Goal: Information Seeking & Learning: Learn about a topic

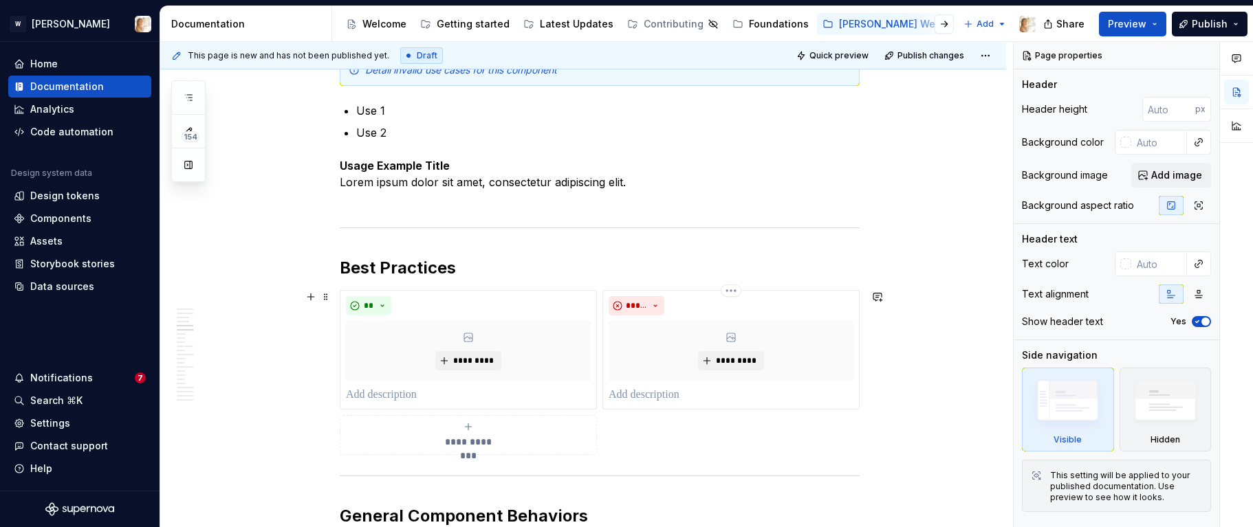
scroll to position [1443, 0]
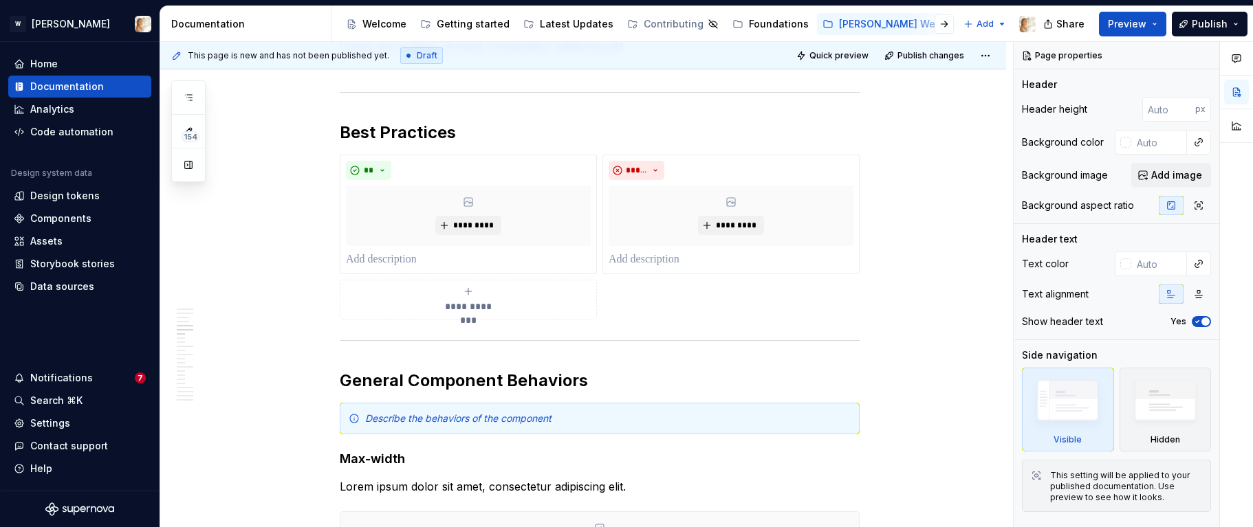
type textarea "*"
click at [187, 96] on icon "button" at bounding box center [188, 97] width 11 height 11
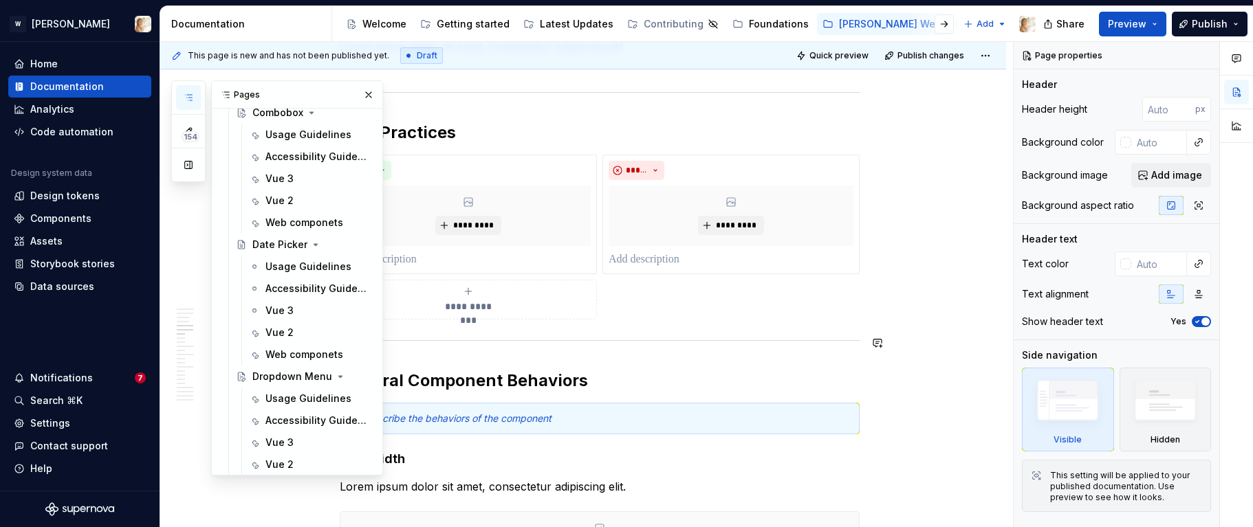
scroll to position [1482, 0]
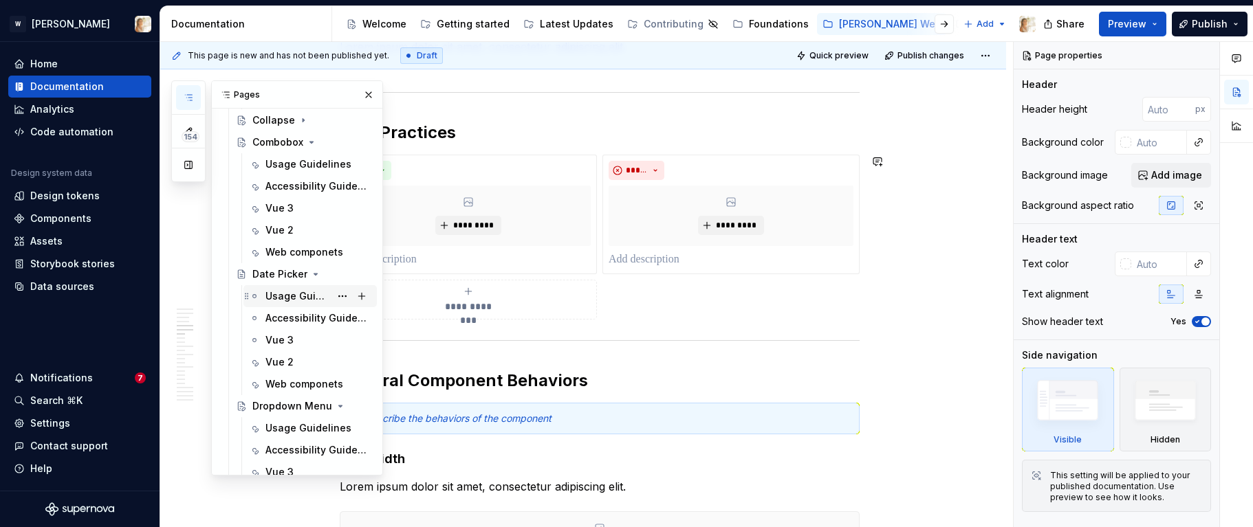
click at [306, 295] on div "Usage Guidelines" at bounding box center [297, 296] width 65 height 14
type textarea "*"
click at [367, 94] on button "button" at bounding box center [368, 94] width 19 height 19
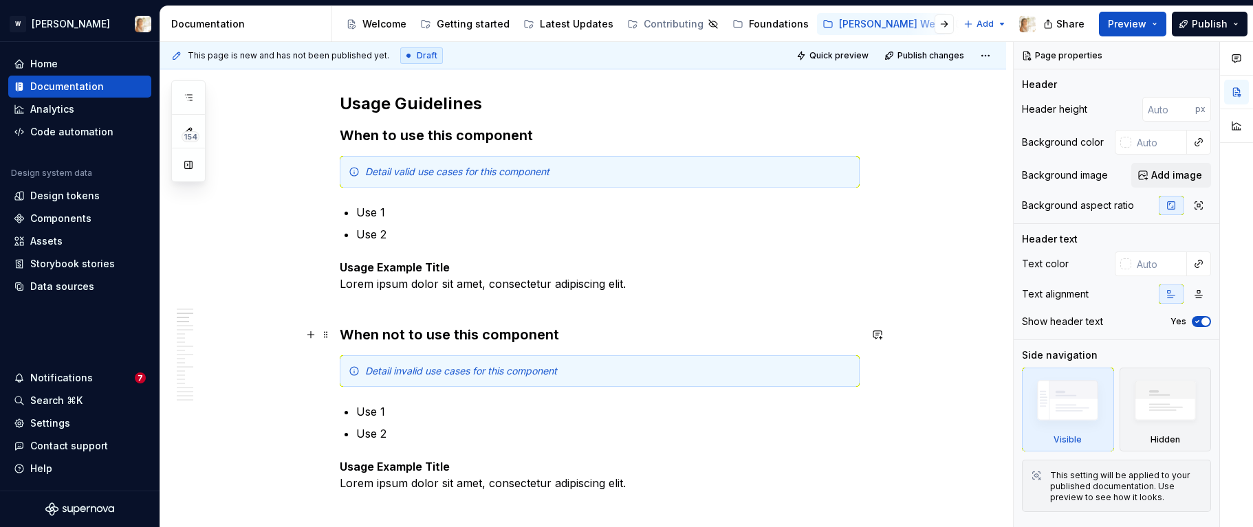
scroll to position [954, 0]
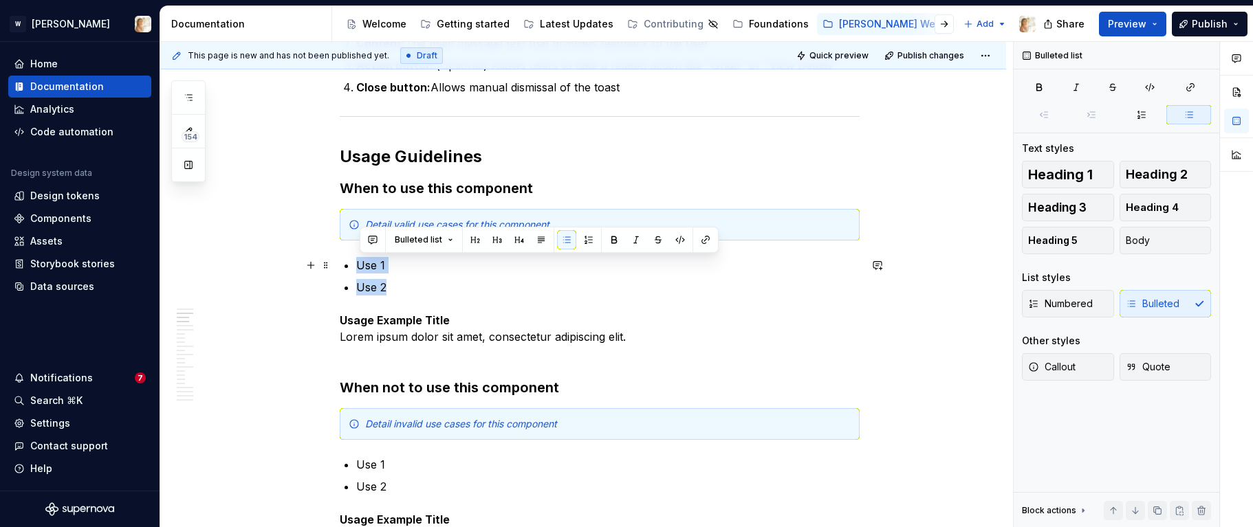
drag, startPoint x: 393, startPoint y: 286, endPoint x: 359, endPoint y: 267, distance: 39.4
click at [359, 267] on ul "Use 1 Use 2" at bounding box center [607, 276] width 503 height 38
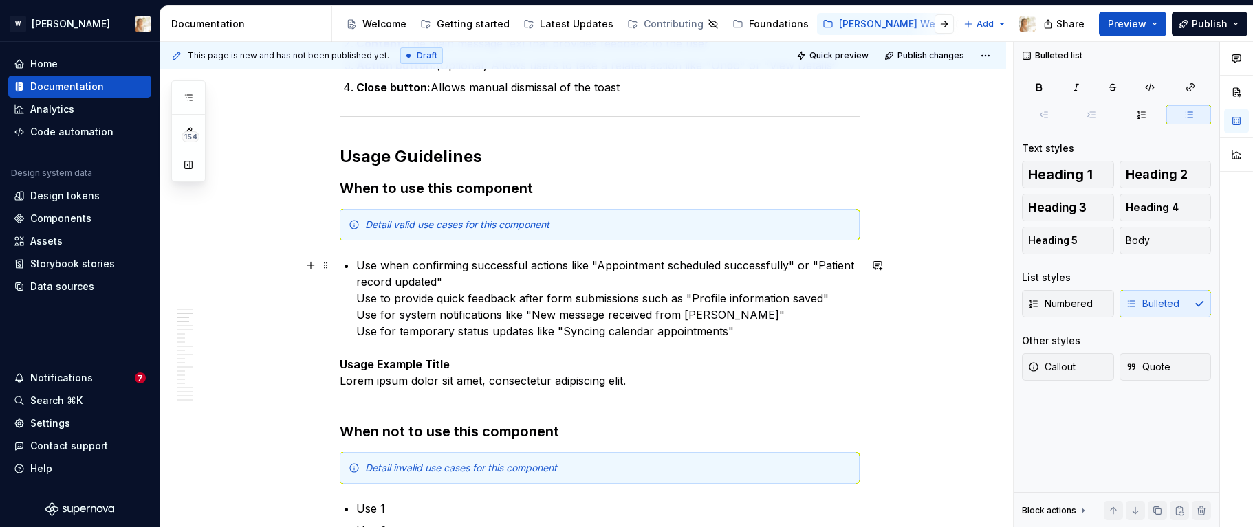
click at [359, 300] on p "Use when confirming successful actions like "Appointment scheduled successfully…" at bounding box center [607, 298] width 503 height 82
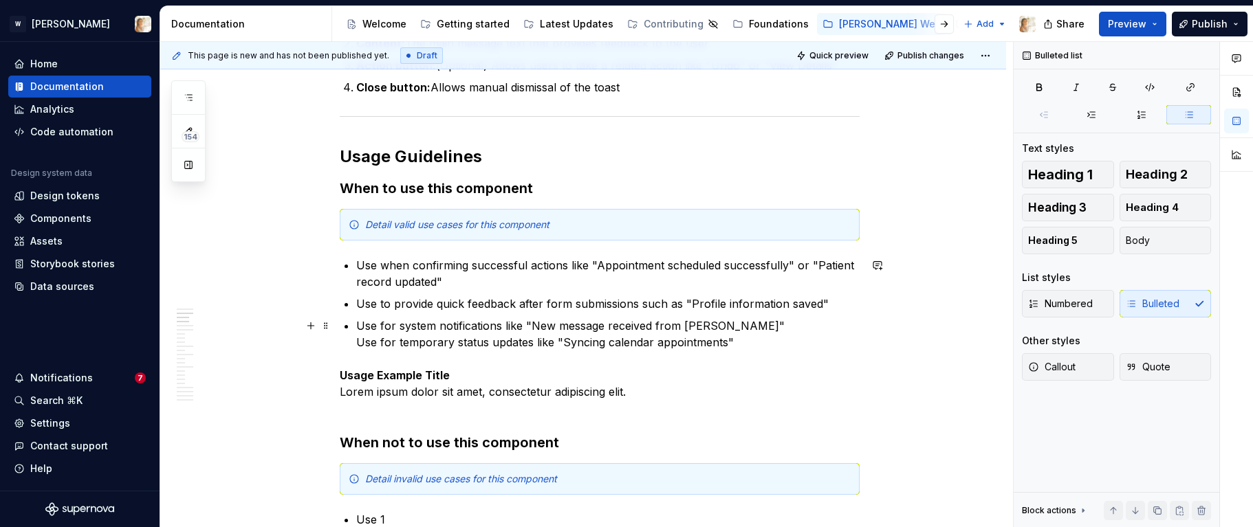
click at [359, 342] on p "Use for system notifications like "New message received from [PERSON_NAME]" Use…" at bounding box center [607, 334] width 503 height 33
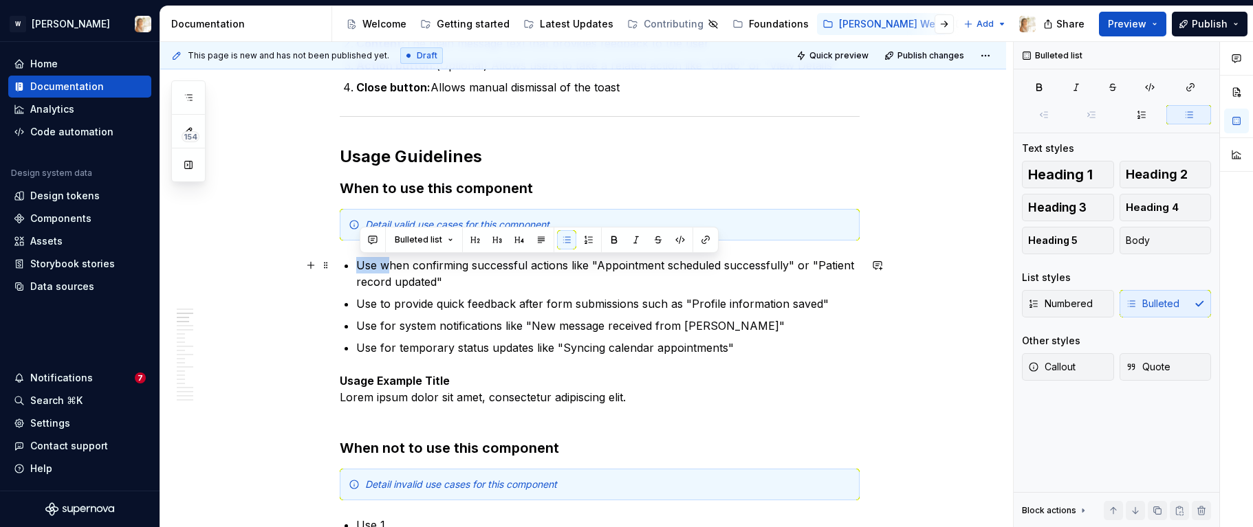
drag, startPoint x: 391, startPoint y: 267, endPoint x: 361, endPoint y: 266, distance: 30.3
click at [361, 266] on p "Use when confirming successful actions like "Appointment scheduled successfully…" at bounding box center [607, 273] width 503 height 33
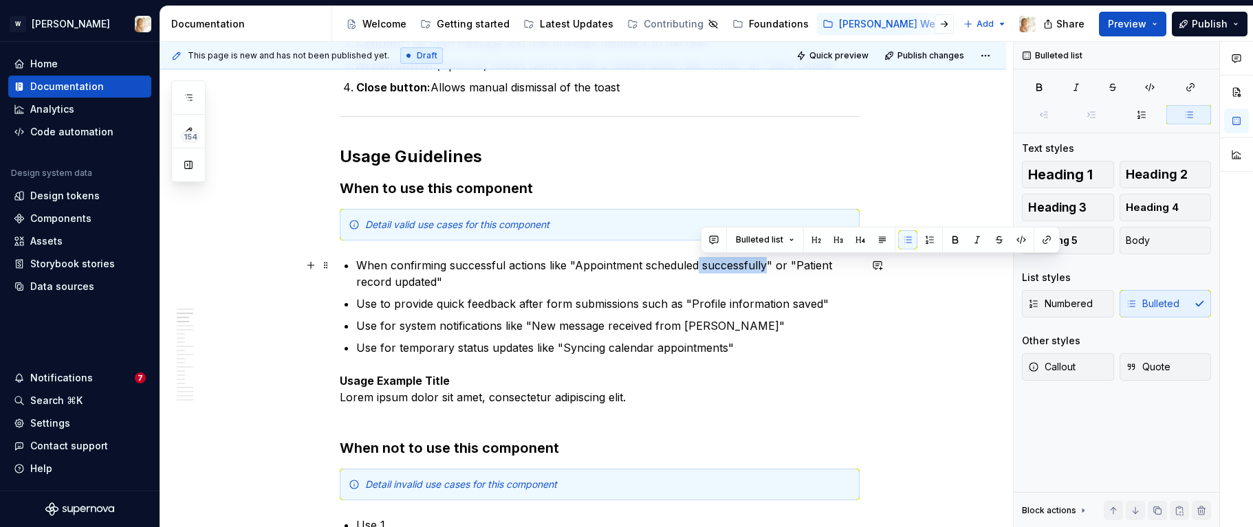
drag, startPoint x: 701, startPoint y: 267, endPoint x: 767, endPoint y: 265, distance: 65.4
click at [767, 265] on p "When confirming successful actions like "Appointment scheduled successfully" or…" at bounding box center [607, 273] width 503 height 33
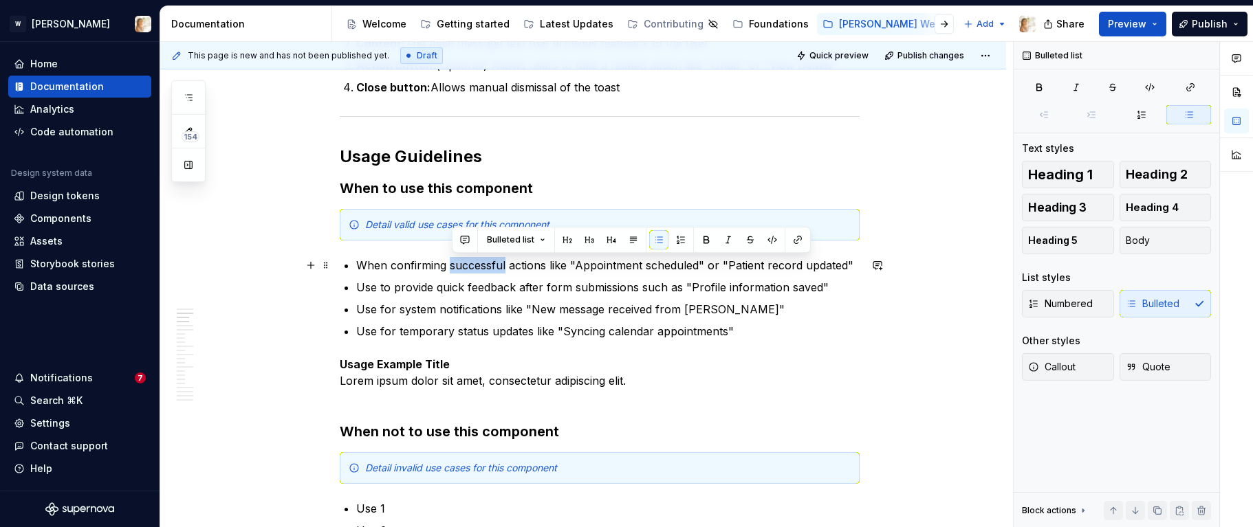
drag, startPoint x: 452, startPoint y: 267, endPoint x: 508, endPoint y: 265, distance: 56.4
click at [508, 265] on p "When confirming successful actions like "Appointment scheduled" or "Patient rec…" at bounding box center [607, 265] width 503 height 16
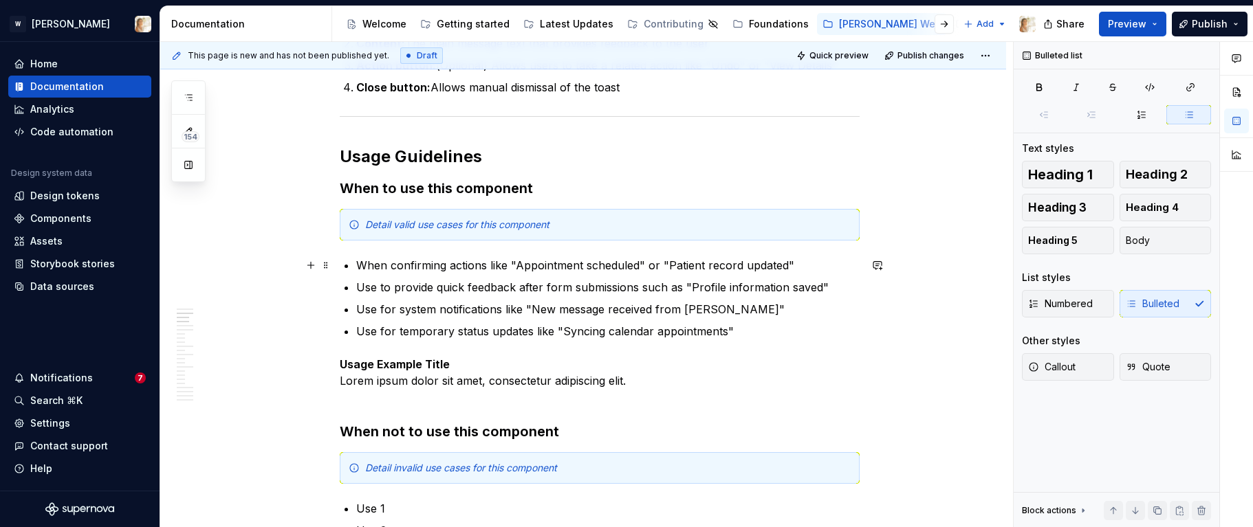
click at [488, 265] on p "When confirming actions like "Appointment scheduled" or "Patient record updated"" at bounding box center [607, 265] width 503 height 16
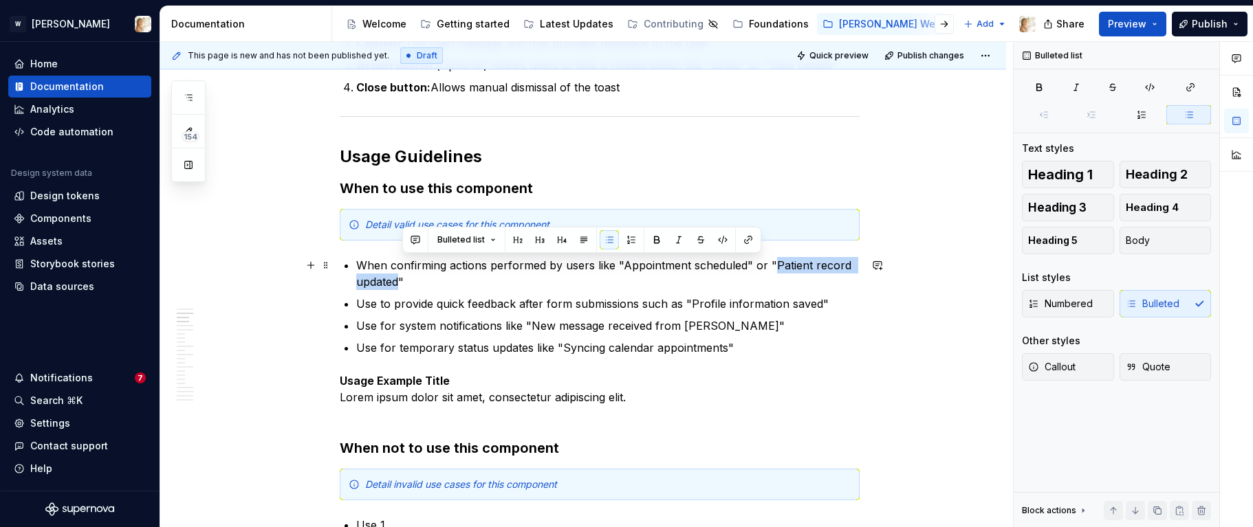
drag, startPoint x: 775, startPoint y: 267, endPoint x: 399, endPoint y: 278, distance: 375.5
click at [399, 278] on p "When confirming actions performed by users like "Appointment scheduled" or "Pat…" at bounding box center [607, 273] width 503 height 33
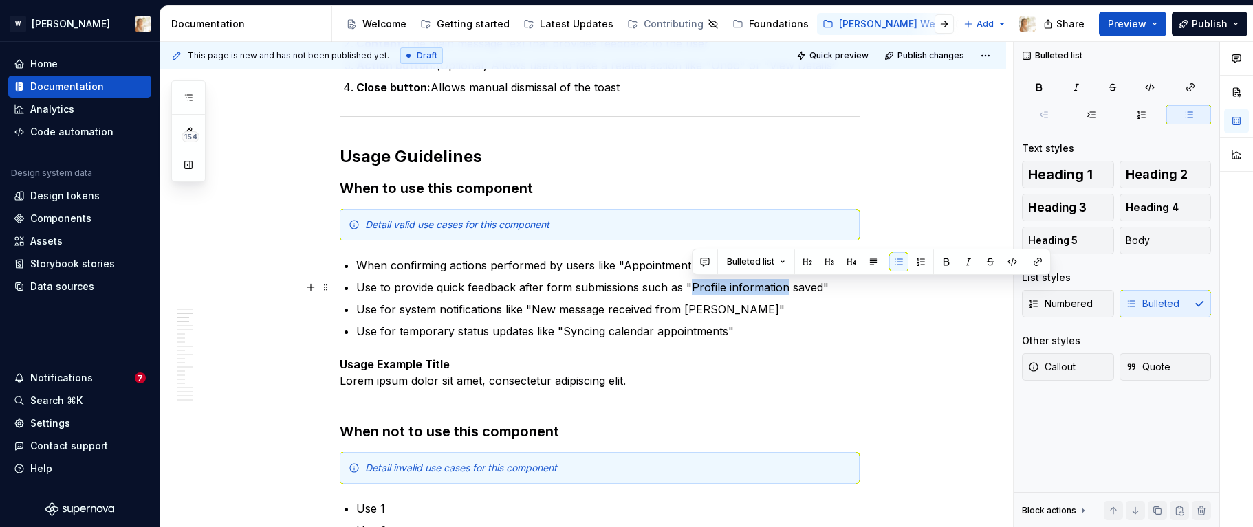
drag, startPoint x: 787, startPoint y: 289, endPoint x: 693, endPoint y: 291, distance: 94.2
click at [693, 291] on p "Use to provide quick feedback after form submissions such as "Profile informati…" at bounding box center [607, 287] width 503 height 16
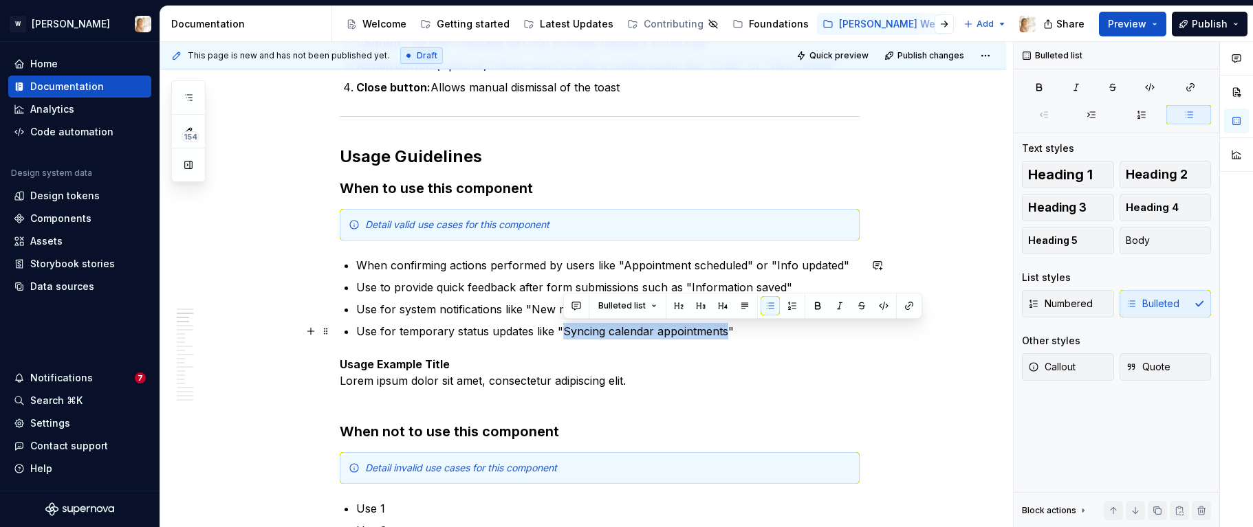
drag, startPoint x: 564, startPoint y: 333, endPoint x: 727, endPoint y: 333, distance: 162.9
click at [727, 333] on p "Use for temporary status updates like "Syncing calendar appointments"" at bounding box center [607, 331] width 503 height 16
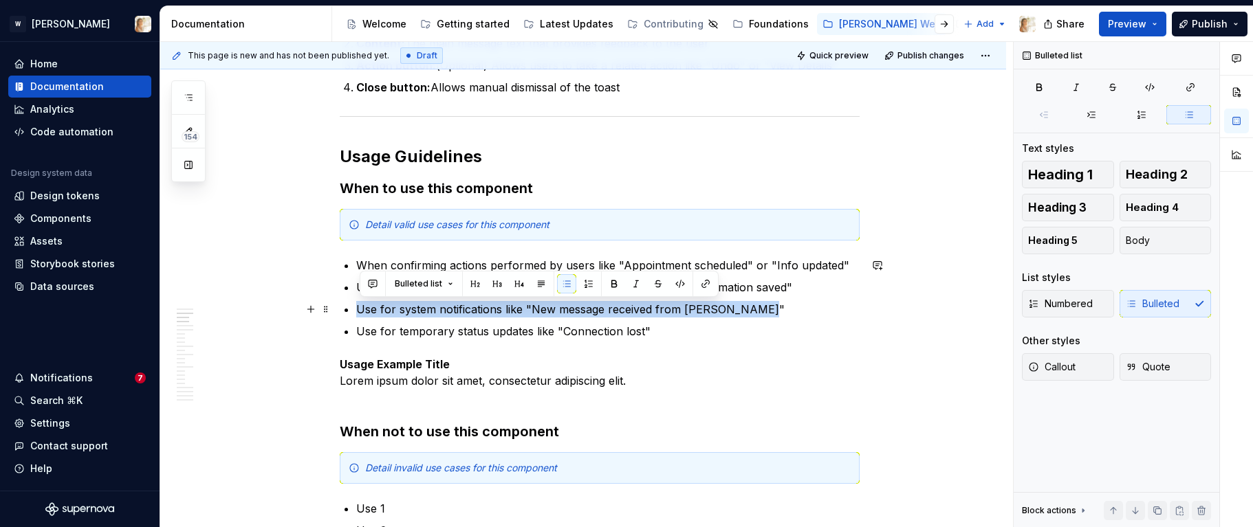
drag, startPoint x: 757, startPoint y: 309, endPoint x: 358, endPoint y: 302, distance: 398.8
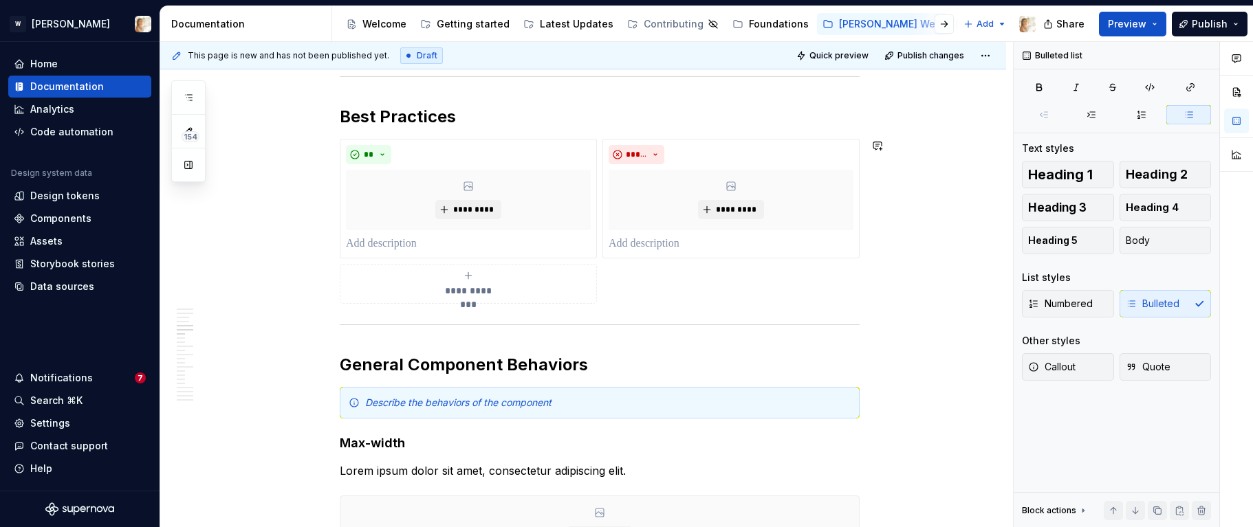
scroll to position [1489, 0]
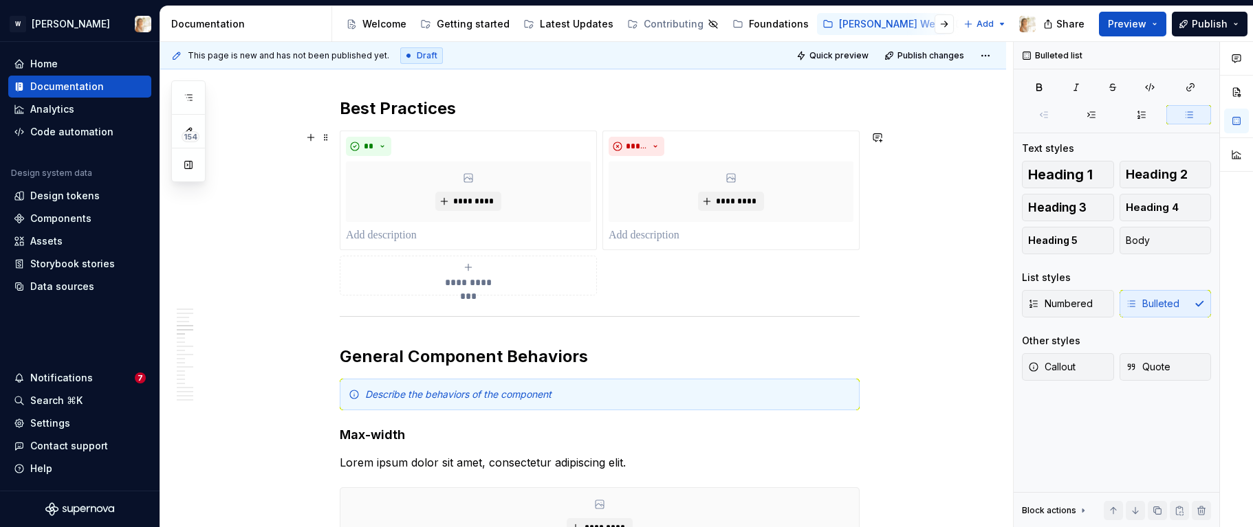
click at [474, 269] on icon "submit" at bounding box center [468, 267] width 11 height 11
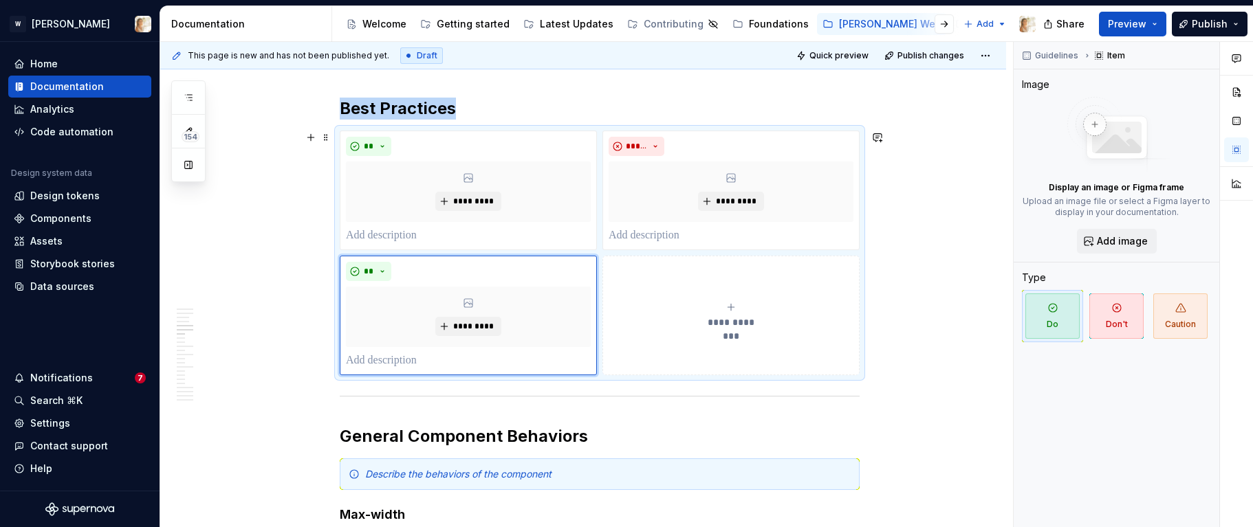
click at [667, 338] on button "**********" at bounding box center [730, 316] width 257 height 120
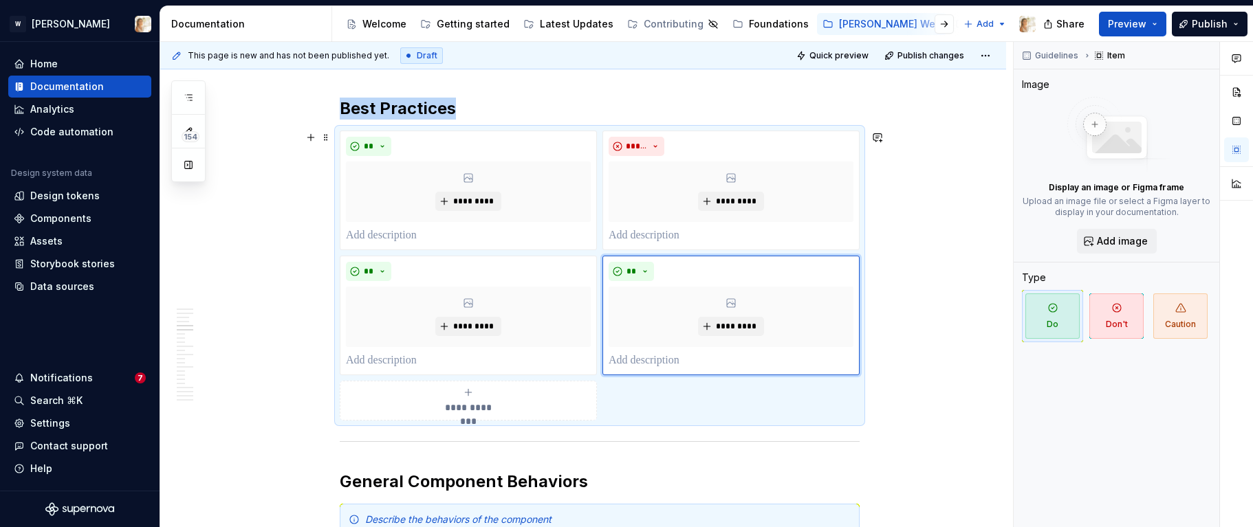
click at [489, 397] on div "**********" at bounding box center [468, 400] width 245 height 27
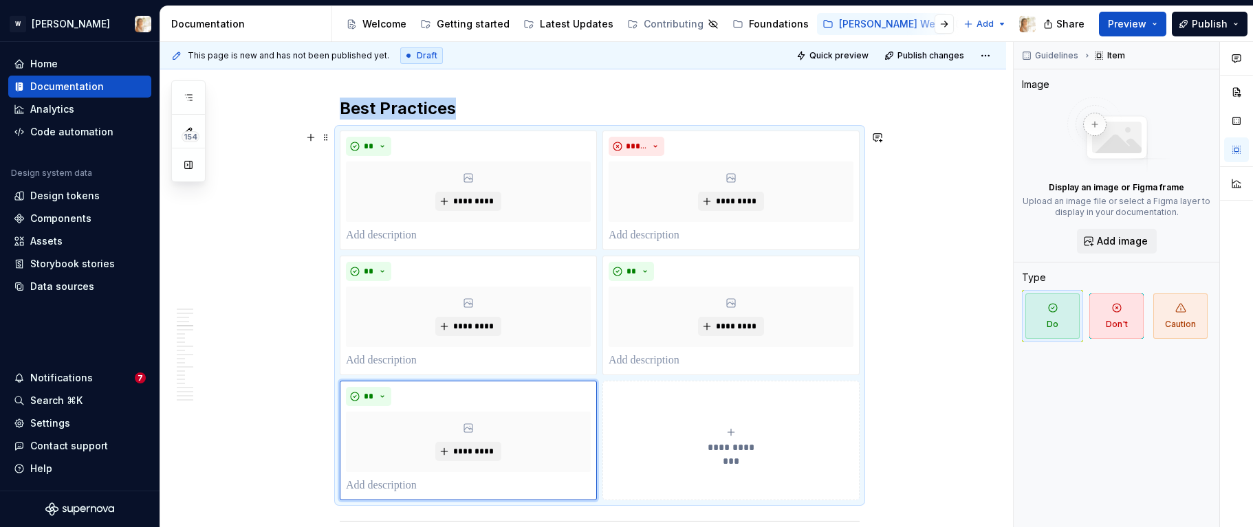
click at [677, 412] on button "**********" at bounding box center [730, 441] width 257 height 120
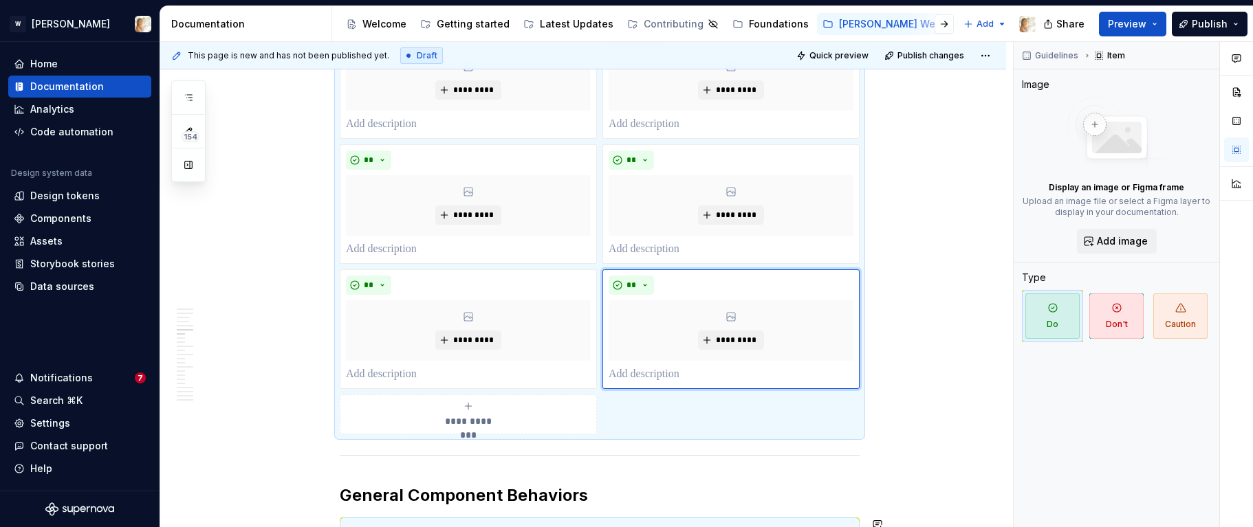
scroll to position [1681, 0]
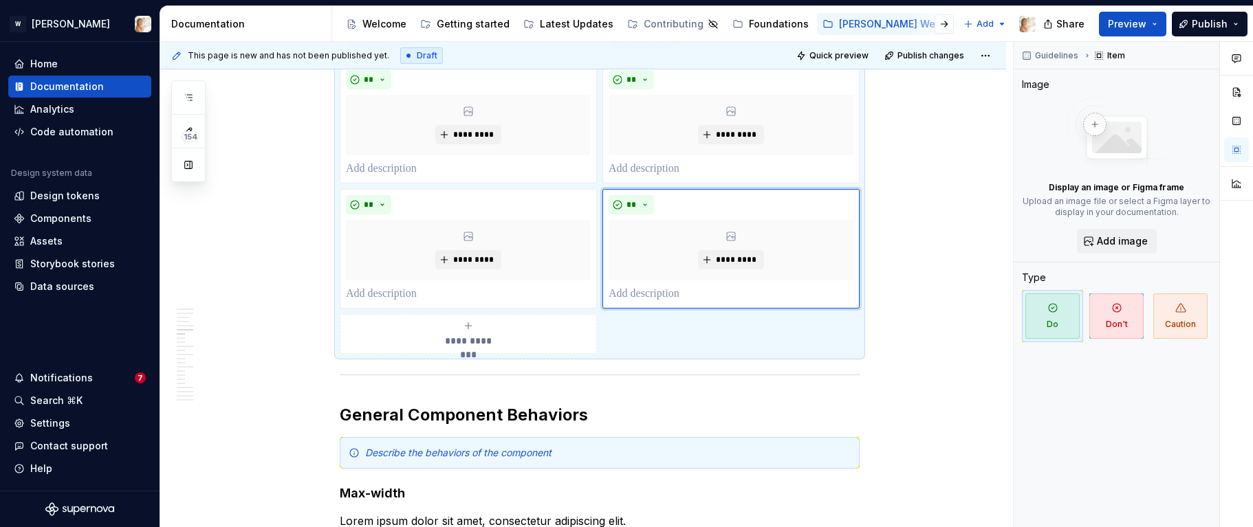
click at [481, 335] on span "**********" at bounding box center [468, 341] width 63 height 14
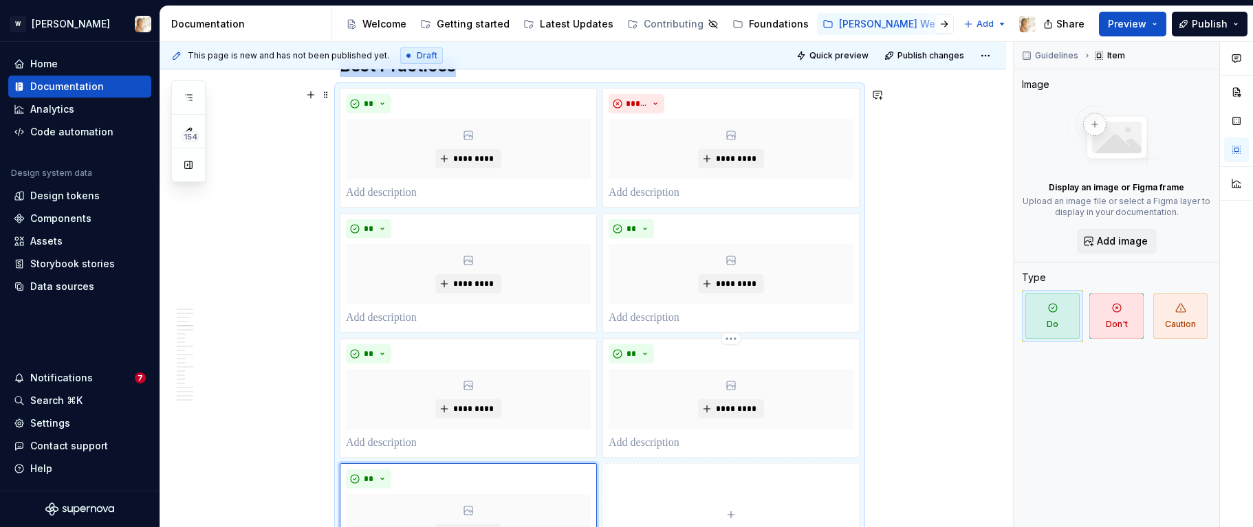
scroll to position [1532, 0]
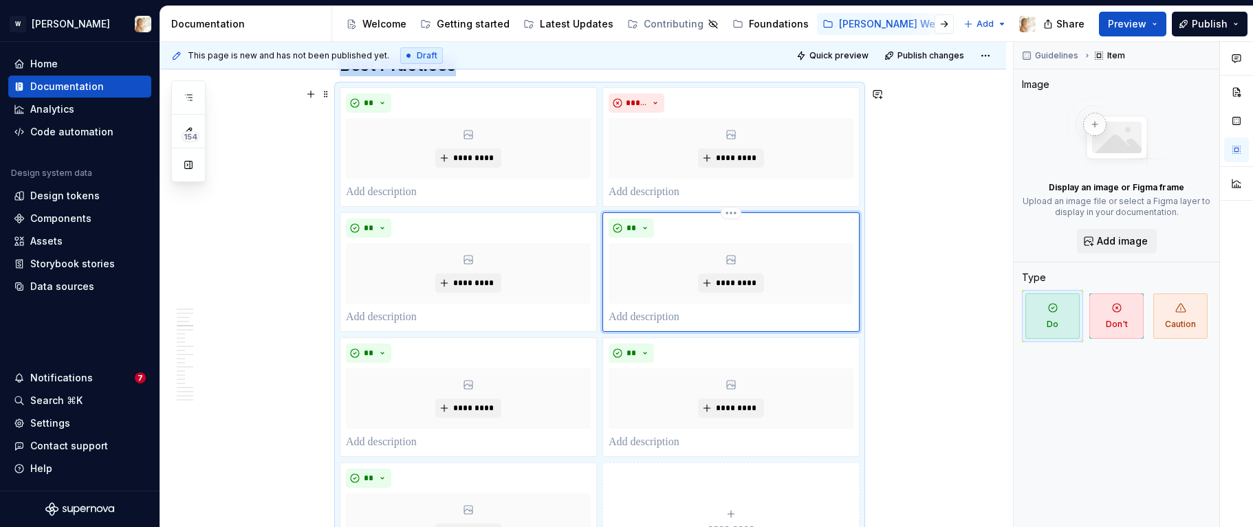
click at [638, 218] on div "** *********" at bounding box center [730, 272] width 257 height 120
click at [641, 225] on button "**" at bounding box center [630, 228] width 45 height 19
click at [649, 275] on span "Don't" at bounding box center [673, 277] width 117 height 22
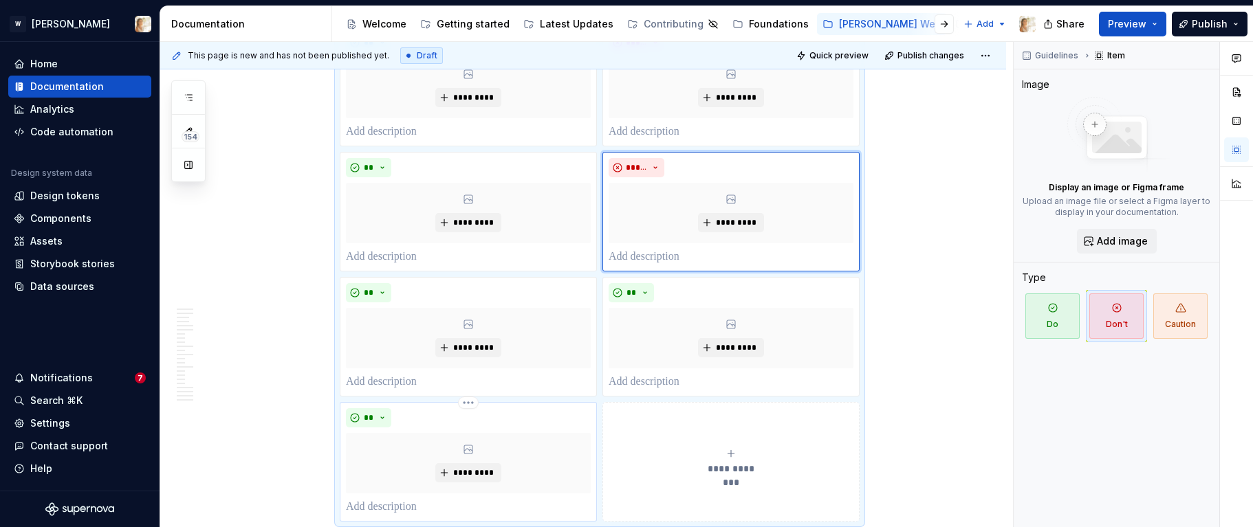
scroll to position [1604, 0]
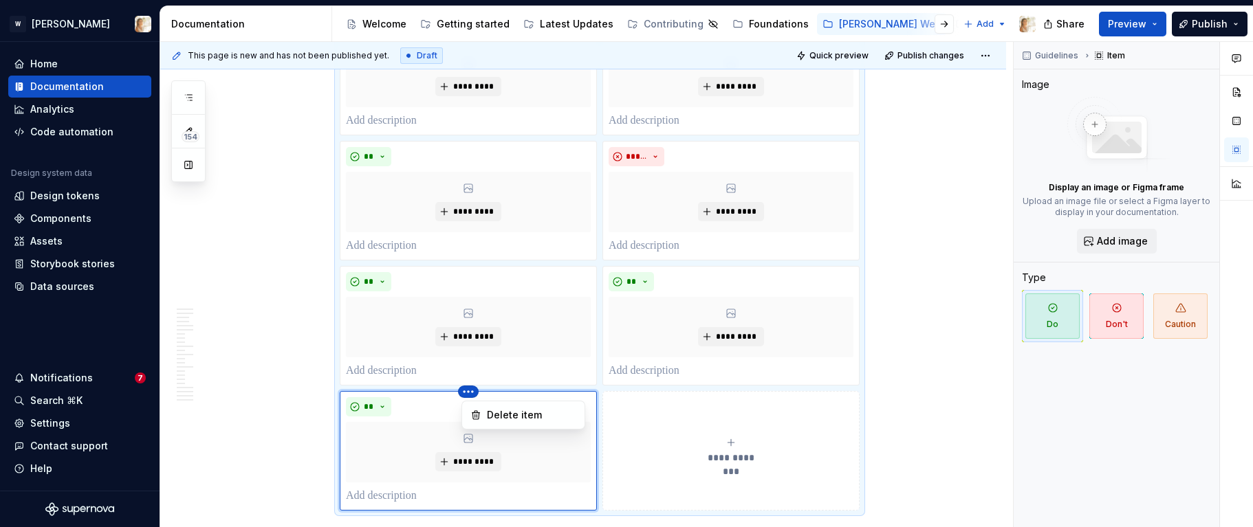
click at [473, 394] on html "W [PERSON_NAME] Home Documentation Analytics Code automation Design system data…" at bounding box center [626, 263] width 1253 height 527
click at [489, 412] on div "Delete item" at bounding box center [531, 415] width 89 height 14
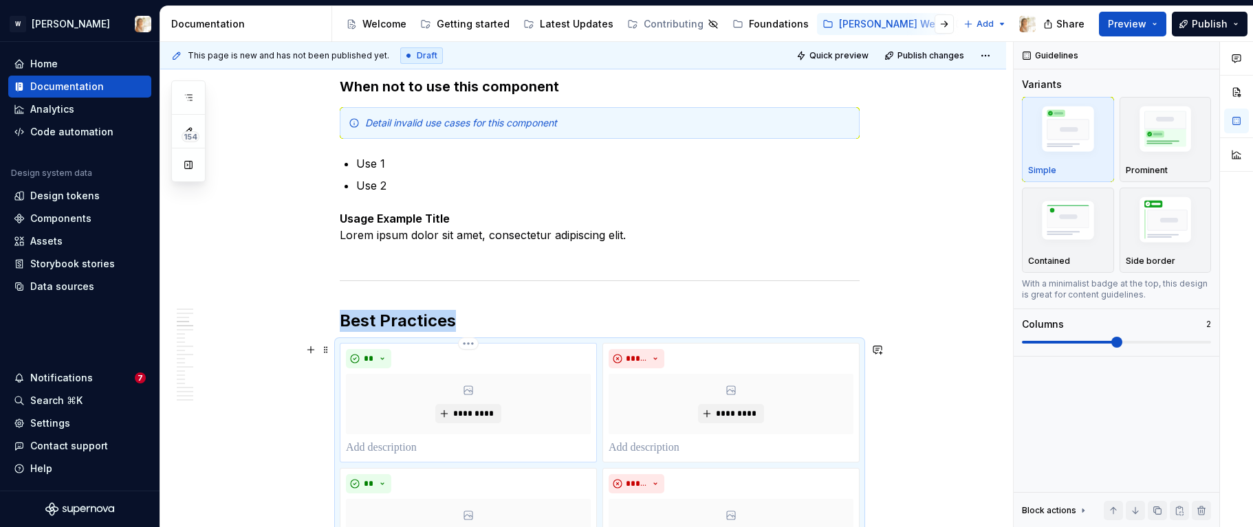
scroll to position [1378, 0]
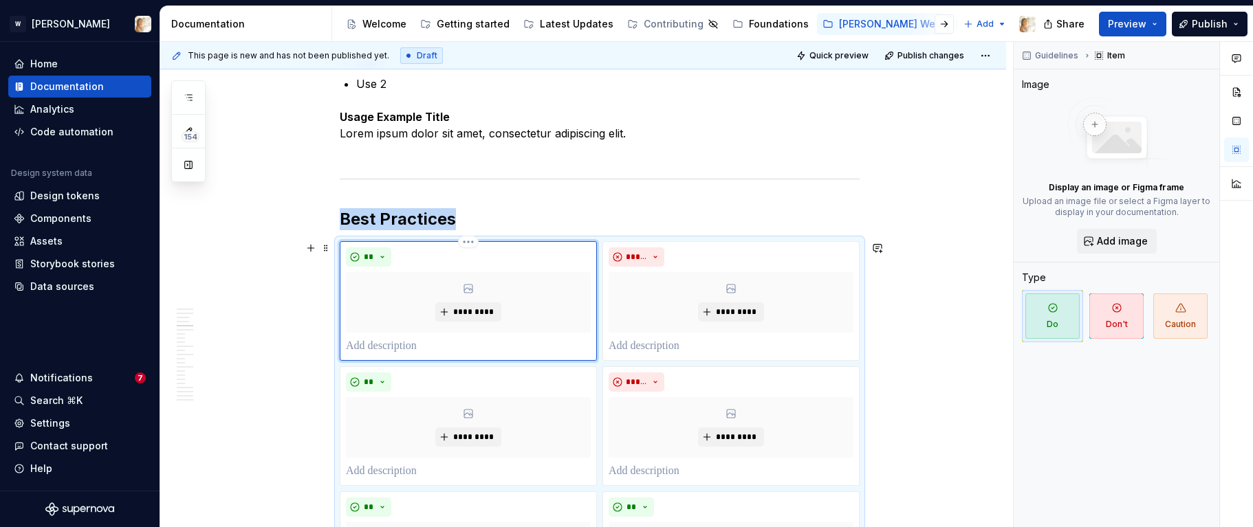
click at [478, 294] on div "*********" at bounding box center [468, 302] width 245 height 60
click at [484, 307] on span "*********" at bounding box center [473, 312] width 42 height 11
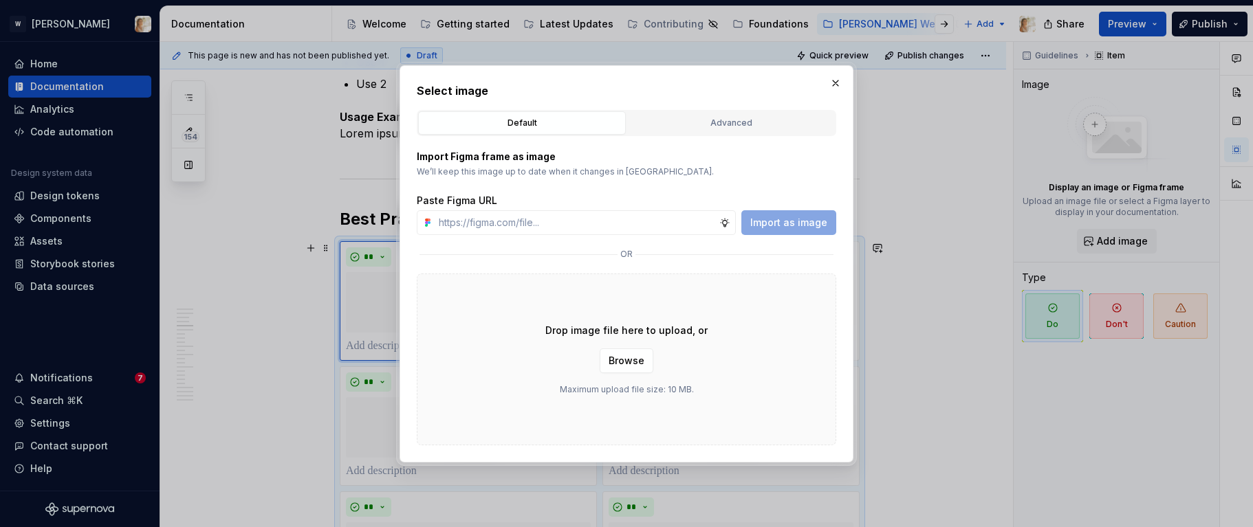
type textarea "*"
type input "[URL][DOMAIN_NAME]"
type textarea "*"
type input "[URL][DOMAIN_NAME]"
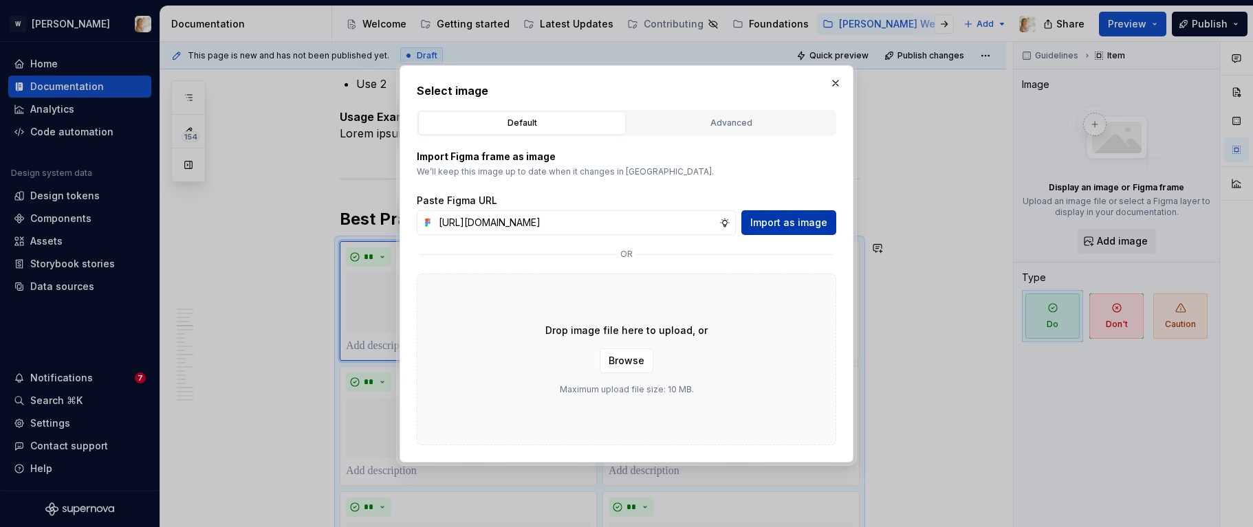
click at [769, 219] on span "Import as image" at bounding box center [788, 223] width 77 height 14
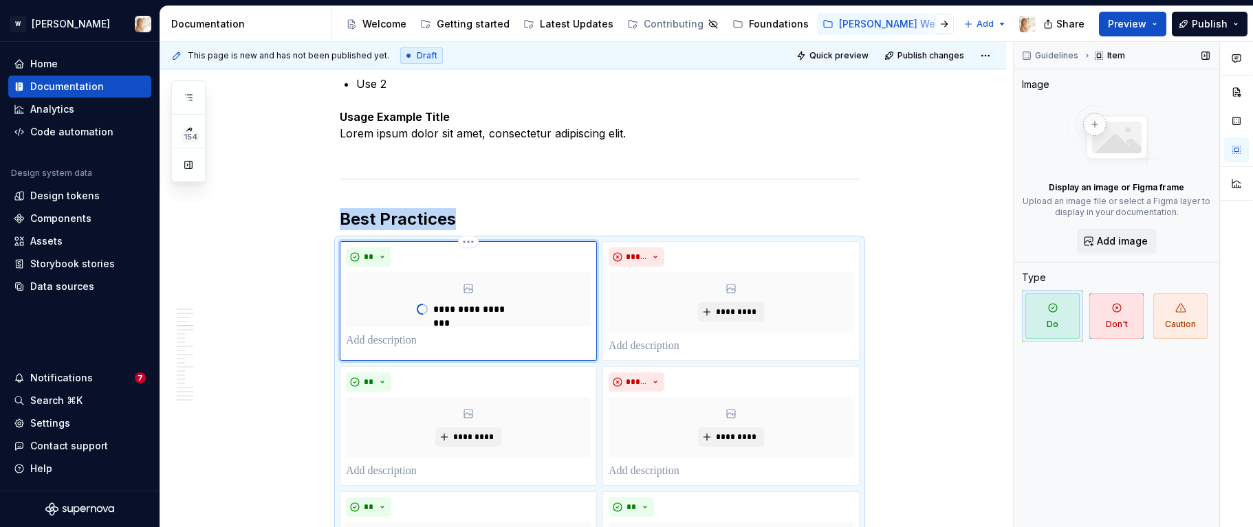
scroll to position [1527, 0]
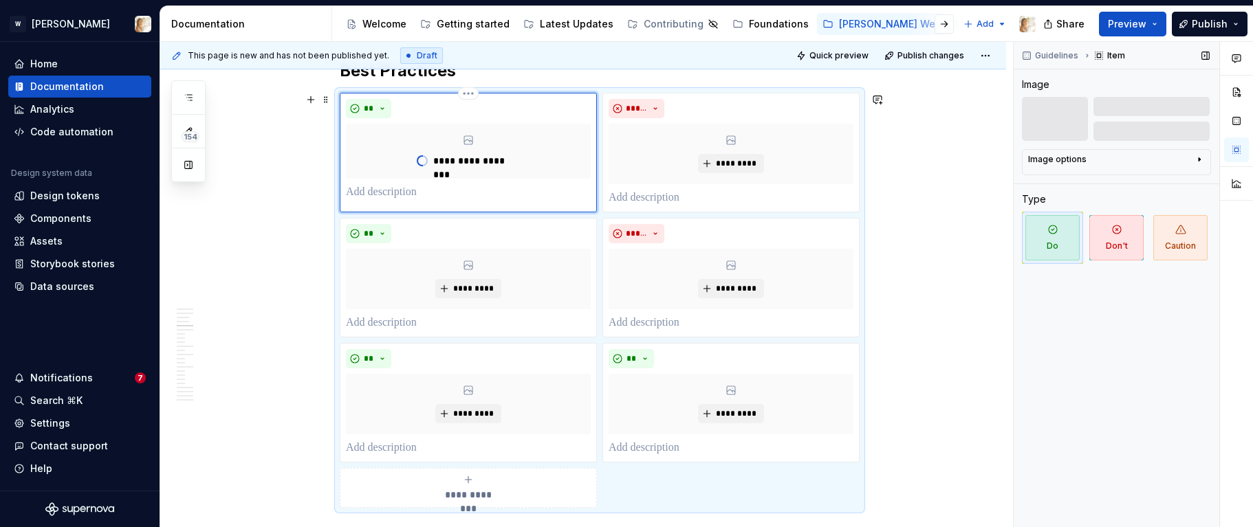
click at [413, 192] on p at bounding box center [468, 192] width 245 height 16
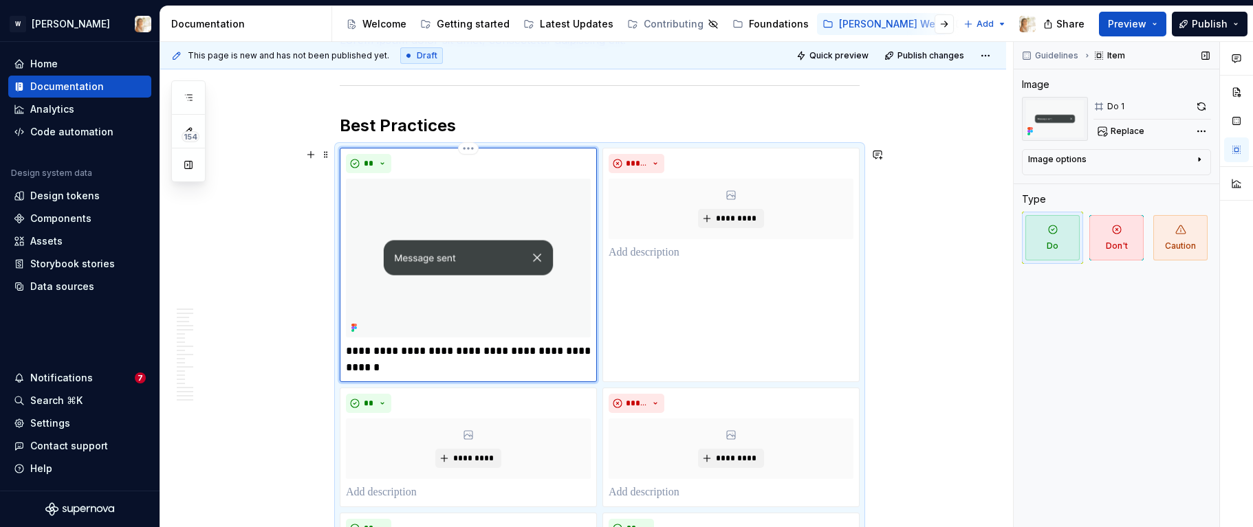
scroll to position [1631, 0]
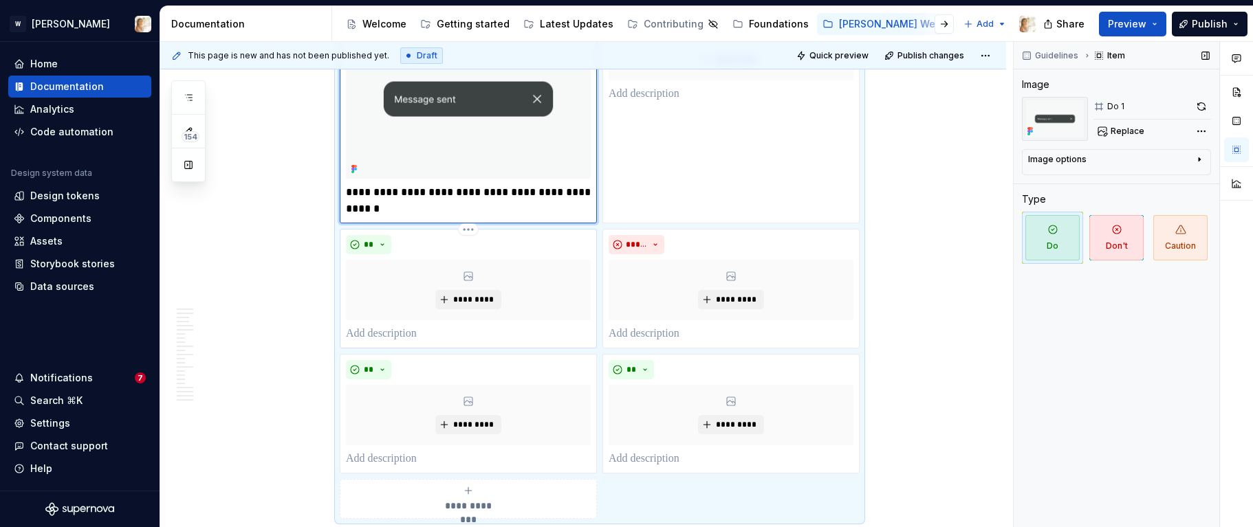
click at [407, 323] on div "** *********" at bounding box center [468, 288] width 245 height 107
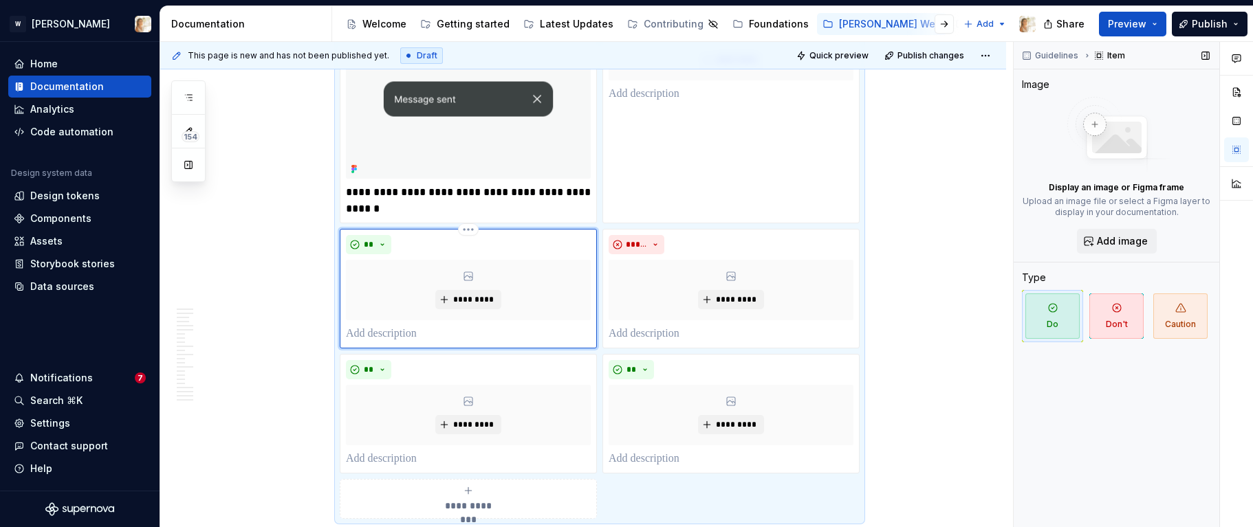
click at [404, 333] on p at bounding box center [468, 334] width 245 height 16
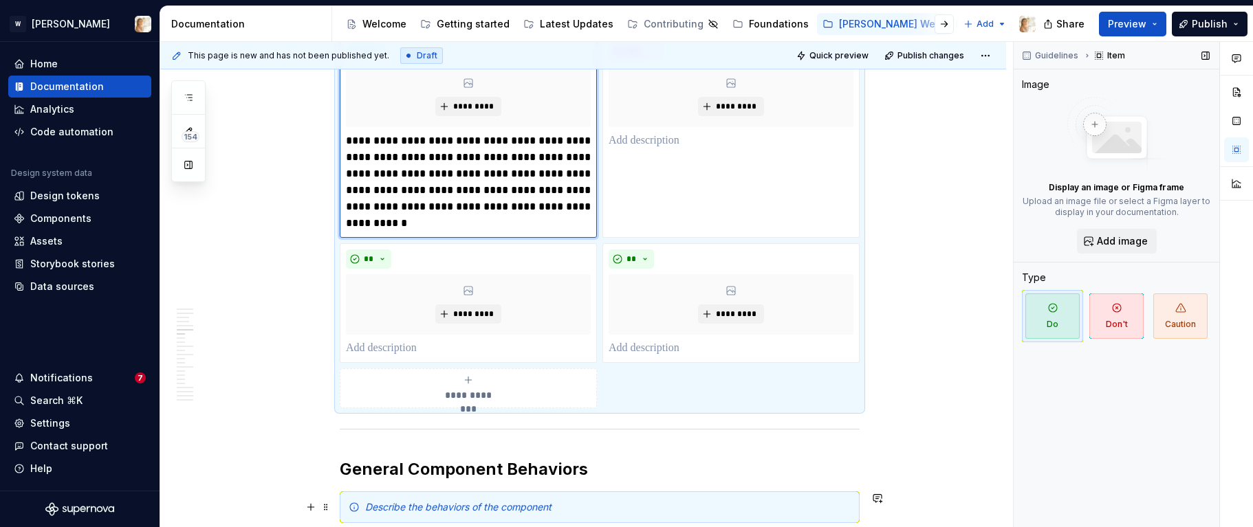
scroll to position [1959, 0]
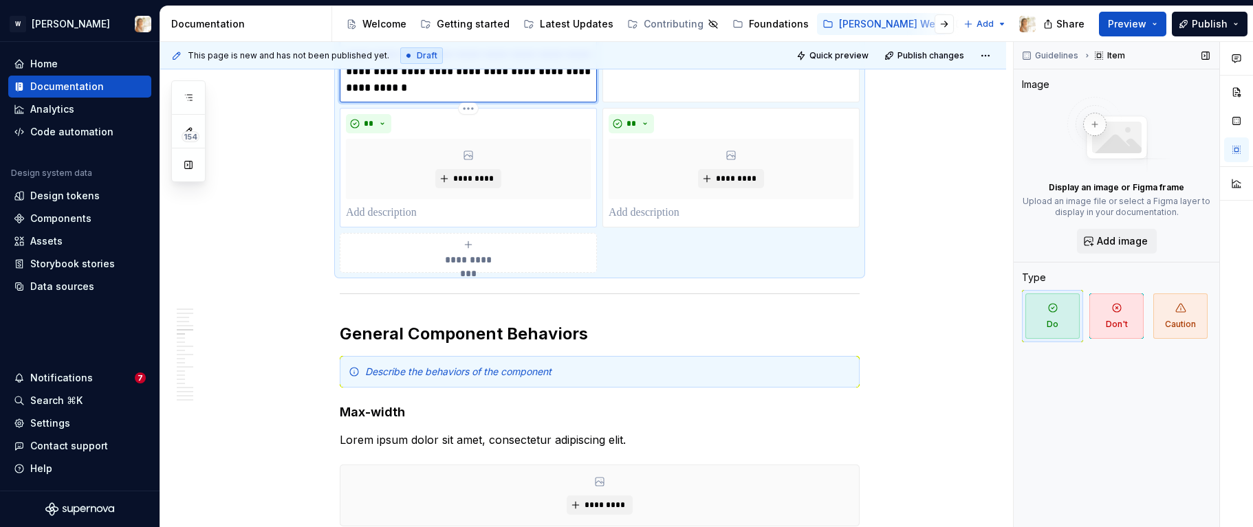
click at [421, 207] on p at bounding box center [468, 213] width 245 height 16
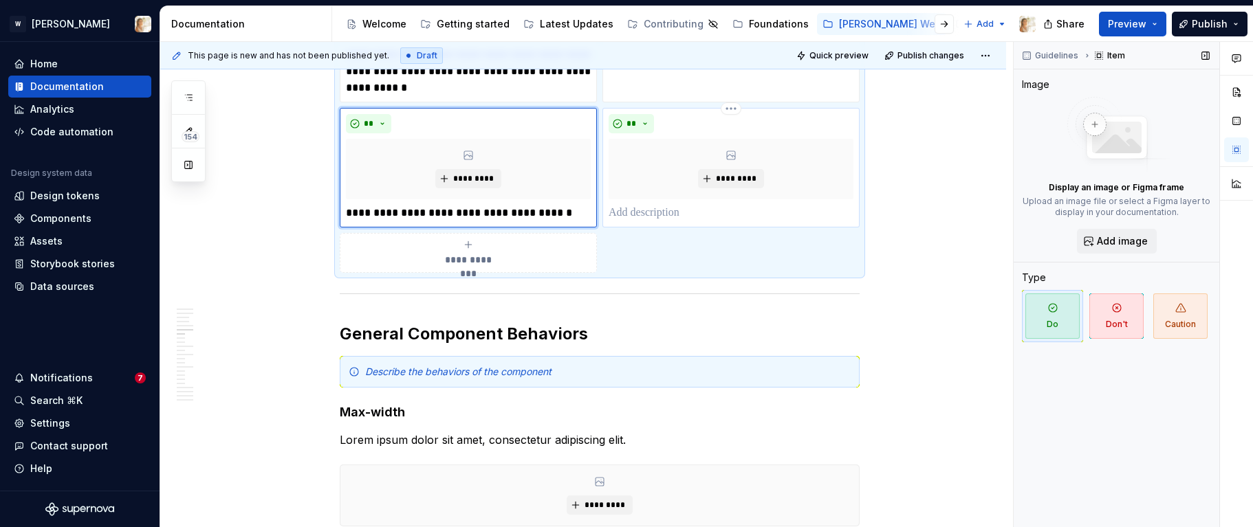
click at [638, 209] on p at bounding box center [730, 213] width 245 height 16
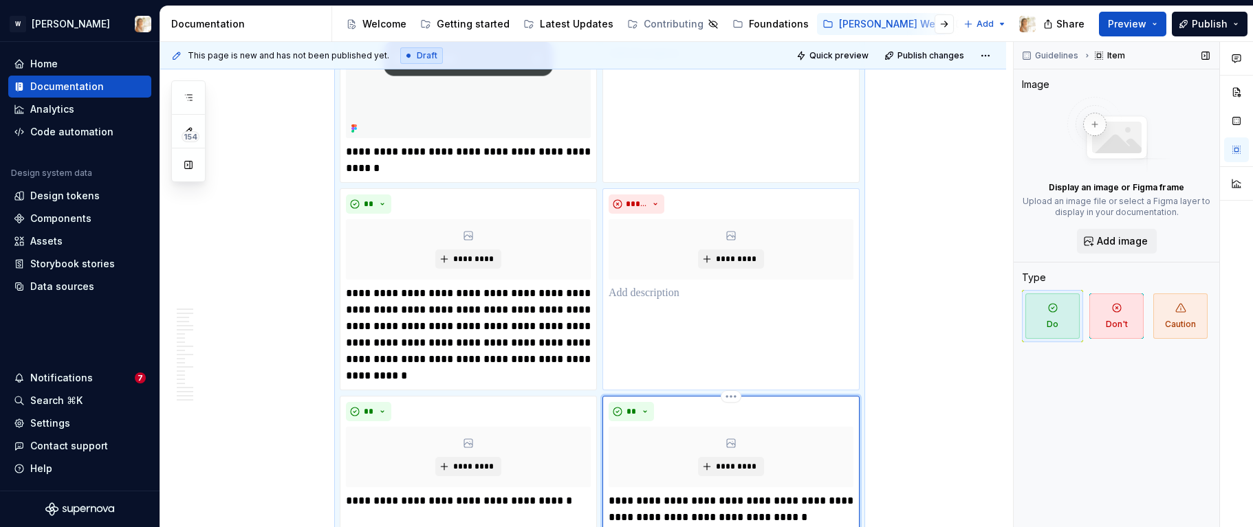
scroll to position [1704, 0]
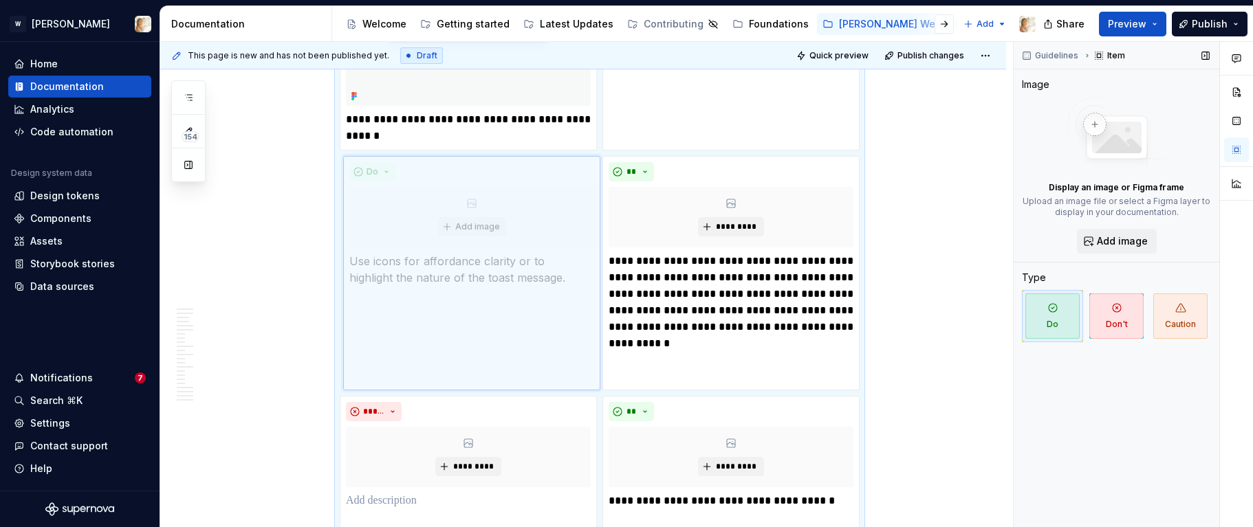
drag, startPoint x: 715, startPoint y: 412, endPoint x: 477, endPoint y: 228, distance: 300.9
click at [477, 228] on body "W [PERSON_NAME] Home Documentation Analytics Code automation Design system data…" at bounding box center [626, 263] width 1253 height 527
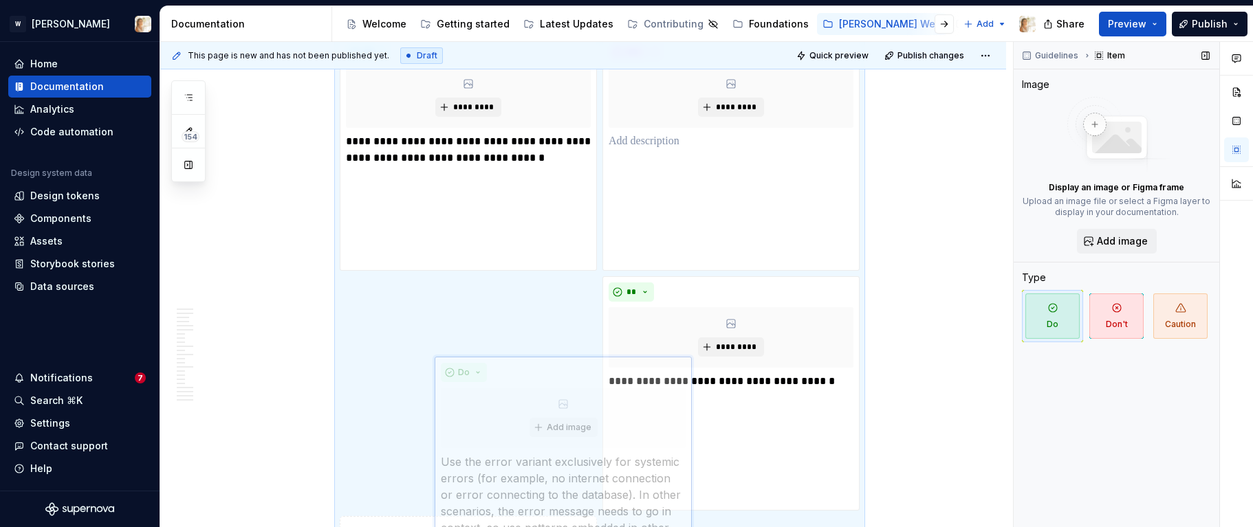
scroll to position [1838, 0]
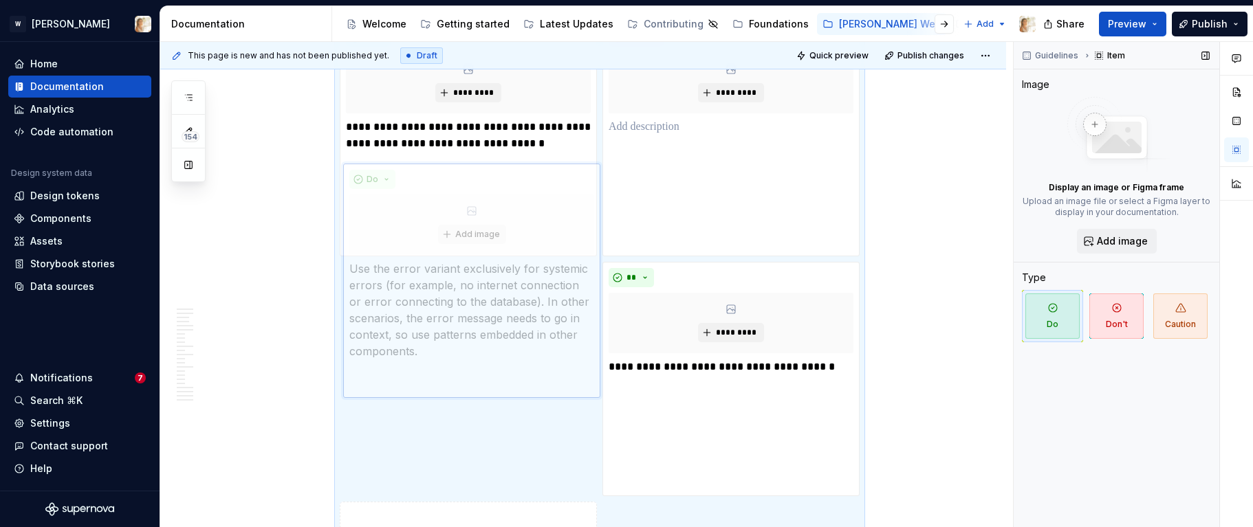
drag, startPoint x: 705, startPoint y: 216, endPoint x: 485, endPoint y: 362, distance: 264.3
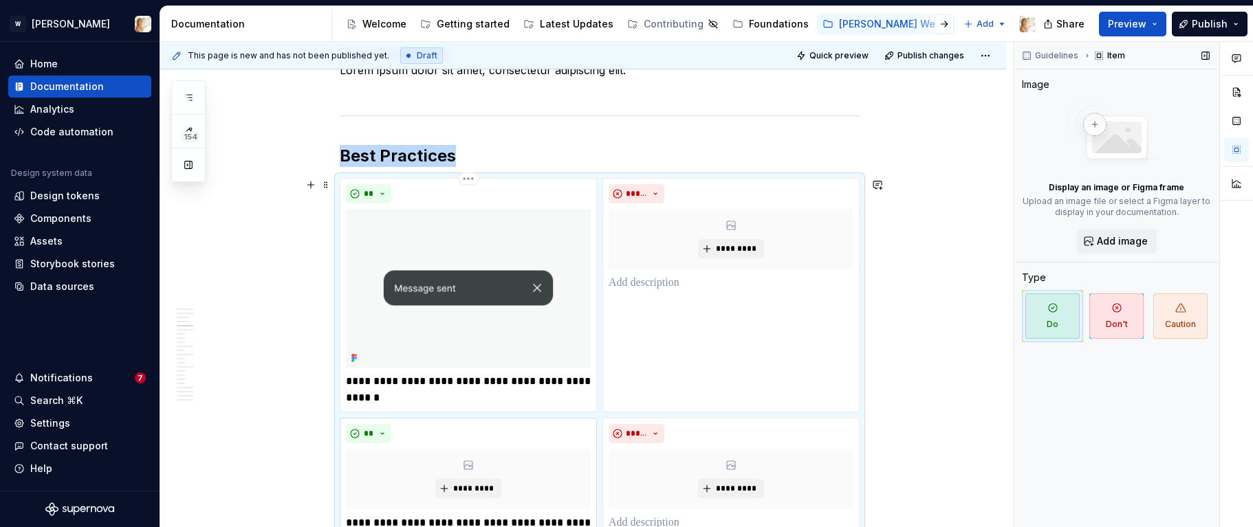
scroll to position [1712, 0]
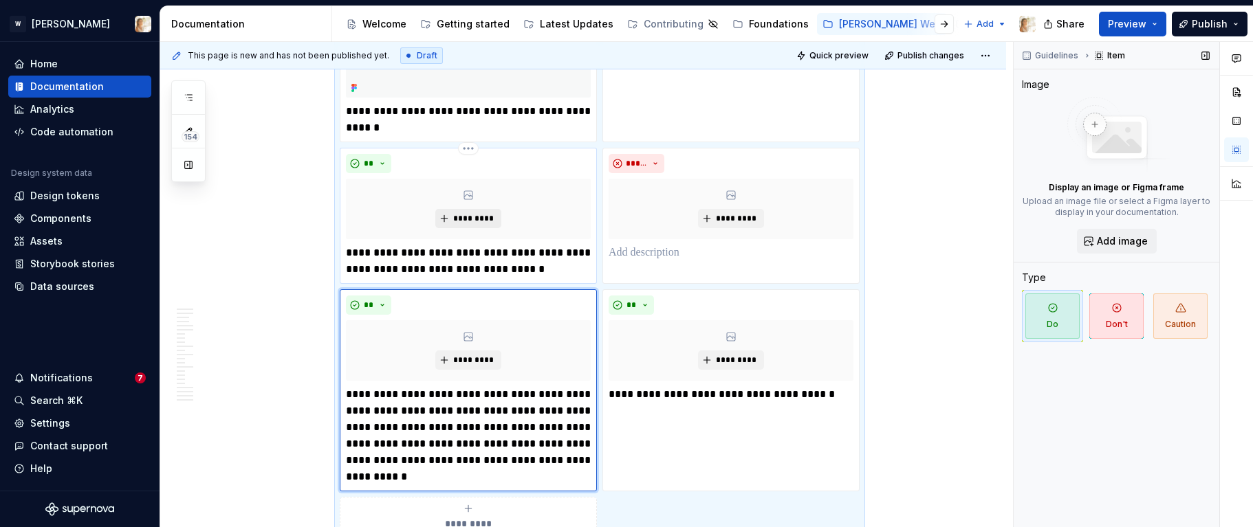
click at [458, 223] on span "*********" at bounding box center [473, 218] width 42 height 11
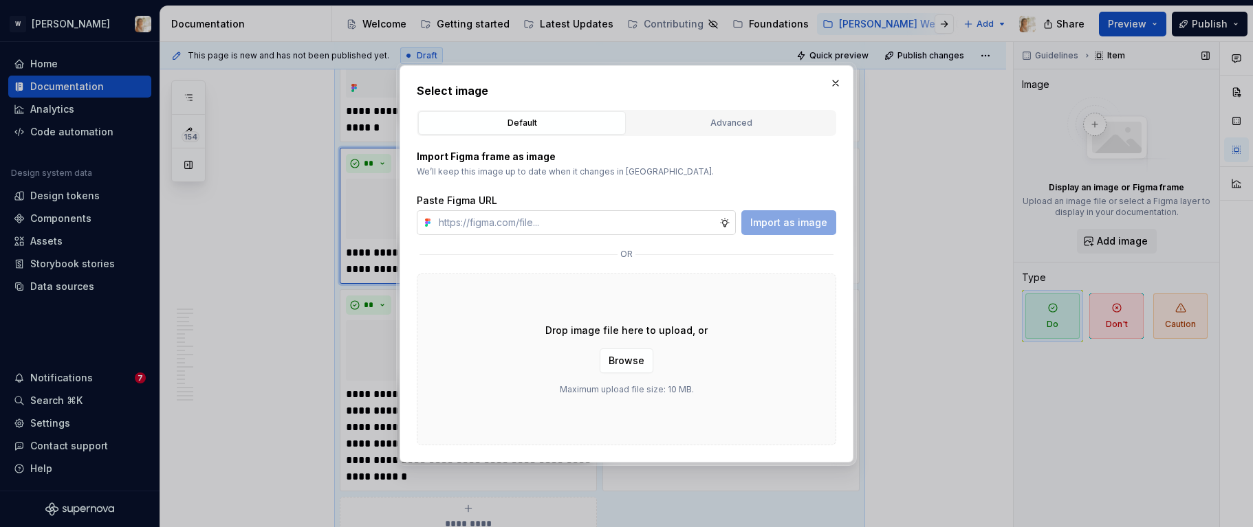
click at [514, 212] on input "text" at bounding box center [576, 222] width 286 height 25
type textarea "*"
type input "[URL][DOMAIN_NAME]"
click at [776, 216] on span "Import as image" at bounding box center [788, 223] width 77 height 14
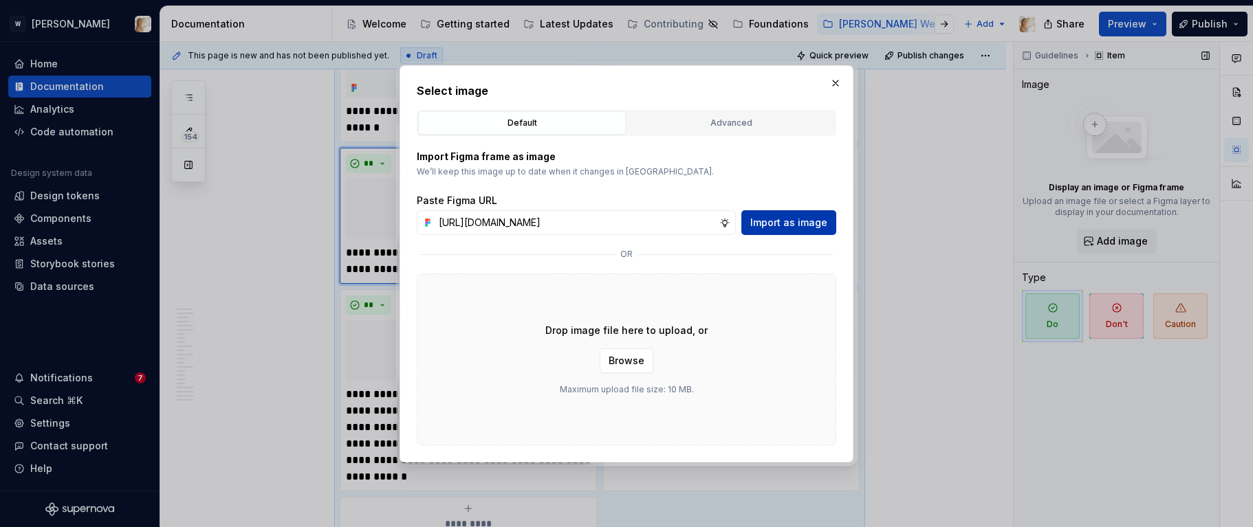
scroll to position [0, 0]
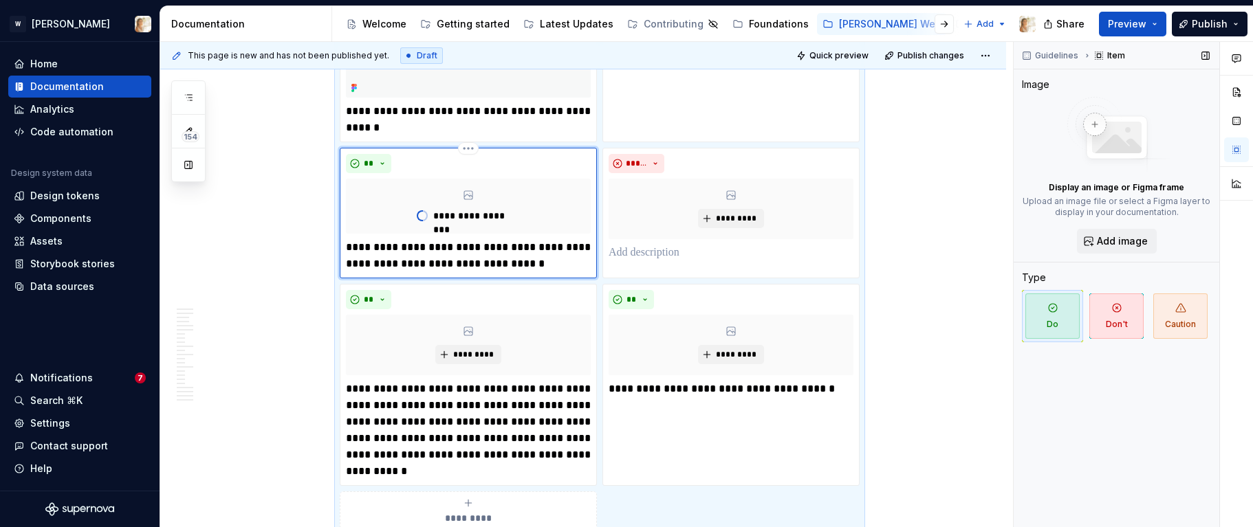
type textarea "*"
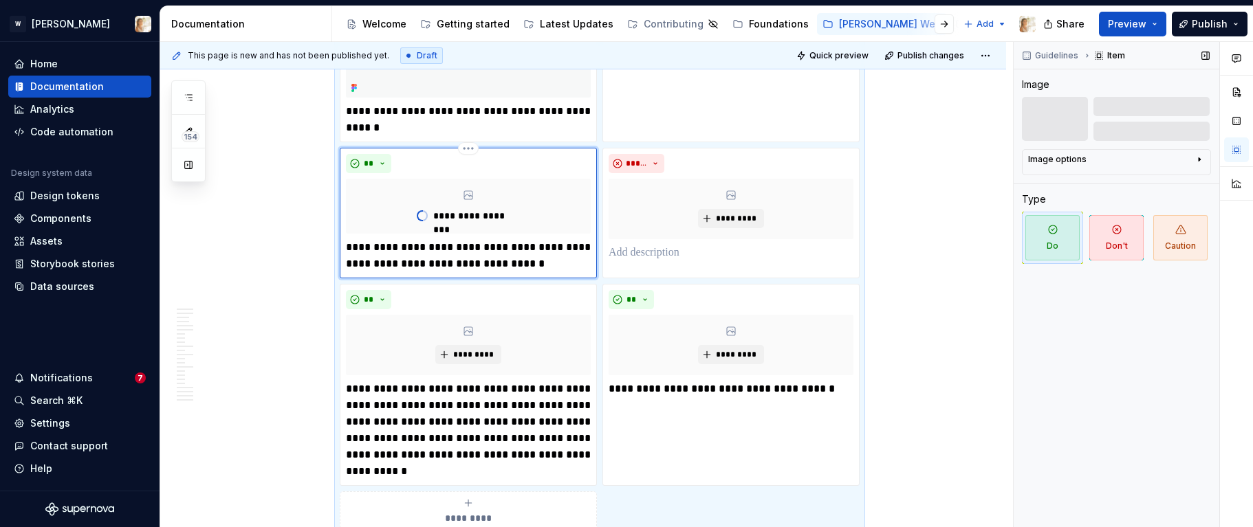
scroll to position [1735, 0]
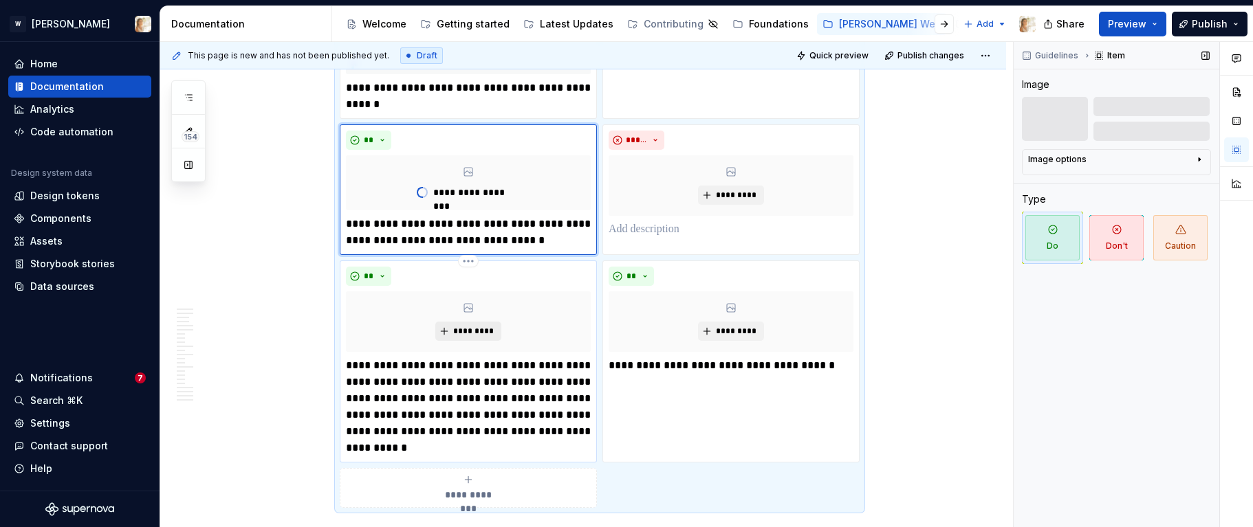
click at [471, 323] on button "*********" at bounding box center [467, 331] width 65 height 19
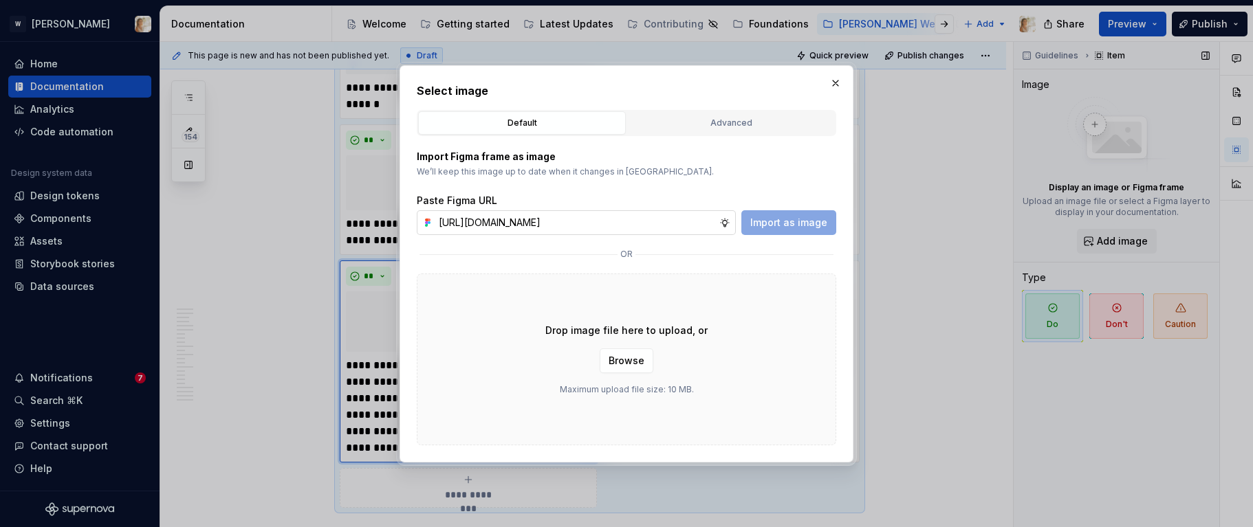
scroll to position [0, 276]
type input "[URL][DOMAIN_NAME]"
click at [800, 219] on span "Import as image" at bounding box center [788, 223] width 77 height 14
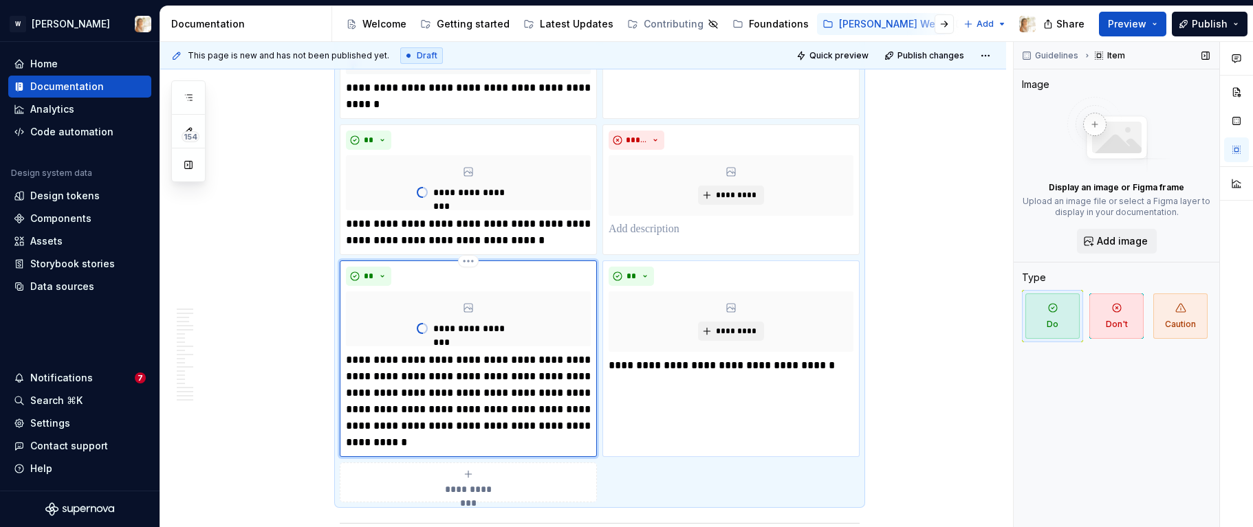
type textarea "*"
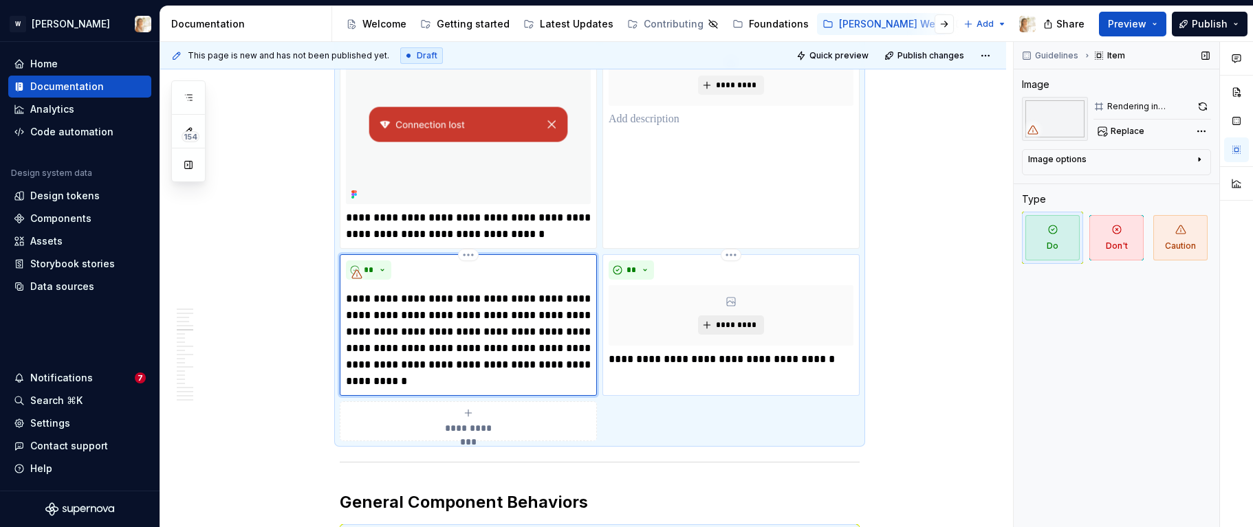
scroll to position [1866, 0]
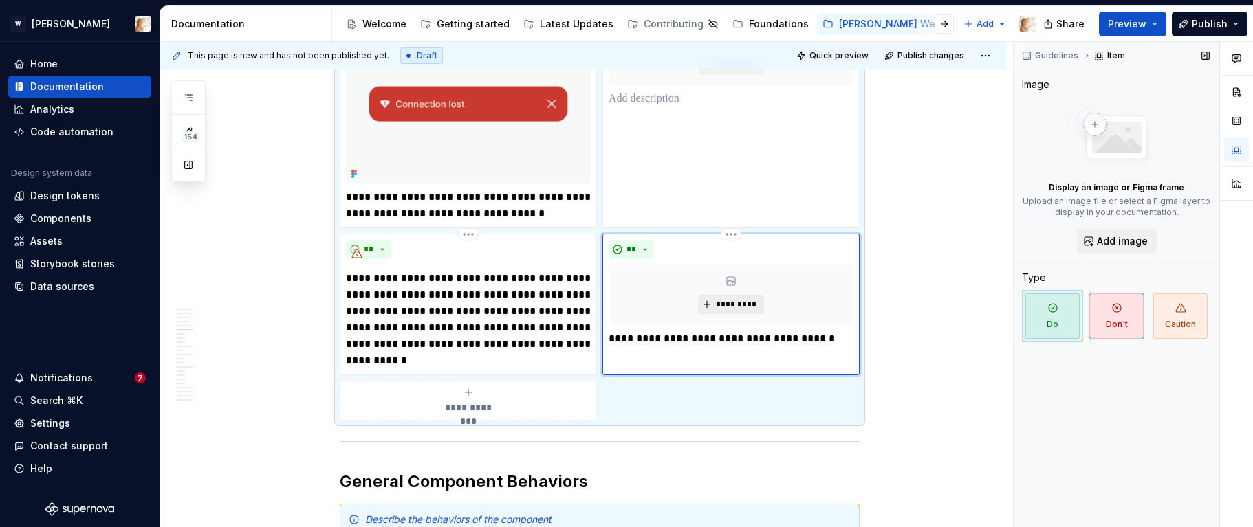
click at [723, 302] on span "*********" at bounding box center [736, 304] width 42 height 11
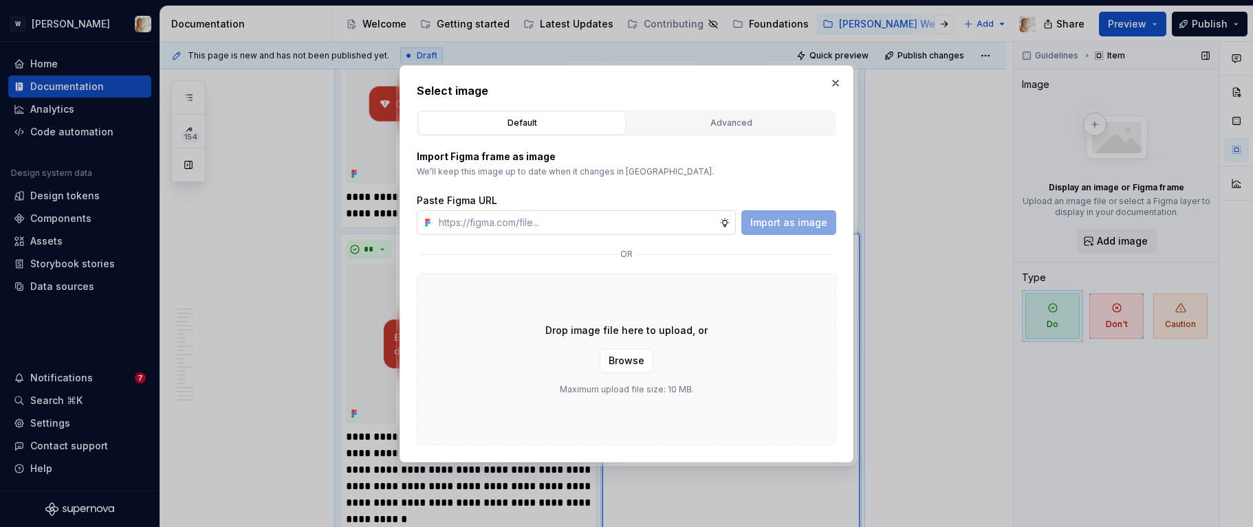
click at [560, 223] on input "text" at bounding box center [576, 222] width 286 height 25
type input "[URL][DOMAIN_NAME]"
click at [801, 216] on span "Import as image" at bounding box center [788, 223] width 77 height 14
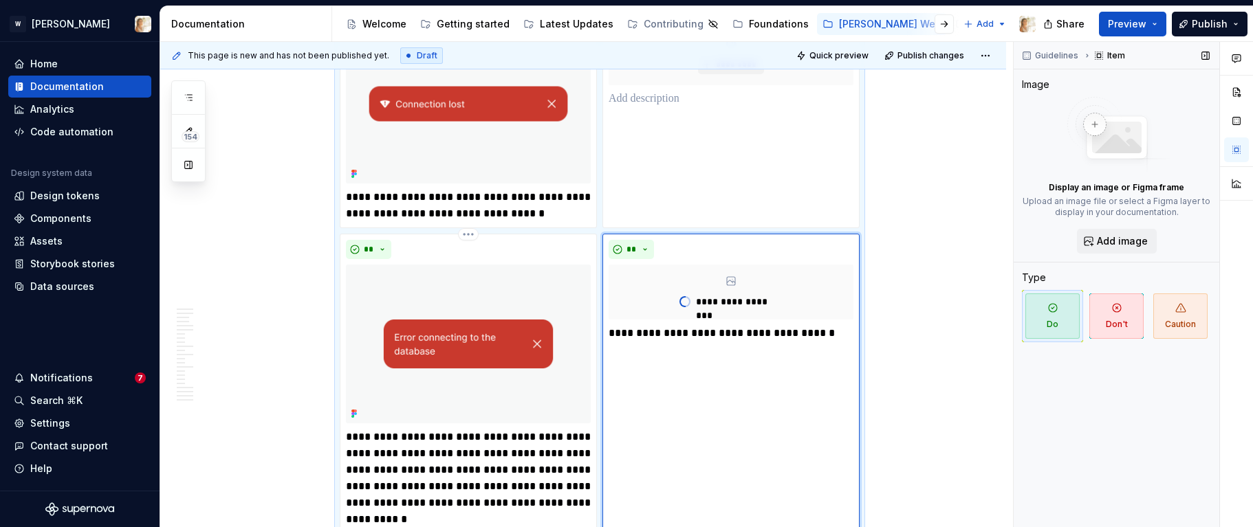
type textarea "*"
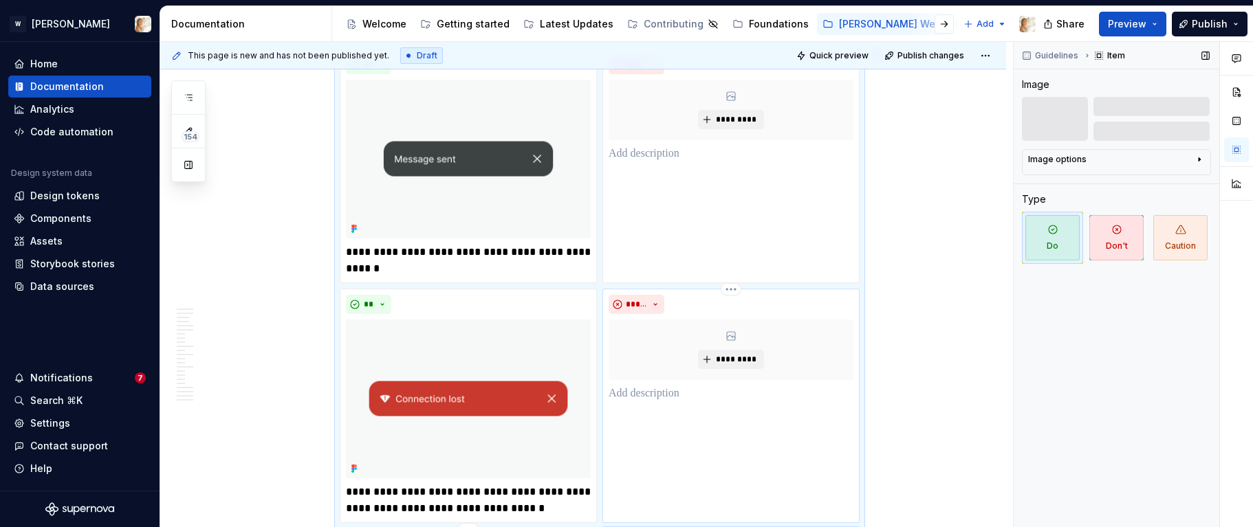
scroll to position [1474, 0]
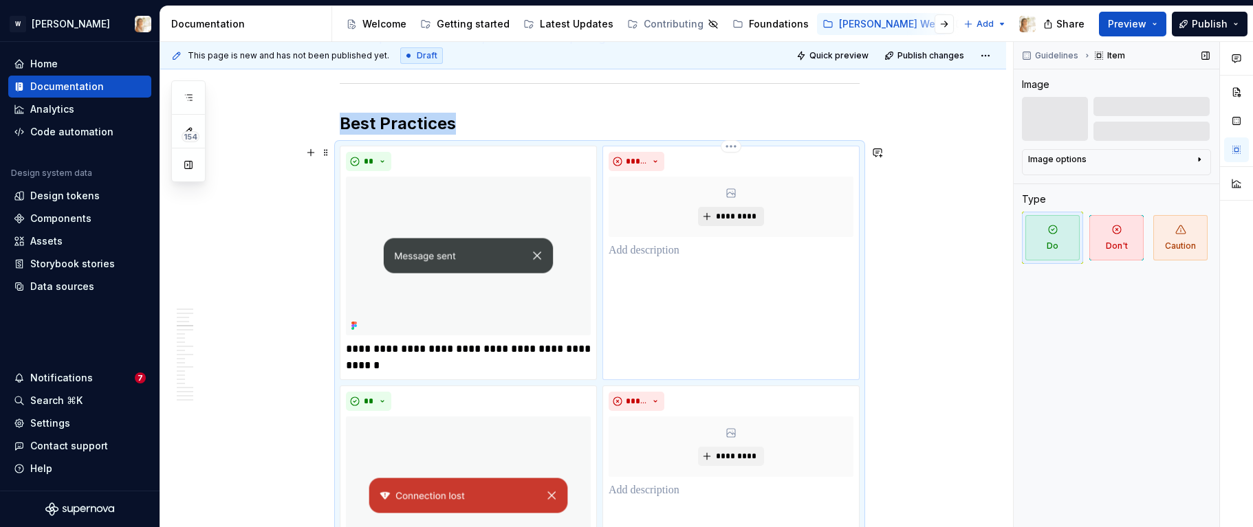
click at [715, 221] on button "*********" at bounding box center [730, 216] width 65 height 19
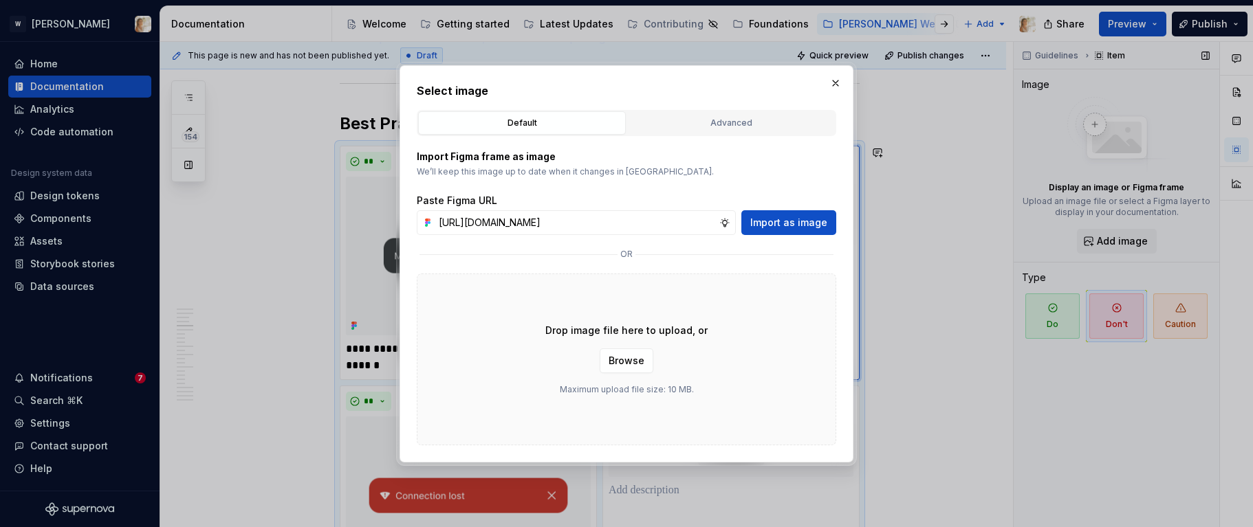
scroll to position [0, 283]
type input "[URL][DOMAIN_NAME]"
click at [778, 219] on span "Import as image" at bounding box center [788, 223] width 77 height 14
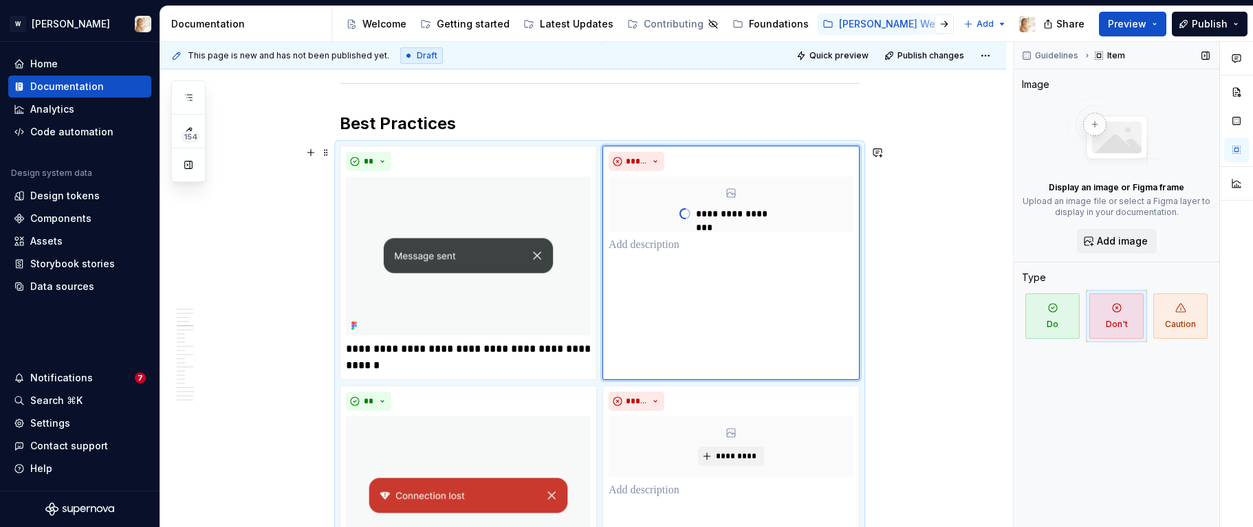
type textarea "*"
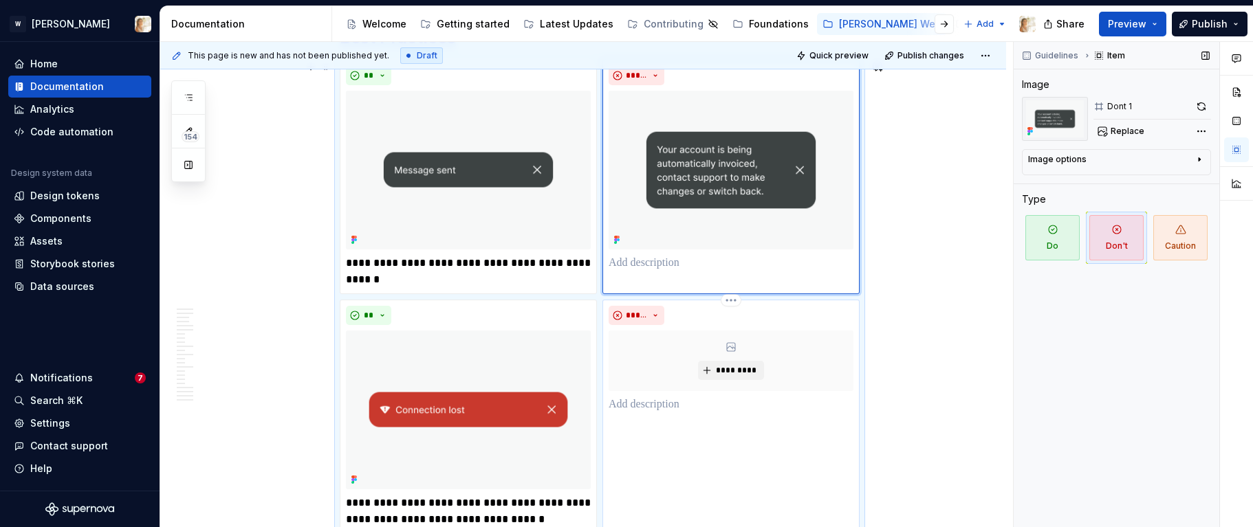
scroll to position [1544, 0]
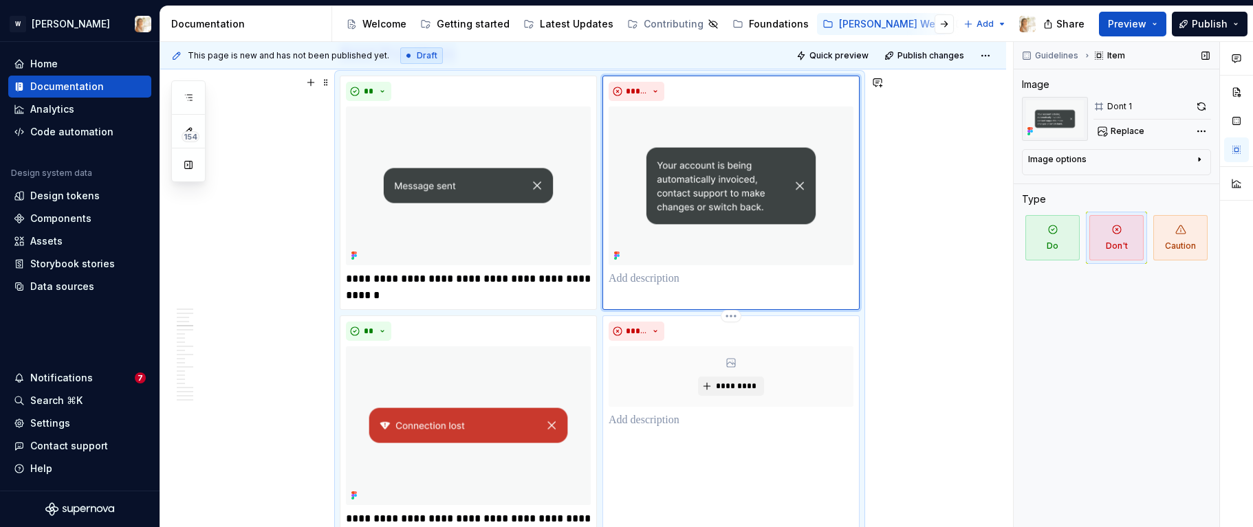
click at [737, 373] on div "*********" at bounding box center [730, 376] width 245 height 60
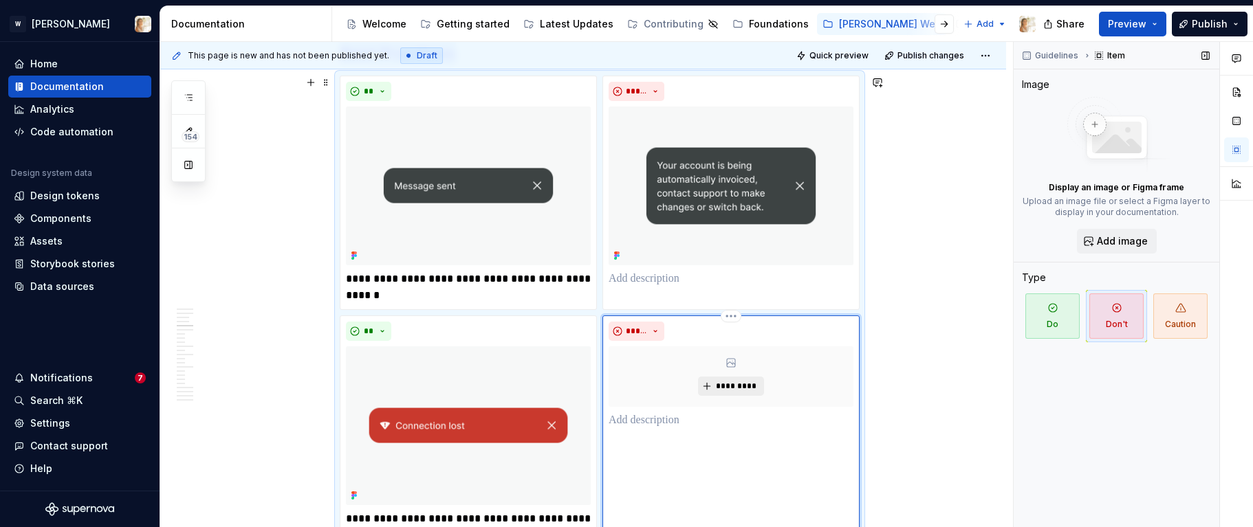
click at [731, 384] on span "*********" at bounding box center [736, 386] width 42 height 11
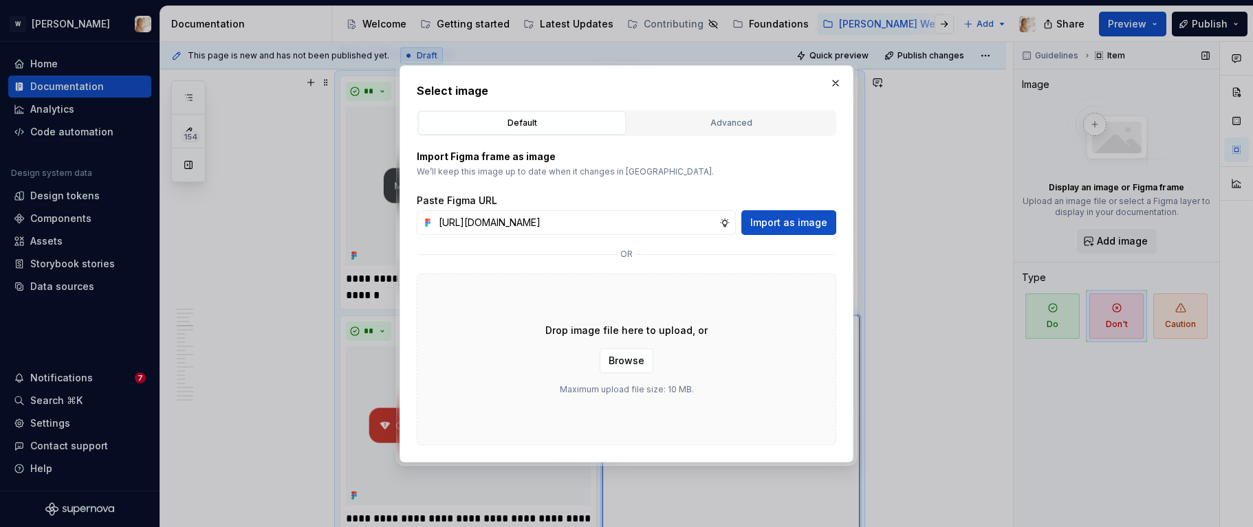
scroll to position [0, 283]
type input "[URL][DOMAIN_NAME]"
click at [787, 219] on span "Import as image" at bounding box center [788, 223] width 77 height 14
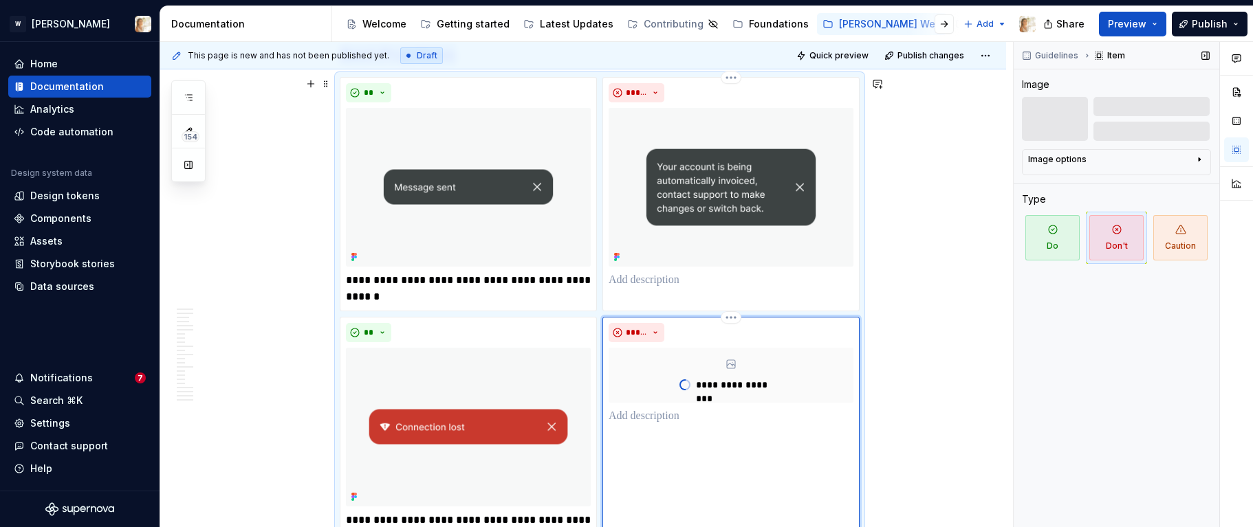
scroll to position [1598, 0]
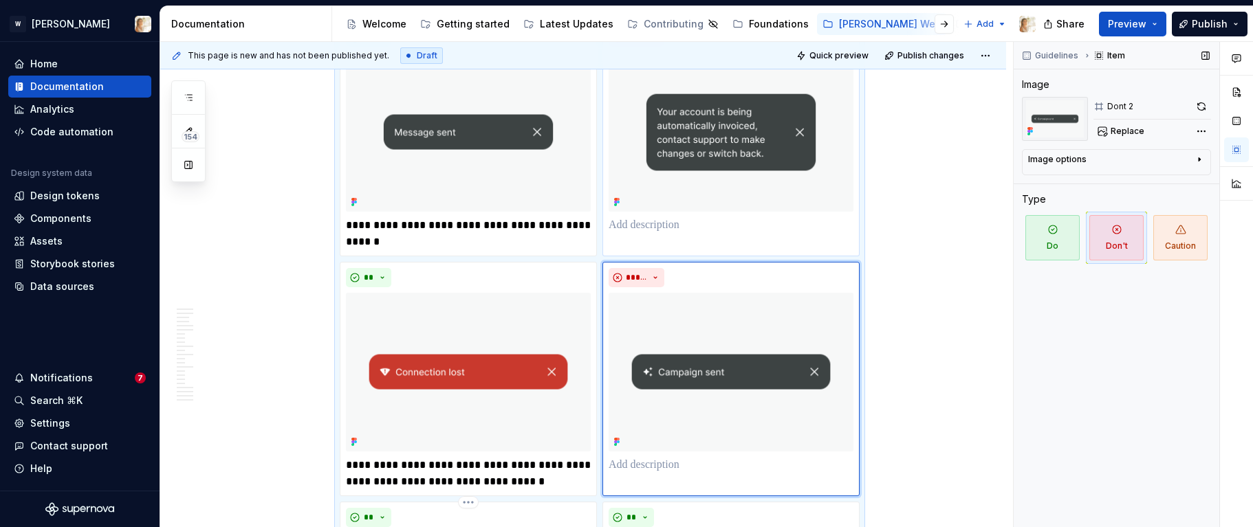
click at [671, 221] on p at bounding box center [730, 225] width 245 height 16
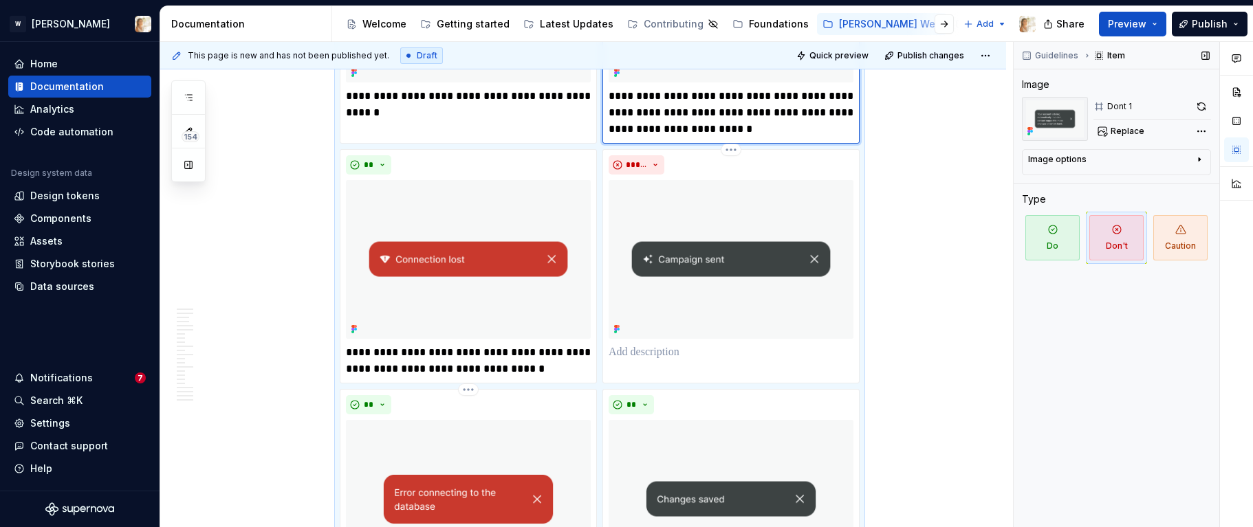
scroll to position [1740, 0]
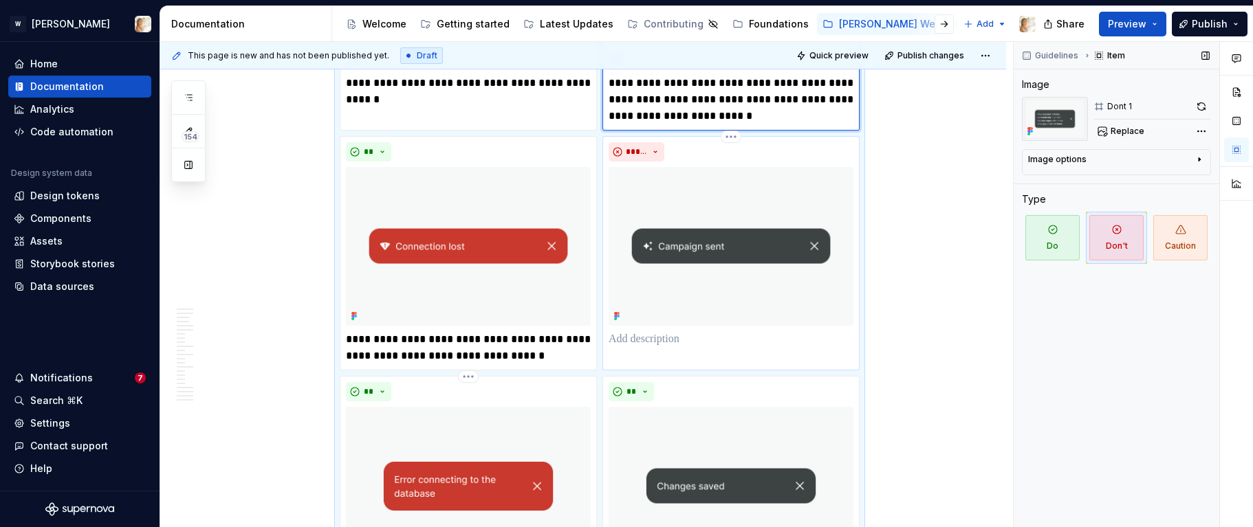
click at [640, 346] on p at bounding box center [730, 339] width 245 height 16
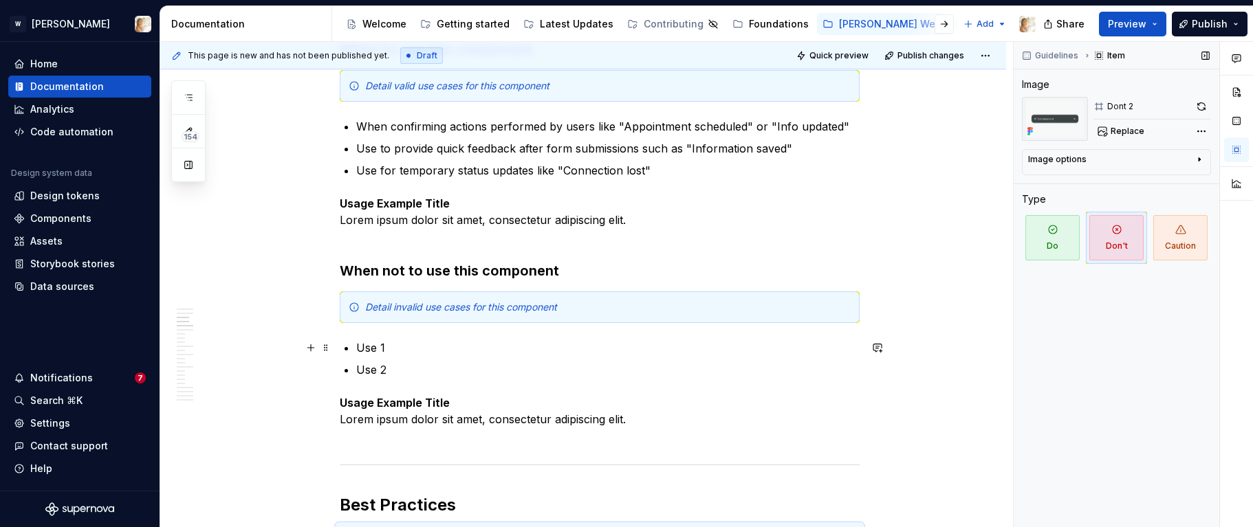
scroll to position [1087, 0]
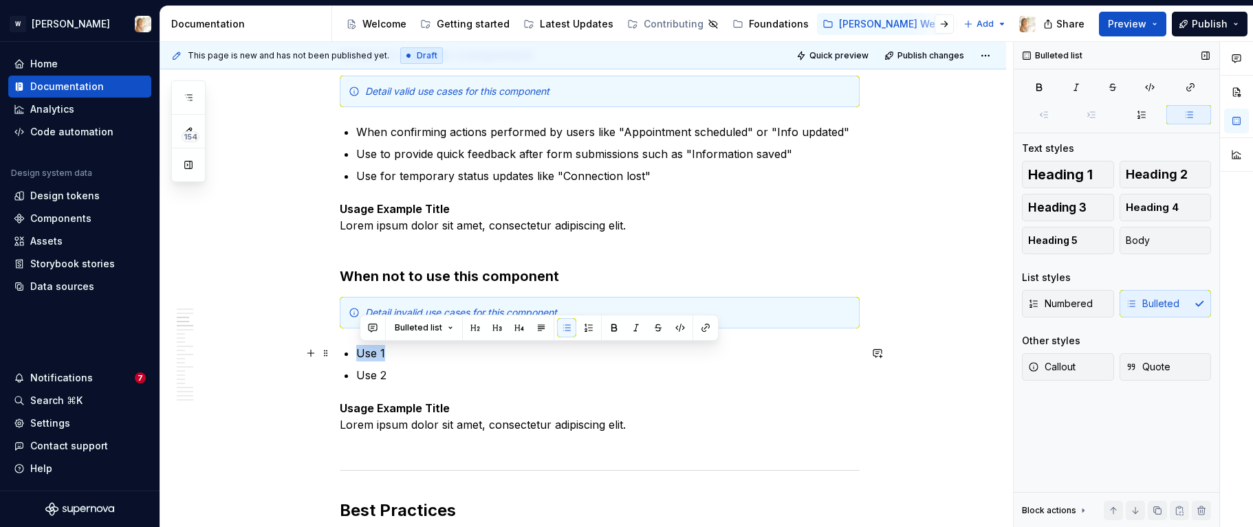
drag, startPoint x: 393, startPoint y: 351, endPoint x: 361, endPoint y: 347, distance: 32.6
click at [361, 347] on p "Use 1" at bounding box center [607, 353] width 503 height 16
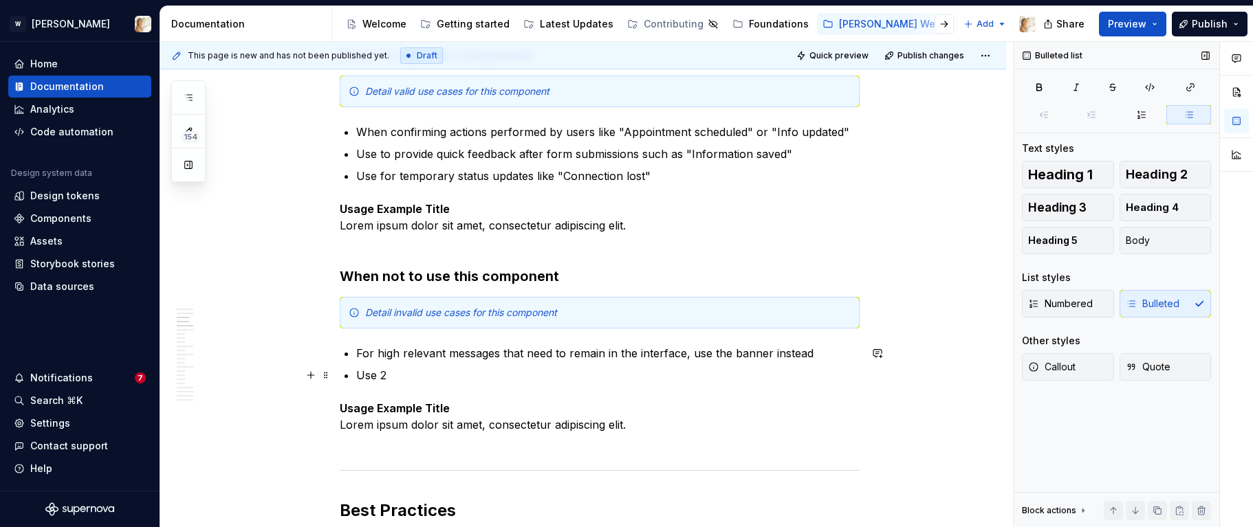
click at [426, 373] on p "Use 2" at bounding box center [607, 375] width 503 height 16
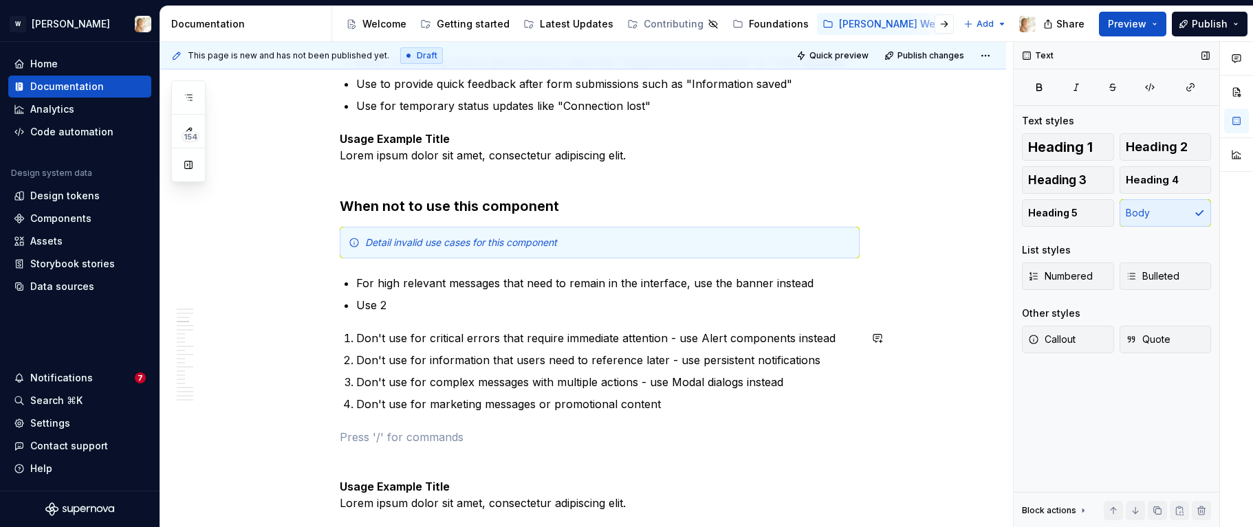
scroll to position [1160, 0]
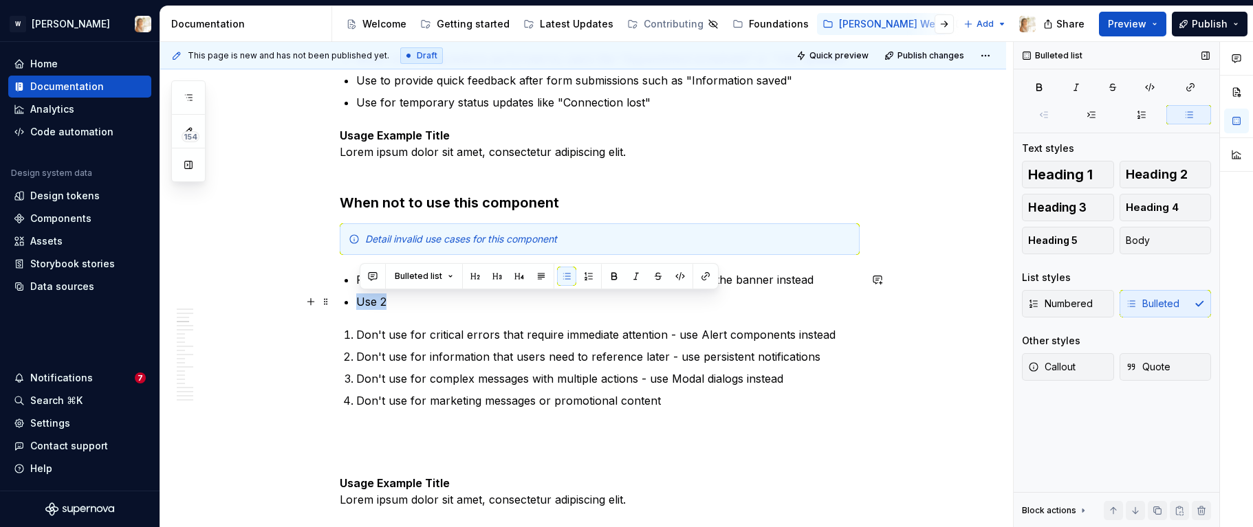
drag, startPoint x: 389, startPoint y: 301, endPoint x: 361, endPoint y: 302, distance: 28.2
click at [361, 302] on p "Use 2" at bounding box center [607, 302] width 503 height 16
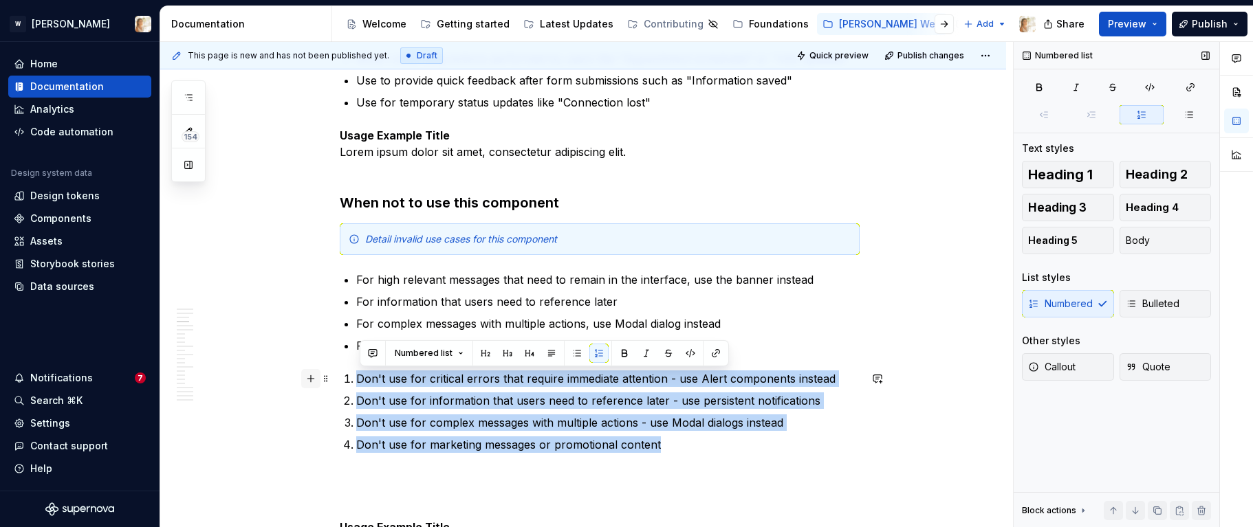
drag, startPoint x: 678, startPoint y: 453, endPoint x: 306, endPoint y: 378, distance: 379.4
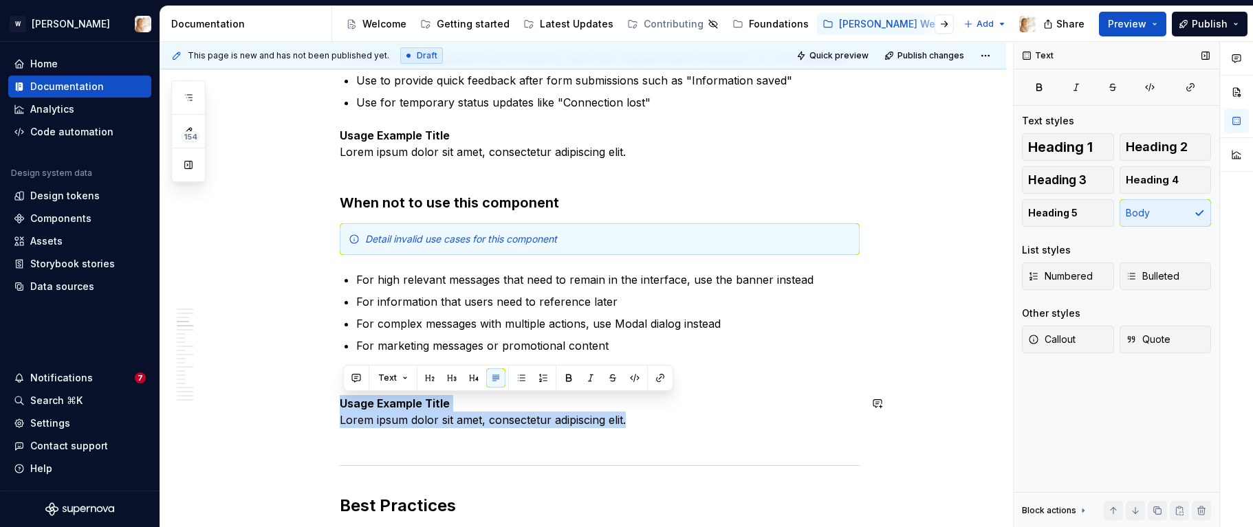
drag, startPoint x: 643, startPoint y: 421, endPoint x: 327, endPoint y: 392, distance: 318.3
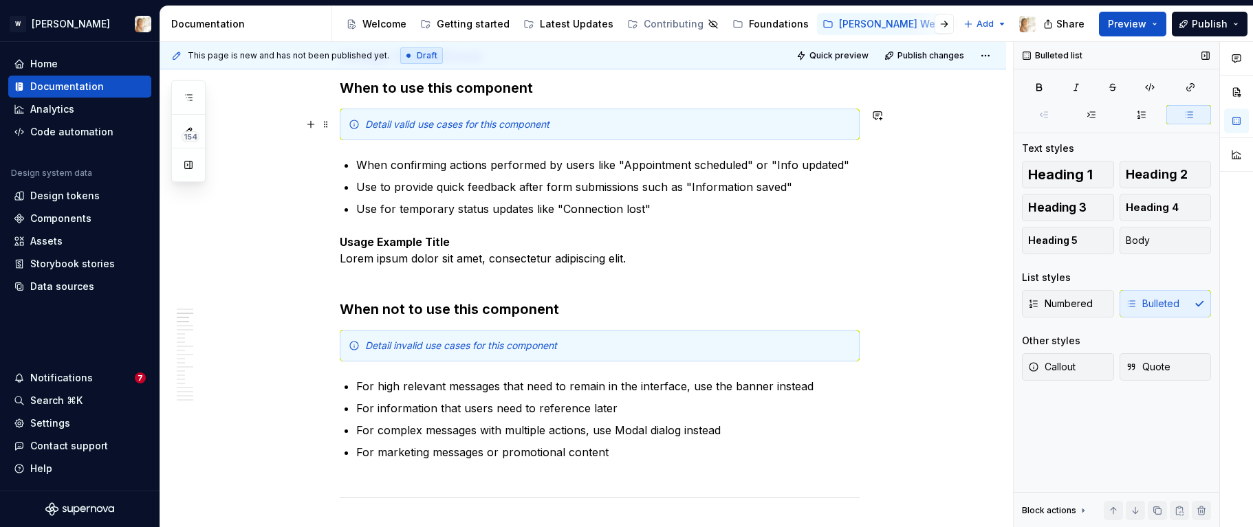
scroll to position [1033, 0]
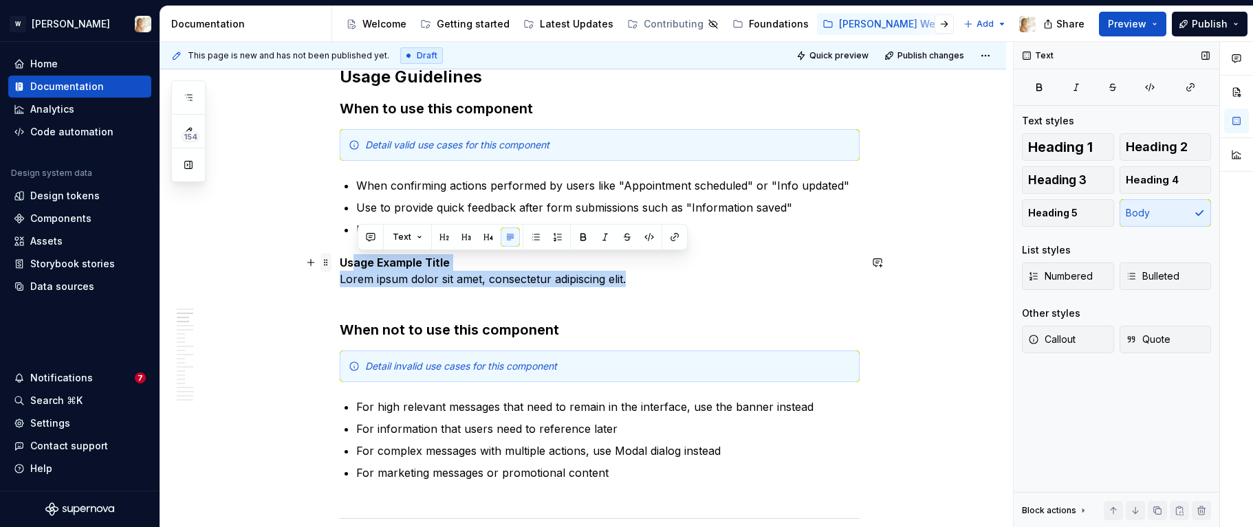
drag, startPoint x: 641, startPoint y: 276, endPoint x: 326, endPoint y: 258, distance: 315.3
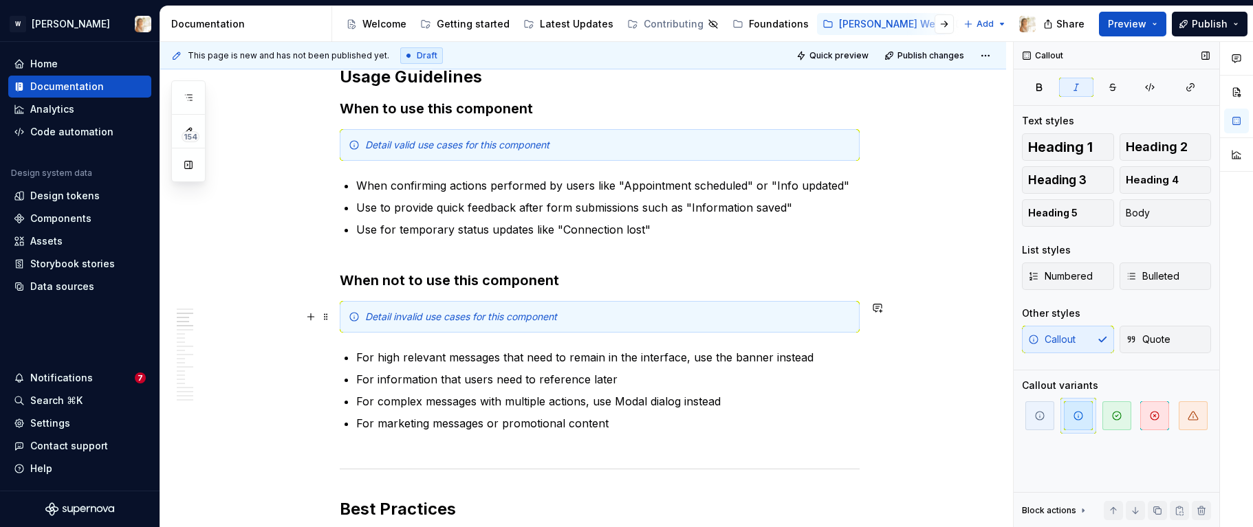
click at [521, 321] on em "Detail invalid use cases for this component" at bounding box center [461, 317] width 192 height 12
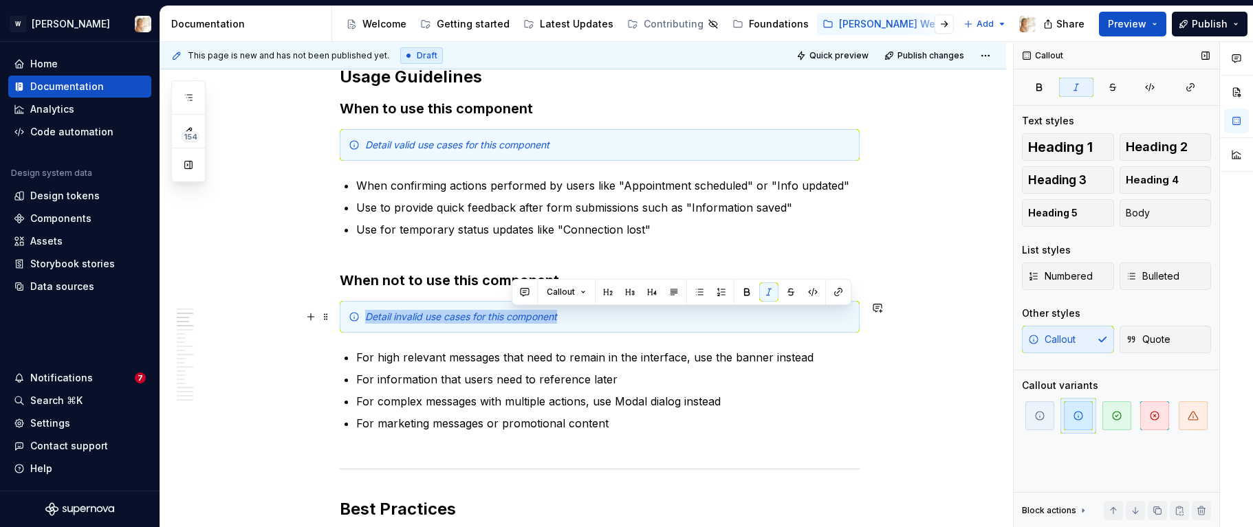
click at [521, 321] on em "Detail invalid use cases for this component" at bounding box center [461, 317] width 192 height 12
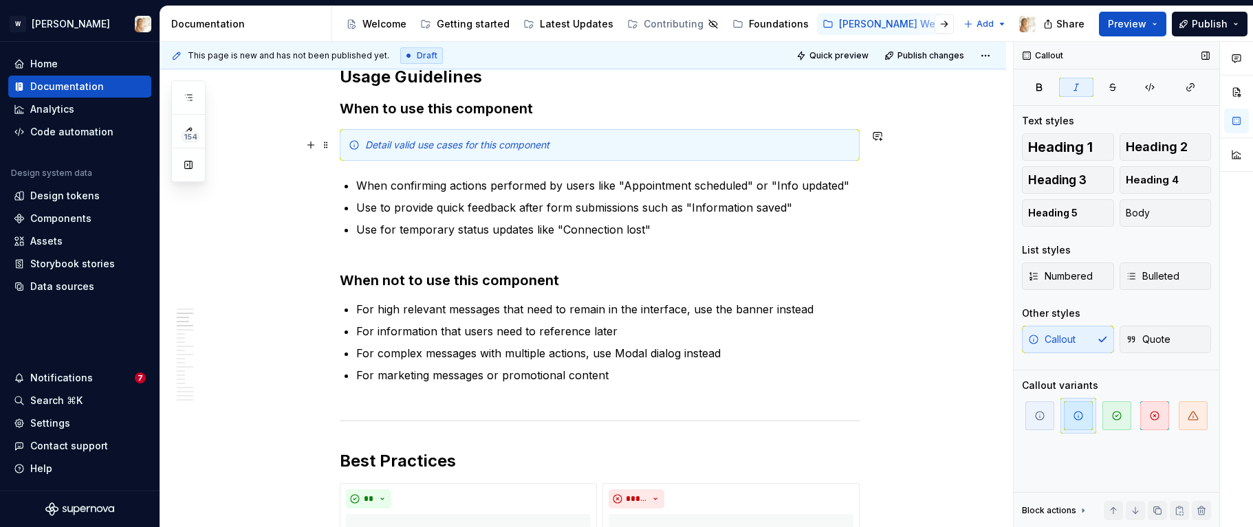
click at [473, 147] on em "Detail valid use cases for this component" at bounding box center [457, 145] width 184 height 12
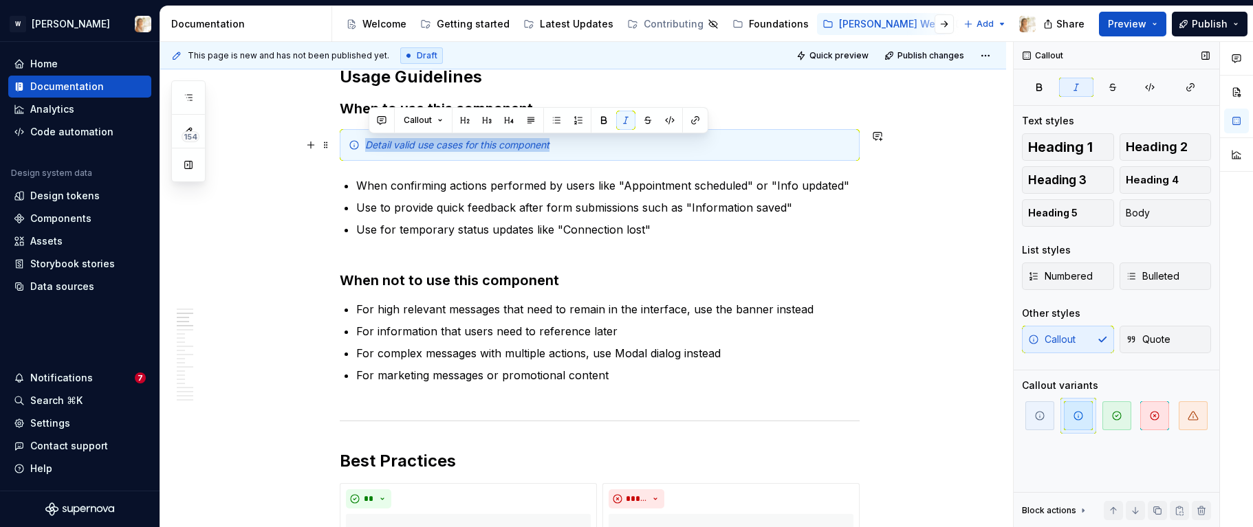
click at [473, 147] on em "Detail valid use cases for this component" at bounding box center [457, 145] width 184 height 12
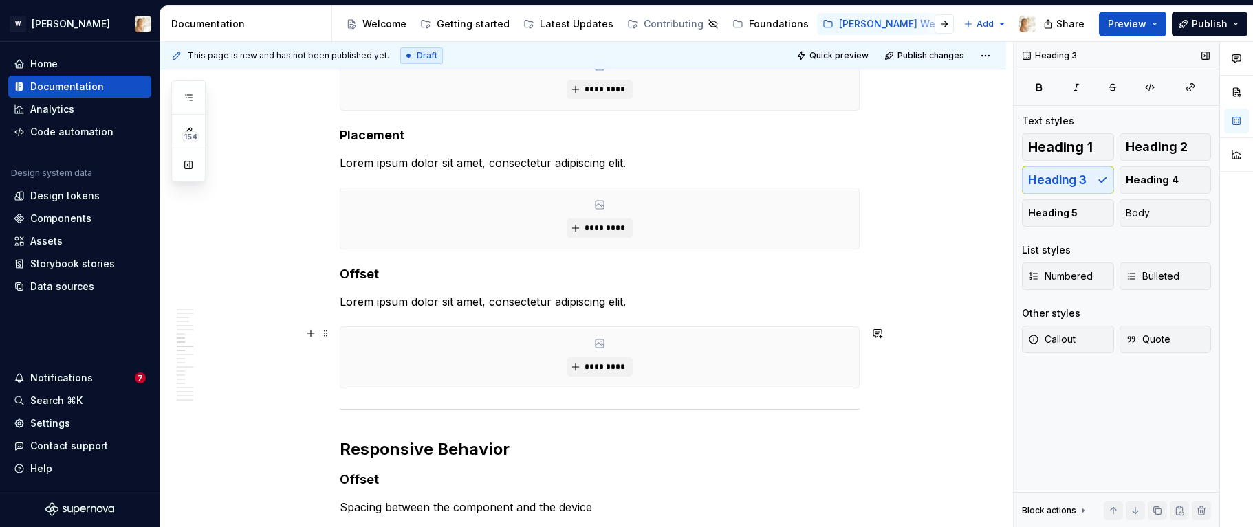
scroll to position [2473, 0]
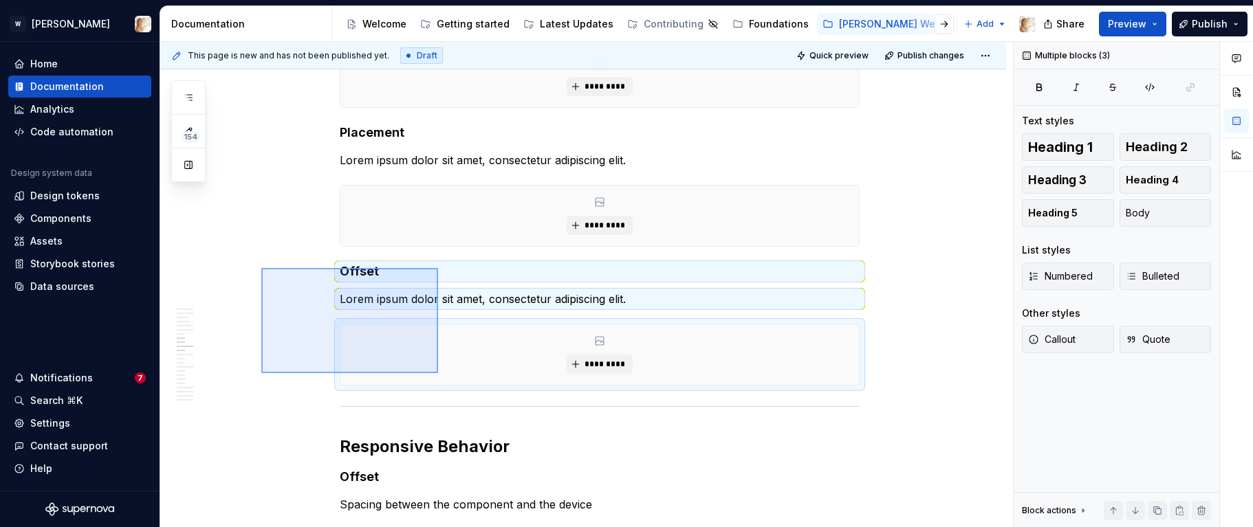
drag, startPoint x: 261, startPoint y: 268, endPoint x: 438, endPoint y: 373, distance: 205.6
click at [438, 373] on div "**********" at bounding box center [586, 285] width 852 height 486
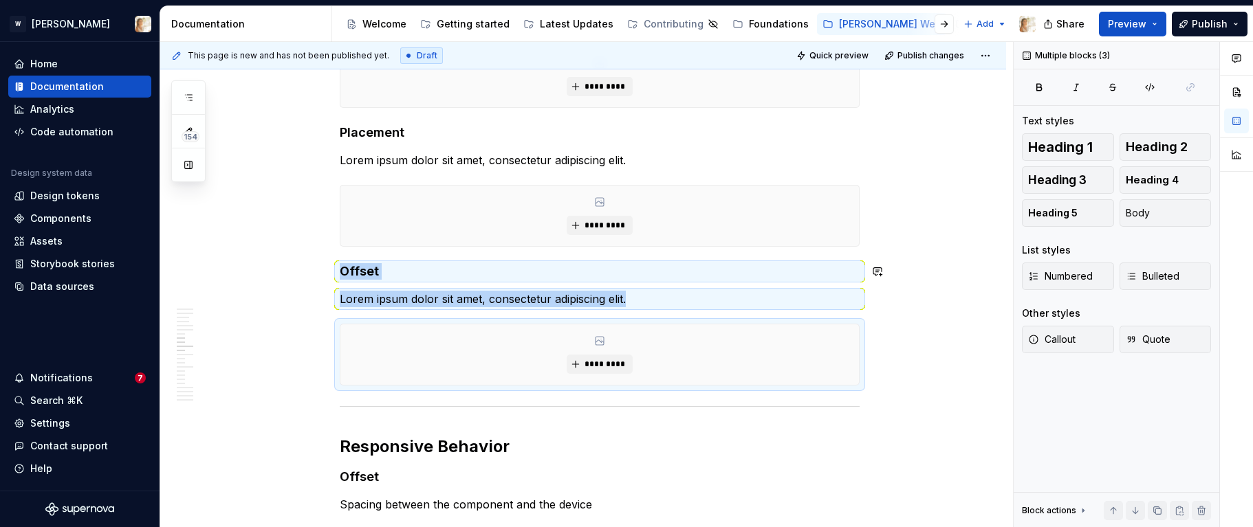
copy div "********* Offset Lorem ipsum dolor sit amet, consectetur adipiscing elit."
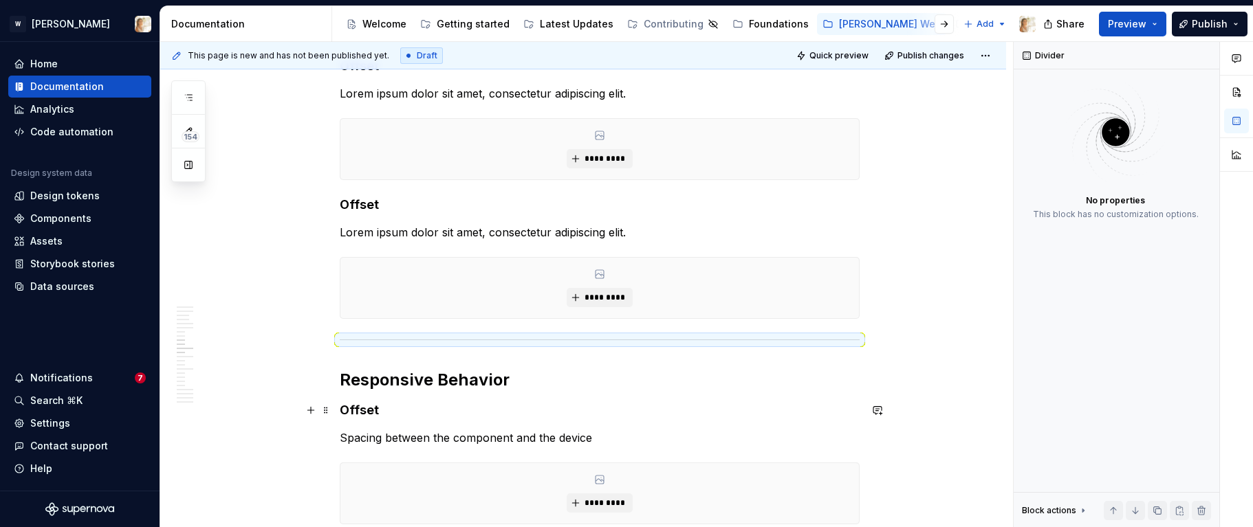
scroll to position [2663, 0]
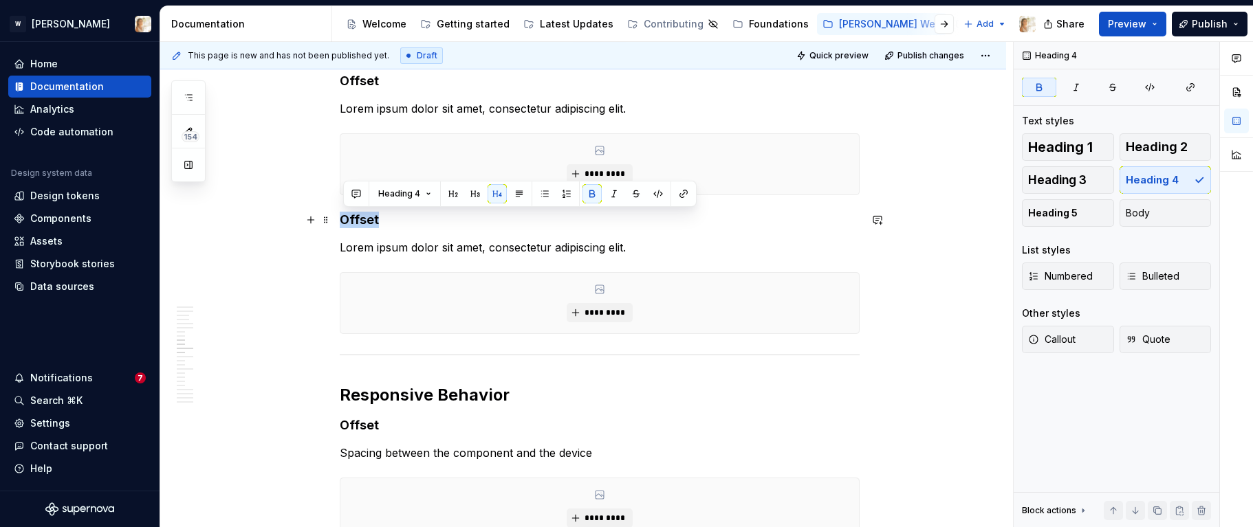
drag, startPoint x: 380, startPoint y: 219, endPoint x: 345, endPoint y: 221, distance: 35.1
click at [345, 221] on h4 "Offset" at bounding box center [600, 220] width 520 height 16
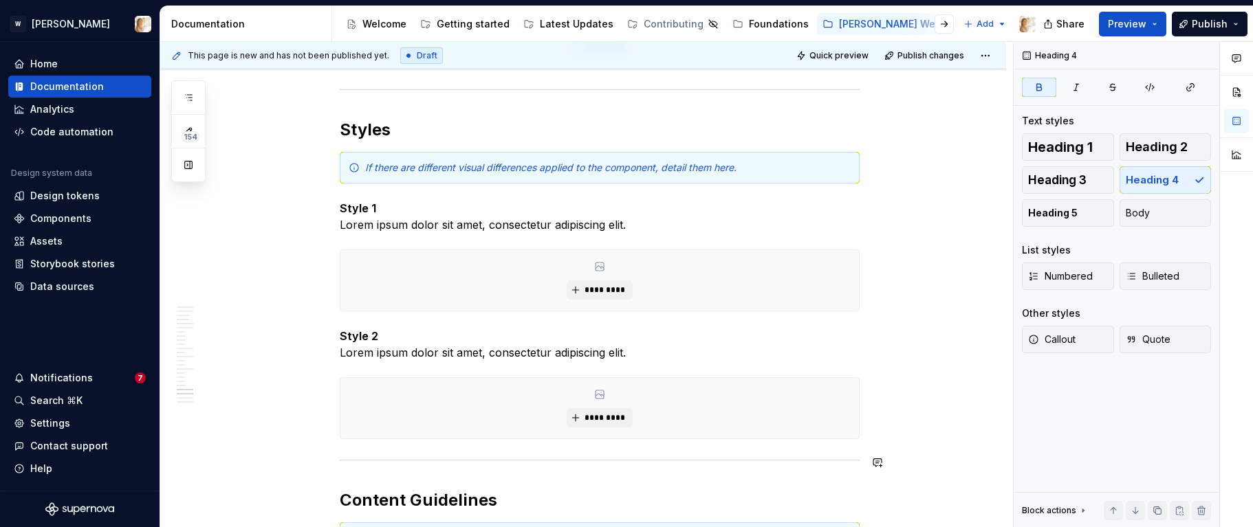
scroll to position [4151, 0]
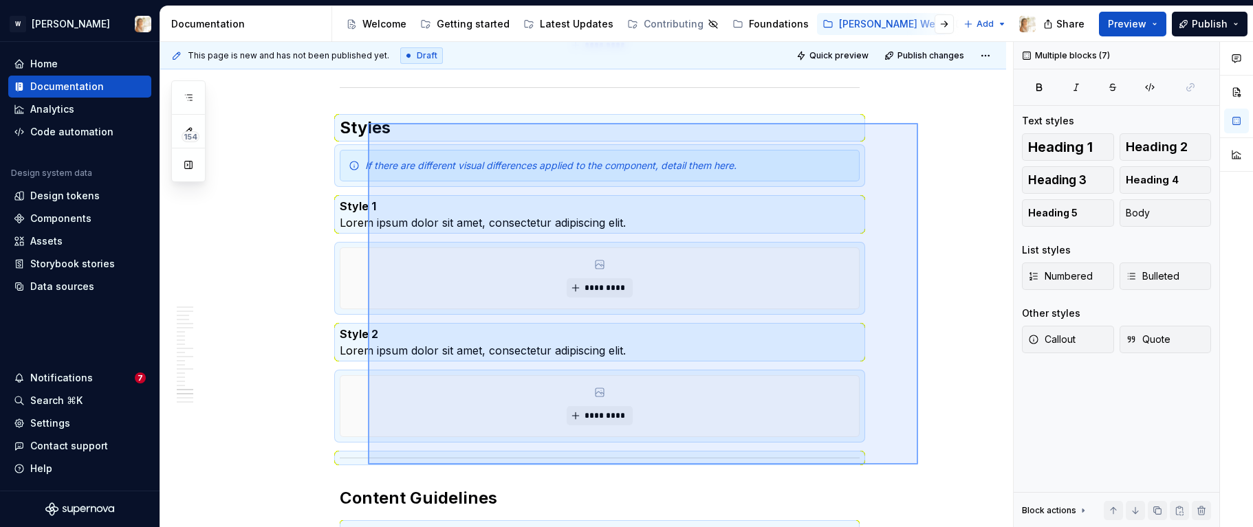
drag, startPoint x: 918, startPoint y: 467, endPoint x: 368, endPoint y: 123, distance: 648.6
click at [368, 123] on div "**********" at bounding box center [586, 285] width 852 height 486
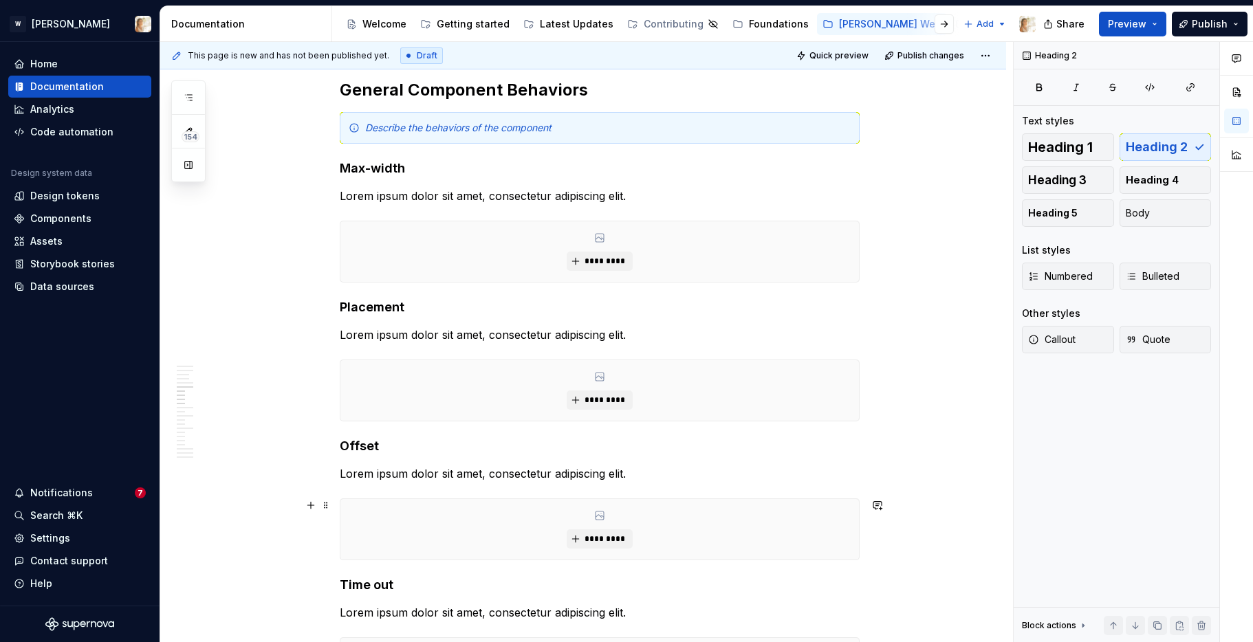
scroll to position [2300, 0]
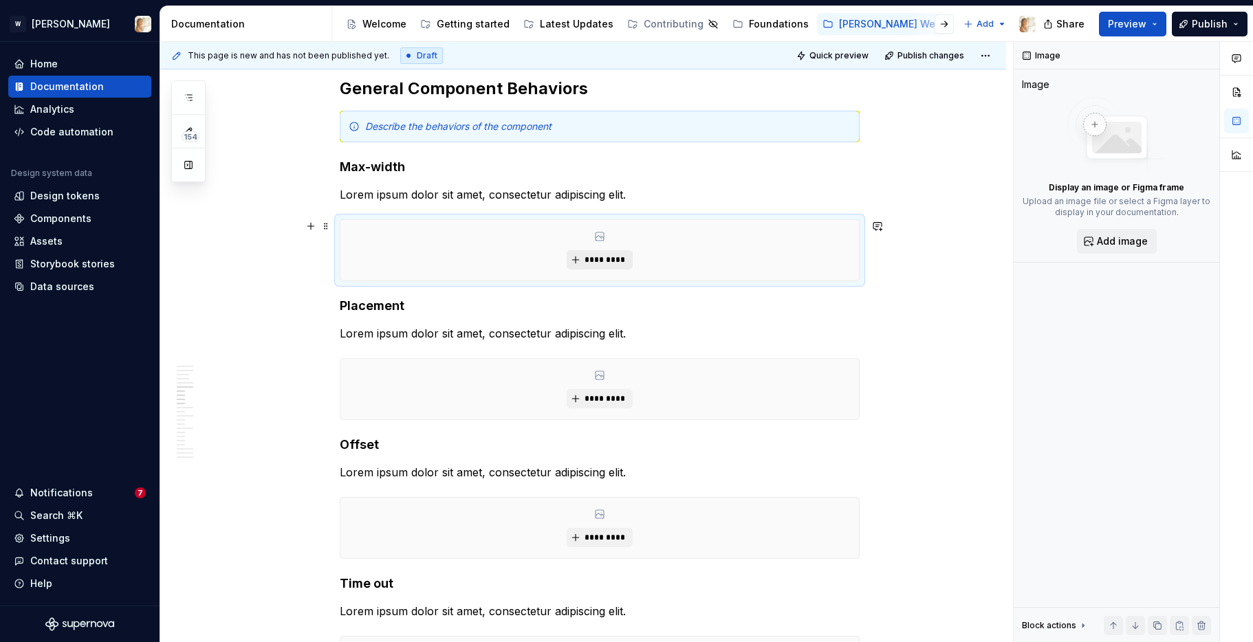
click at [591, 254] on span "*********" at bounding box center [605, 259] width 42 height 11
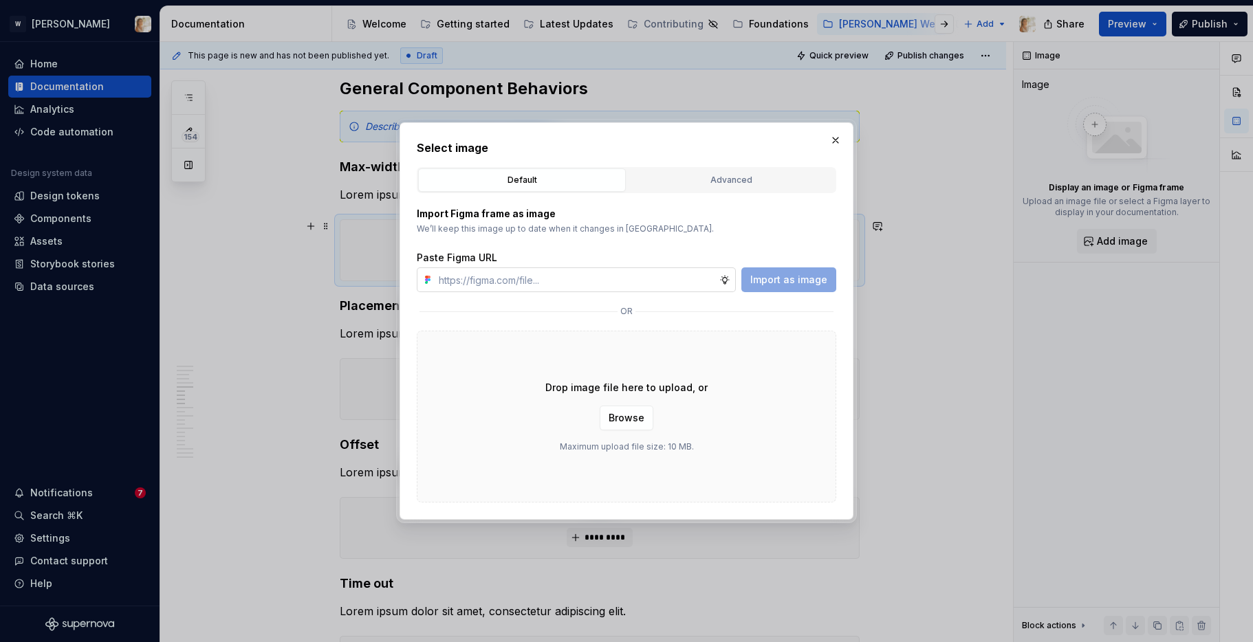
type textarea "*"
type input "[URL][DOMAIN_NAME]"
type textarea "*"
type input "[URL][DOMAIN_NAME]"
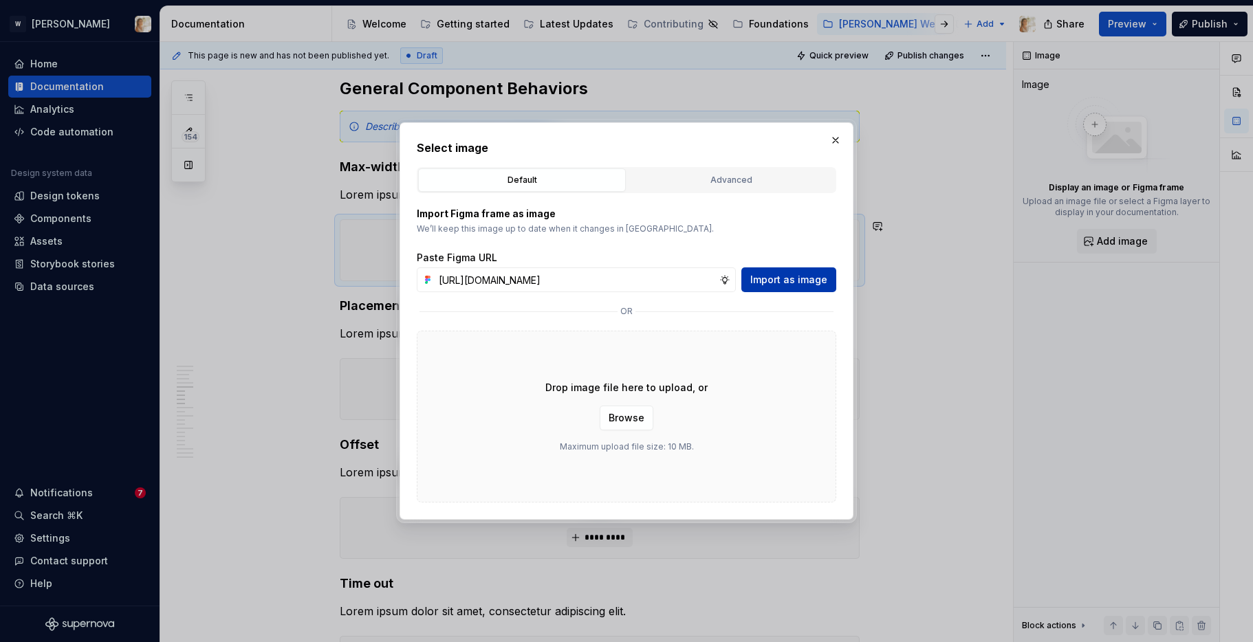
click at [778, 284] on span "Import as image" at bounding box center [788, 280] width 77 height 14
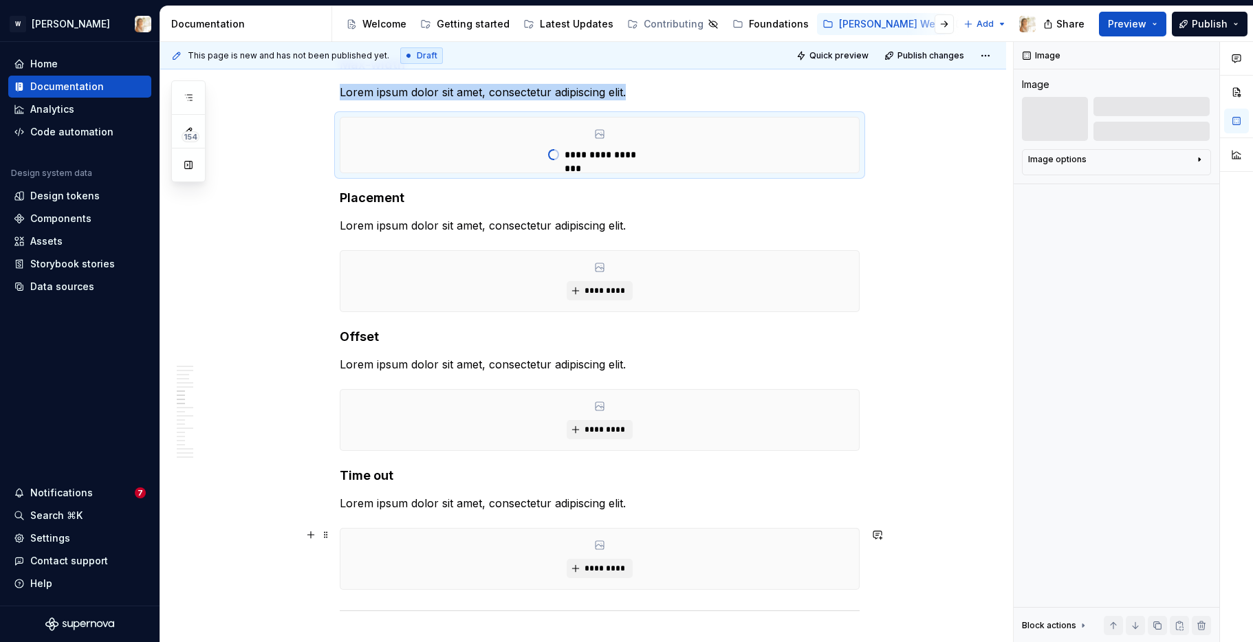
scroll to position [2425, 0]
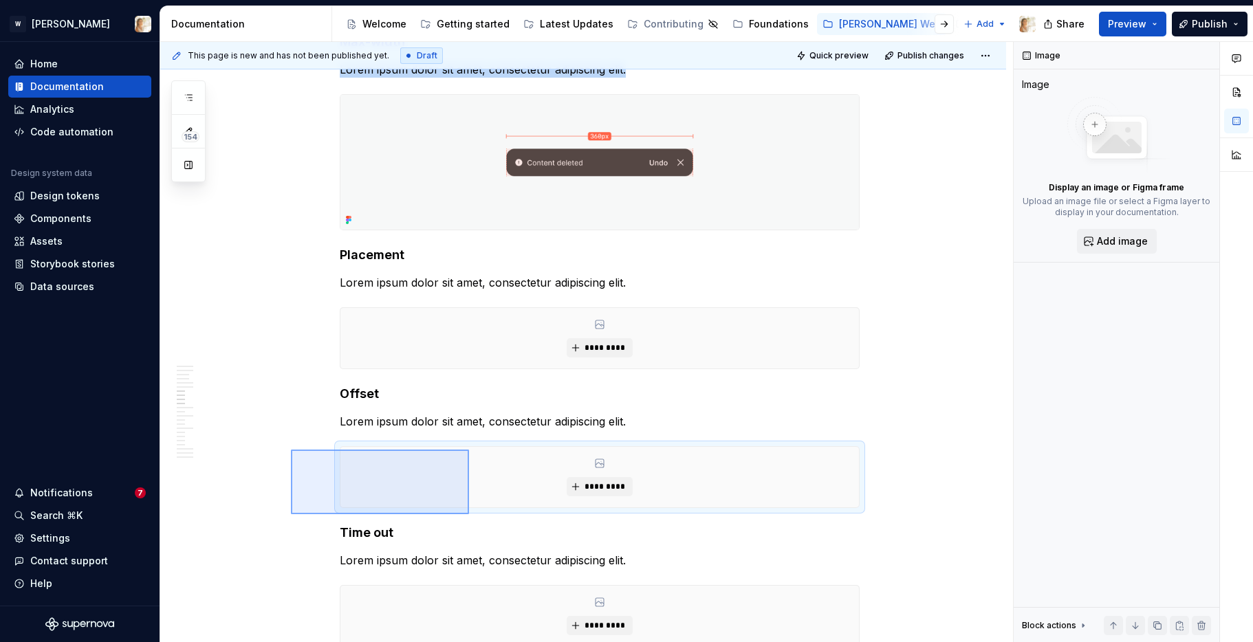
drag, startPoint x: 291, startPoint y: 450, endPoint x: 478, endPoint y: 518, distance: 199.9
click at [478, 518] on div "**********" at bounding box center [586, 342] width 852 height 601
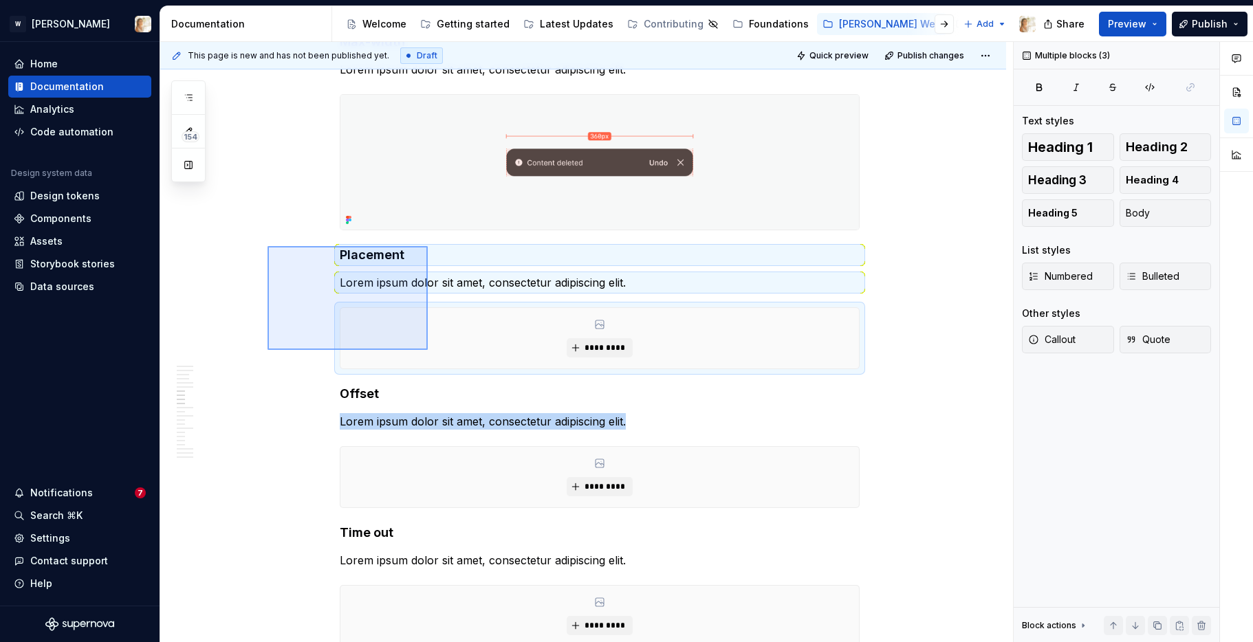
drag, startPoint x: 267, startPoint y: 246, endPoint x: 428, endPoint y: 352, distance: 192.0
click at [428, 352] on div "**********" at bounding box center [586, 342] width 852 height 601
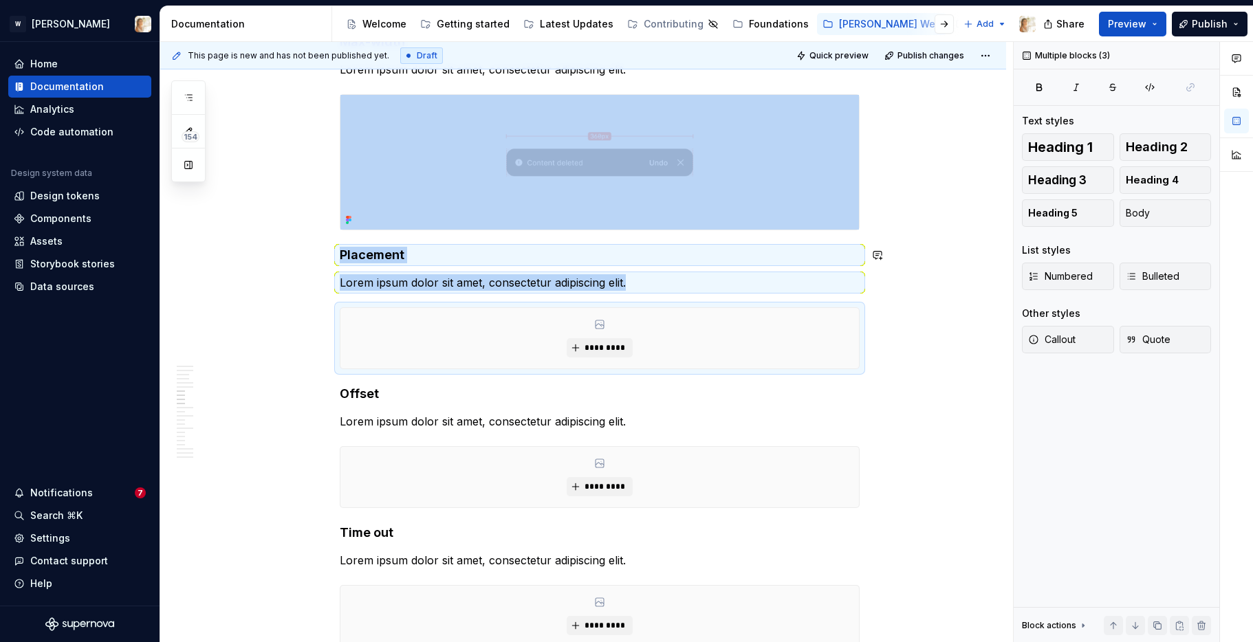
copy div "Placement Lorem ipsum dolor sit amet, consectetur adipiscing elit."
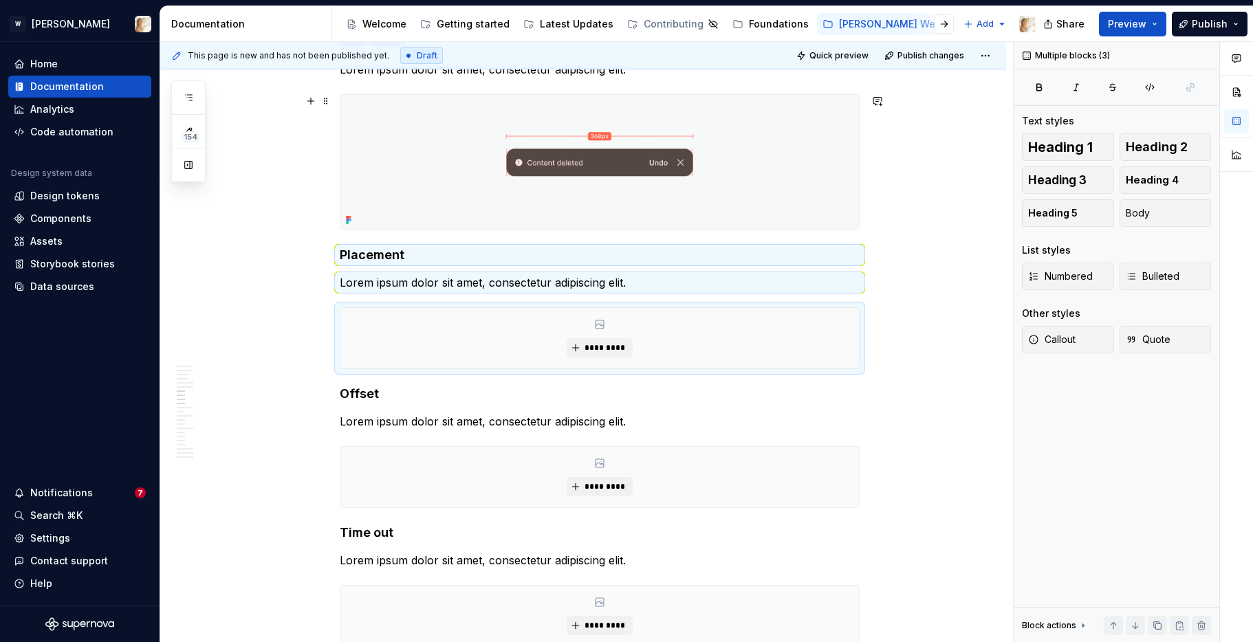
click at [859, 222] on div at bounding box center [600, 162] width 520 height 136
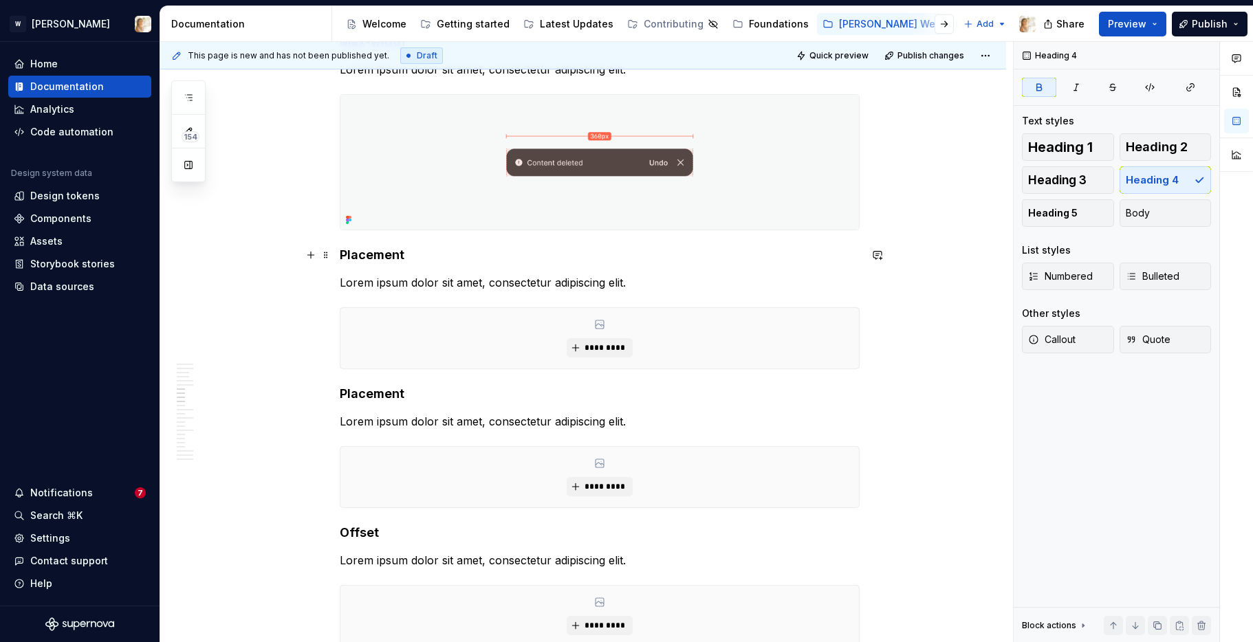
click at [378, 254] on strong "Placement" at bounding box center [372, 254] width 65 height 14
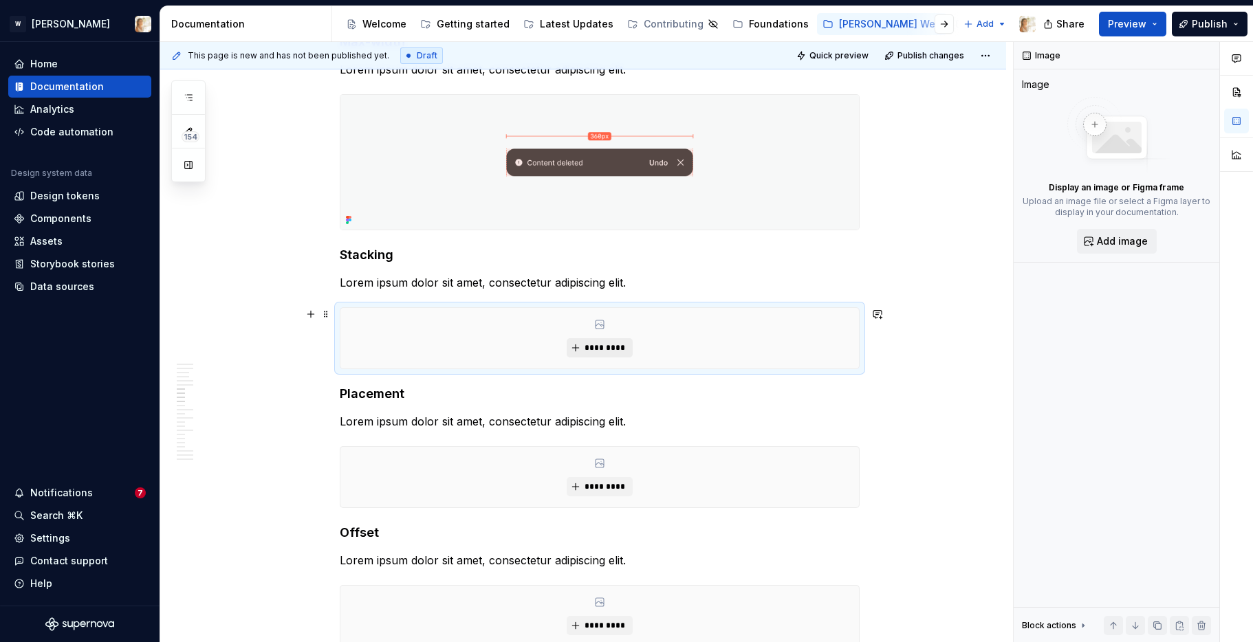
click at [612, 355] on button "*********" at bounding box center [598, 347] width 65 height 19
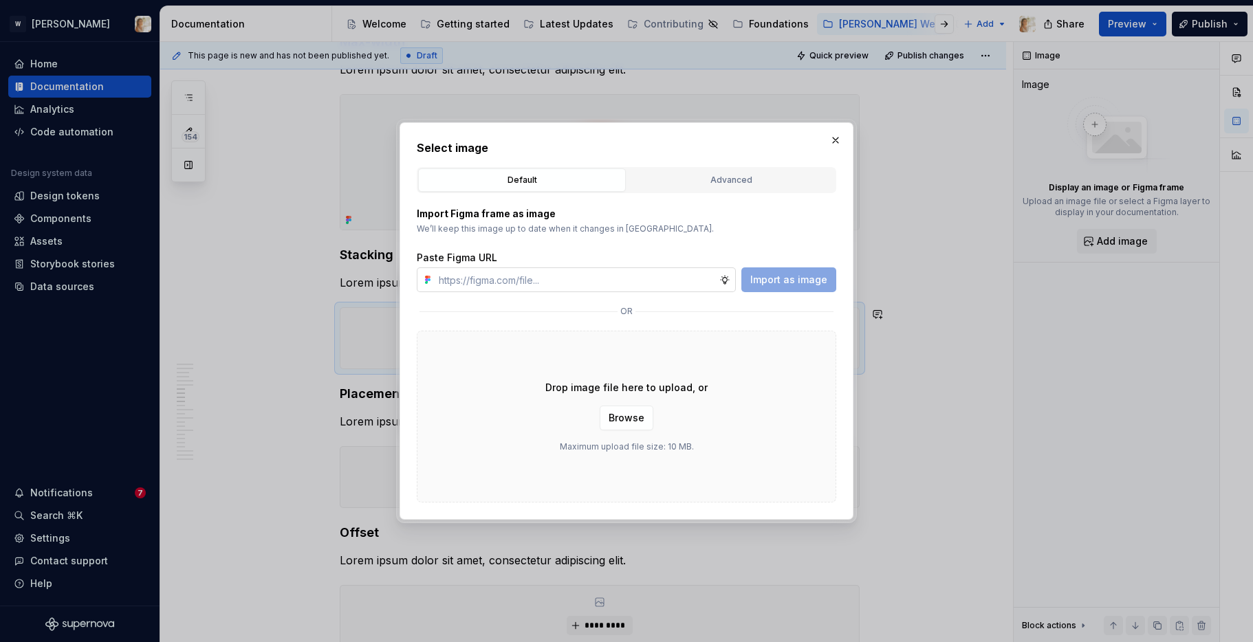
type textarea "*"
click at [603, 272] on input "text" at bounding box center [576, 279] width 286 height 25
type input "[URL][DOMAIN_NAME]"
click at [789, 278] on span "Import as image" at bounding box center [788, 280] width 77 height 14
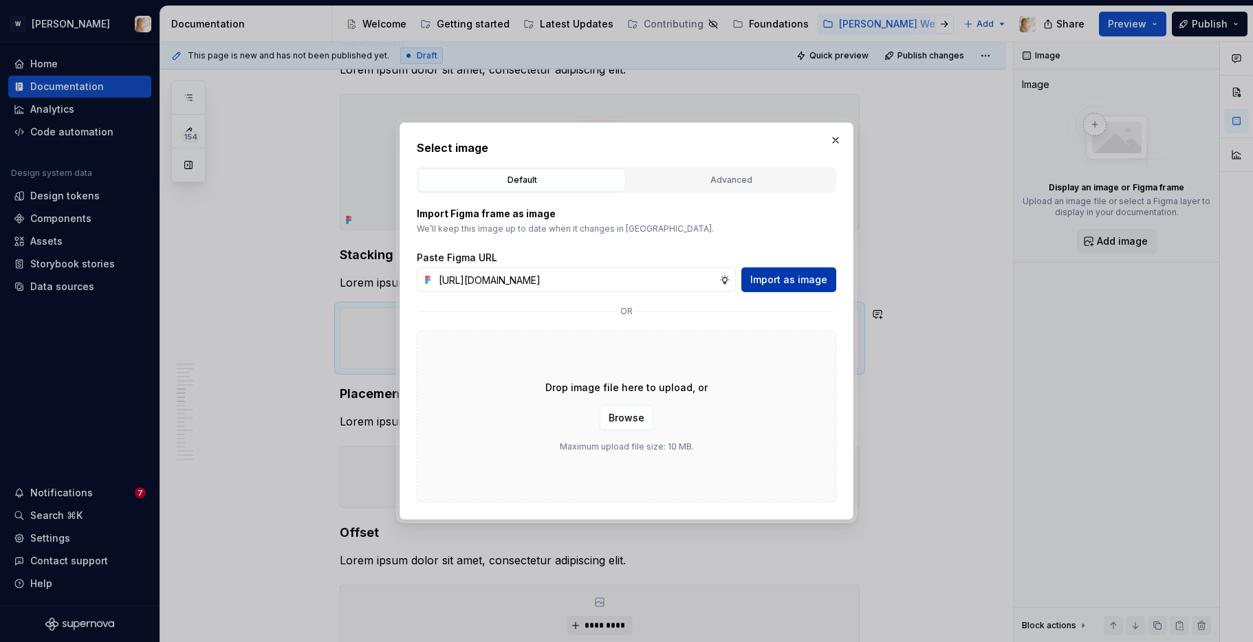
scroll to position [0, 0]
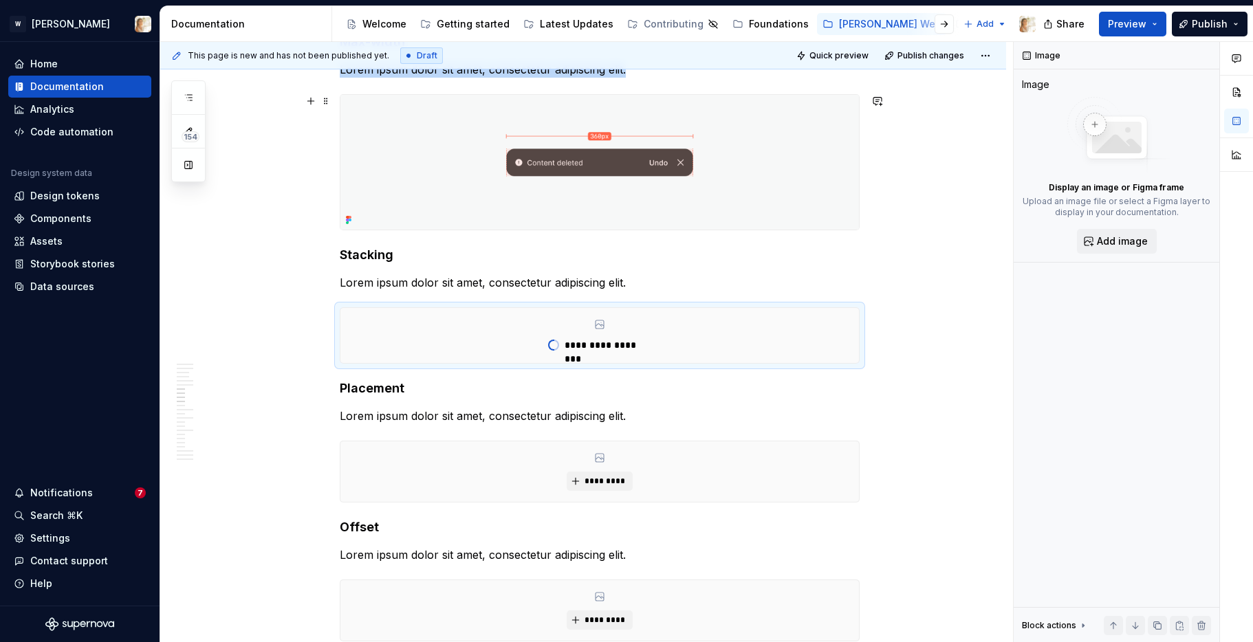
click at [686, 166] on img at bounding box center [599, 162] width 518 height 135
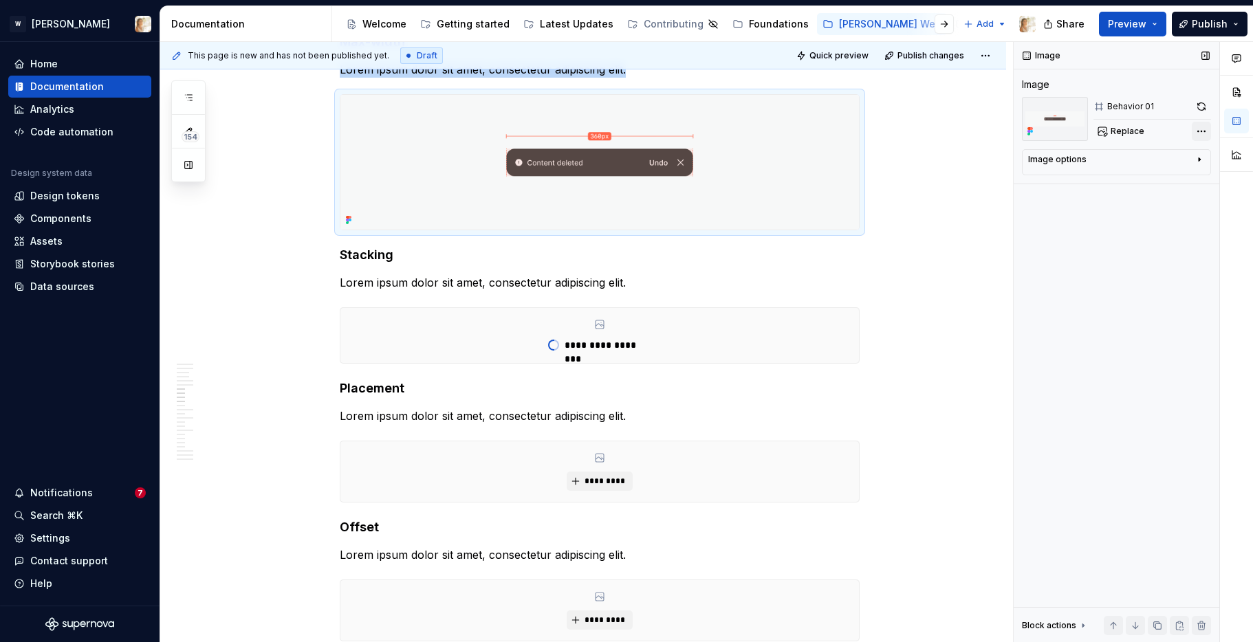
click at [1198, 126] on div "Comments Open comments No comments yet Select ‘Comment’ from the block context …" at bounding box center [1132, 342] width 239 height 601
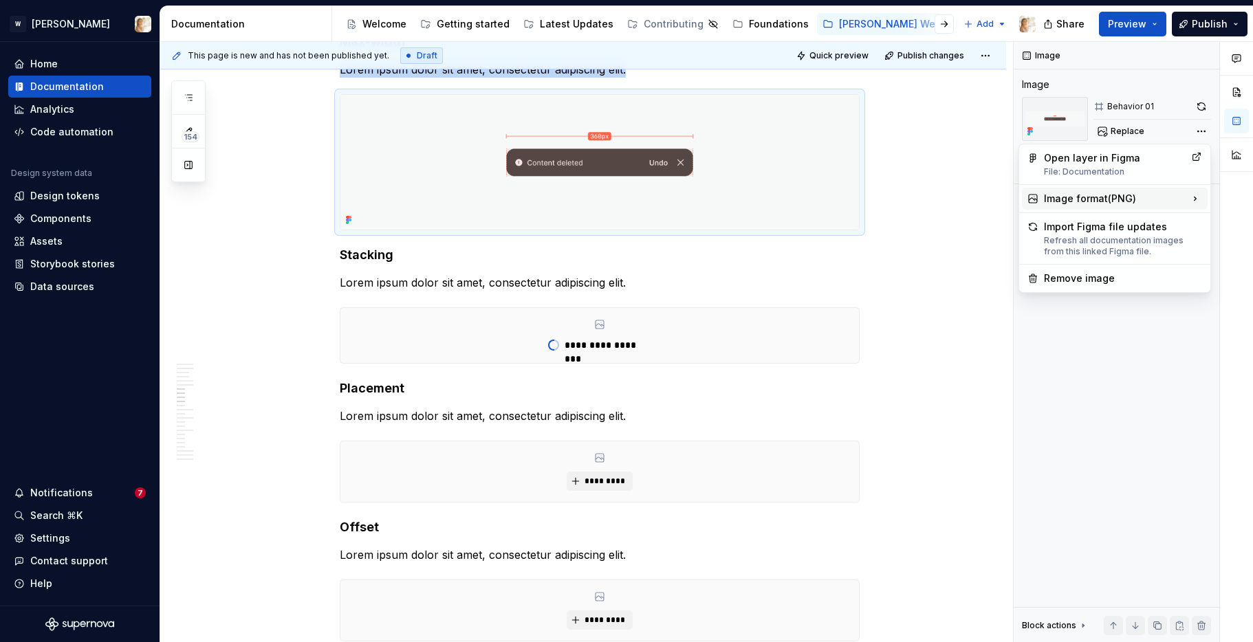
click at [1106, 194] on div "Image format ( PNG )" at bounding box center [1115, 199] width 186 height 22
click at [951, 242] on div "SVG Use if image from Figma is pixelated." at bounding box center [944, 244] width 152 height 26
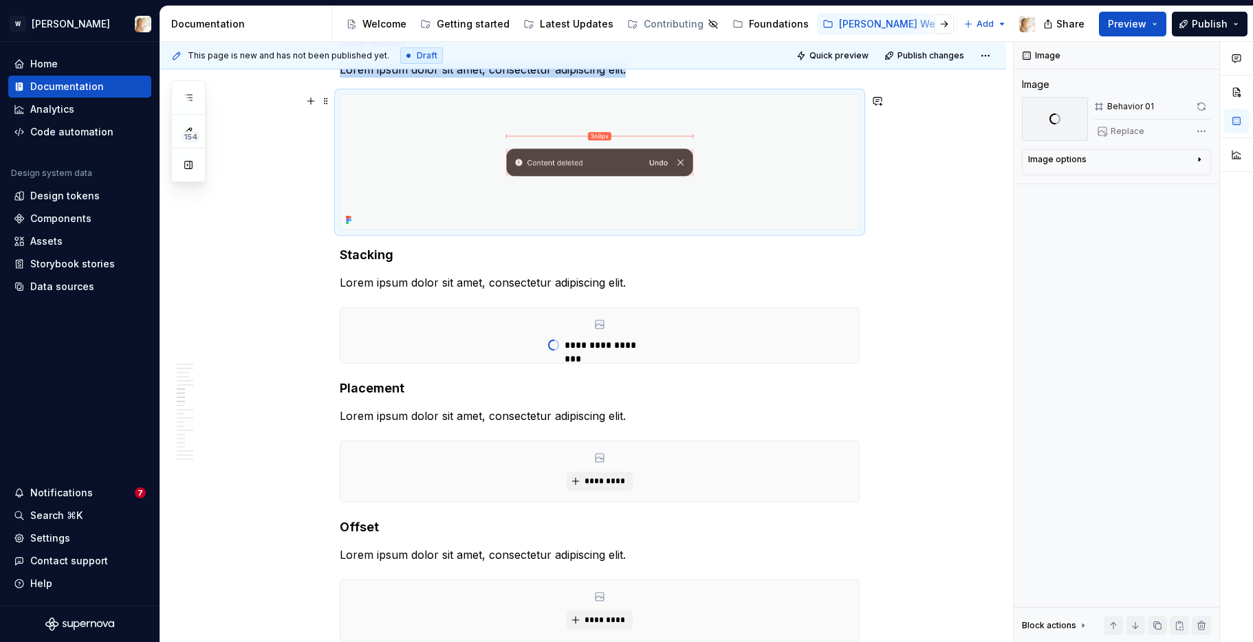
click at [911, 179] on div "**********" at bounding box center [583, 225] width 846 height 4791
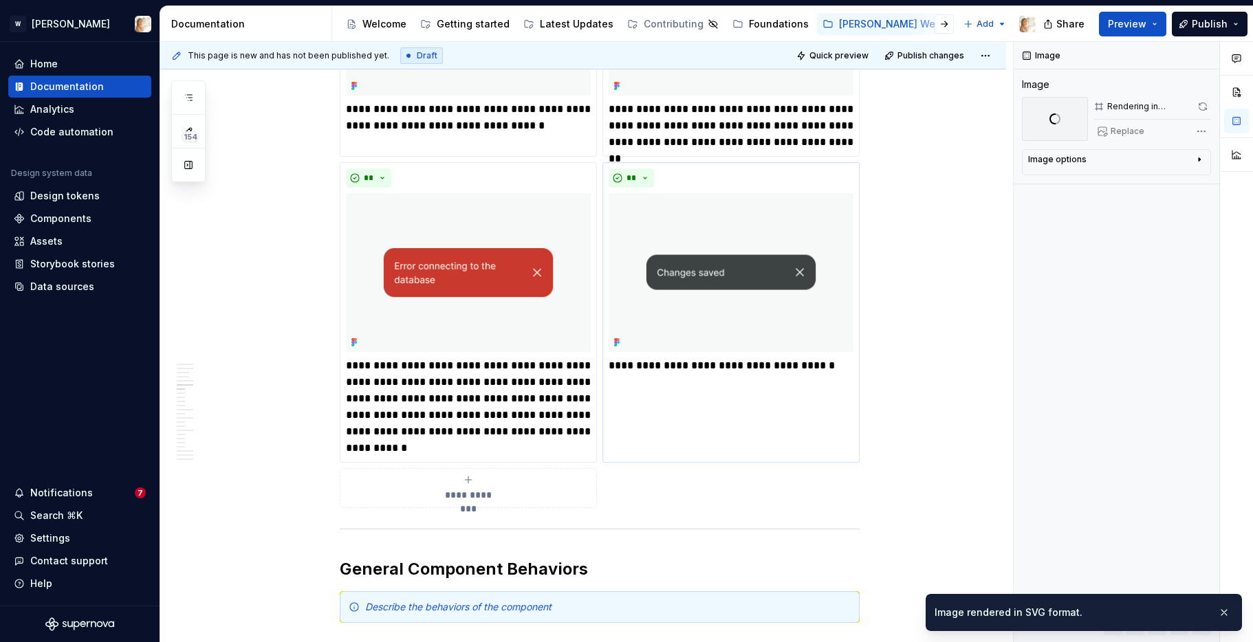
scroll to position [1757, 0]
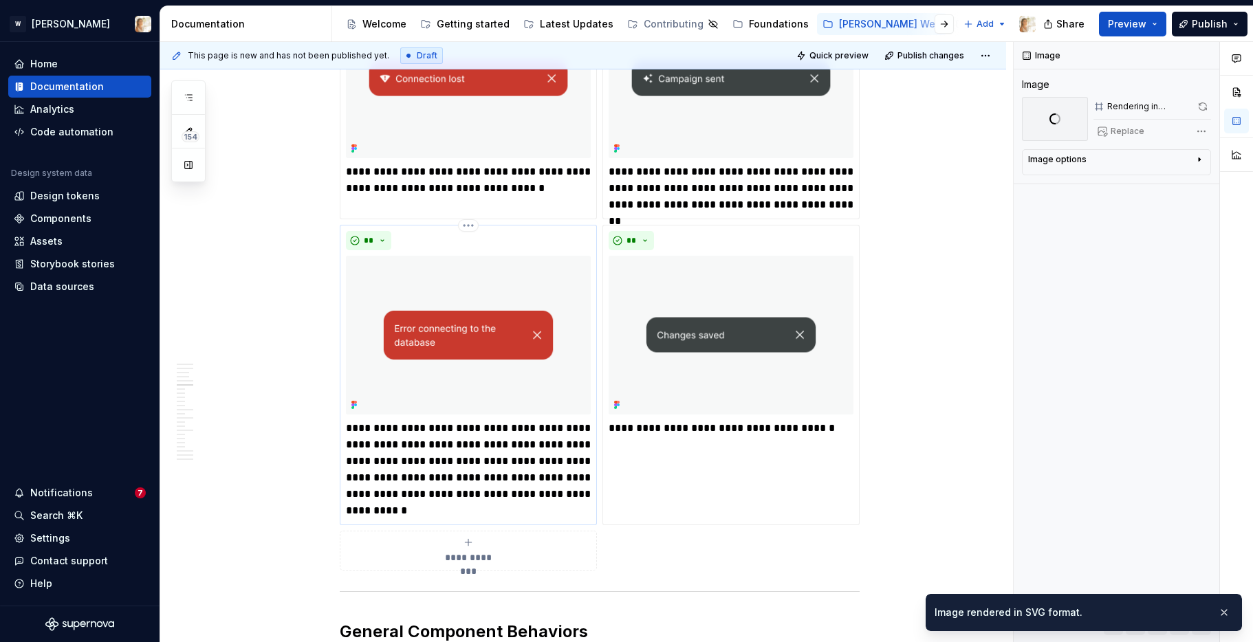
click at [462, 332] on img at bounding box center [468, 335] width 245 height 159
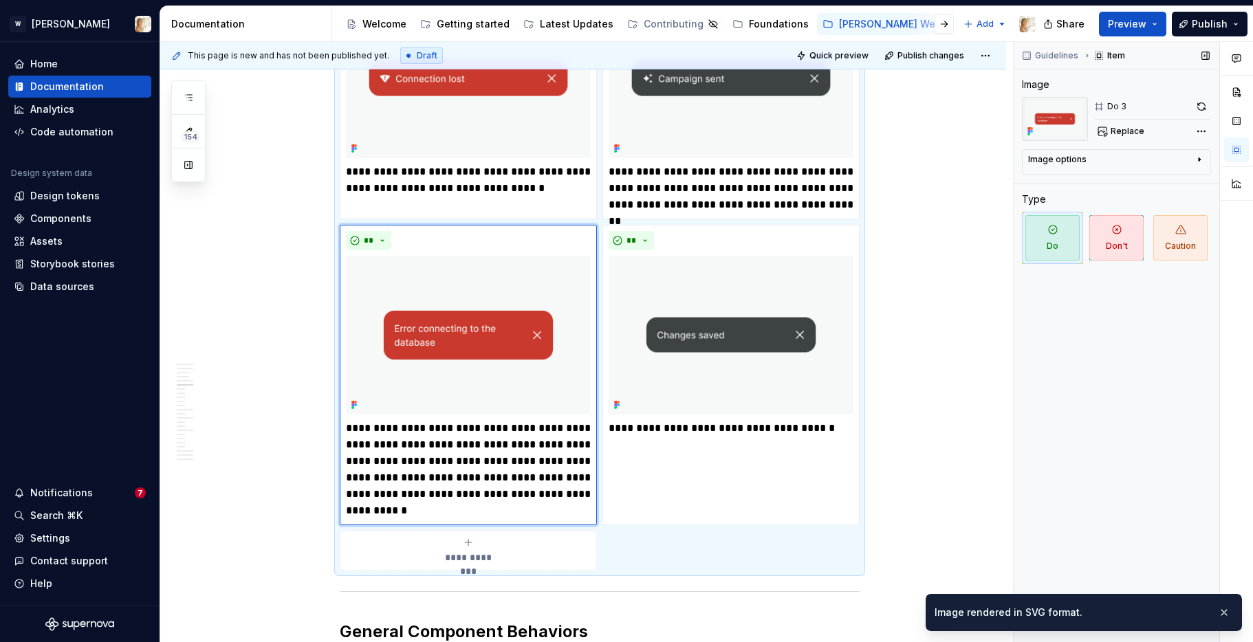
click at [1175, 131] on div "Replace" at bounding box center [1152, 131] width 118 height 19
click at [1202, 133] on div "Comments Open comments No comments yet Select ‘Comment’ from the block context …" at bounding box center [1132, 342] width 239 height 601
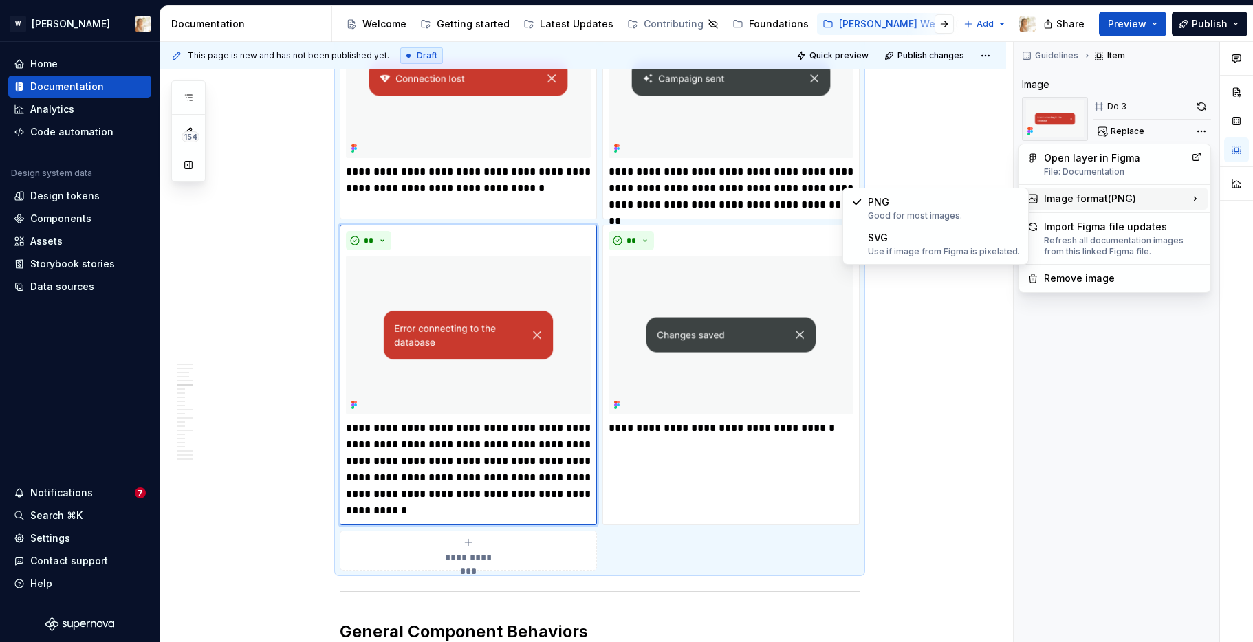
click at [1101, 203] on div "Image format ( PNG )" at bounding box center [1115, 199] width 186 height 22
click at [914, 242] on div "SVG Use if image from Figma is pixelated." at bounding box center [944, 244] width 152 height 26
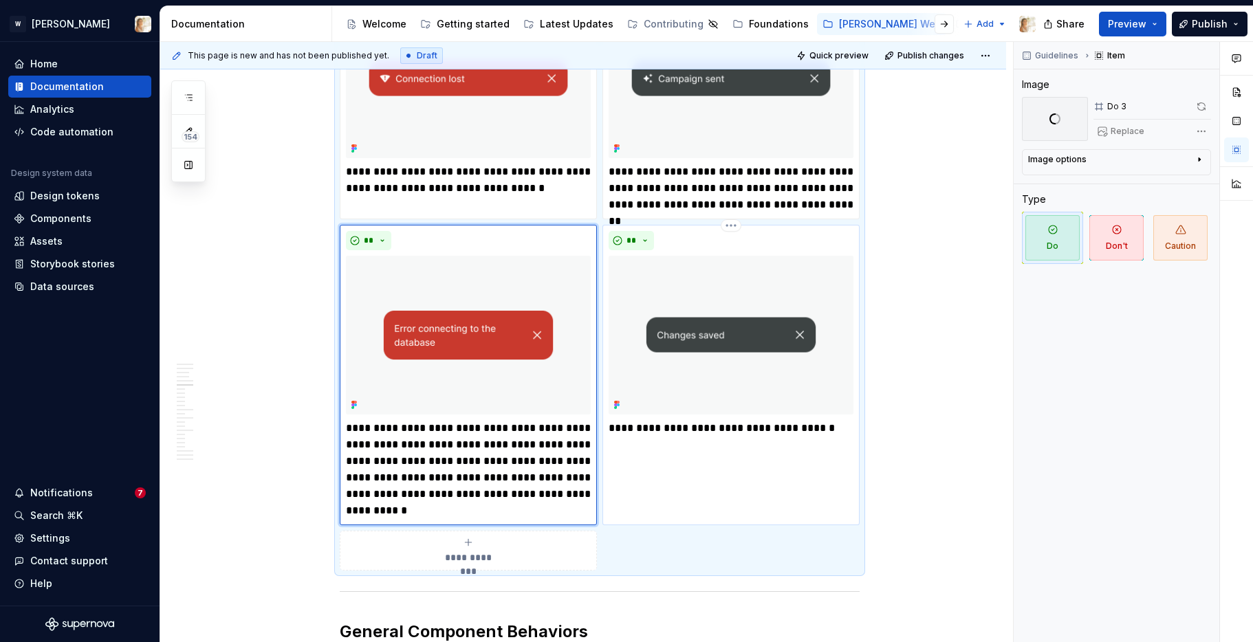
click at [738, 335] on img at bounding box center [730, 335] width 245 height 159
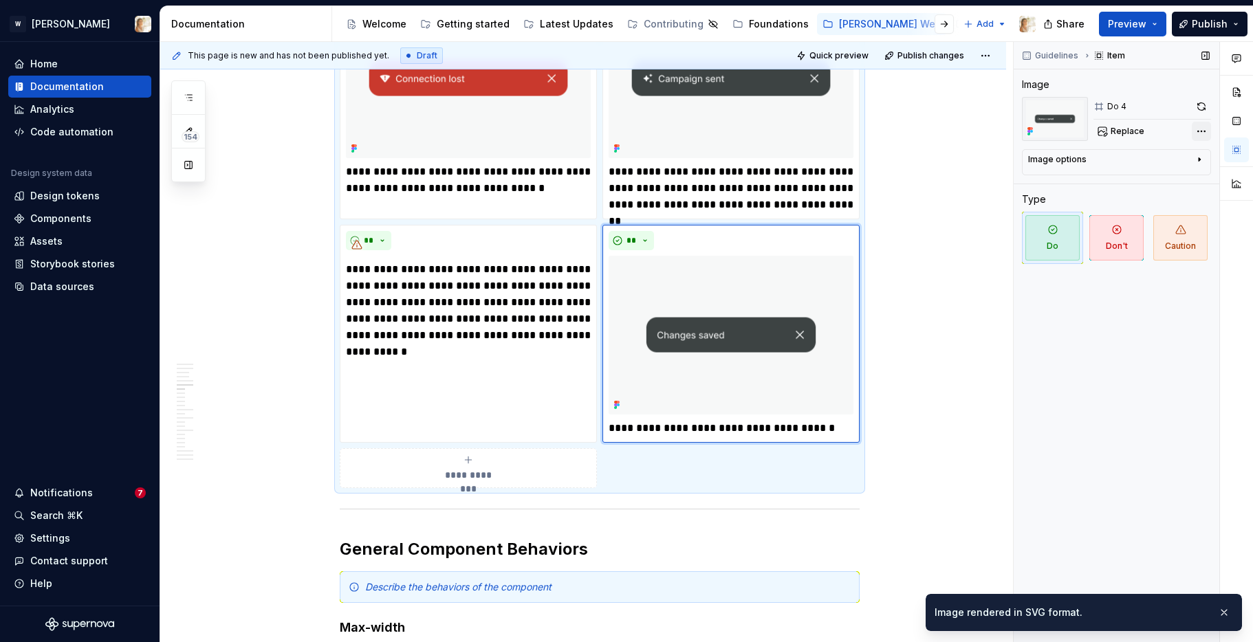
click at [1205, 133] on div "Comments Open comments No comments yet Select ‘Comment’ from the block context …" at bounding box center [1132, 342] width 239 height 601
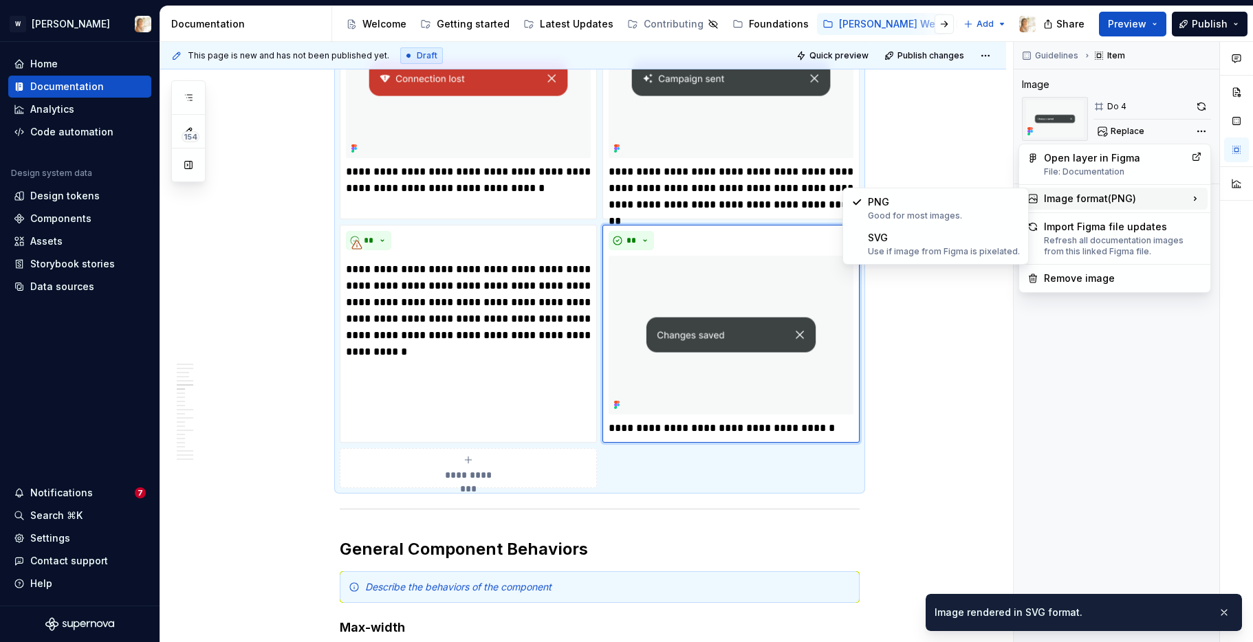
click at [1082, 197] on div "Image format ( PNG )" at bounding box center [1115, 199] width 186 height 22
click at [943, 249] on div "Use if image from Figma is pixelated." at bounding box center [944, 251] width 152 height 11
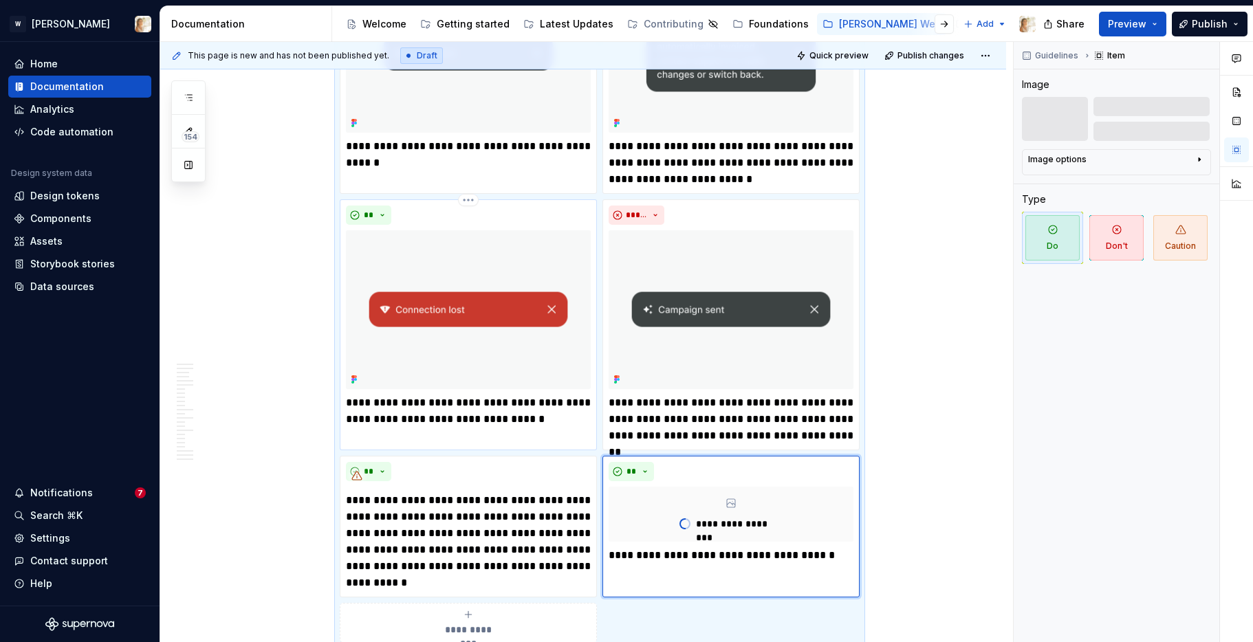
scroll to position [1545, 0]
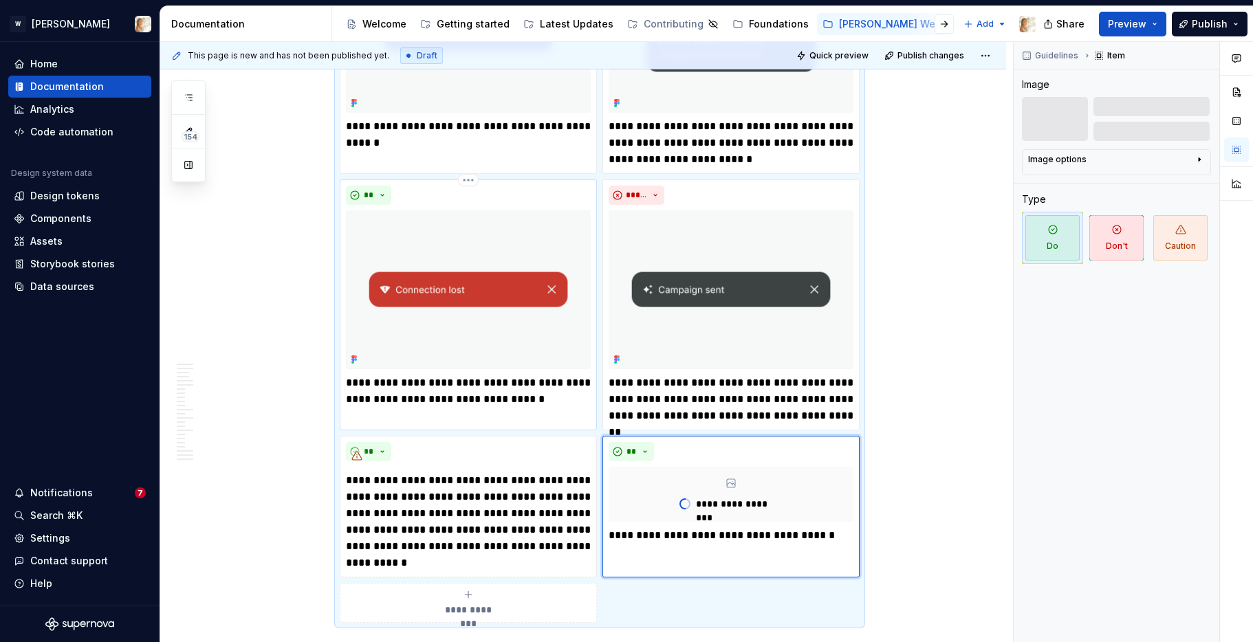
click at [459, 332] on img at bounding box center [468, 289] width 245 height 159
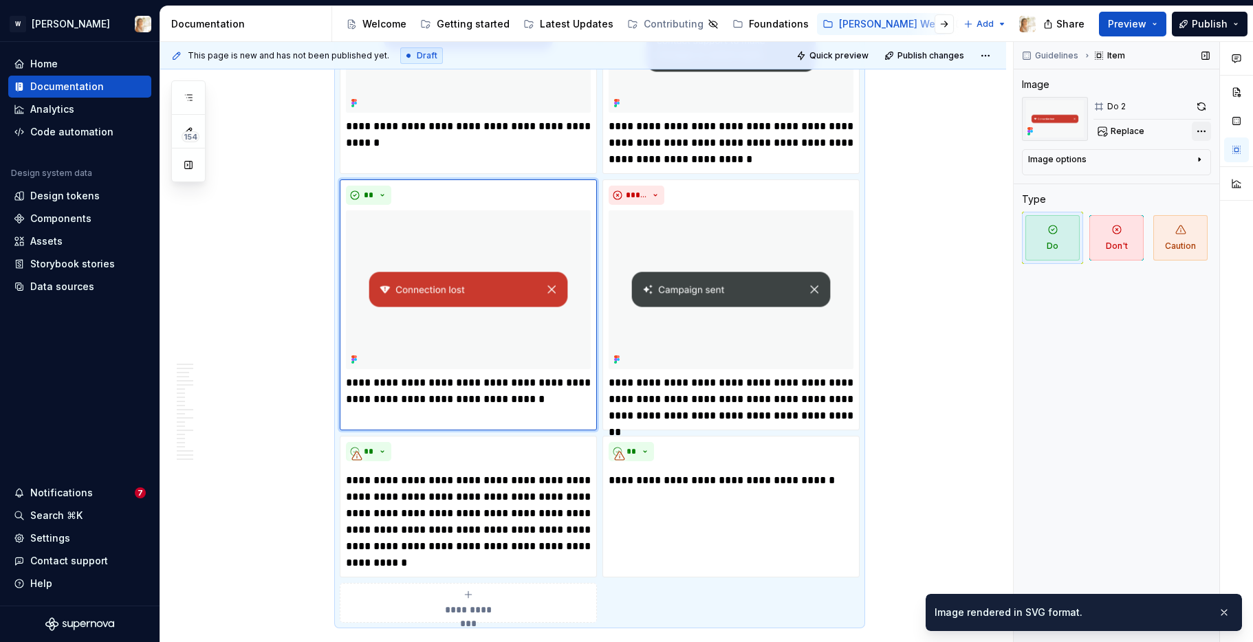
click at [1200, 133] on div "Comments Open comments No comments yet Select ‘Comment’ from the block context …" at bounding box center [1132, 342] width 239 height 601
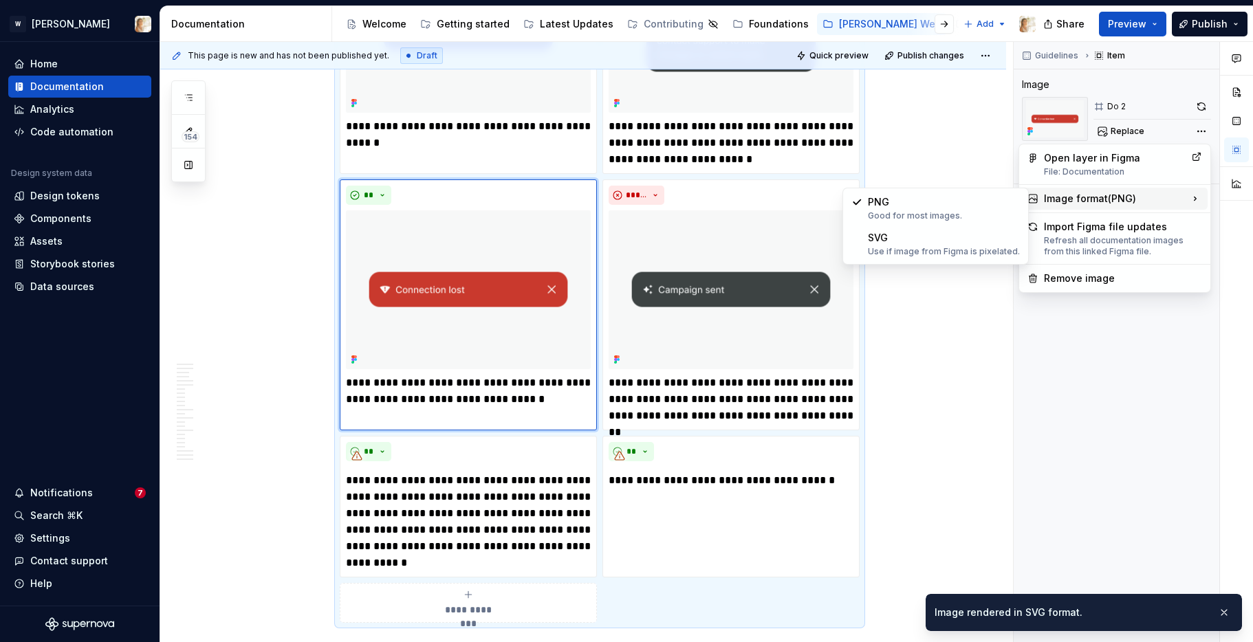
click at [1102, 192] on div "Image format ( PNG )" at bounding box center [1115, 199] width 186 height 22
click at [928, 248] on div "Use if image from Figma is pixelated." at bounding box center [944, 251] width 152 height 11
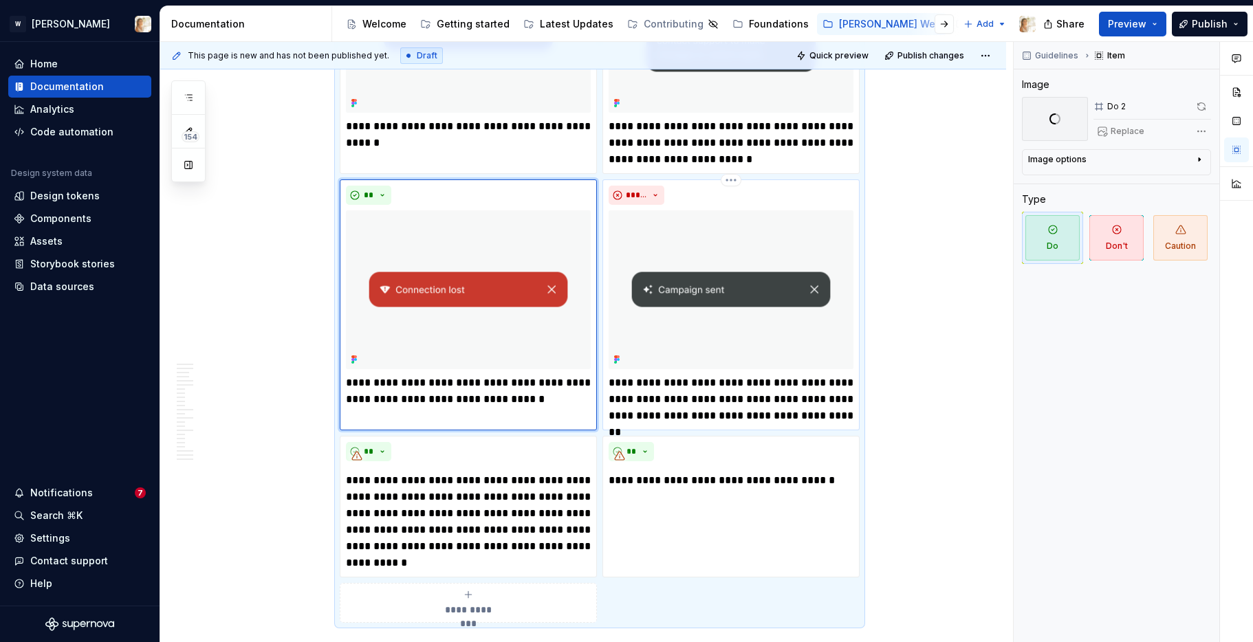
click at [724, 280] on img at bounding box center [730, 289] width 245 height 159
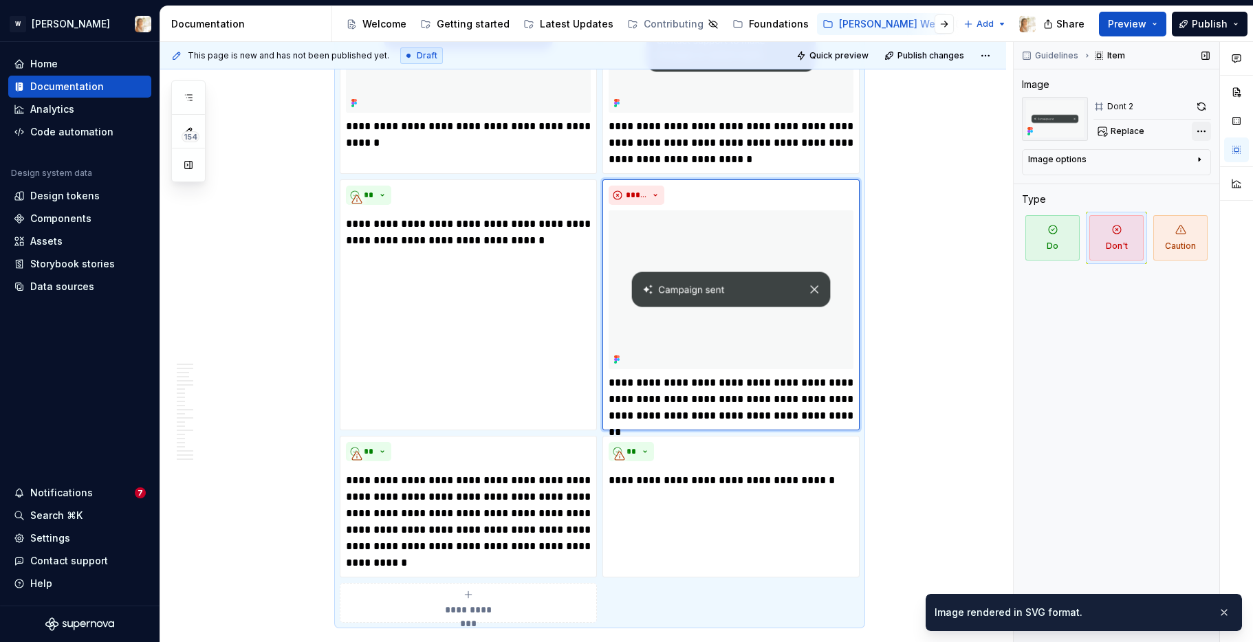
click at [1198, 124] on div "Comments Open comments No comments yet Select ‘Comment’ from the block context …" at bounding box center [1132, 342] width 239 height 601
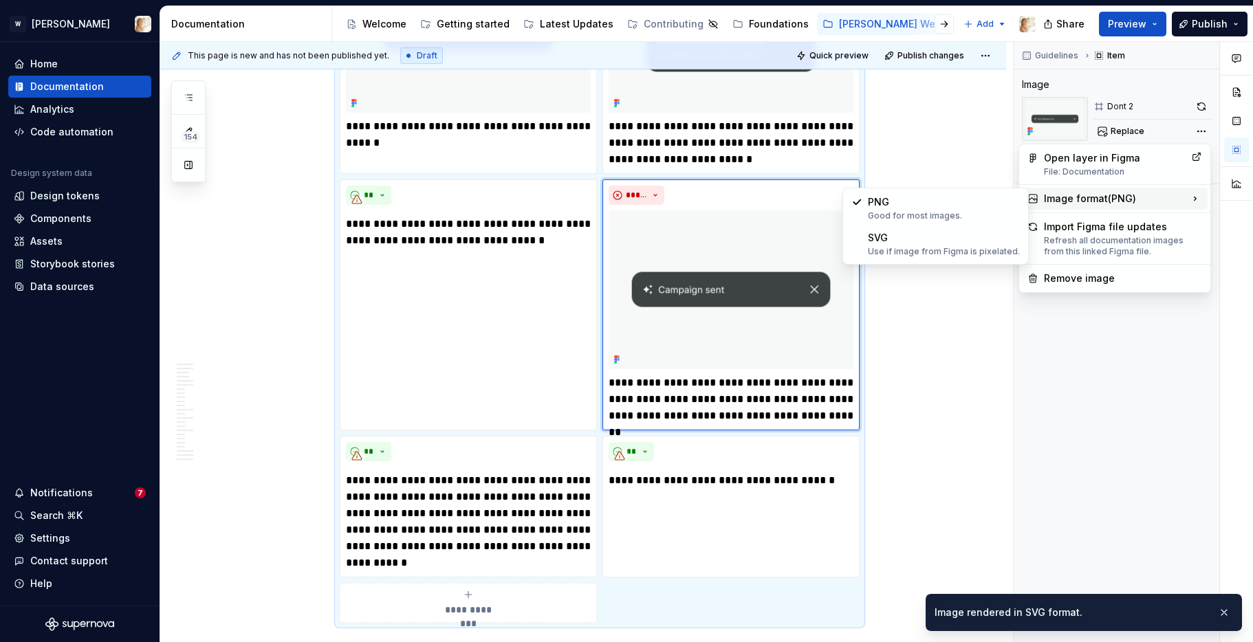
click at [1092, 198] on div "Image format ( PNG )" at bounding box center [1115, 199] width 186 height 22
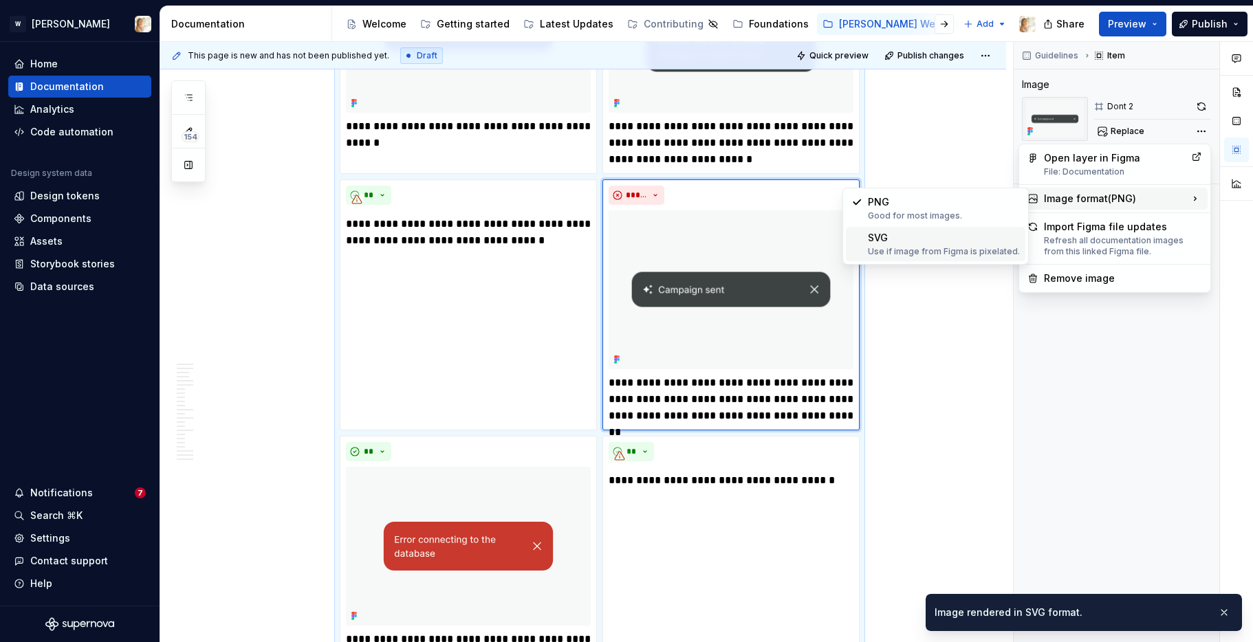
click at [939, 232] on div "SVG Use if image from Figma is pixelated." at bounding box center [944, 244] width 152 height 26
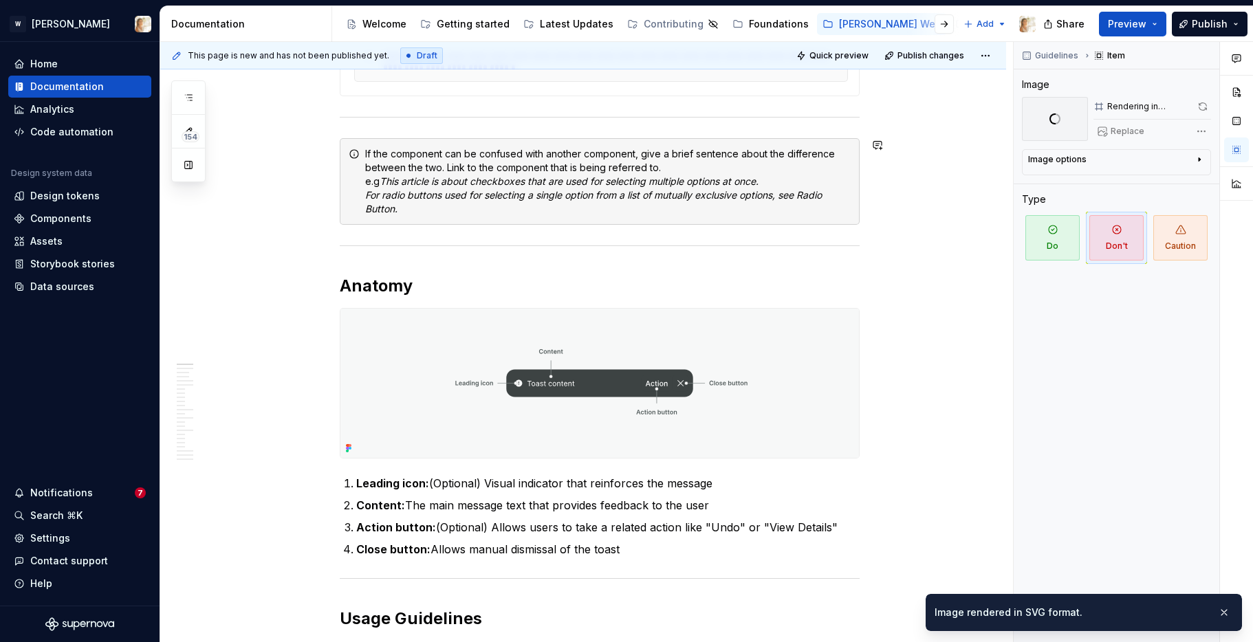
scroll to position [546, 0]
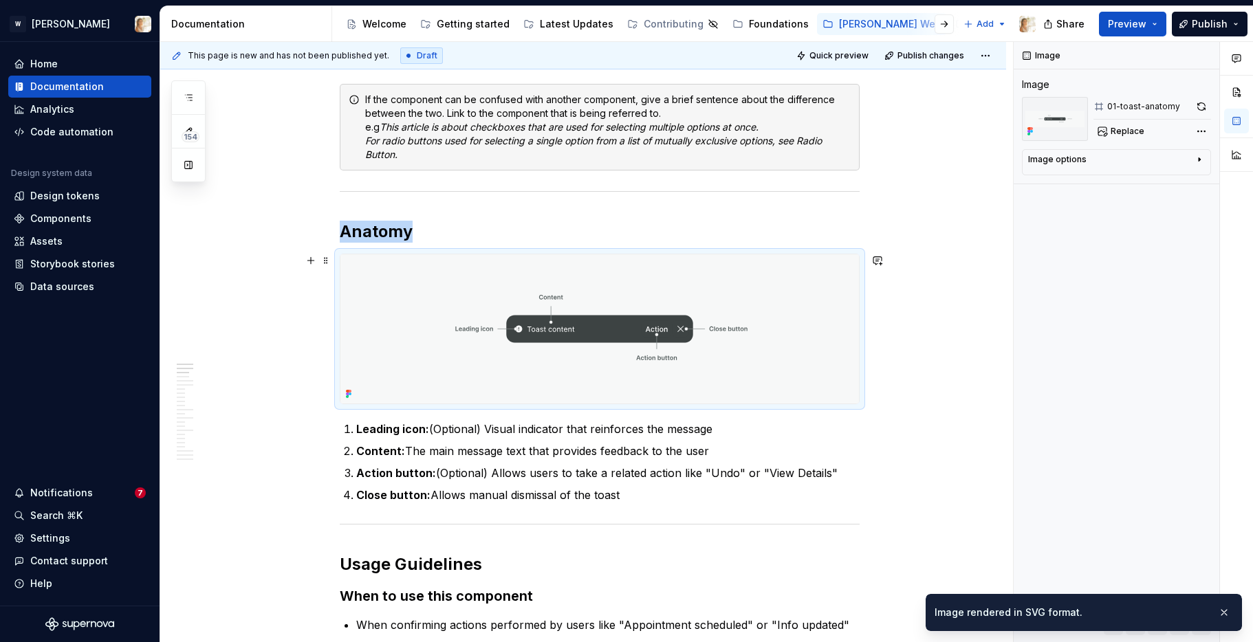
click at [498, 321] on img at bounding box center [599, 328] width 518 height 149
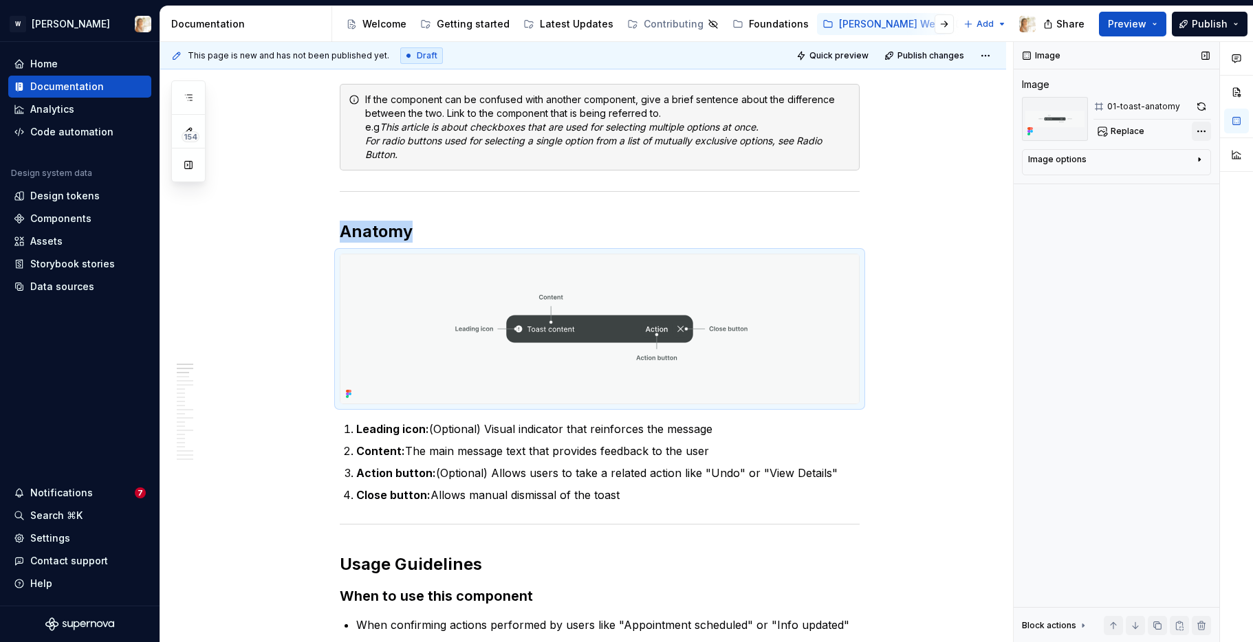
click at [1203, 133] on div "Comments Open comments No comments yet Select ‘Comment’ from the block context …" at bounding box center [1132, 342] width 239 height 601
click at [921, 334] on html "W [PERSON_NAME] Home Documentation Analytics Code automation Design system data…" at bounding box center [626, 321] width 1253 height 642
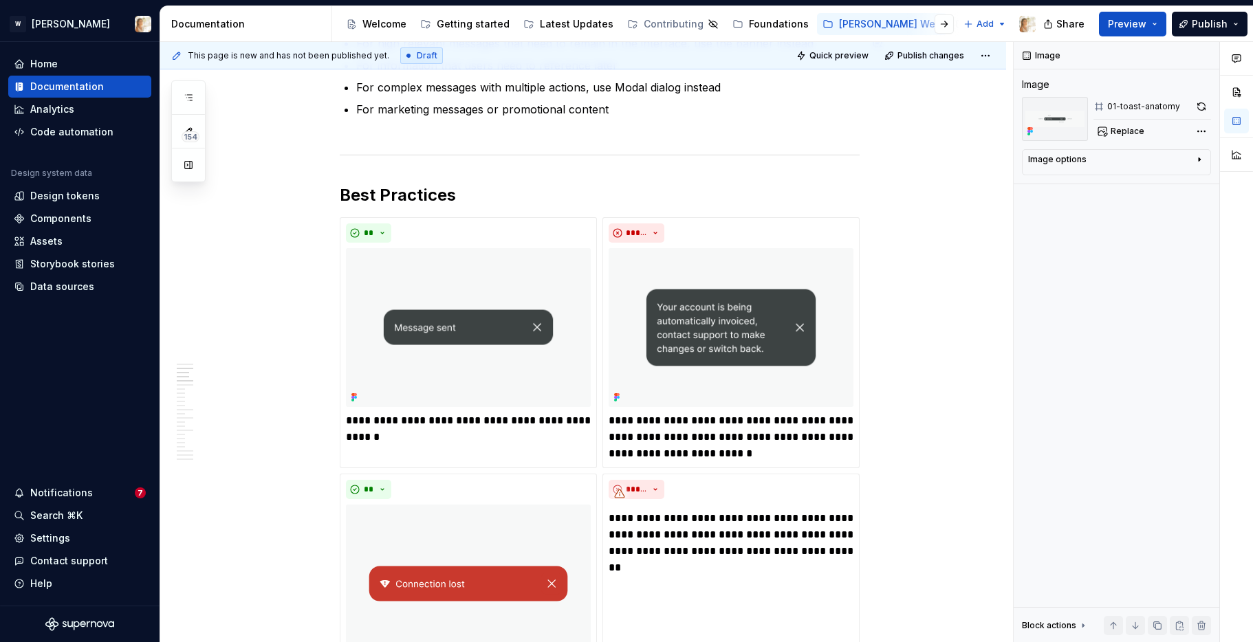
scroll to position [1407, 0]
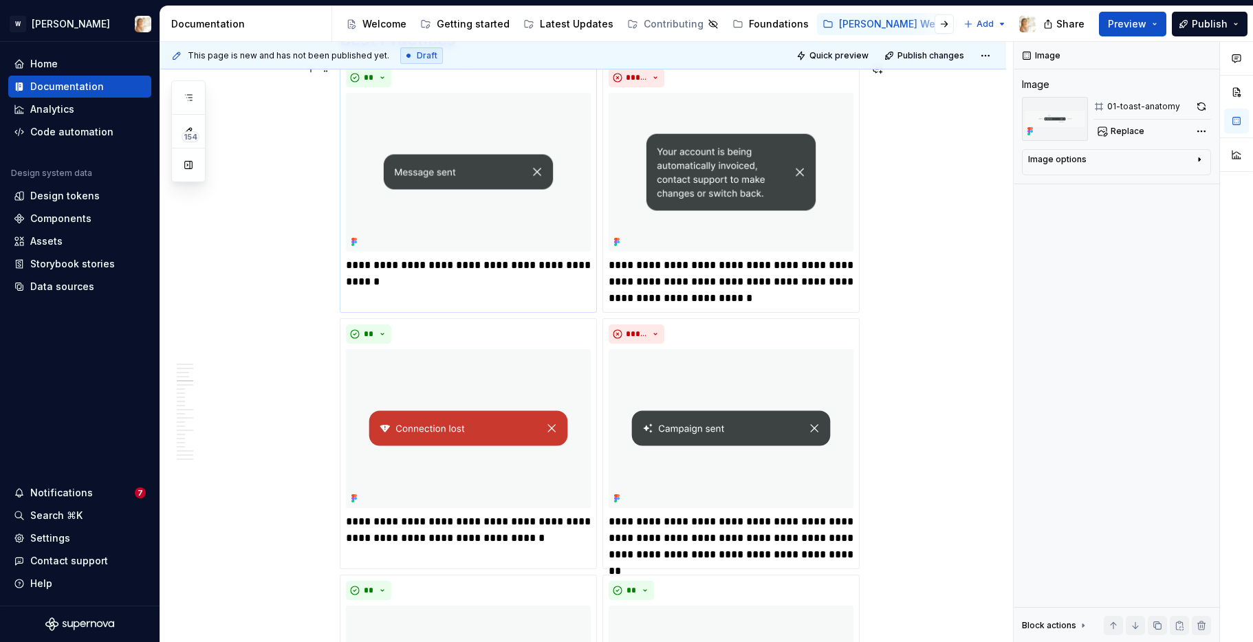
click at [484, 167] on img at bounding box center [468, 172] width 245 height 159
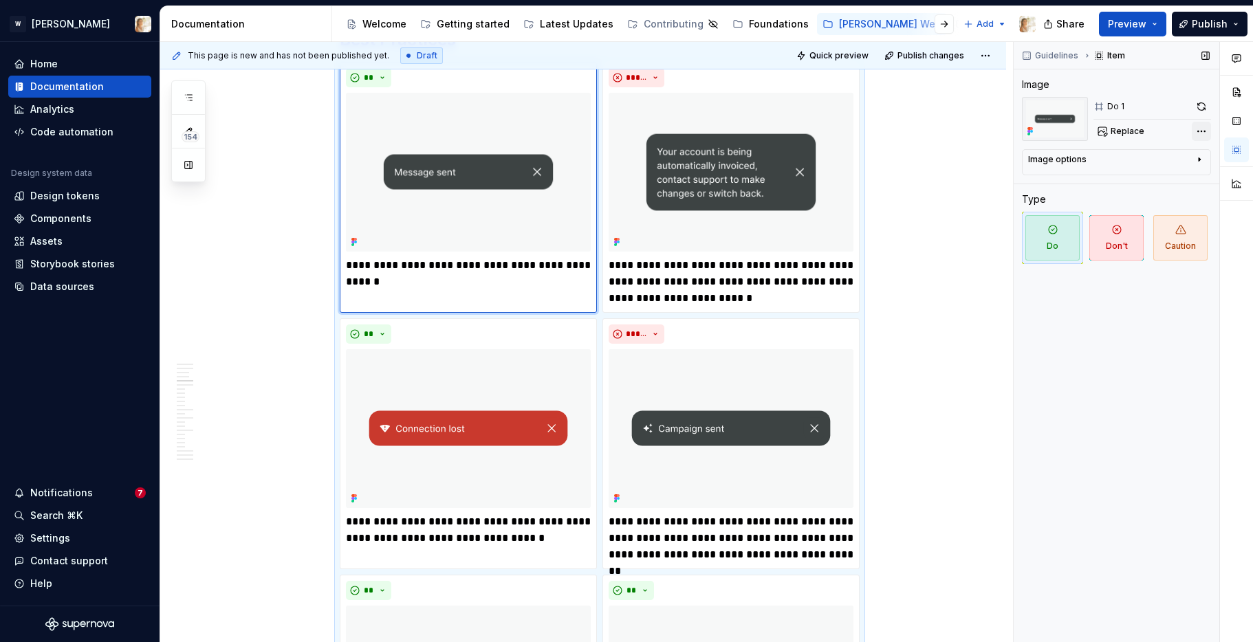
click at [1205, 130] on div "Comments Open comments No comments yet Select ‘Comment’ from the block context …" at bounding box center [1132, 342] width 239 height 601
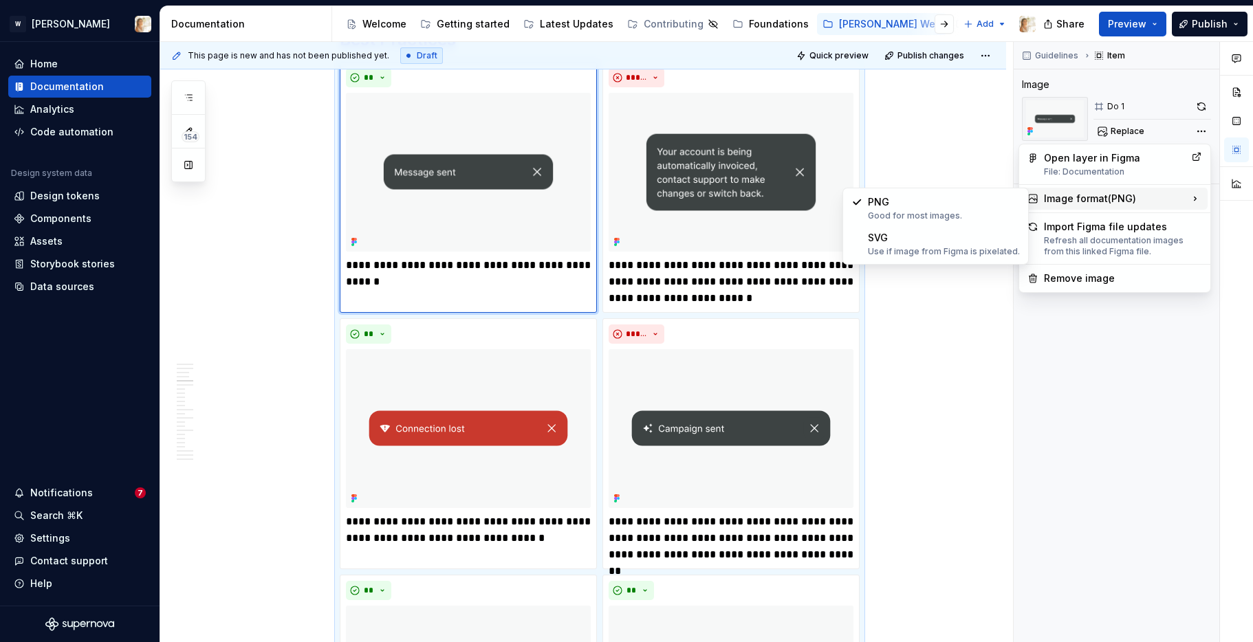
click at [1099, 194] on div "Image format ( PNG )" at bounding box center [1115, 199] width 186 height 22
click at [963, 240] on div "SVG Use if image from Figma is pixelated." at bounding box center [944, 244] width 152 height 26
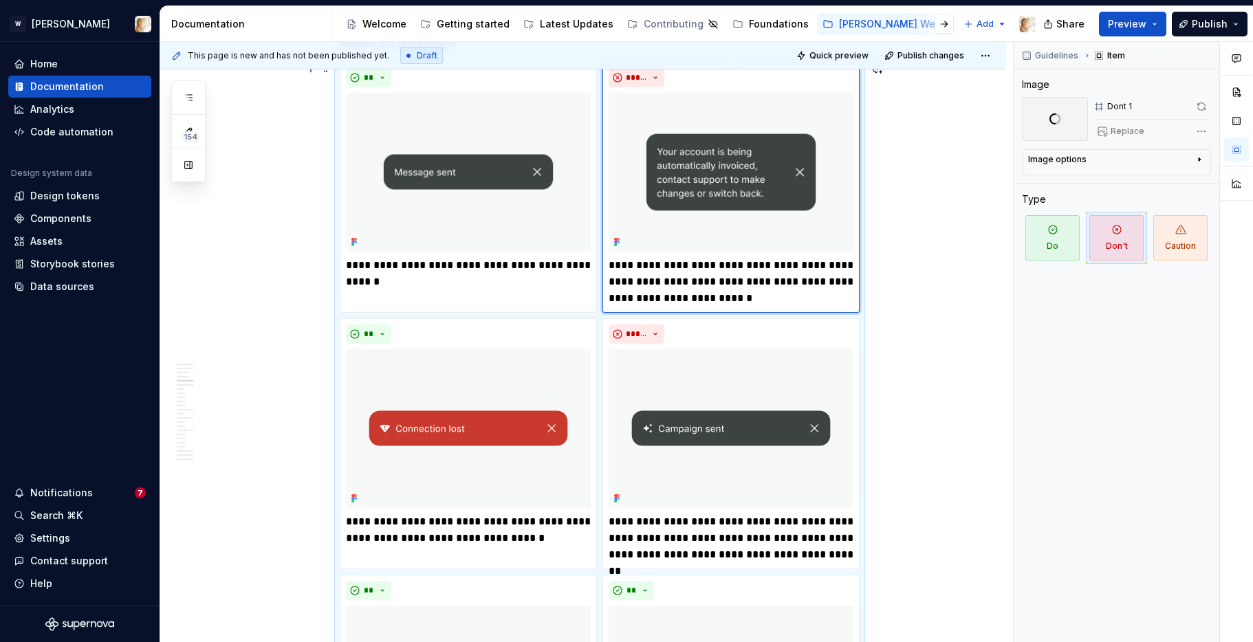
click at [728, 165] on img at bounding box center [730, 172] width 245 height 159
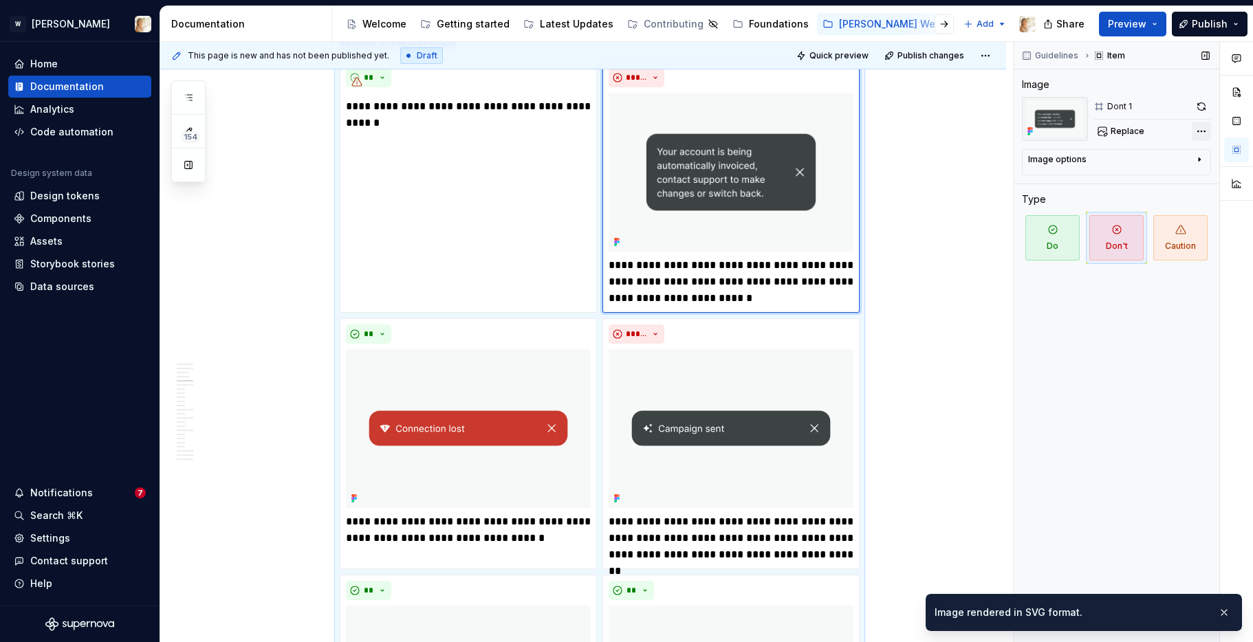
click at [1203, 130] on div "Comments Open comments No comments yet Select ‘Comment’ from the block context …" at bounding box center [1132, 342] width 239 height 601
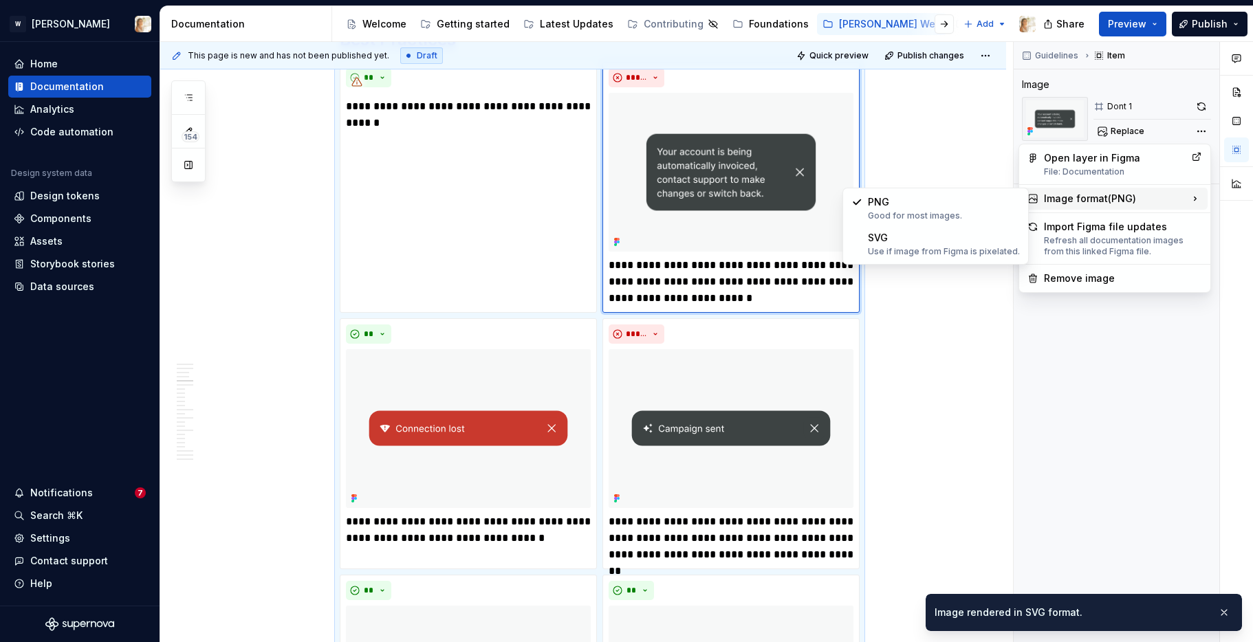
click at [1087, 197] on div "Image format ( PNG )" at bounding box center [1115, 199] width 186 height 22
click at [953, 234] on div "SVG Use if image from Figma is pixelated." at bounding box center [944, 244] width 152 height 26
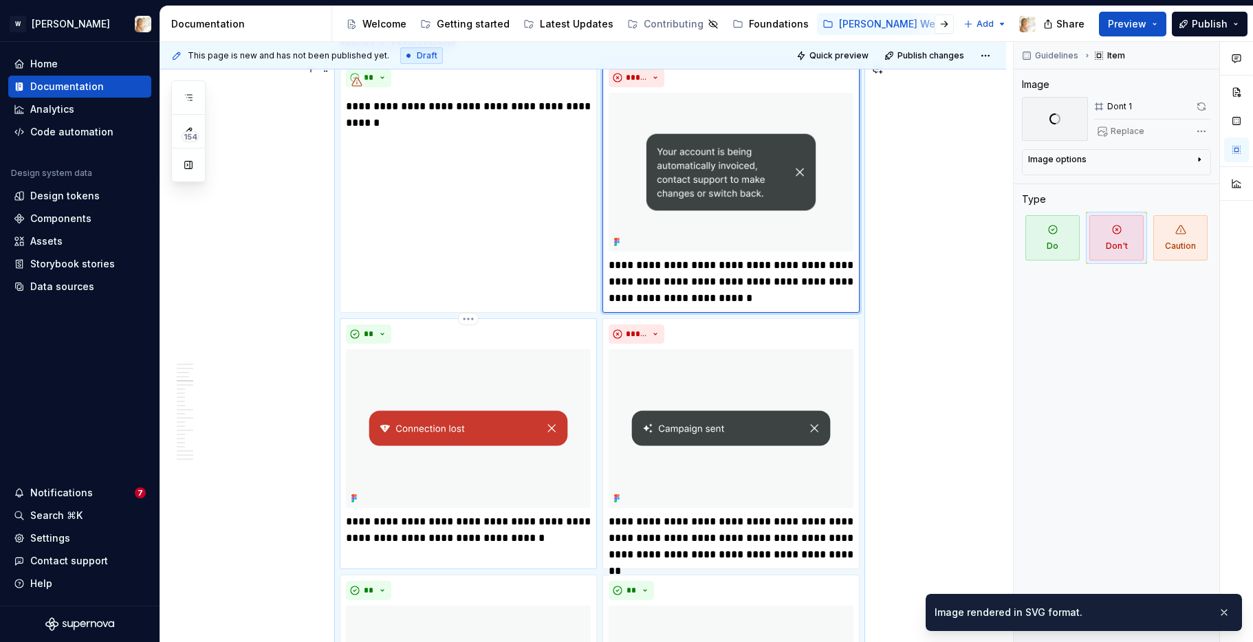
click at [487, 422] on img at bounding box center [468, 428] width 245 height 159
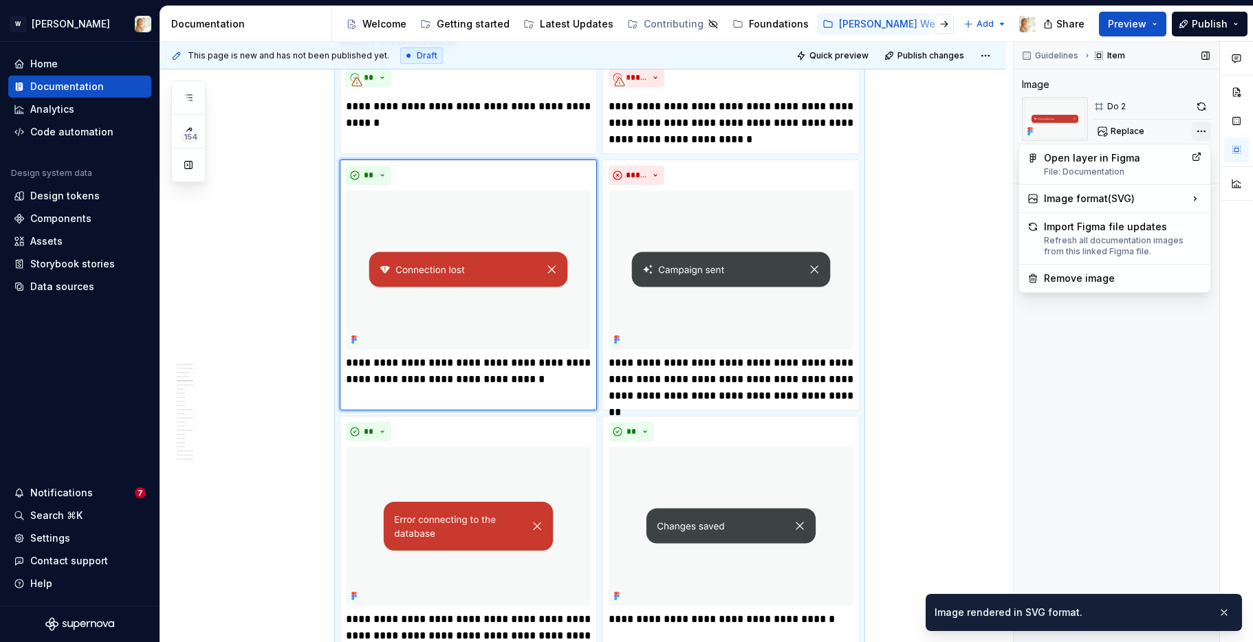
click at [1210, 126] on div "Comments Open comments No comments yet Select ‘Comment’ from the block context …" at bounding box center [1132, 342] width 239 height 601
click at [925, 392] on html "W [PERSON_NAME] Home Documentation Analytics Code automation Design system data…" at bounding box center [626, 321] width 1253 height 642
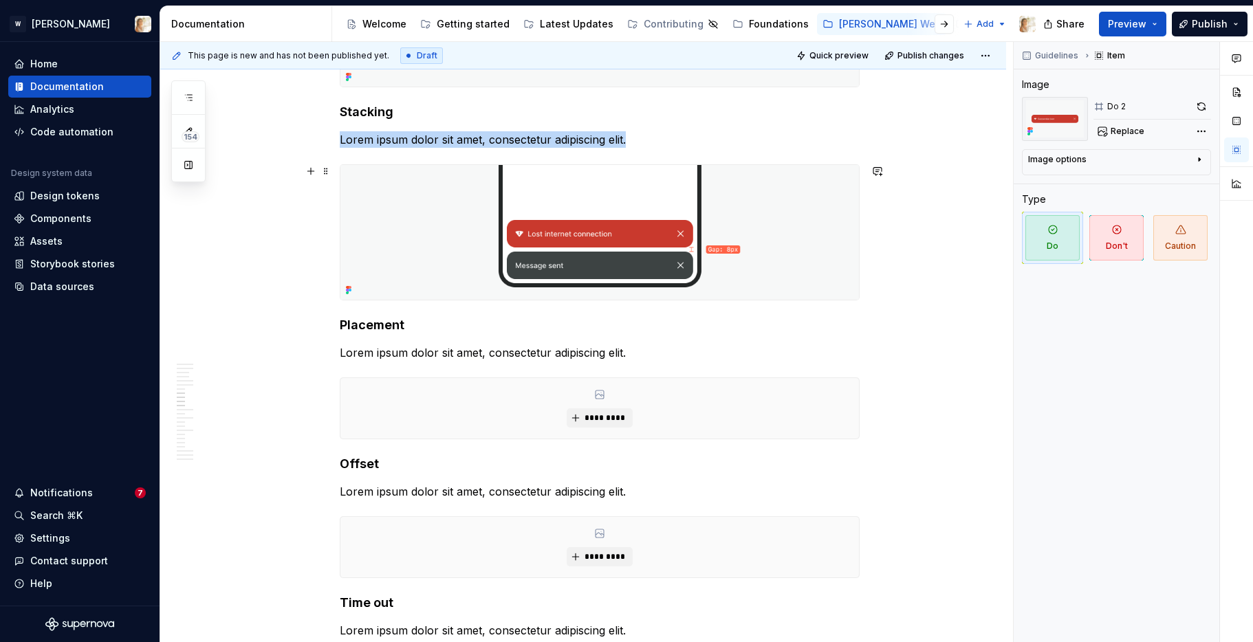
click at [749, 251] on img at bounding box center [599, 232] width 518 height 135
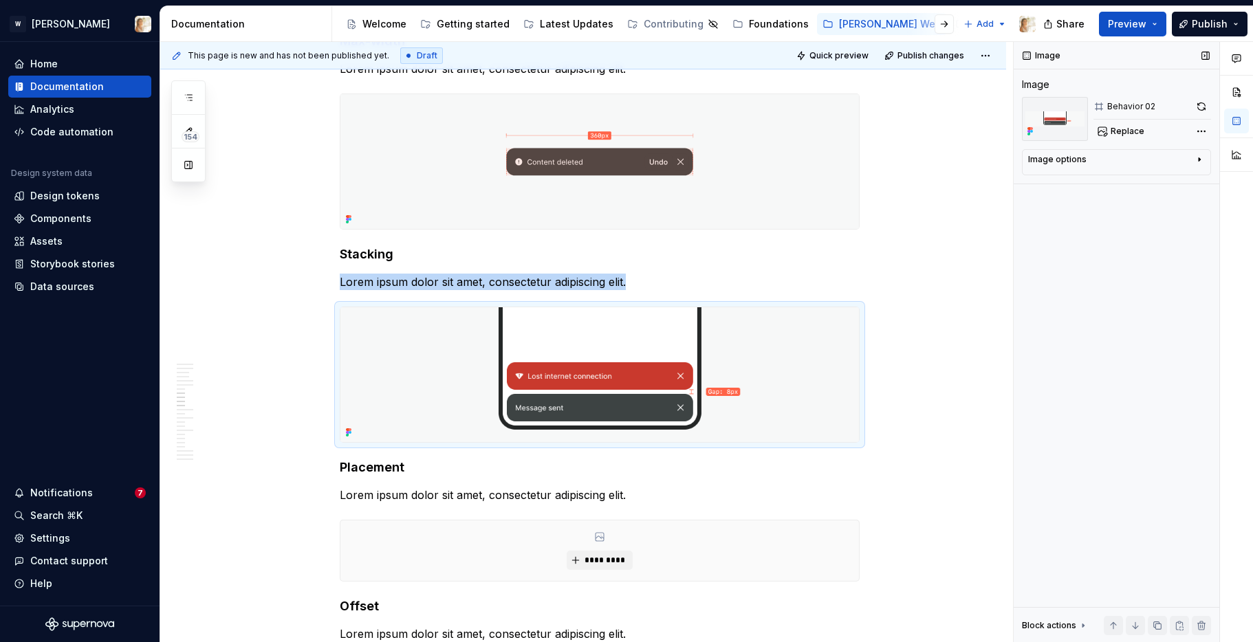
scroll to position [2551, 0]
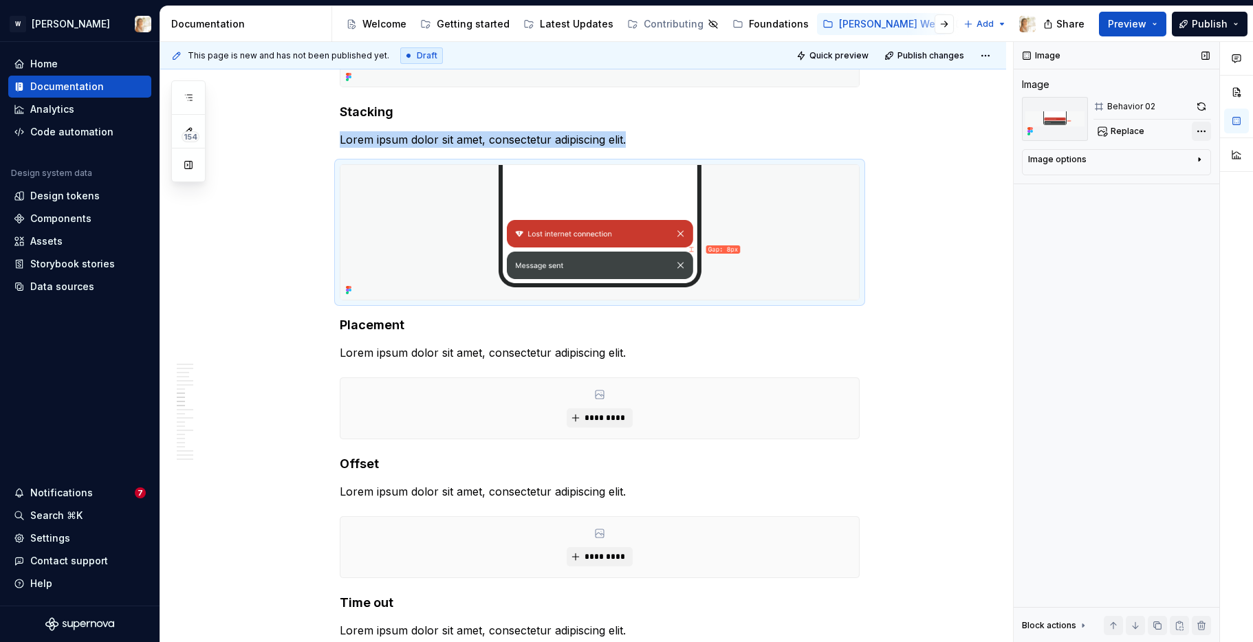
click at [1192, 133] on div "Comments Open comments No comments yet Select ‘Comment’ from the block context …" at bounding box center [1132, 342] width 239 height 601
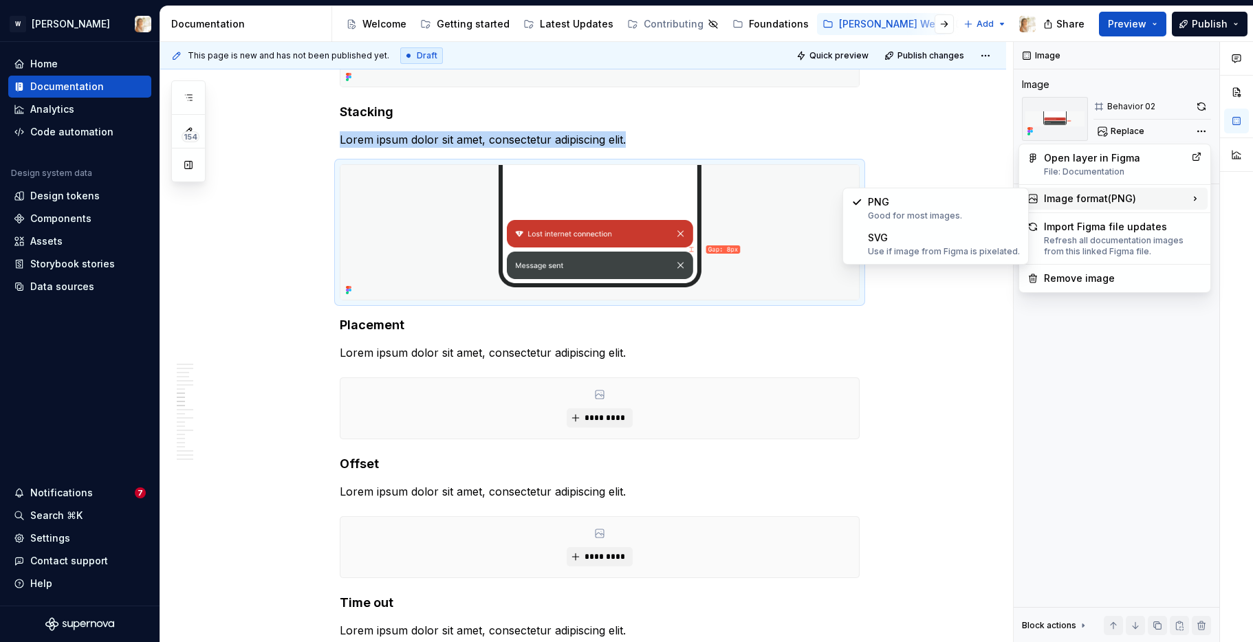
click at [1101, 188] on div "Image format ( PNG )" at bounding box center [1115, 199] width 186 height 22
click at [936, 231] on div "SVG Use if image from Figma is pixelated." at bounding box center [944, 244] width 152 height 26
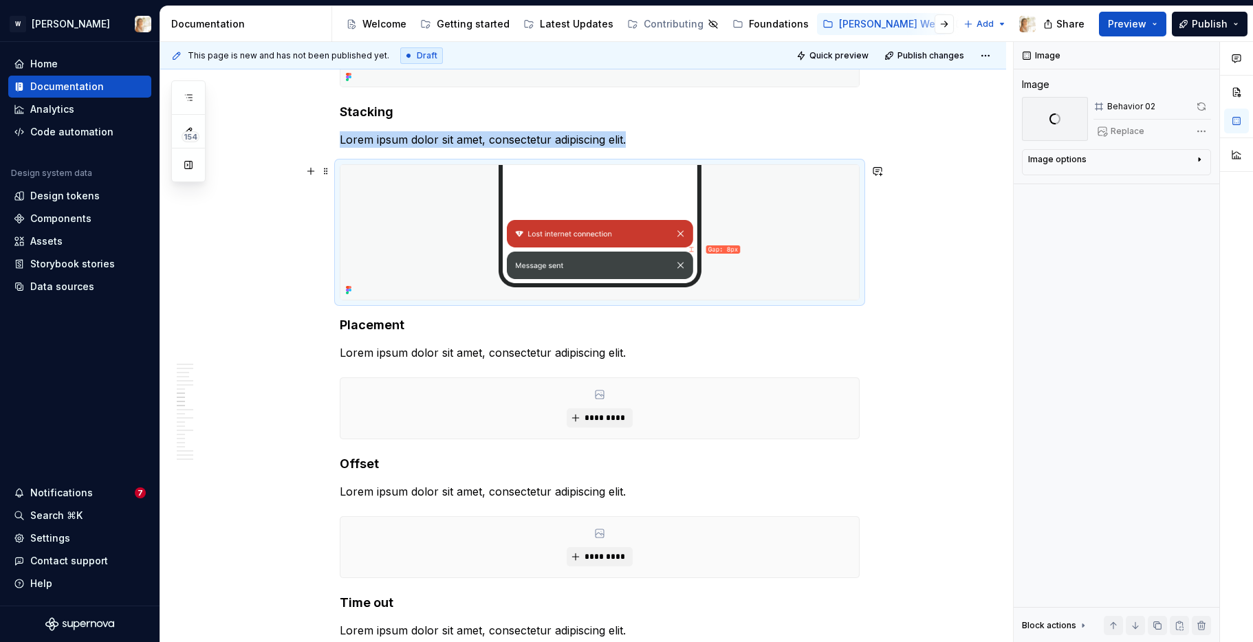
click at [916, 211] on div "**********" at bounding box center [583, 131] width 846 height 4854
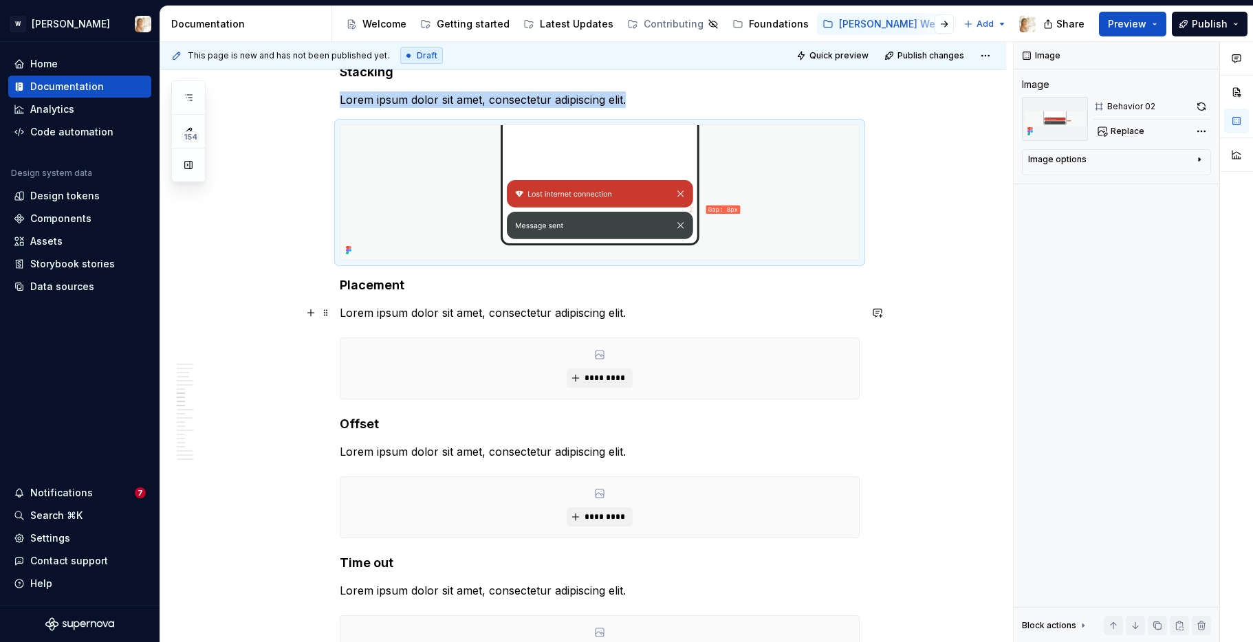
scroll to position [2621, 0]
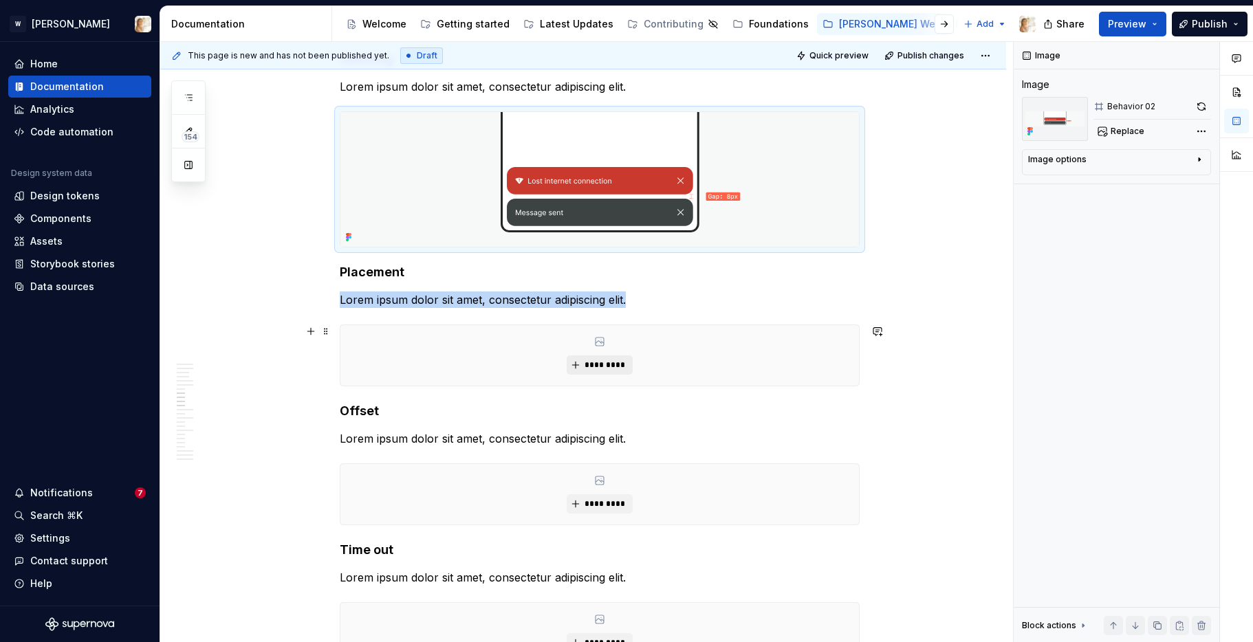
click at [599, 364] on span "*********" at bounding box center [605, 365] width 42 height 11
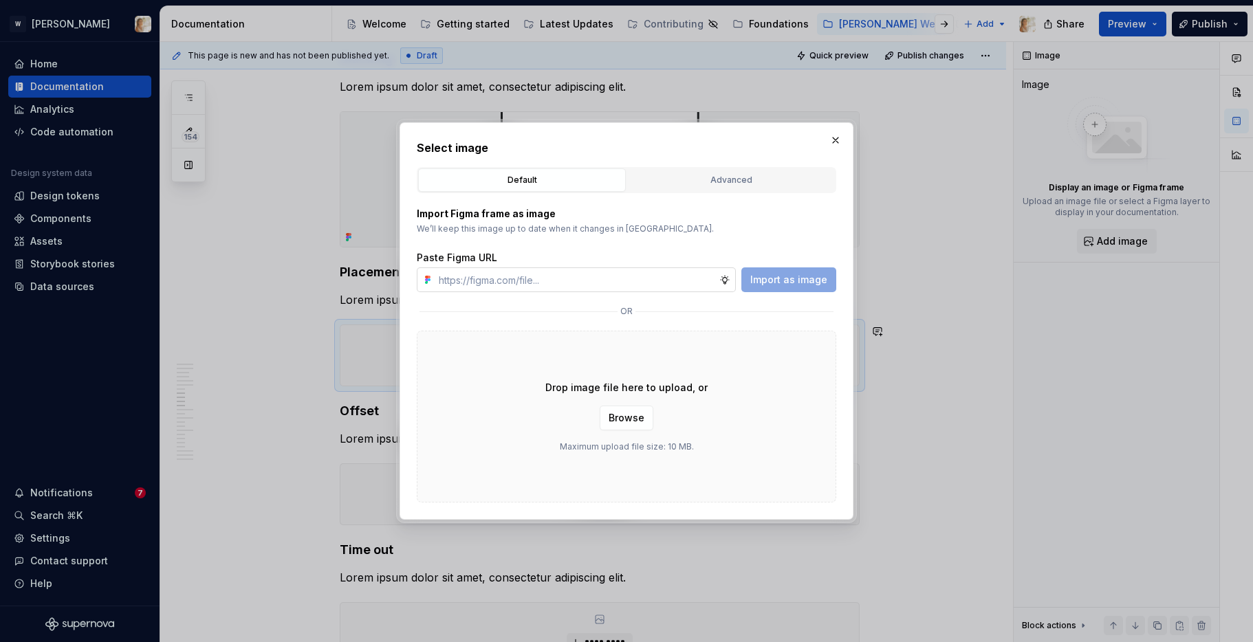
type textarea "*"
click at [574, 279] on input "text" at bounding box center [576, 279] width 286 height 25
type input "[URL][DOMAIN_NAME]"
click at [800, 279] on span "Import as image" at bounding box center [788, 280] width 77 height 14
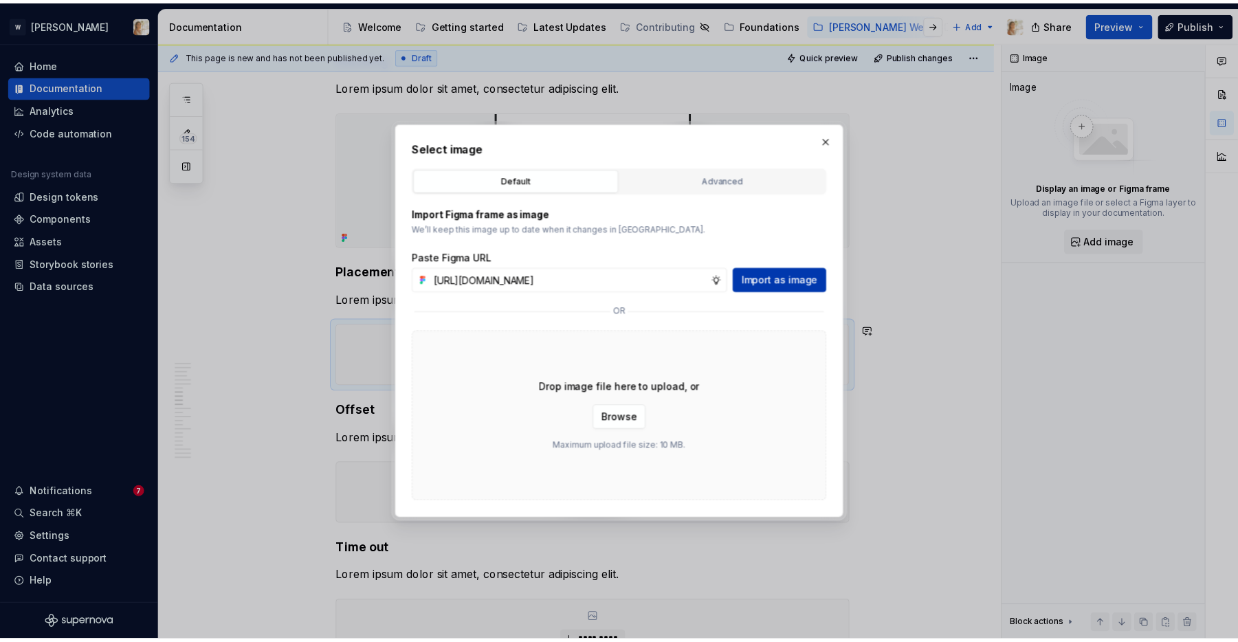
scroll to position [0, 0]
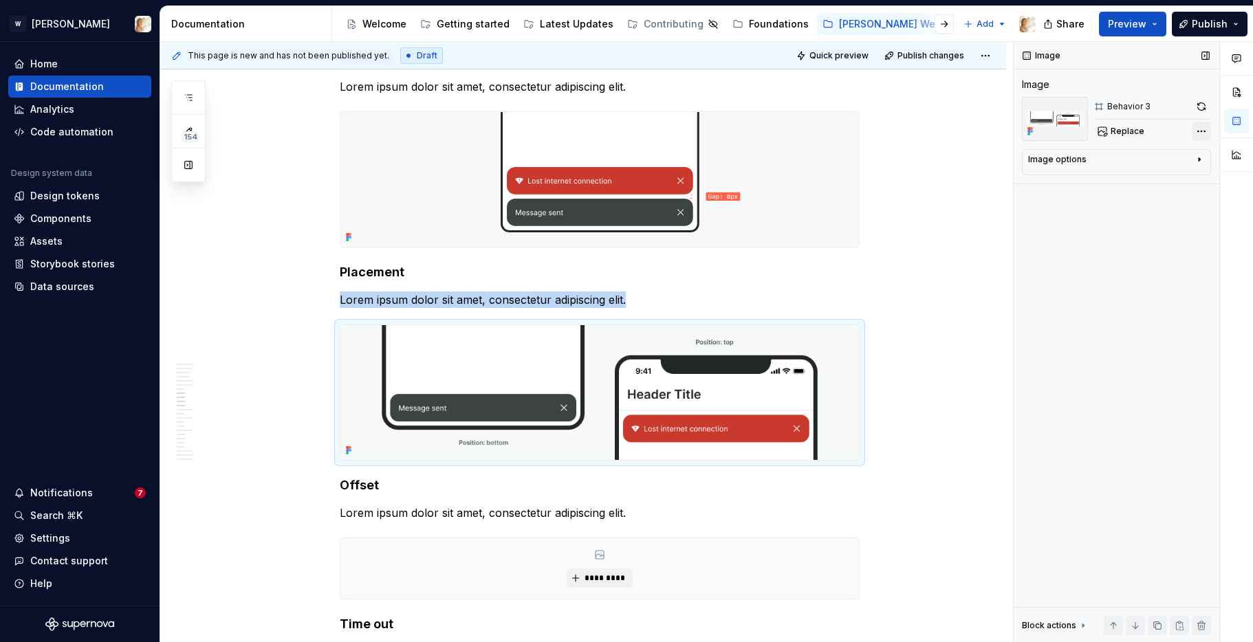
click at [1201, 127] on div "Comments Open comments No comments yet Select ‘Comment’ from the block context …" at bounding box center [1132, 342] width 239 height 601
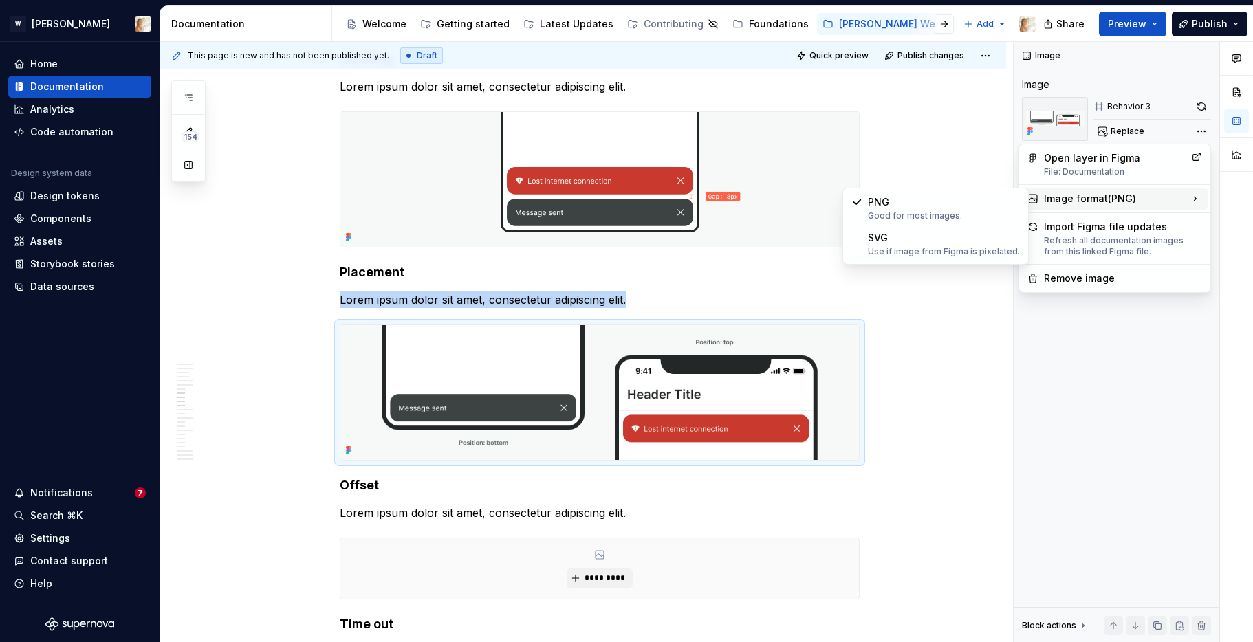
click at [1103, 199] on div "Image format ( PNG )" at bounding box center [1115, 199] width 186 height 22
click at [891, 246] on div "Use if image from Figma is pixelated." at bounding box center [944, 251] width 152 height 11
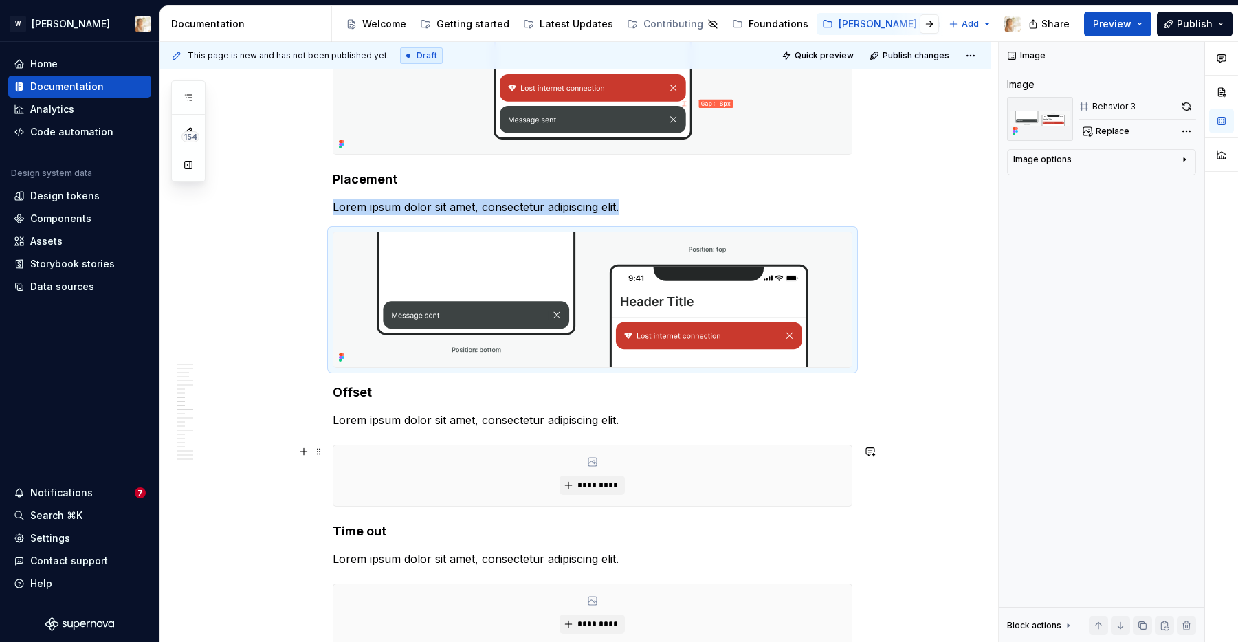
scroll to position [2810, 0]
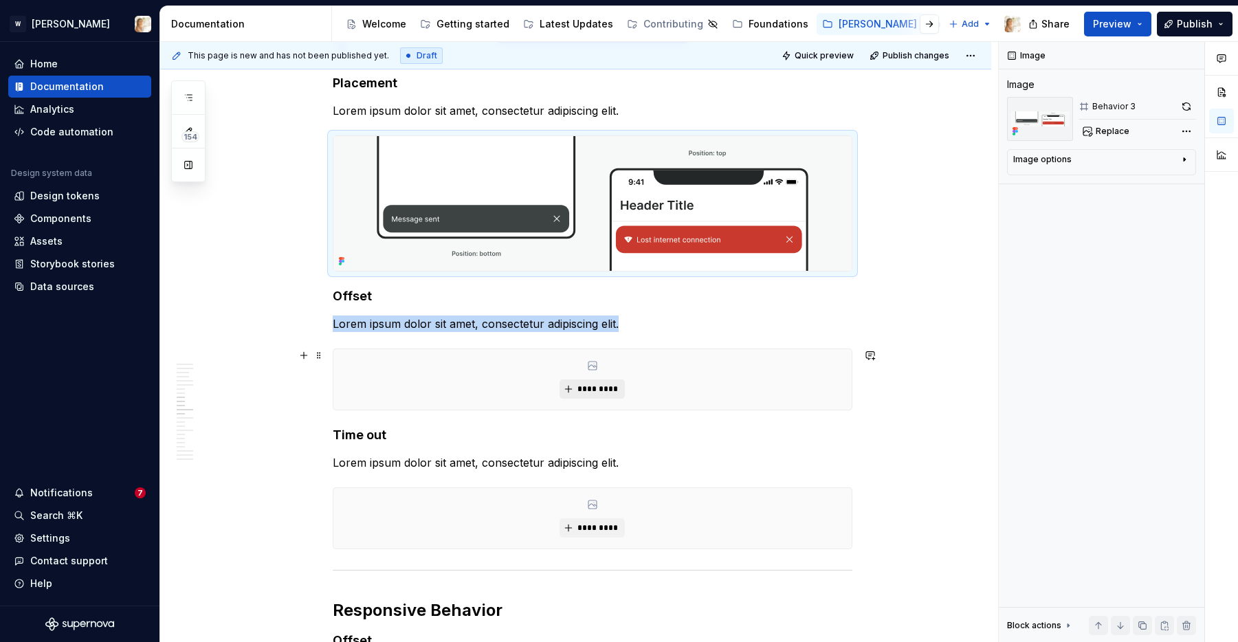
click at [595, 387] on span "*********" at bounding box center [598, 389] width 42 height 11
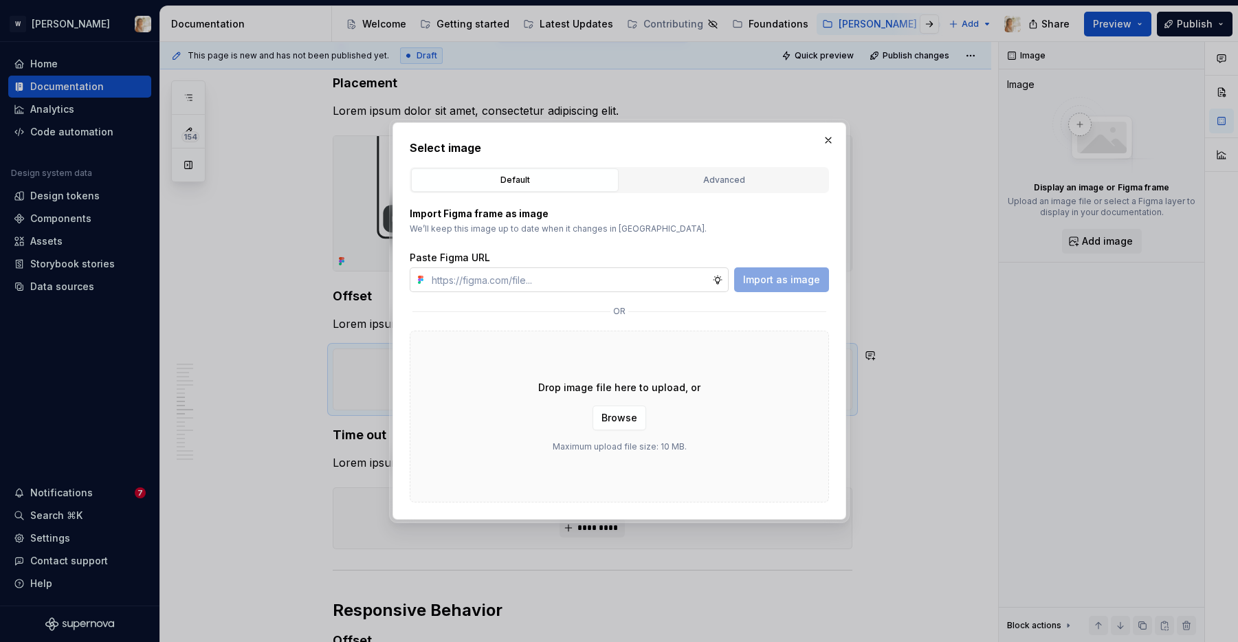
type textarea "*"
type input "[URL][DOMAIN_NAME]"
click at [777, 286] on span "Import as image" at bounding box center [781, 280] width 77 height 14
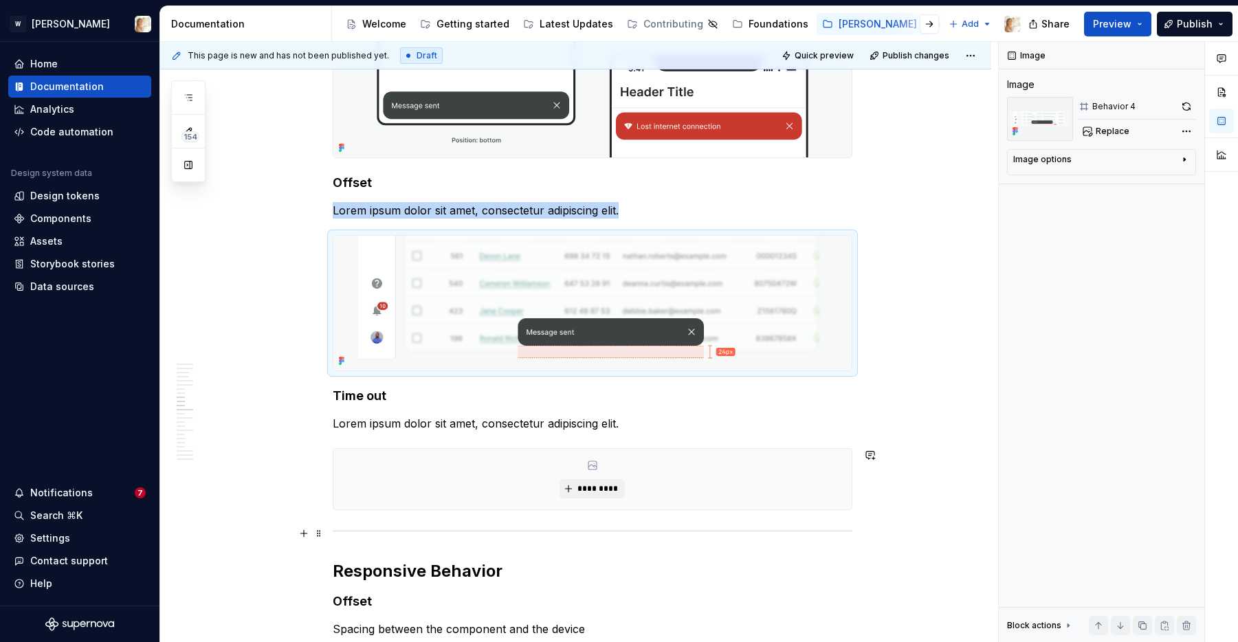
scroll to position [2996, 0]
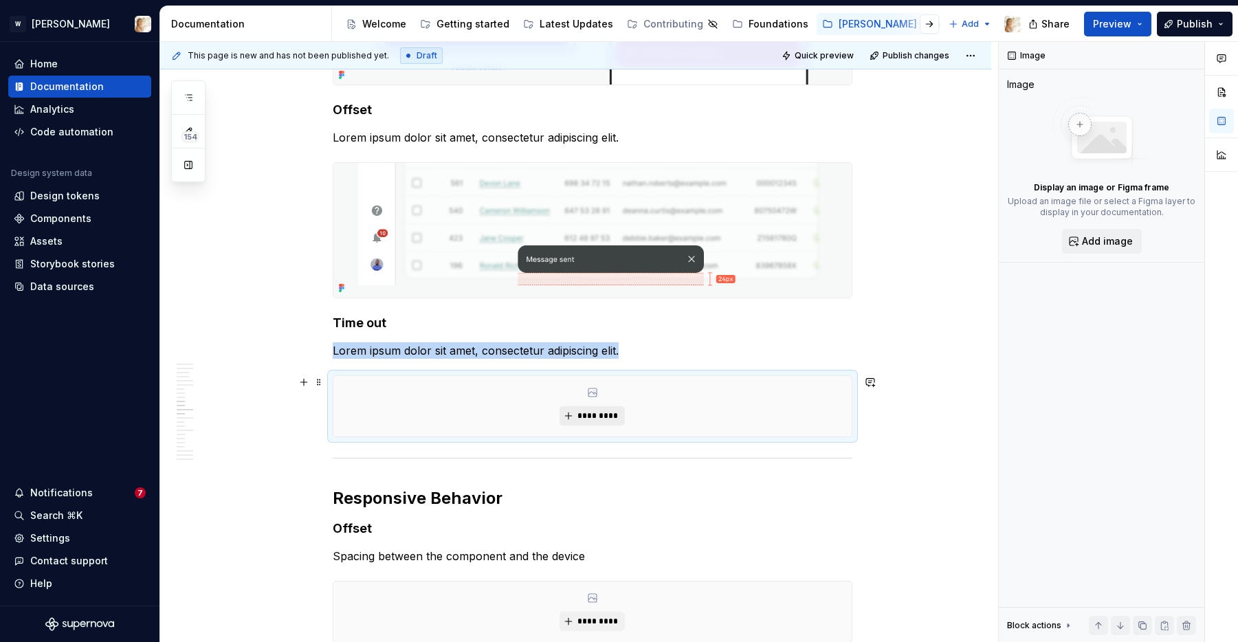
click at [584, 416] on span "*********" at bounding box center [598, 415] width 42 height 11
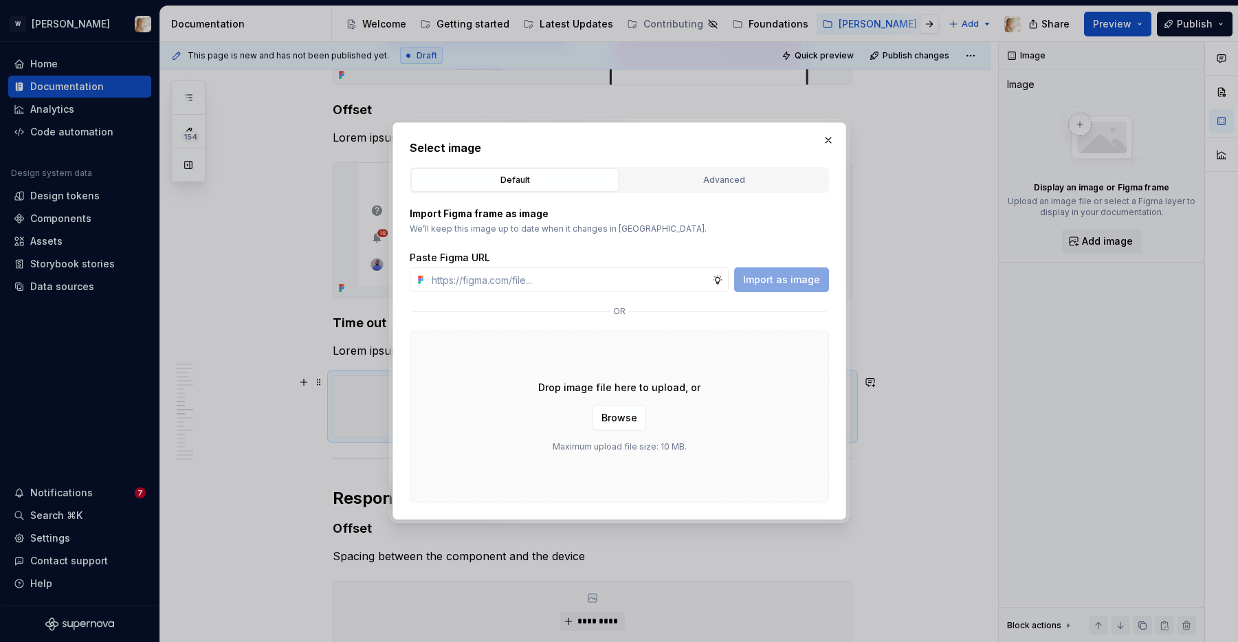
type textarea "*"
type input "[URL][DOMAIN_NAME]"
type textarea "*"
type input "[URL][DOMAIN_NAME]"
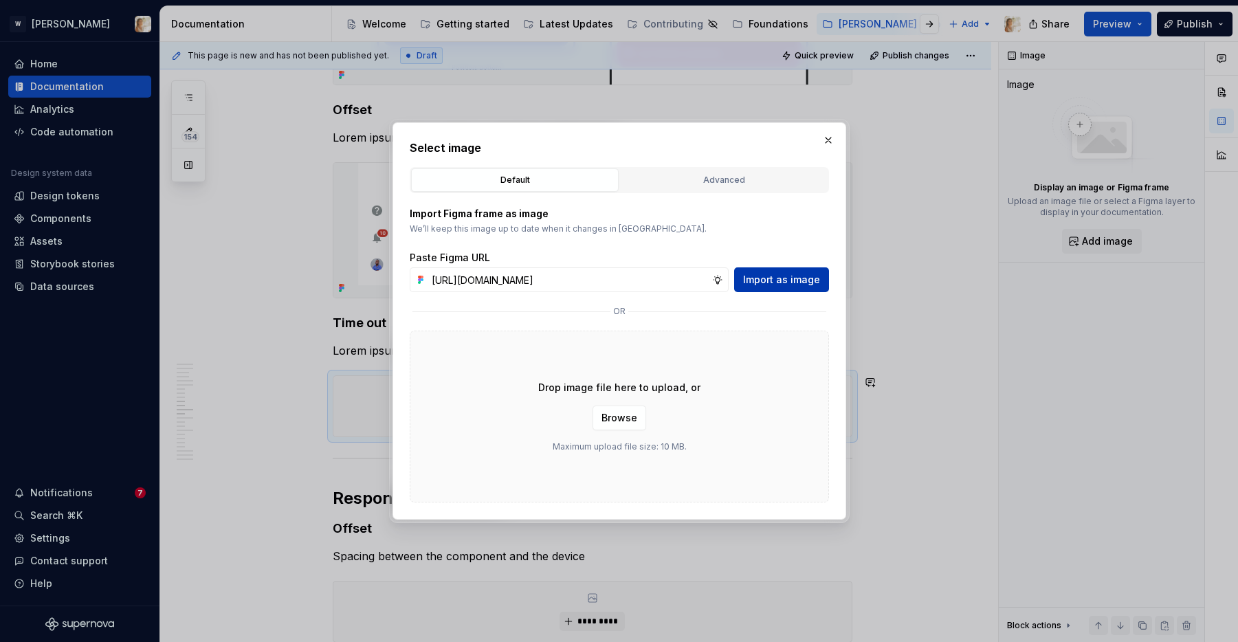
click at [776, 284] on span "Import as image" at bounding box center [781, 280] width 77 height 14
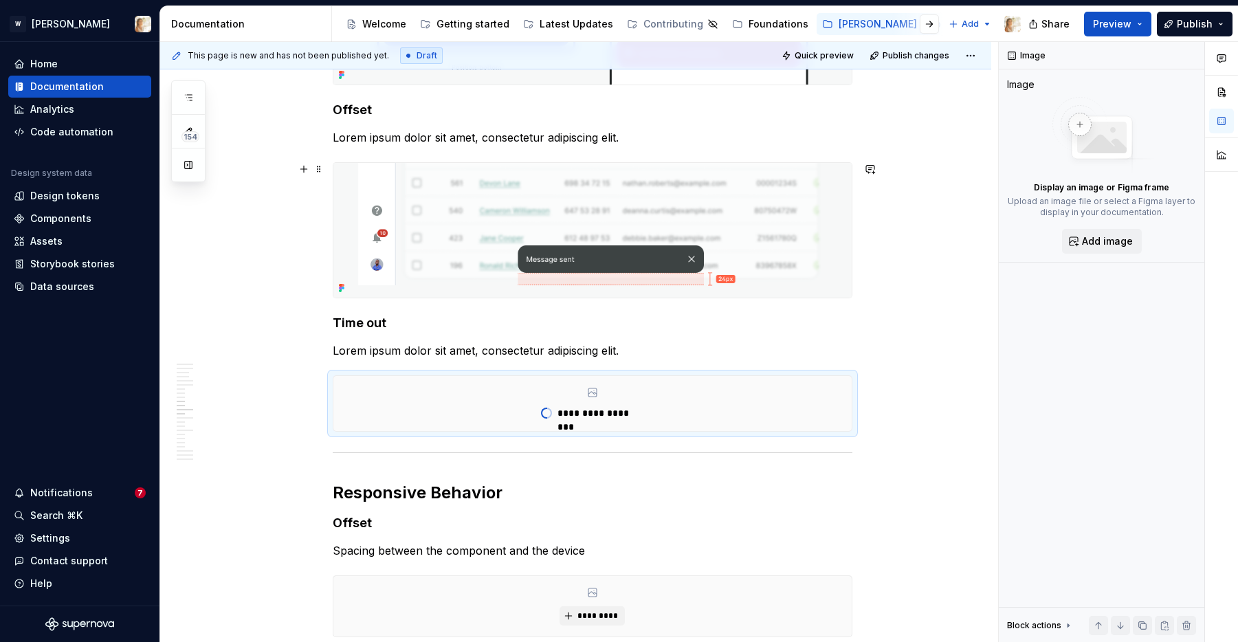
click at [629, 239] on img at bounding box center [592, 230] width 518 height 135
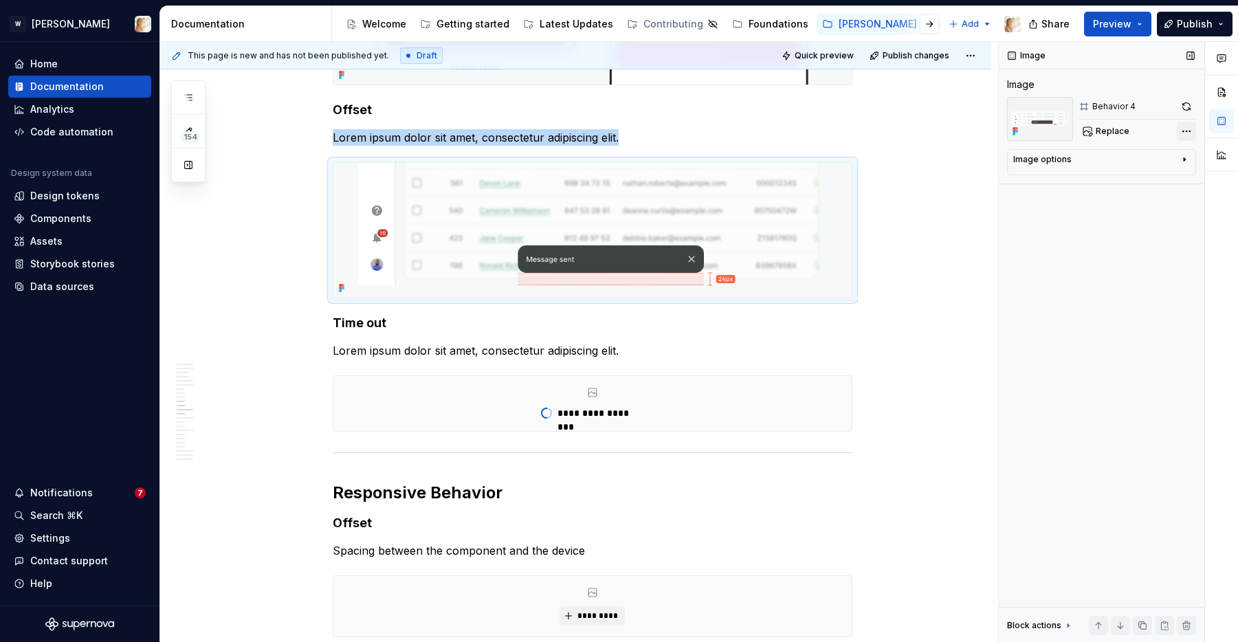
click at [1189, 132] on div "Comments Open comments No comments yet Select ‘Comment’ from the block context …" at bounding box center [1118, 342] width 239 height 601
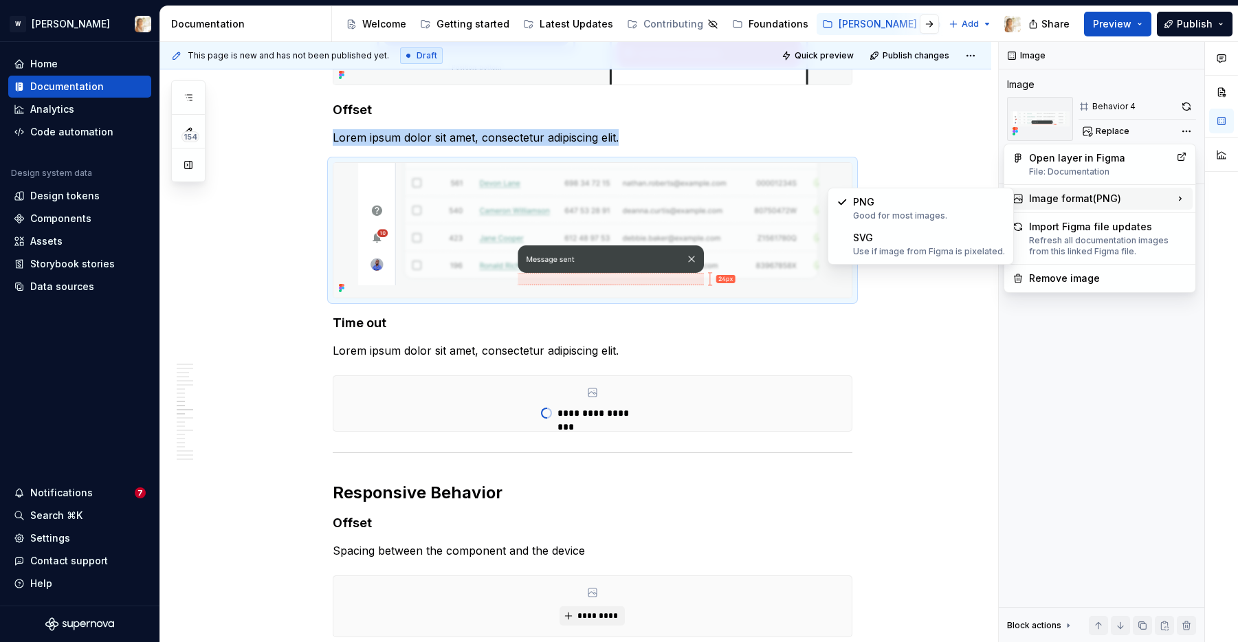
click at [1126, 192] on div "Image format ( PNG )" at bounding box center [1100, 199] width 186 height 22
click at [936, 239] on div "SVG Use if image from Figma is pixelated." at bounding box center [929, 244] width 152 height 26
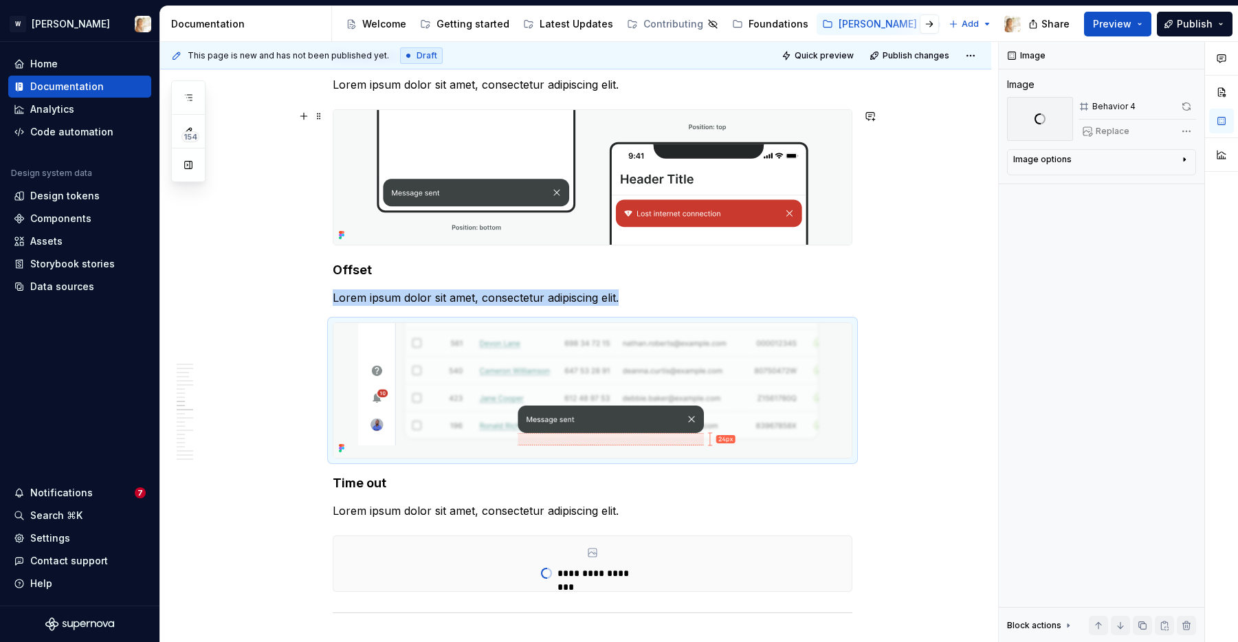
scroll to position [2804, 0]
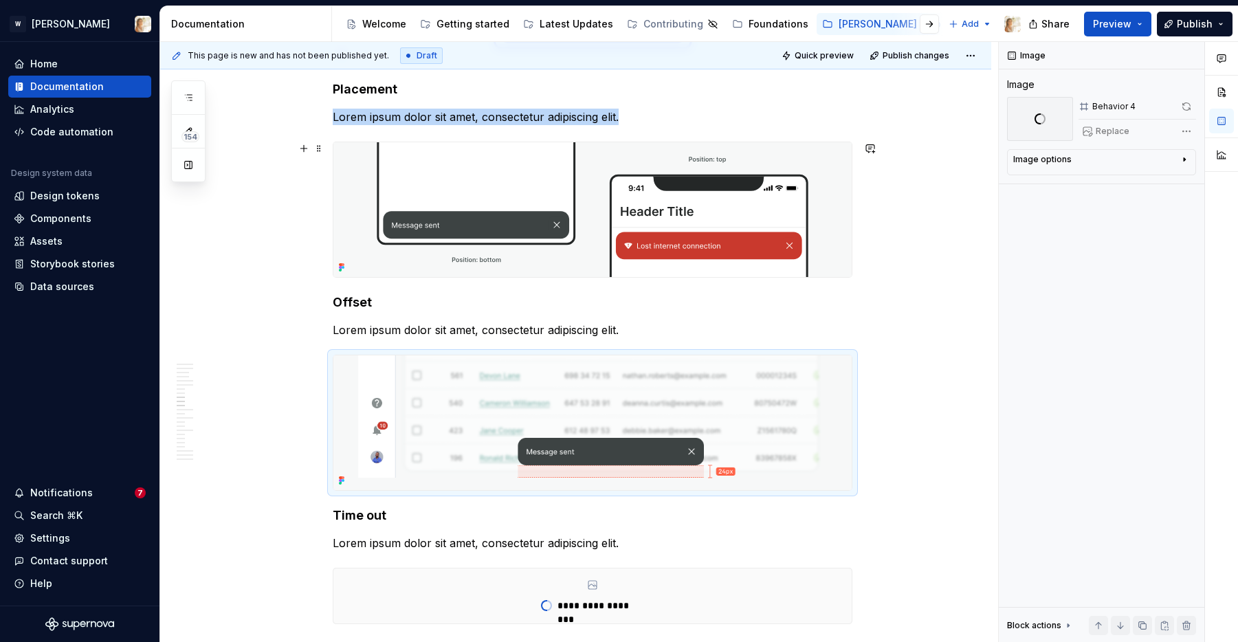
click at [626, 204] on img at bounding box center [592, 209] width 518 height 135
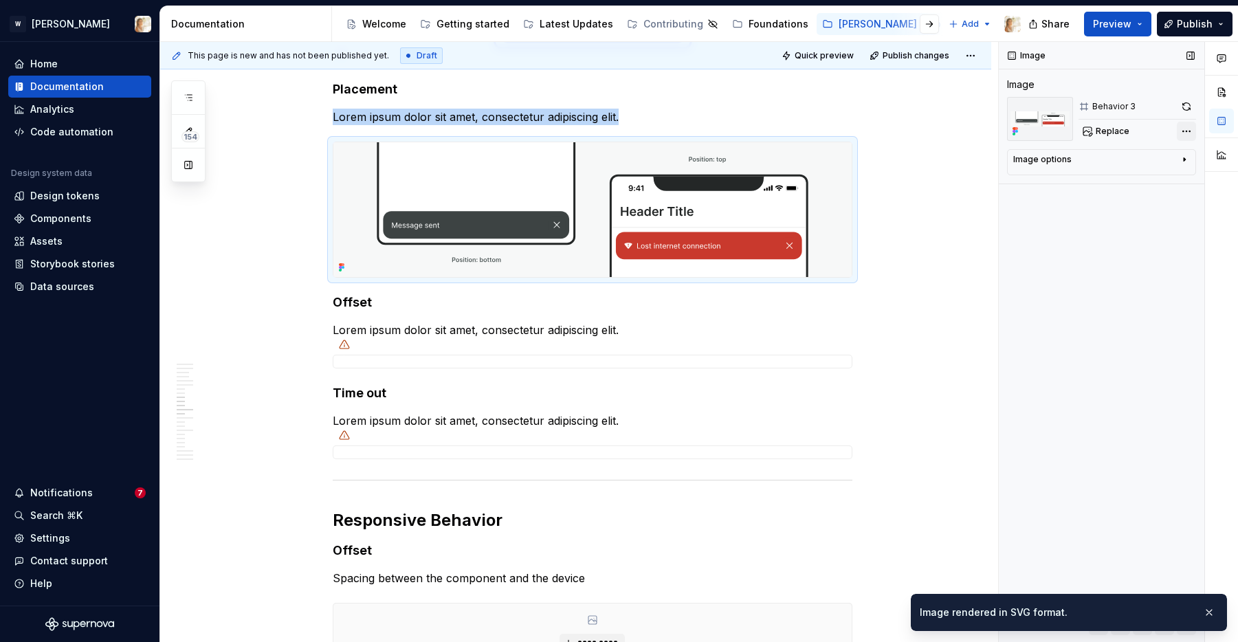
click at [1187, 125] on div "Comments Open comments No comments yet Select ‘Comment’ from the block context …" at bounding box center [1118, 342] width 239 height 601
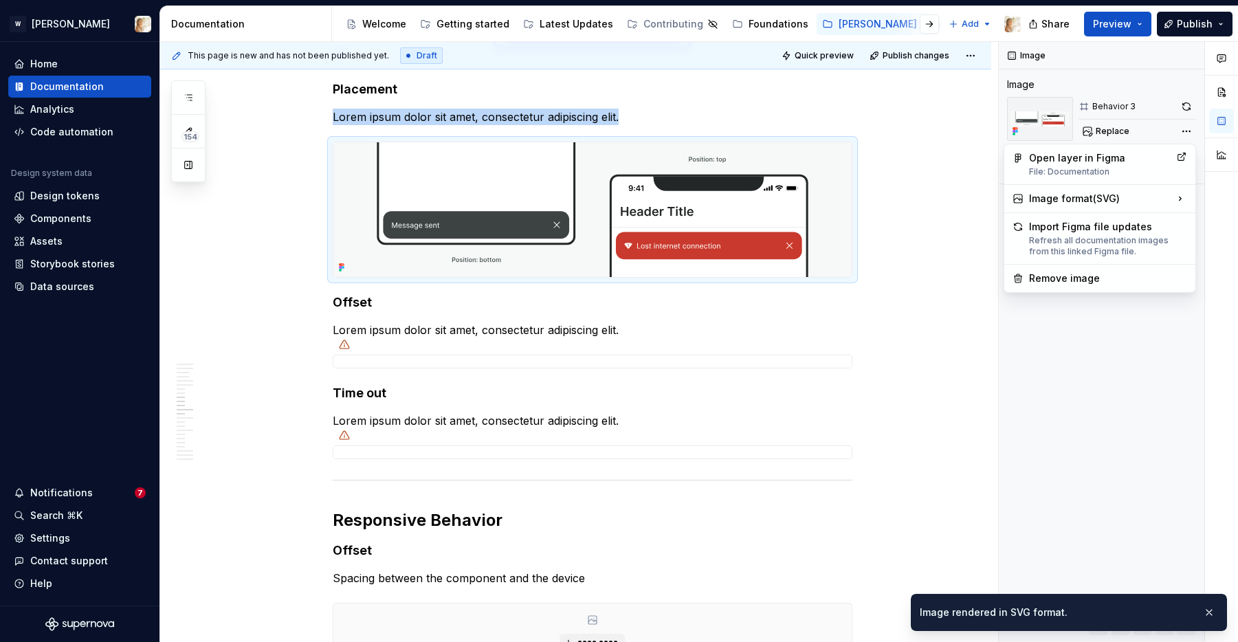
click at [929, 288] on html "W [PERSON_NAME] Home Documentation Analytics Code automation Design system data…" at bounding box center [619, 321] width 1238 height 642
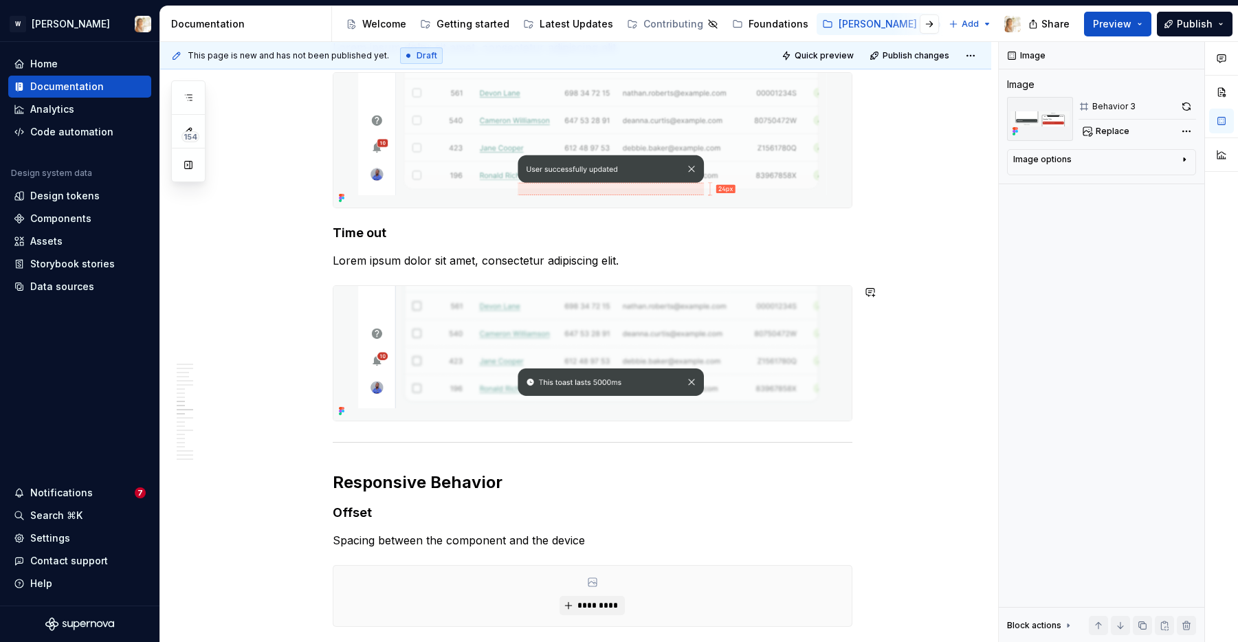
scroll to position [2973, 0]
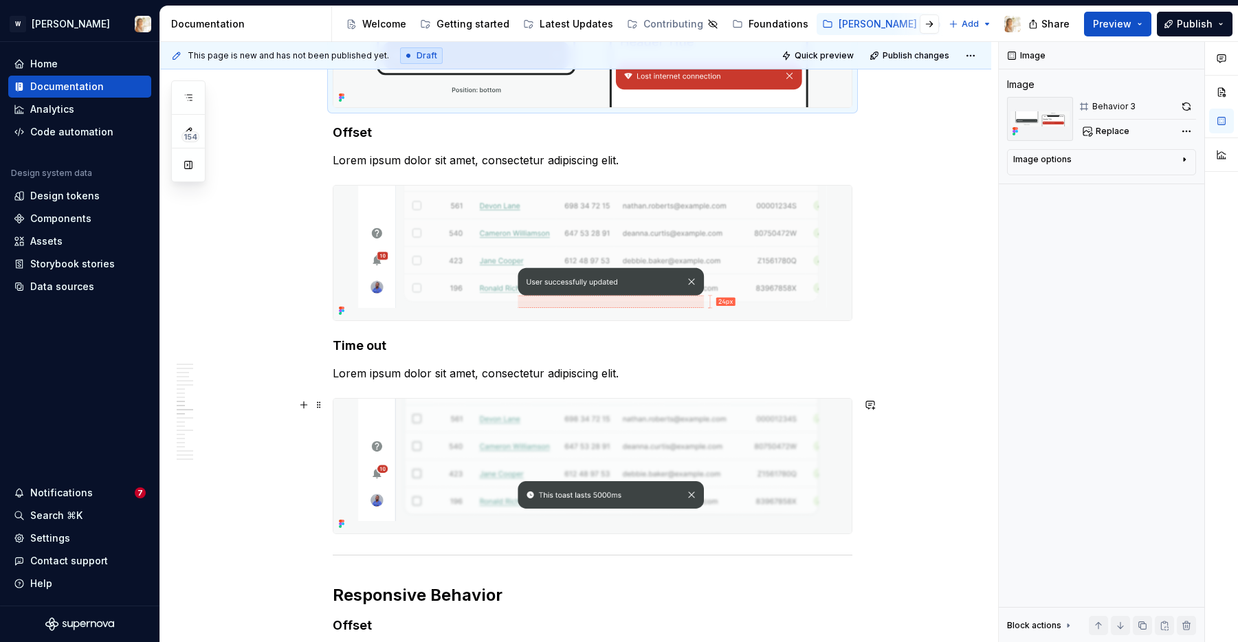
click at [718, 437] on img at bounding box center [592, 466] width 518 height 135
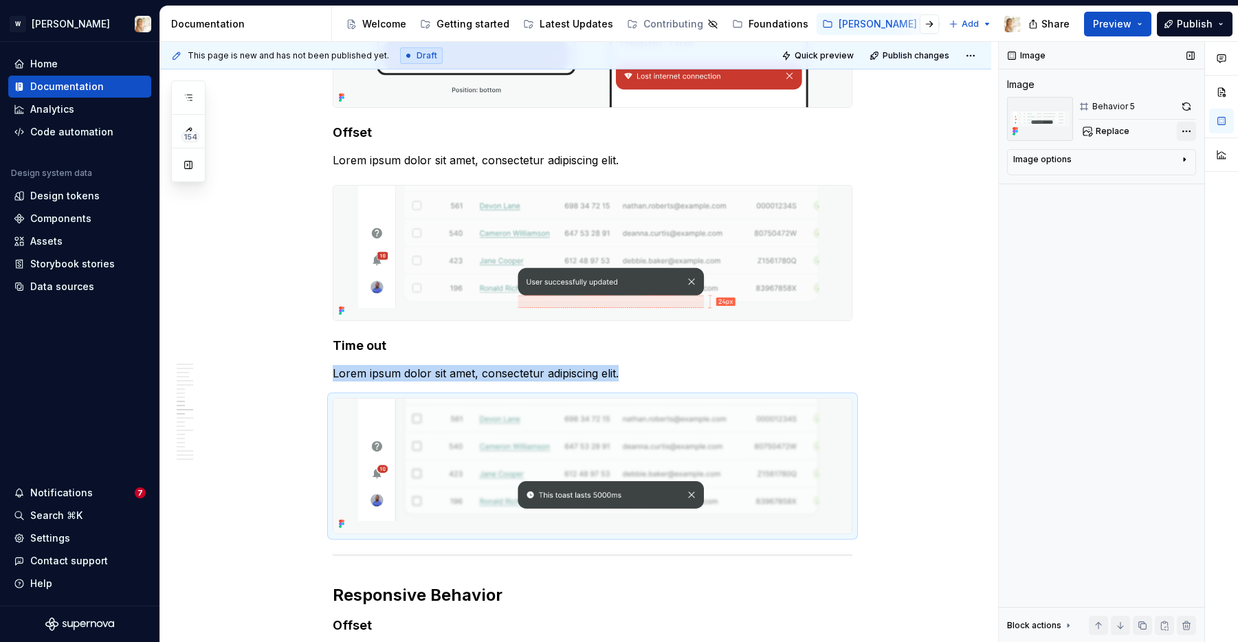
click at [1185, 126] on div "Comments Open comments No comments yet Select ‘Comment’ from the block context …" at bounding box center [1118, 342] width 239 height 601
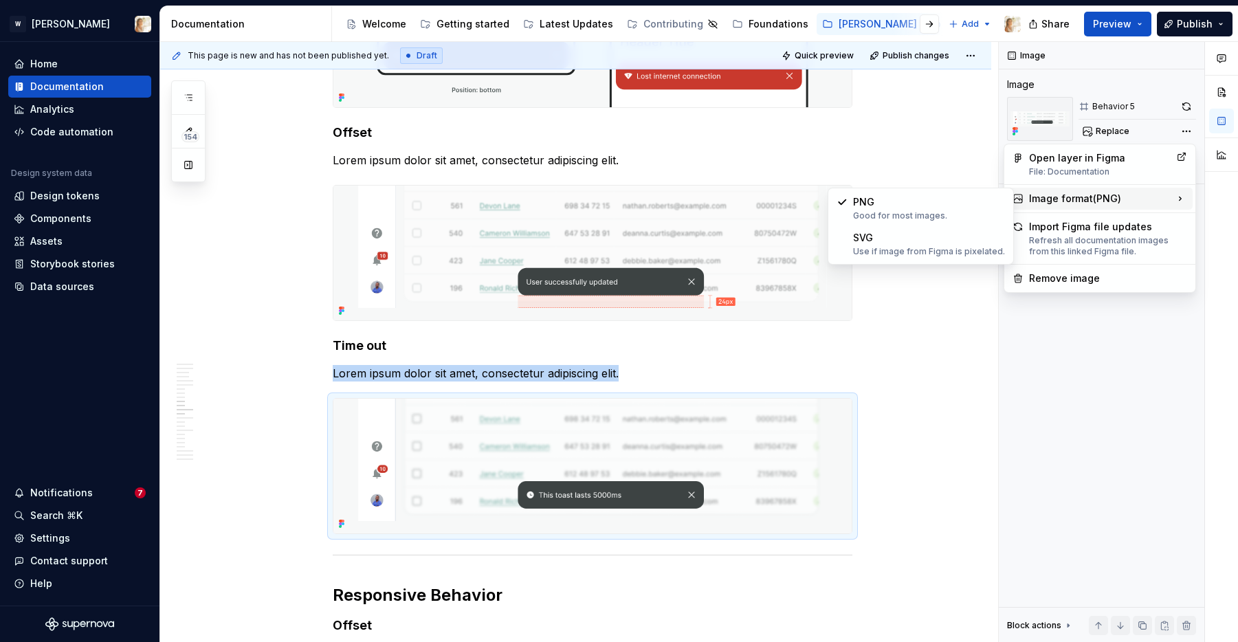
click at [1086, 194] on div "Image format ( PNG )" at bounding box center [1100, 199] width 186 height 22
click at [923, 254] on div "Use if image from Figma is pixelated." at bounding box center [929, 251] width 152 height 11
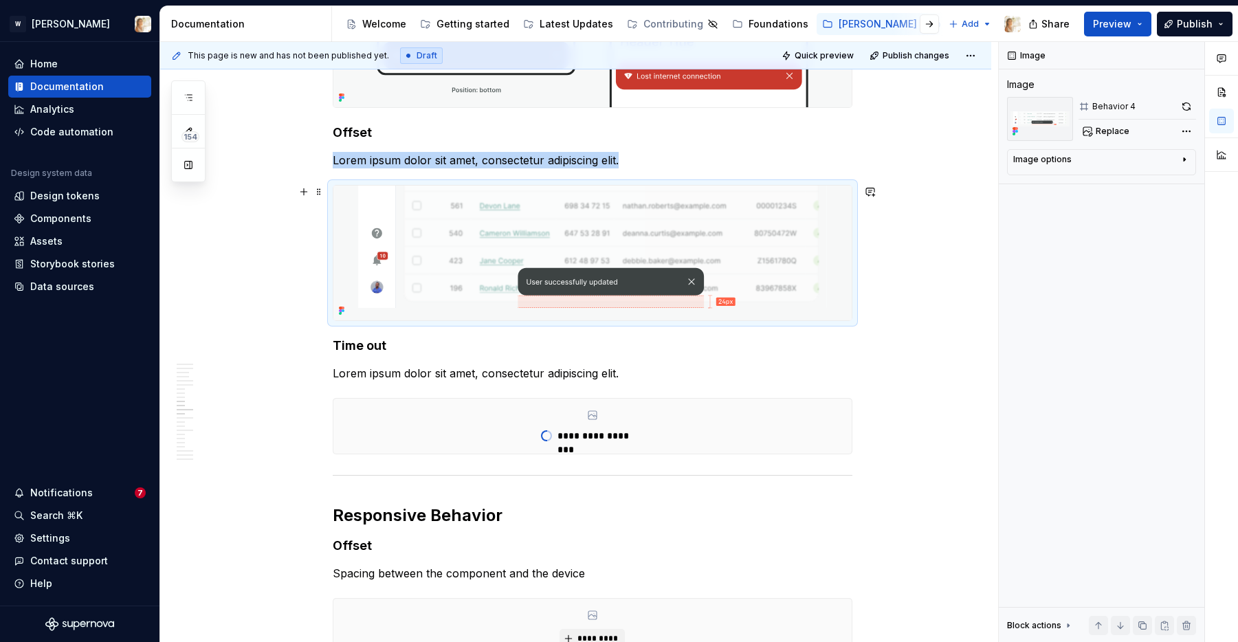
click at [723, 285] on img at bounding box center [592, 253] width 518 height 135
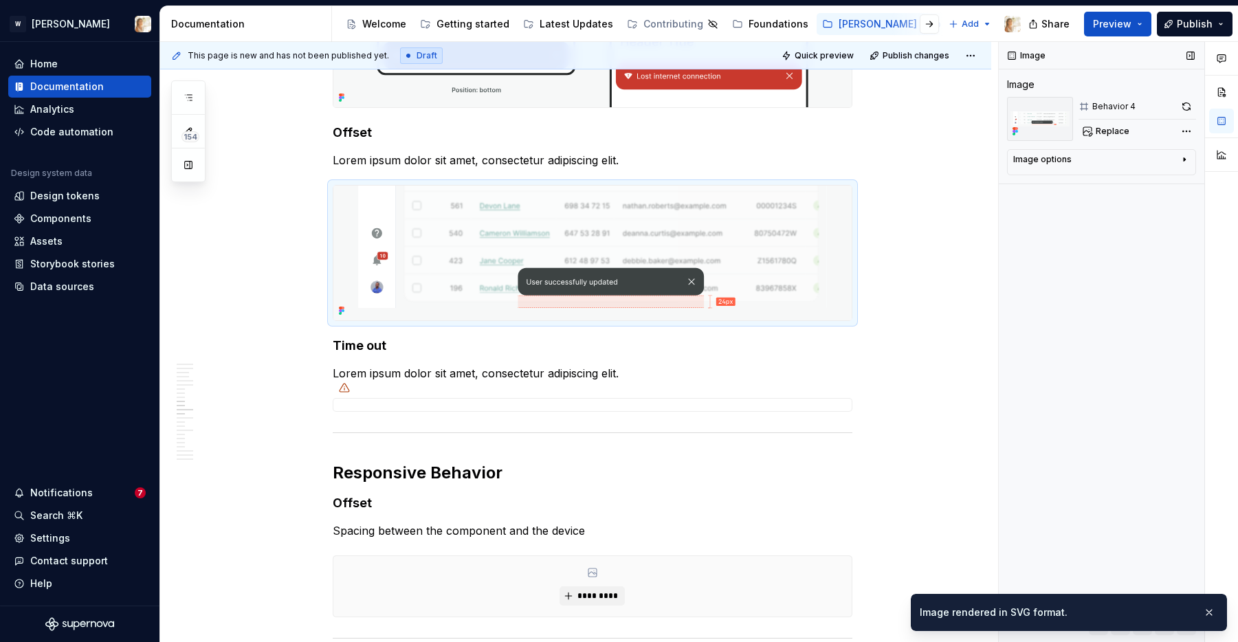
click at [1169, 130] on div "Replace" at bounding box center [1138, 131] width 118 height 19
click at [1179, 130] on div "Comments Open comments No comments yet Select ‘Comment’ from the block context …" at bounding box center [1118, 342] width 239 height 601
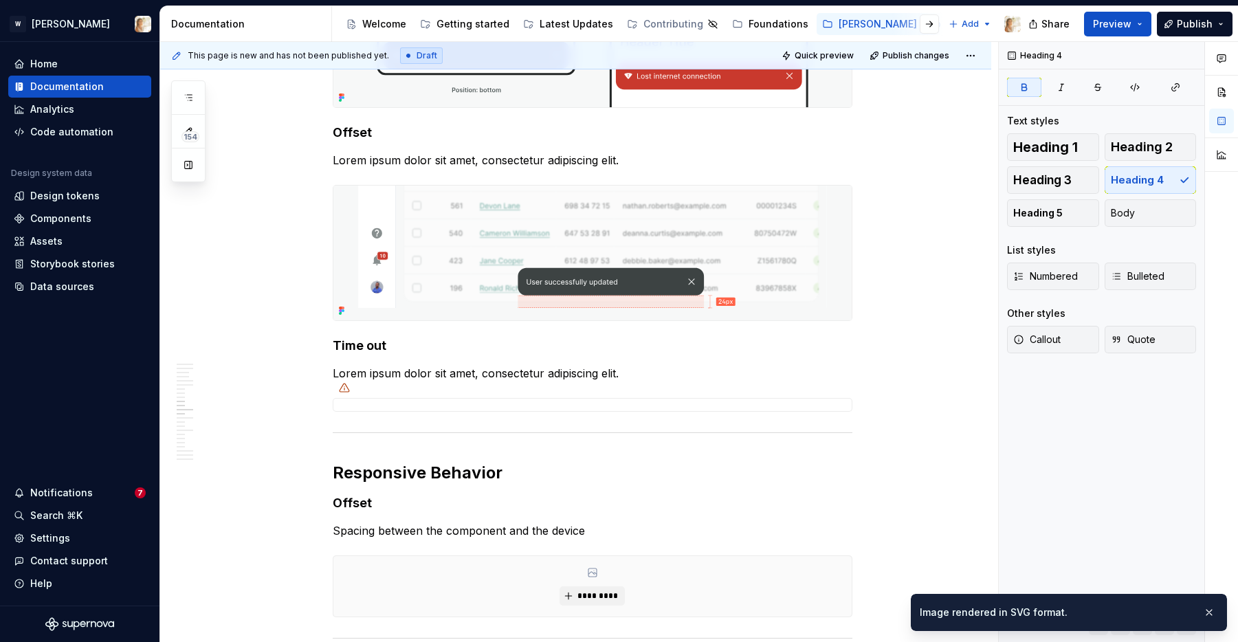
click at [954, 226] on html "W [PERSON_NAME] Home Documentation Analytics Code automation Design system data…" at bounding box center [619, 321] width 1238 height 642
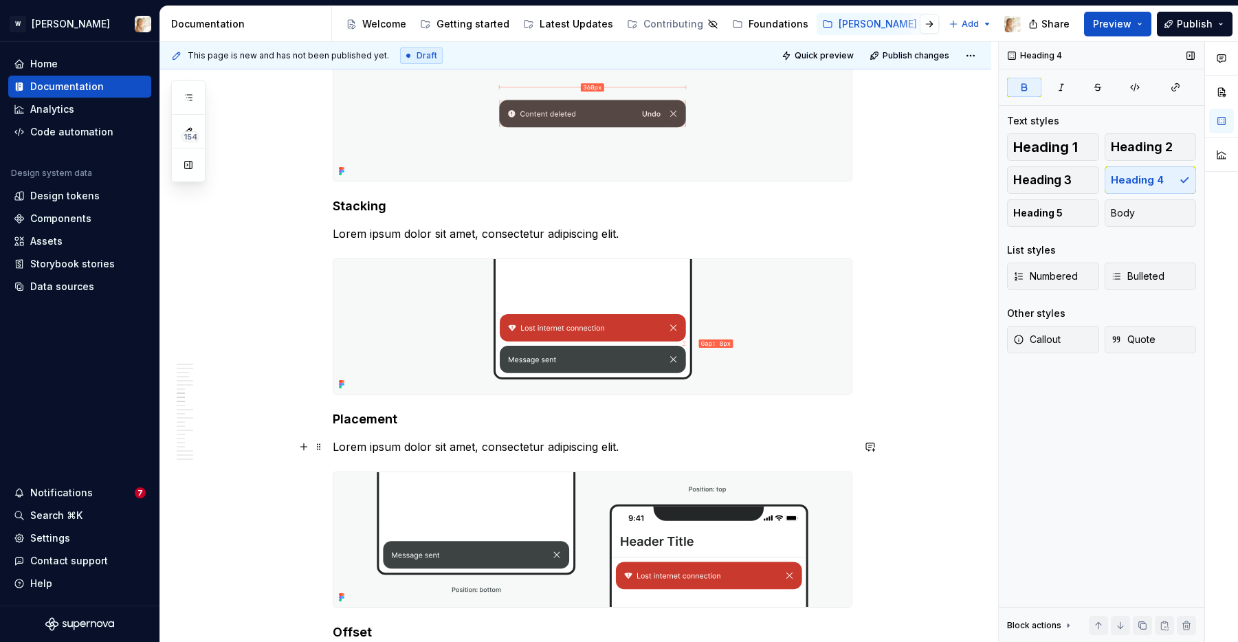
scroll to position [2476, 0]
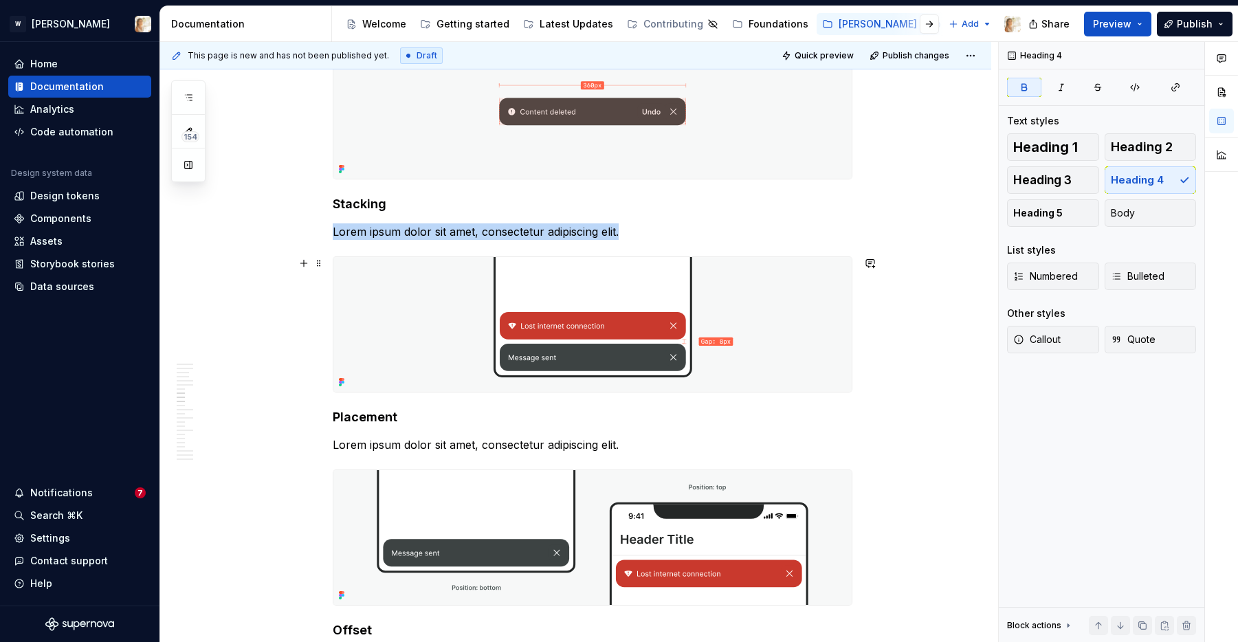
click at [693, 316] on img at bounding box center [592, 324] width 518 height 135
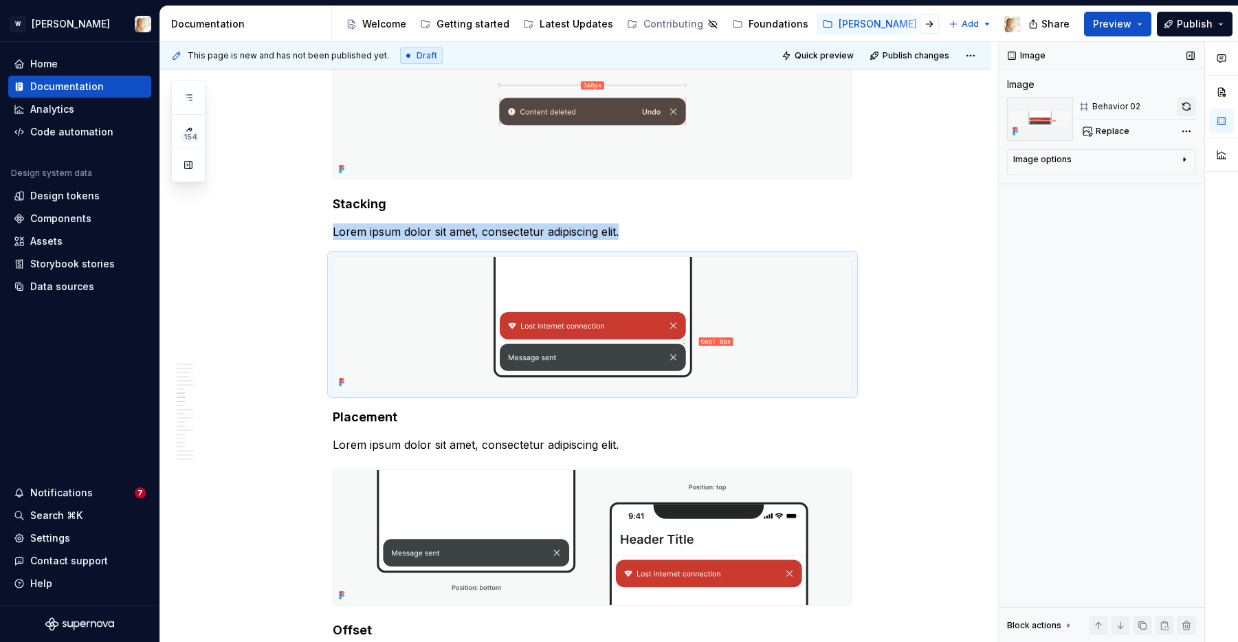
click at [1187, 104] on button "button" at bounding box center [1186, 106] width 19 height 19
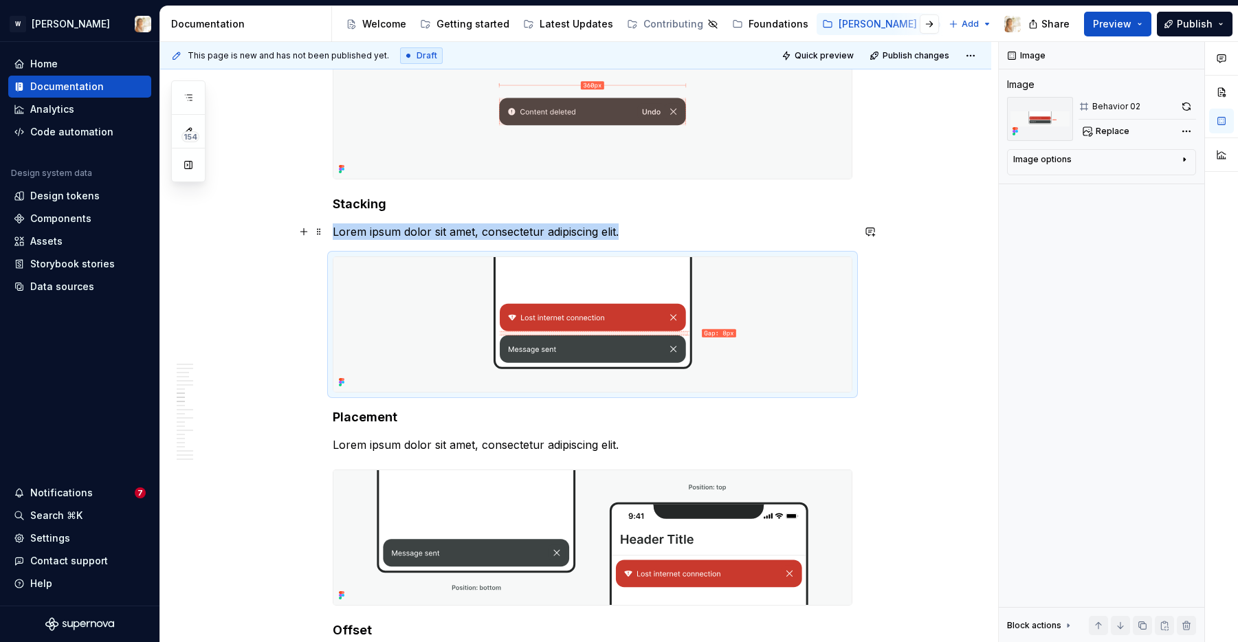
click at [382, 241] on div "**********" at bounding box center [593, 238] width 520 height 4852
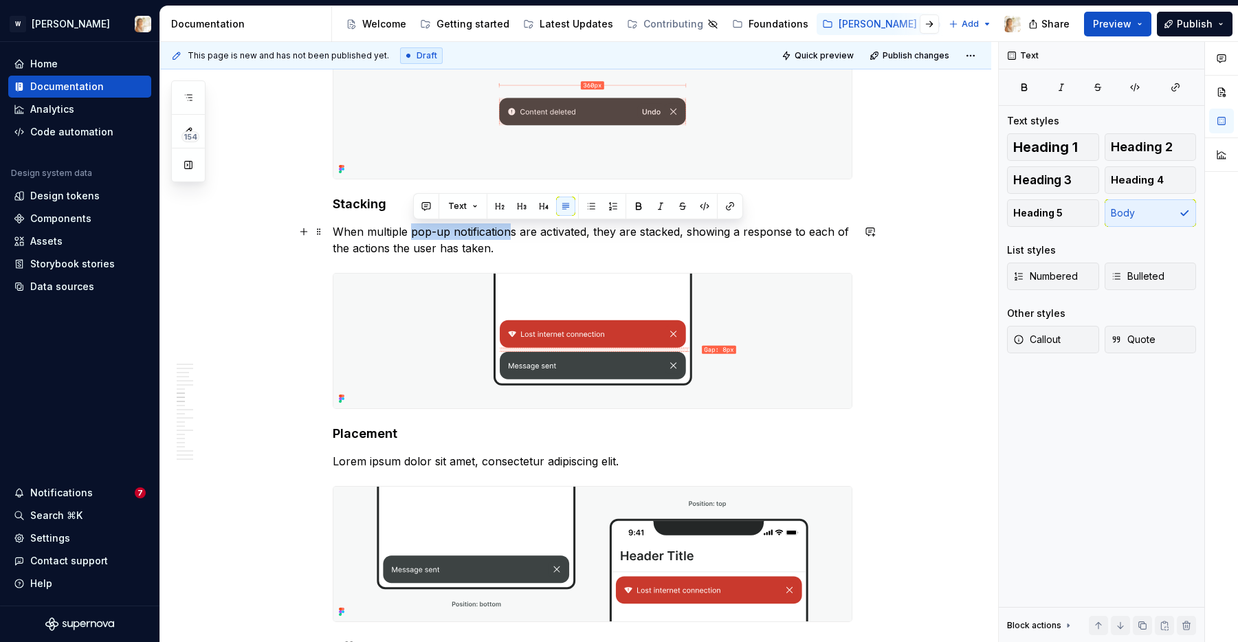
drag, startPoint x: 515, startPoint y: 234, endPoint x: 413, endPoint y: 234, distance: 101.8
click at [413, 234] on p "When multiple pop-up notifications are activated, they are stacked, showing a r…" at bounding box center [593, 239] width 520 height 33
drag, startPoint x: 466, startPoint y: 232, endPoint x: 503, endPoint y: 231, distance: 37.2
click at [503, 231] on p "When multiple toasts are activated, they are stacked, showing a response to eac…" at bounding box center [593, 239] width 520 height 33
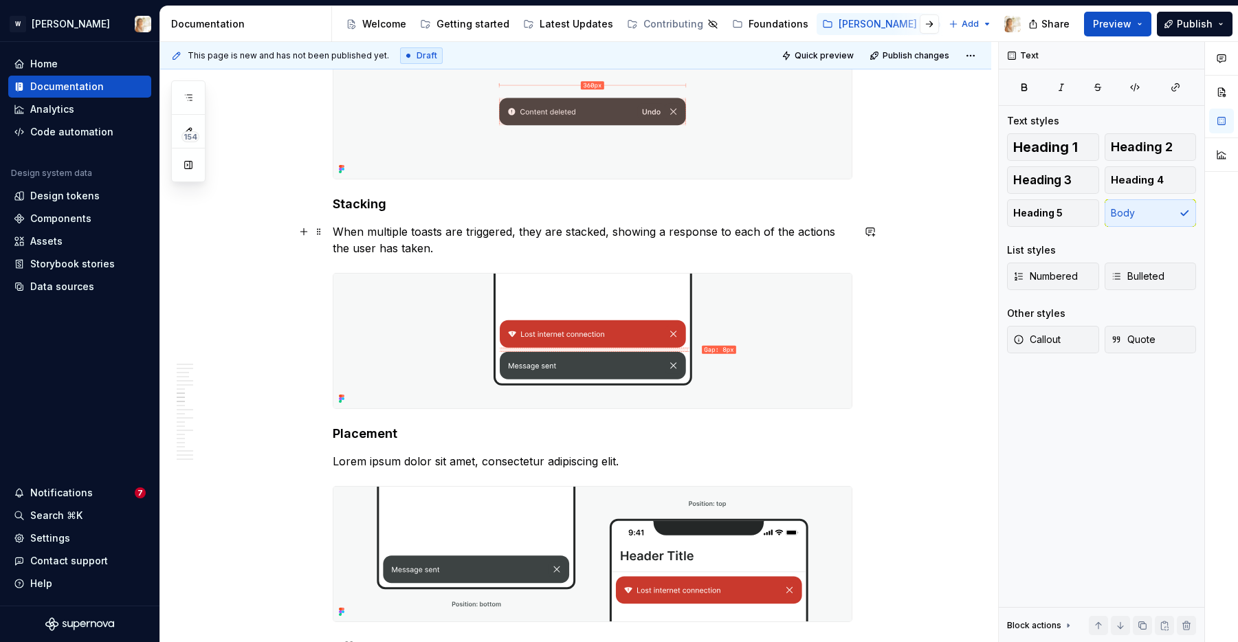
click at [547, 234] on p "When multiple toasts are triggered, they are stacked, showing a response to eac…" at bounding box center [593, 239] width 520 height 33
click at [503, 252] on p "When multiple toasts are triggered, they are displayed in a stack, showing a re…" at bounding box center [593, 239] width 520 height 33
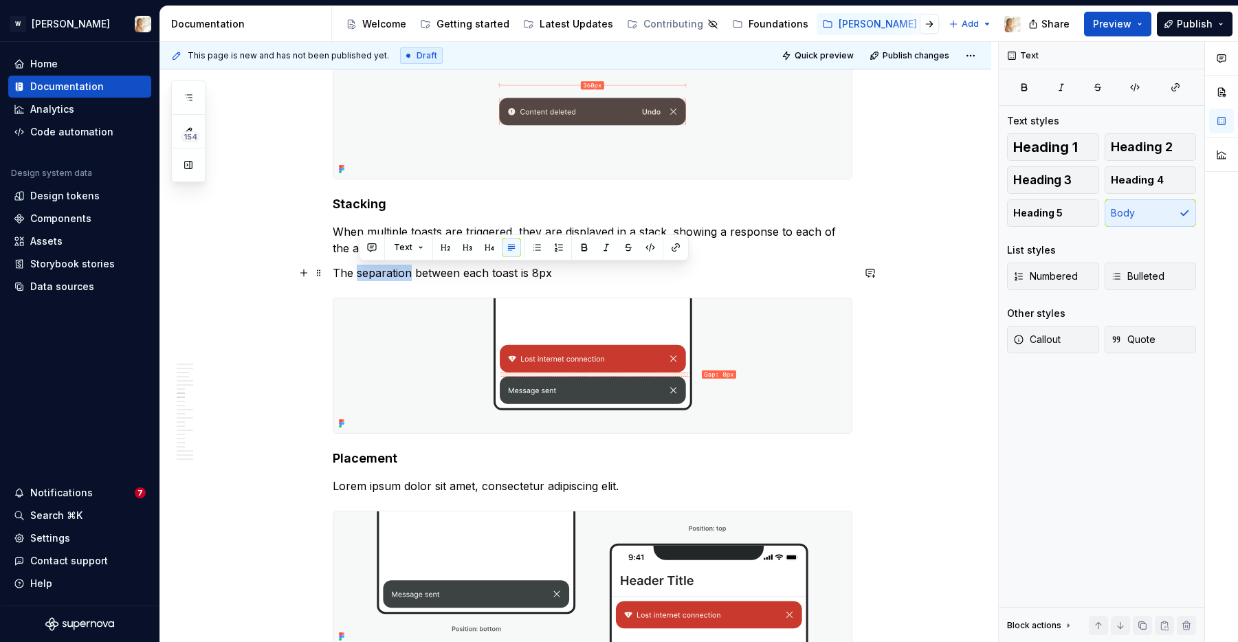
drag, startPoint x: 412, startPoint y: 274, endPoint x: 360, endPoint y: 279, distance: 51.9
click at [360, 279] on p "The separation between each toast is 8px" at bounding box center [593, 273] width 520 height 16
click at [520, 275] on p "The gap between each toast is 8px" at bounding box center [593, 273] width 520 height 16
drag, startPoint x: 518, startPoint y: 276, endPoint x: 497, endPoint y: 276, distance: 21.3
click at [497, 276] on p "The gap between each toast is 8px." at bounding box center [593, 273] width 520 height 16
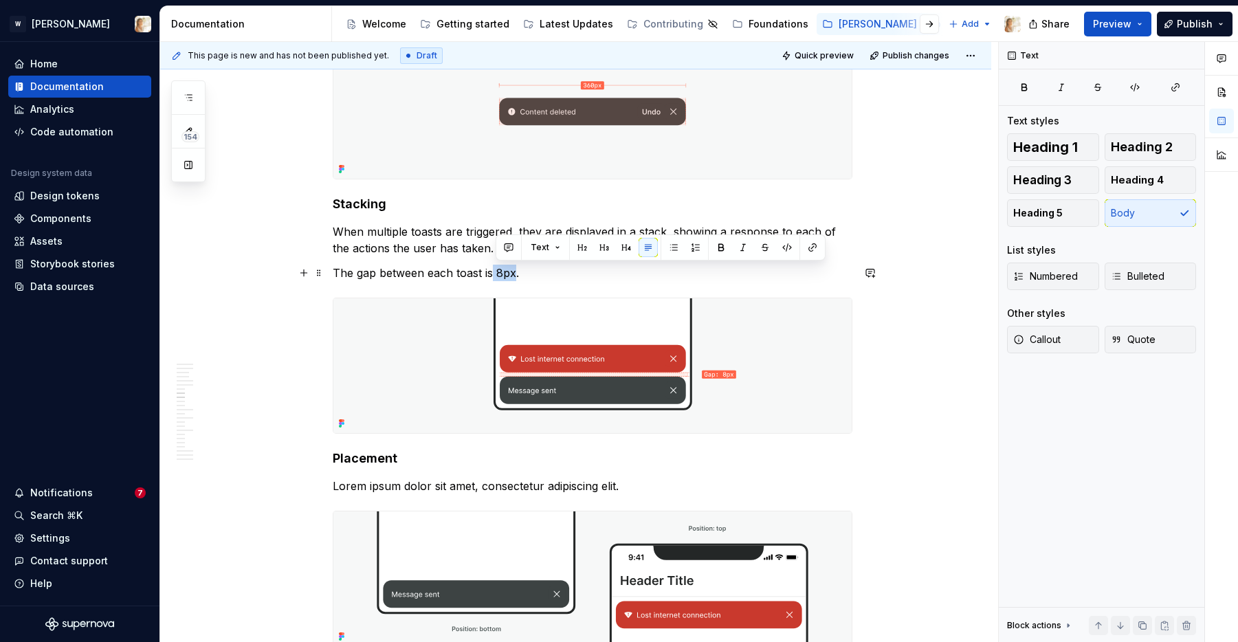
click at [500, 272] on p "The gap between each toast is 8px." at bounding box center [593, 273] width 520 height 16
drag, startPoint x: 500, startPoint y: 272, endPoint x: 516, endPoint y: 274, distance: 15.9
click at [516, 274] on p "The gap between each toast is 8px." at bounding box center [593, 273] width 520 height 16
click at [790, 247] on button "button" at bounding box center [790, 247] width 19 height 19
click at [536, 277] on p "The gap between each toast is 8px ." at bounding box center [593, 273] width 520 height 16
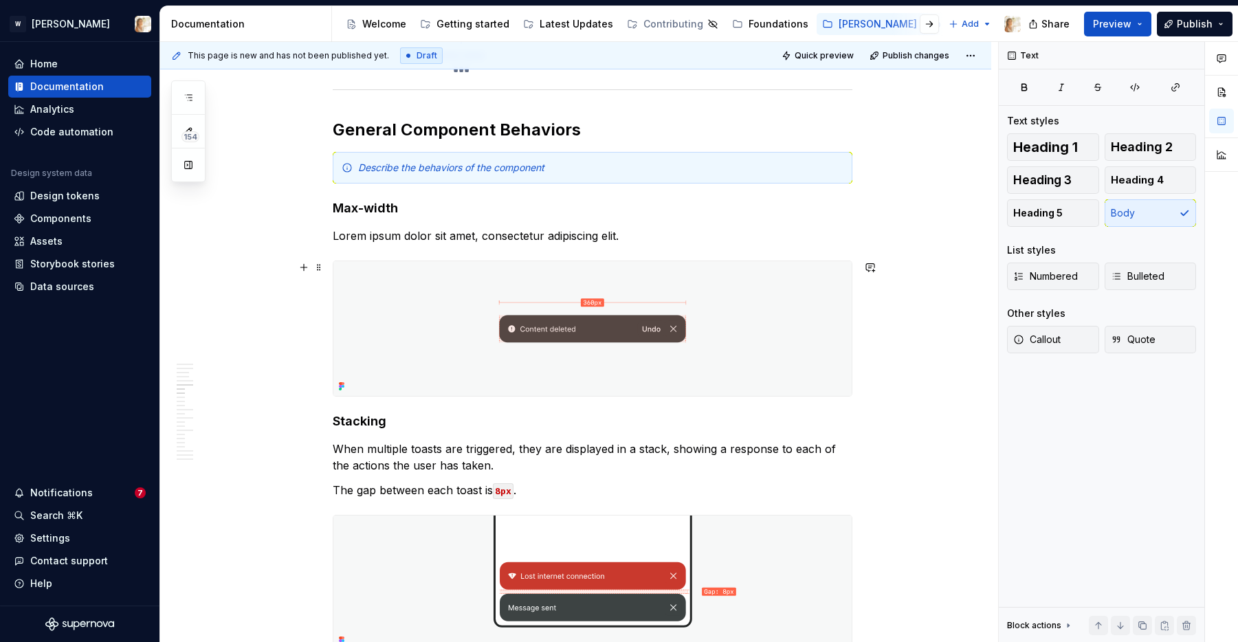
scroll to position [2245, 0]
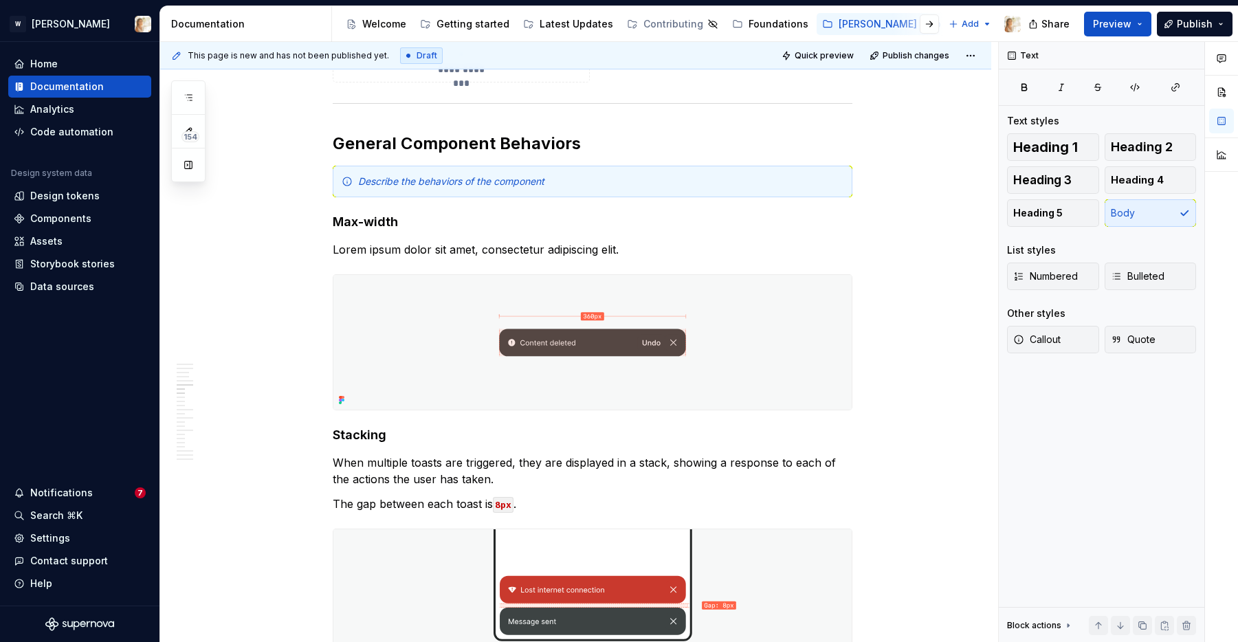
click at [448, 253] on p "Lorem ipsum dolor sit amet, consectetur adipiscing elit." at bounding box center [593, 249] width 520 height 16
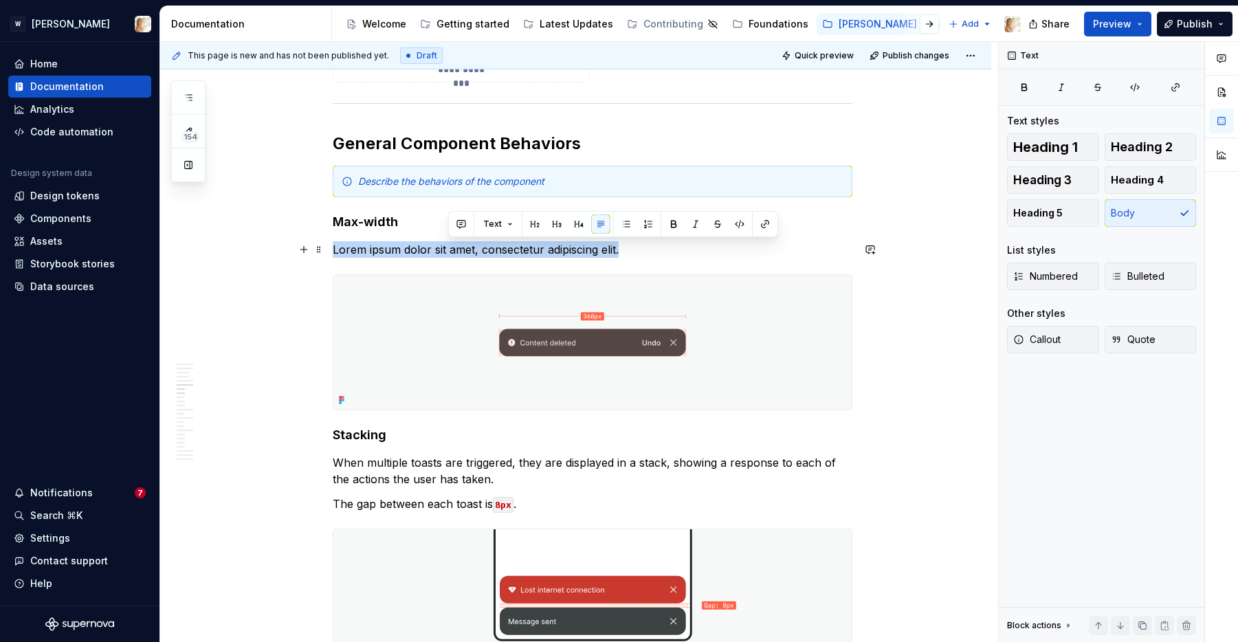
click at [448, 253] on p "Lorem ipsum dolor sit amet, consectetur adipiscing elit." at bounding box center [593, 249] width 520 height 16
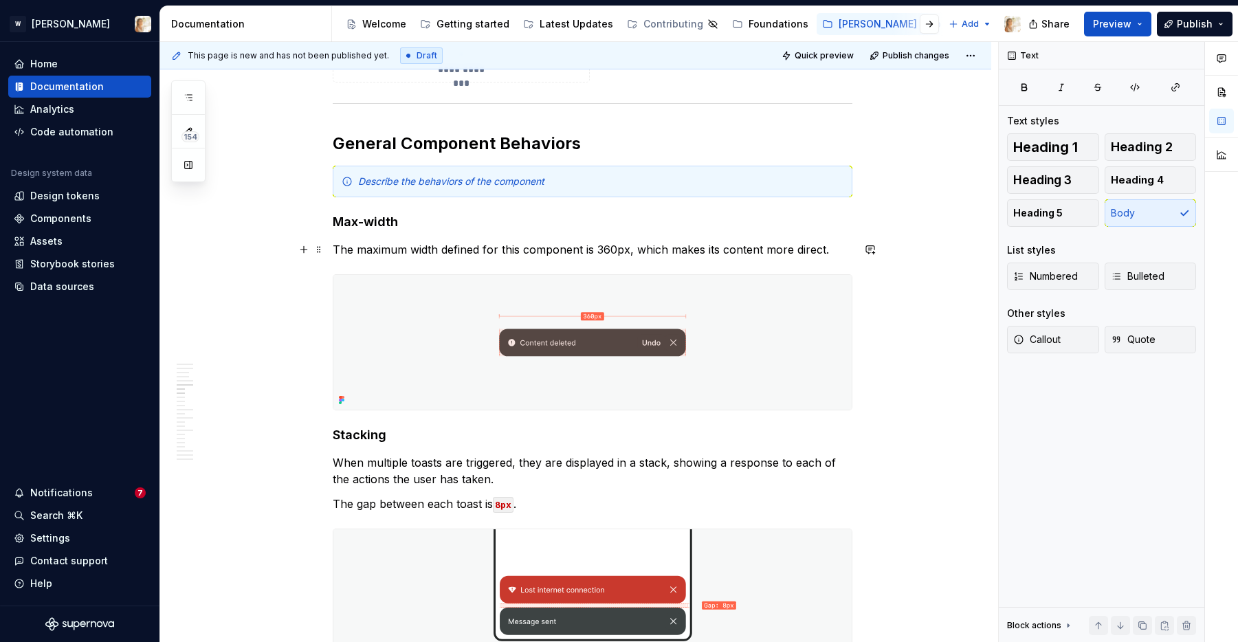
click at [412, 251] on p "The maximum width defined for this component is 360px, which makes its content …" at bounding box center [593, 249] width 520 height 16
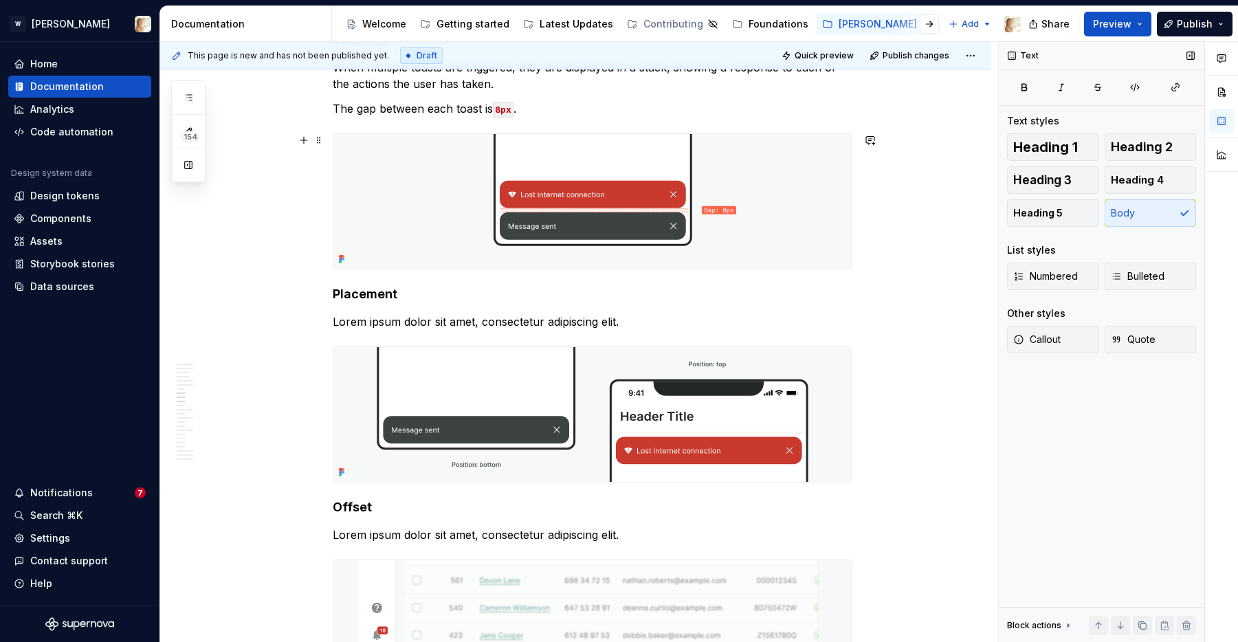
scroll to position [2646, 0]
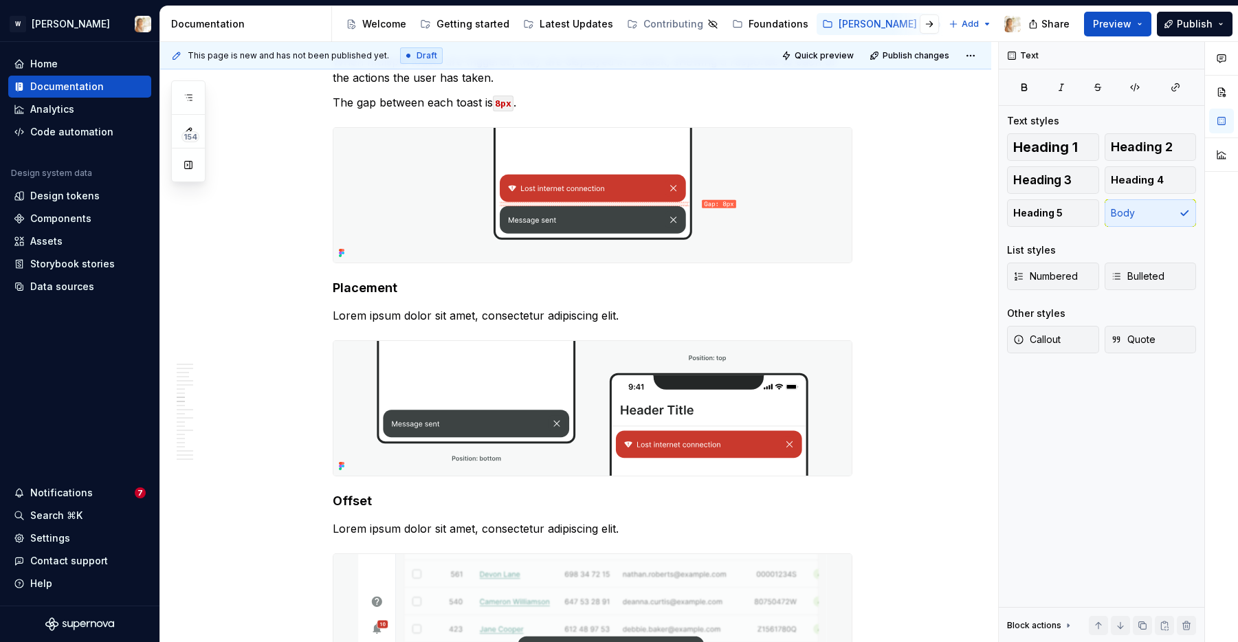
click at [501, 317] on p "Lorem ipsum dolor sit amet, consectetur adipiscing elit." at bounding box center [593, 315] width 520 height 16
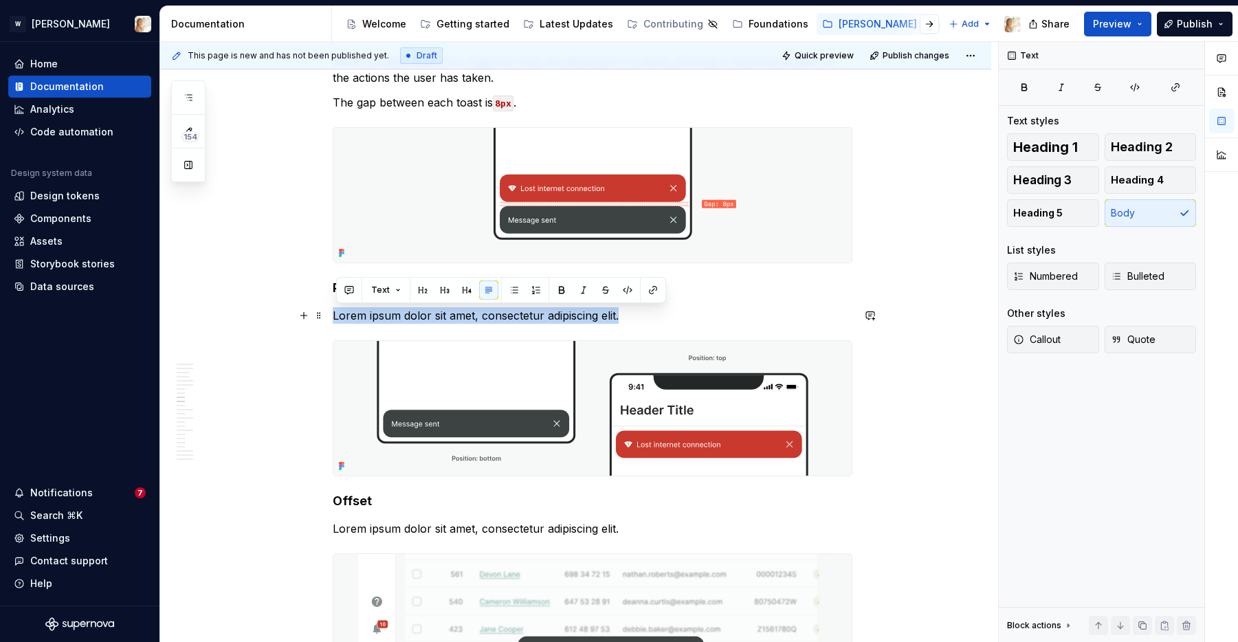
click at [501, 317] on p "Lorem ipsum dolor sit amet, consectetur adipiscing elit." at bounding box center [593, 315] width 520 height 16
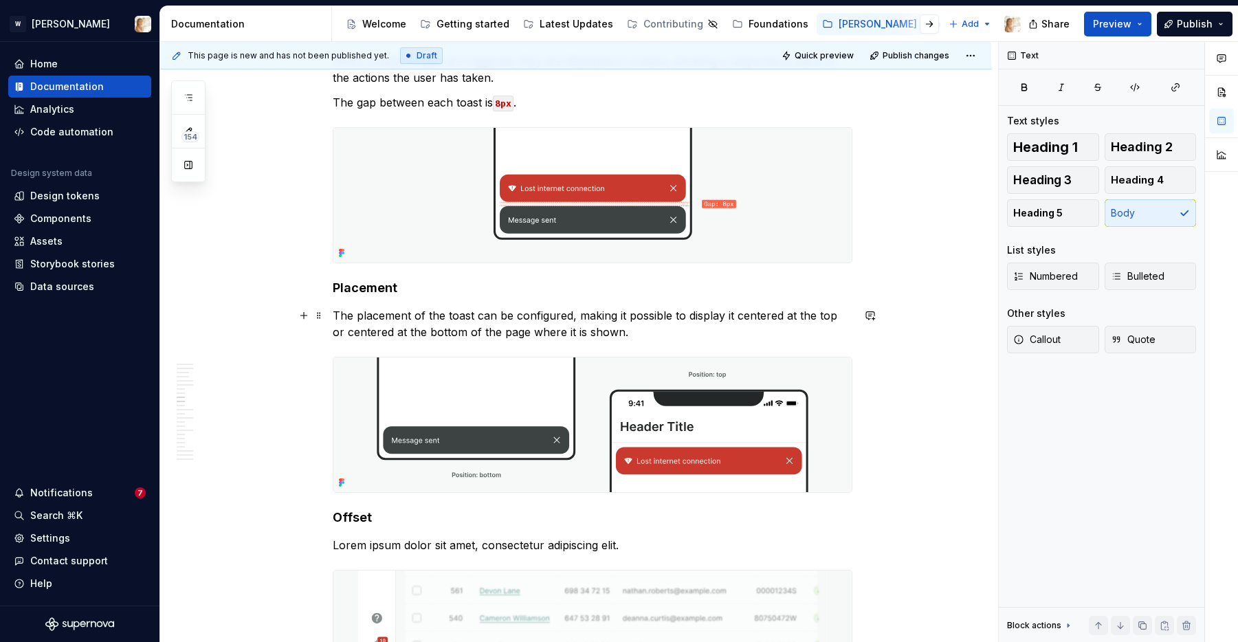
click at [577, 318] on p "The placement of the toast can be configured, making it possible to display it …" at bounding box center [593, 323] width 520 height 33
click at [747, 315] on p "The placement of the toast can be configured, making it possible to display it …" at bounding box center [593, 323] width 520 height 33
click at [748, 317] on p "The placement of the toast can be configured, making it possible to display it …" at bounding box center [593, 323] width 520 height 33
click at [645, 332] on p "The placement of the toast can be configured, making it possible to display it …" at bounding box center [593, 323] width 520 height 33
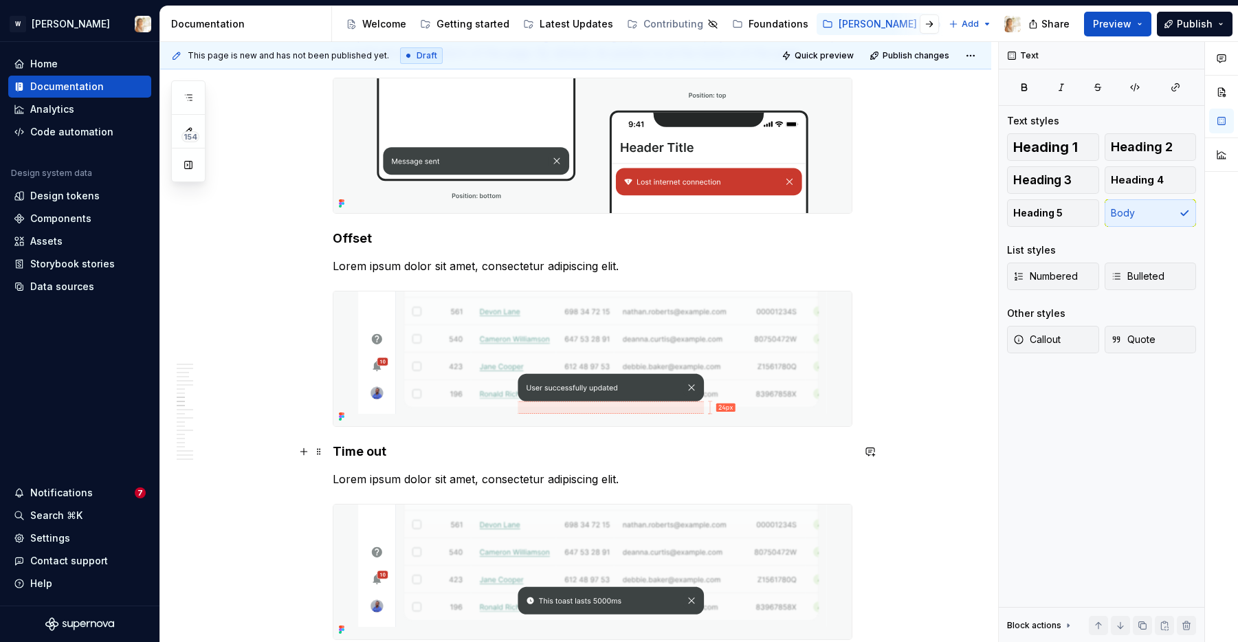
scroll to position [2937, 0]
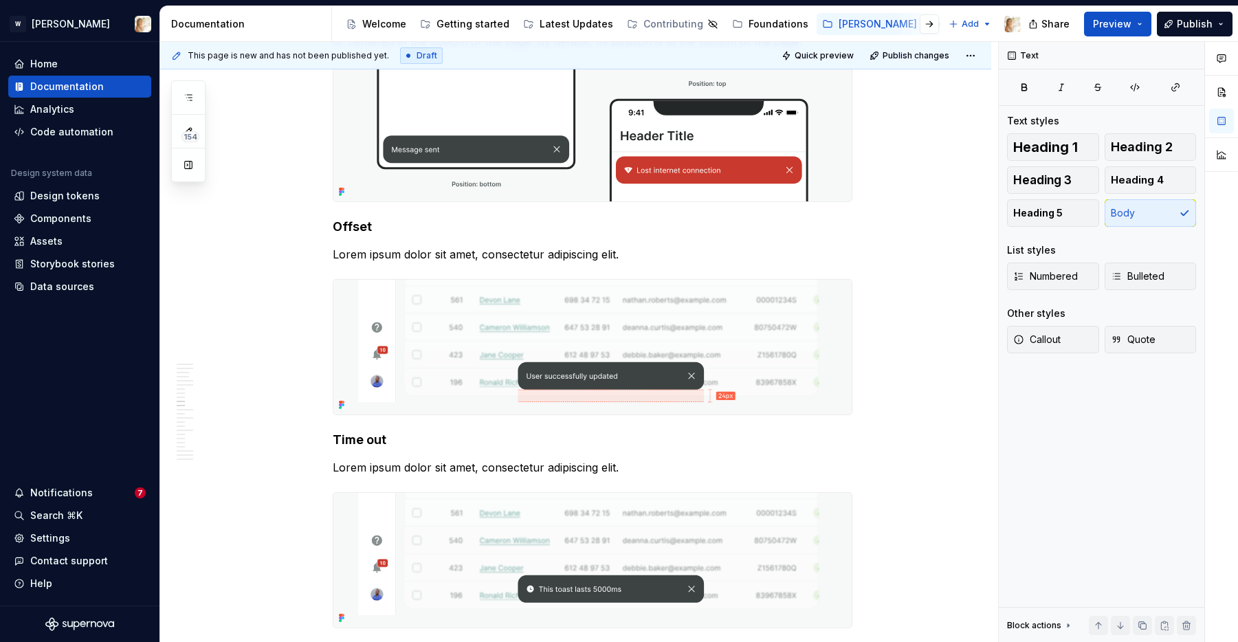
click at [489, 254] on p "Lorem ipsum dolor sit amet, consectetur adipiscing elit." at bounding box center [593, 254] width 520 height 16
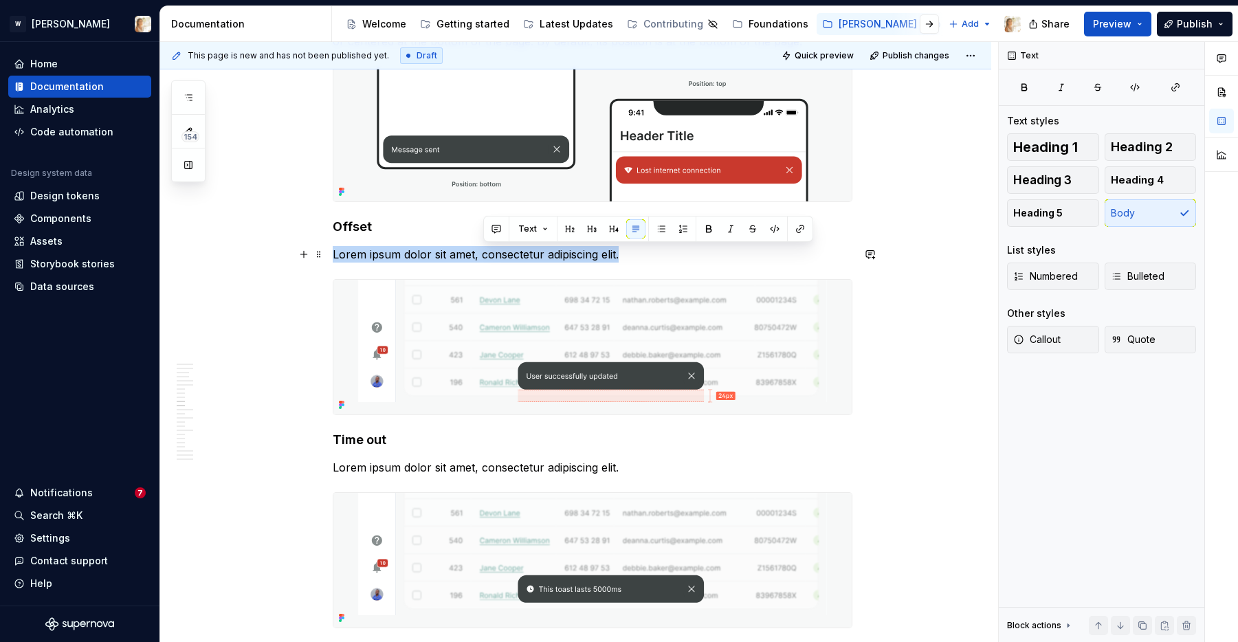
click at [489, 254] on p "Lorem ipsum dolor sit amet, consectetur adipiscing elit." at bounding box center [593, 254] width 520 height 16
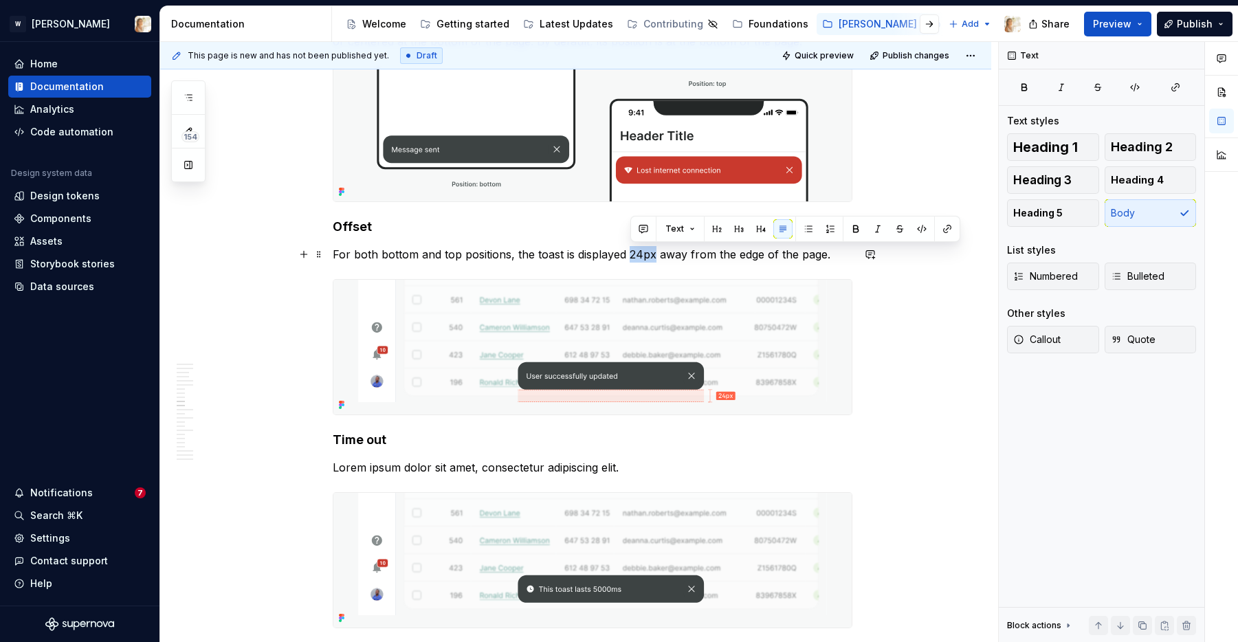
drag, startPoint x: 630, startPoint y: 255, endPoint x: 654, endPoint y: 254, distance: 24.1
click at [654, 254] on p "For both bottom and top positions, the toast is displayed 24px away from the ed…" at bounding box center [593, 254] width 520 height 16
click at [917, 230] on button "button" at bounding box center [921, 228] width 19 height 19
click at [596, 463] on p "Lorem ipsum dolor sit amet, consectetur adipiscing elit." at bounding box center [593, 467] width 520 height 16
click at [402, 467] on p "Lorem ipsum dolor sit amet, consectetur adipiscing elit." at bounding box center [593, 467] width 520 height 16
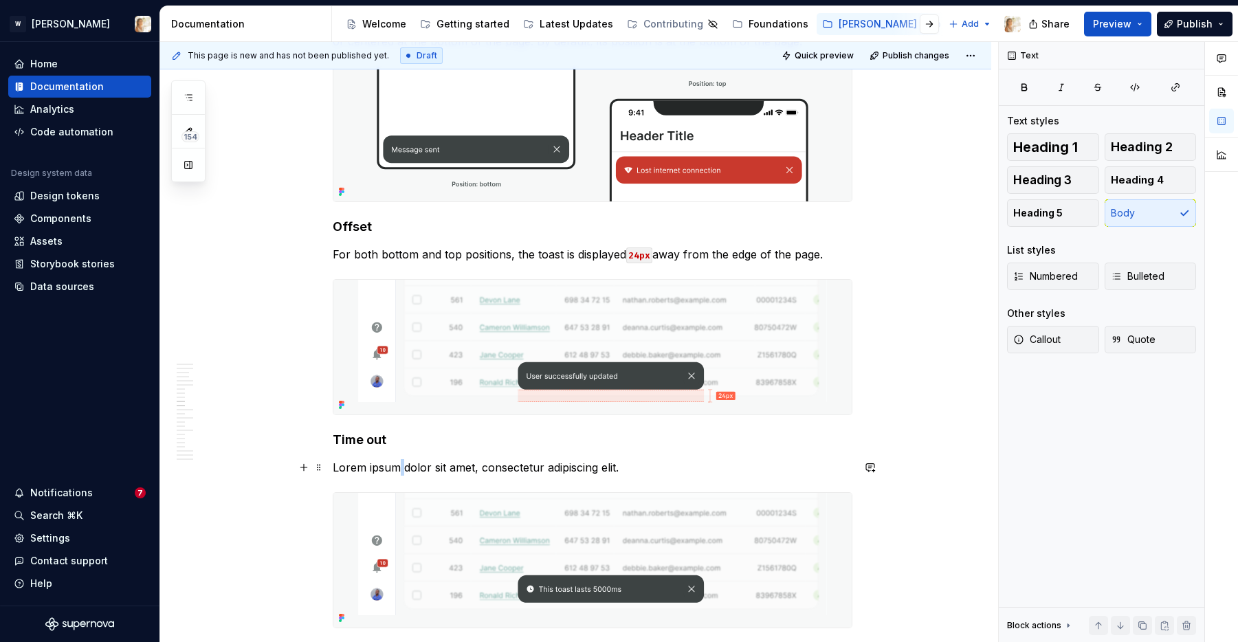
click at [402, 467] on p "Lorem ipsum dolor sit amet, consectetur adipiscing elit." at bounding box center [593, 467] width 520 height 16
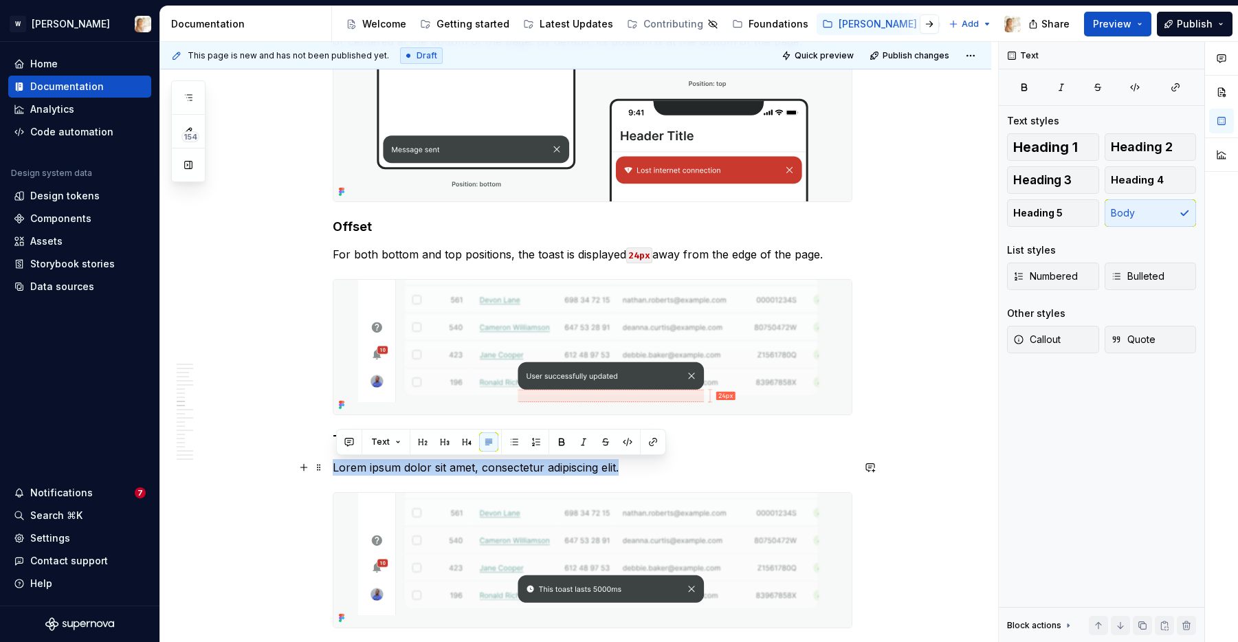
click at [402, 467] on p "Lorem ipsum dolor sit amet, consectetur adipiscing elit." at bounding box center [593, 467] width 520 height 16
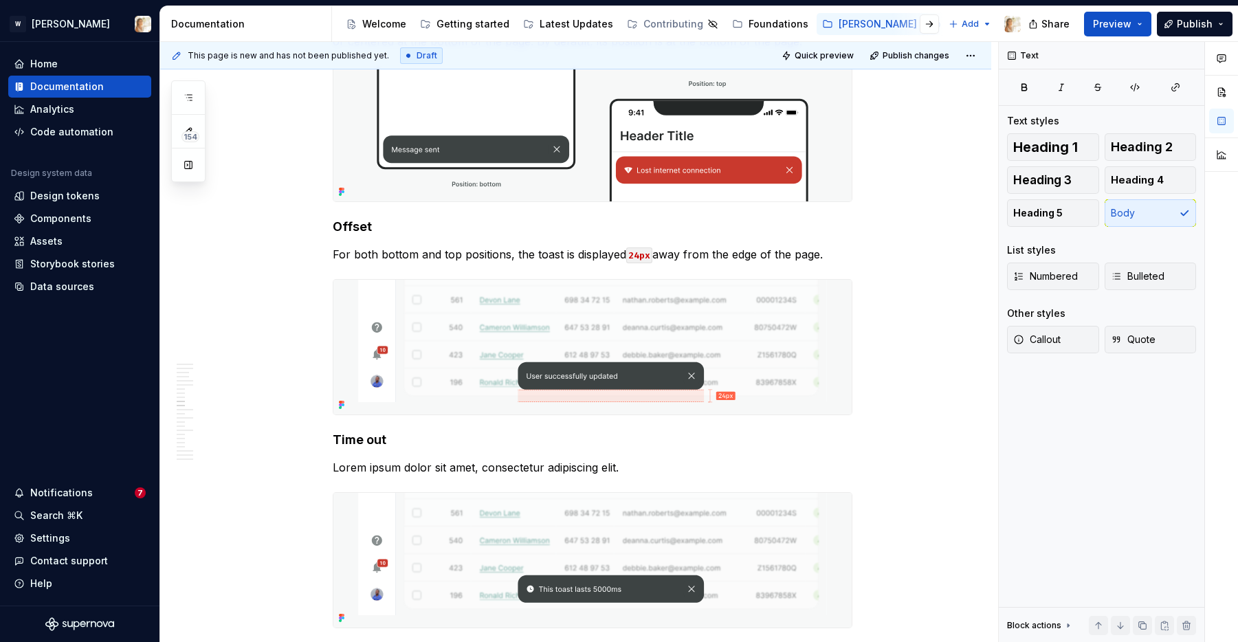
click at [480, 471] on p "Lorem ipsum dolor sit amet, consectetur adipiscing elit." at bounding box center [593, 467] width 520 height 16
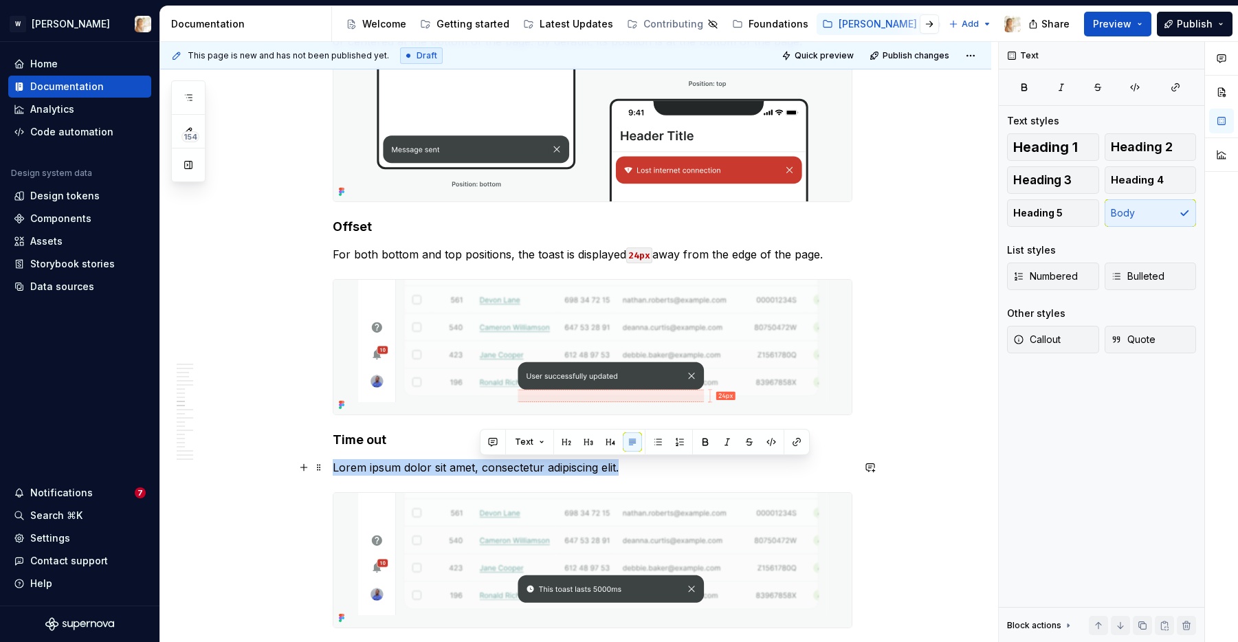
click at [480, 471] on p "Lorem ipsum dolor sit amet, consectetur adipiscing elit." at bounding box center [593, 467] width 520 height 16
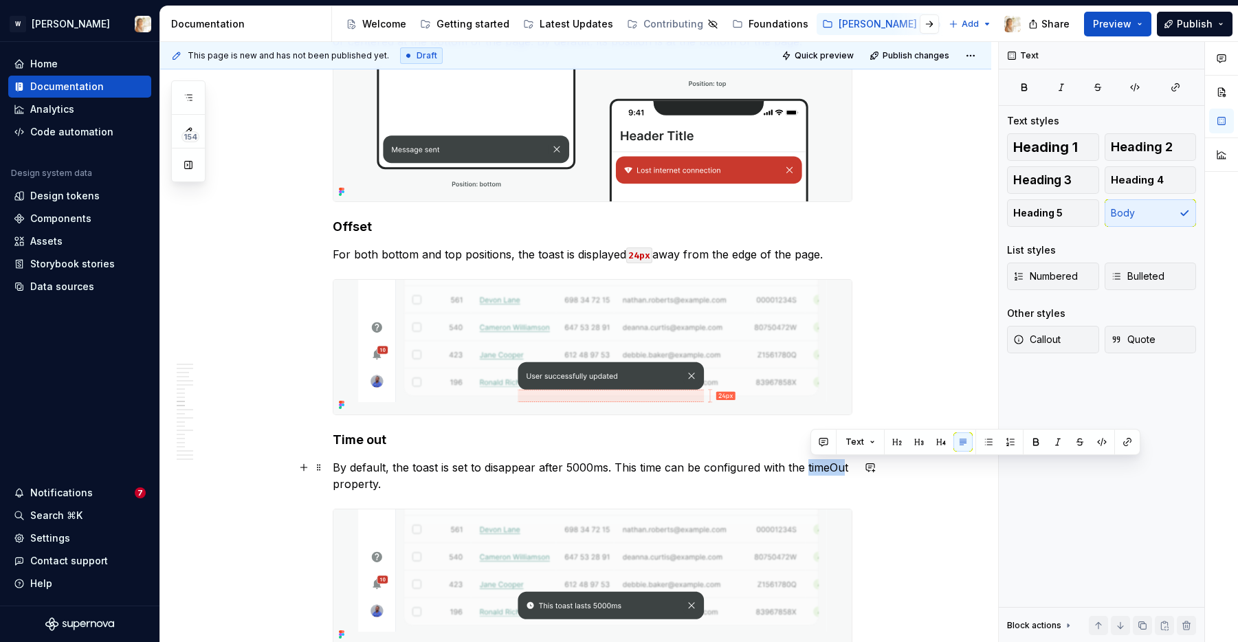
drag, startPoint x: 810, startPoint y: 467, endPoint x: 850, endPoint y: 467, distance: 39.9
click at [850, 467] on p "By default, the toast is set to disappear after 5000ms. This time can be config…" at bounding box center [593, 475] width 520 height 33
drag, startPoint x: 850, startPoint y: 467, endPoint x: 830, endPoint y: 469, distance: 20.0
click at [830, 469] on p "By default, the toast is set to disappear after 5000ms. This time can be config…" at bounding box center [593, 475] width 520 height 33
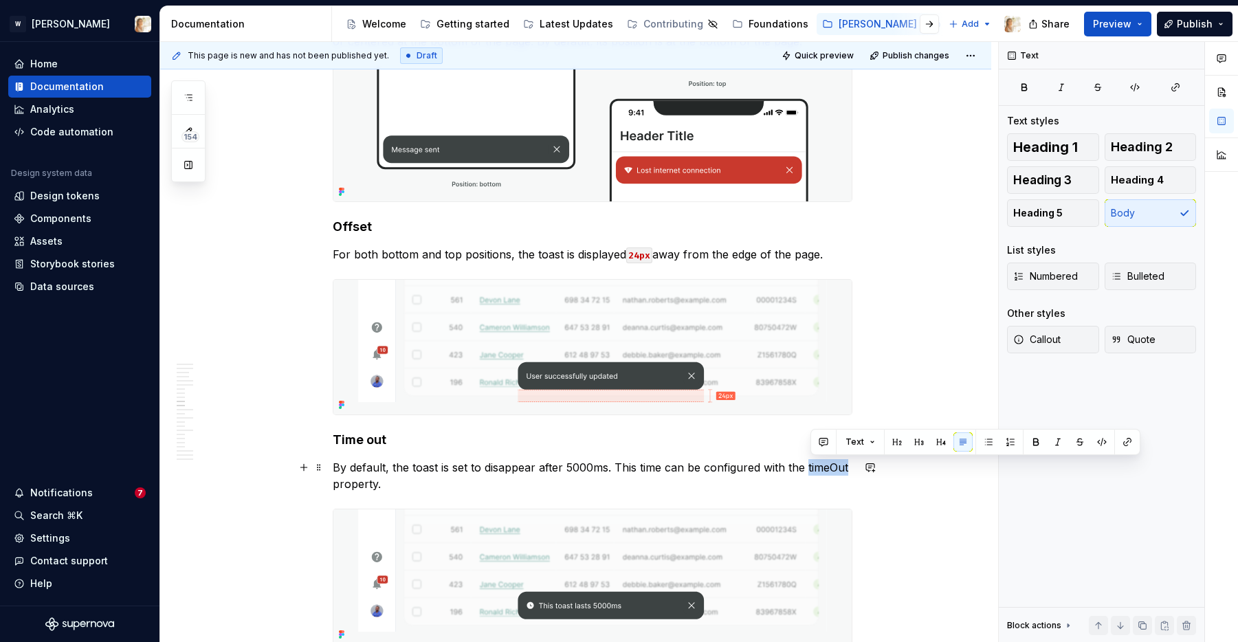
drag, startPoint x: 851, startPoint y: 468, endPoint x: 810, endPoint y: 474, distance: 41.6
click at [810, 474] on p "By default, the toast is set to disappear after 5000ms. This time can be config…" at bounding box center [593, 475] width 520 height 33
click at [1098, 440] on button "button" at bounding box center [1101, 441] width 19 height 19
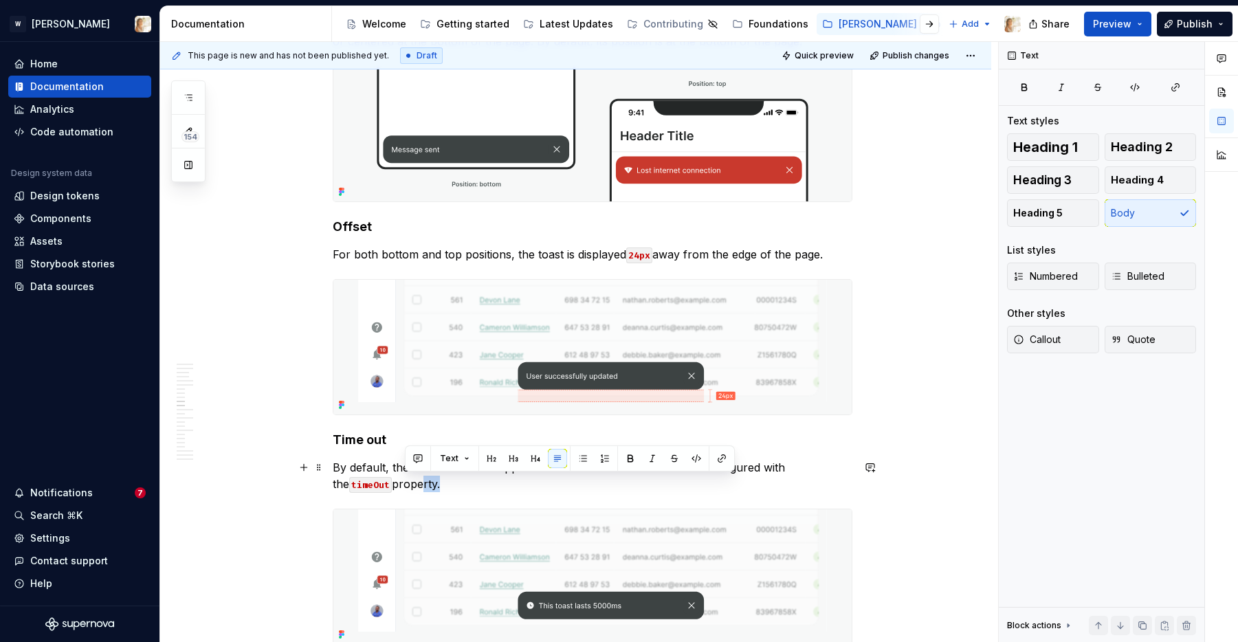
drag, startPoint x: 426, startPoint y: 485, endPoint x: 402, endPoint y: 489, distance: 23.6
click at [402, 489] on p "By default, the toast is set to disappear after 5000ms. This time can be config…" at bounding box center [593, 475] width 520 height 33
click at [459, 487] on p "By default, the toast is set to disappear after 5000ms. This time can be config…" at bounding box center [593, 475] width 520 height 33
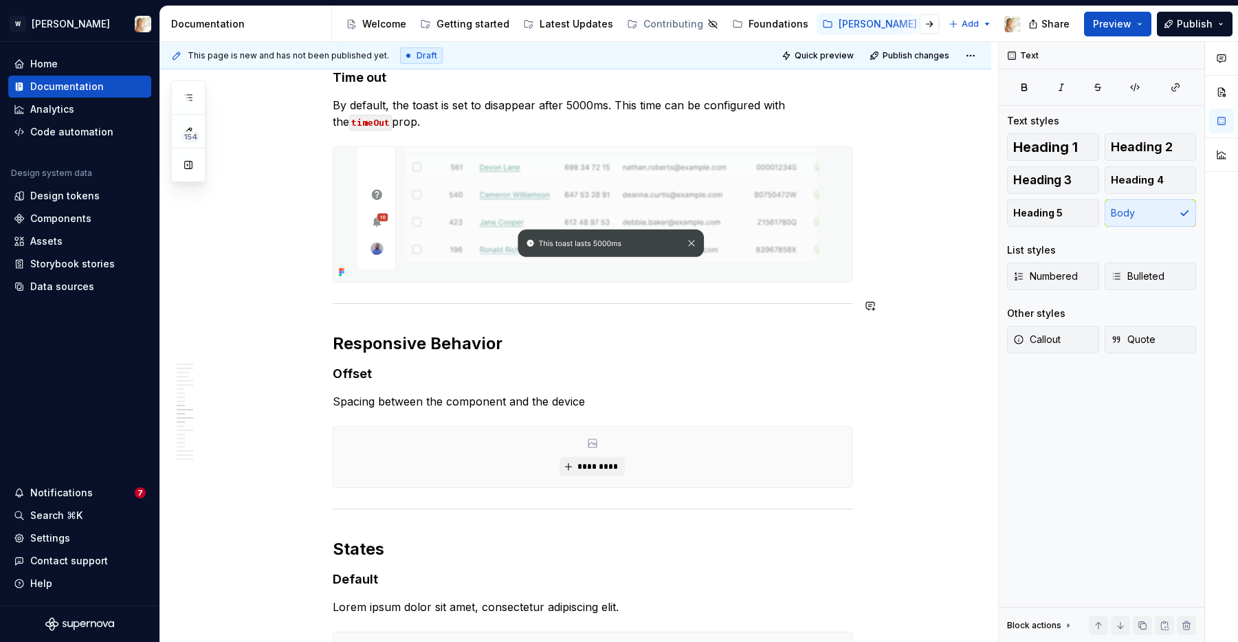
scroll to position [3344, 0]
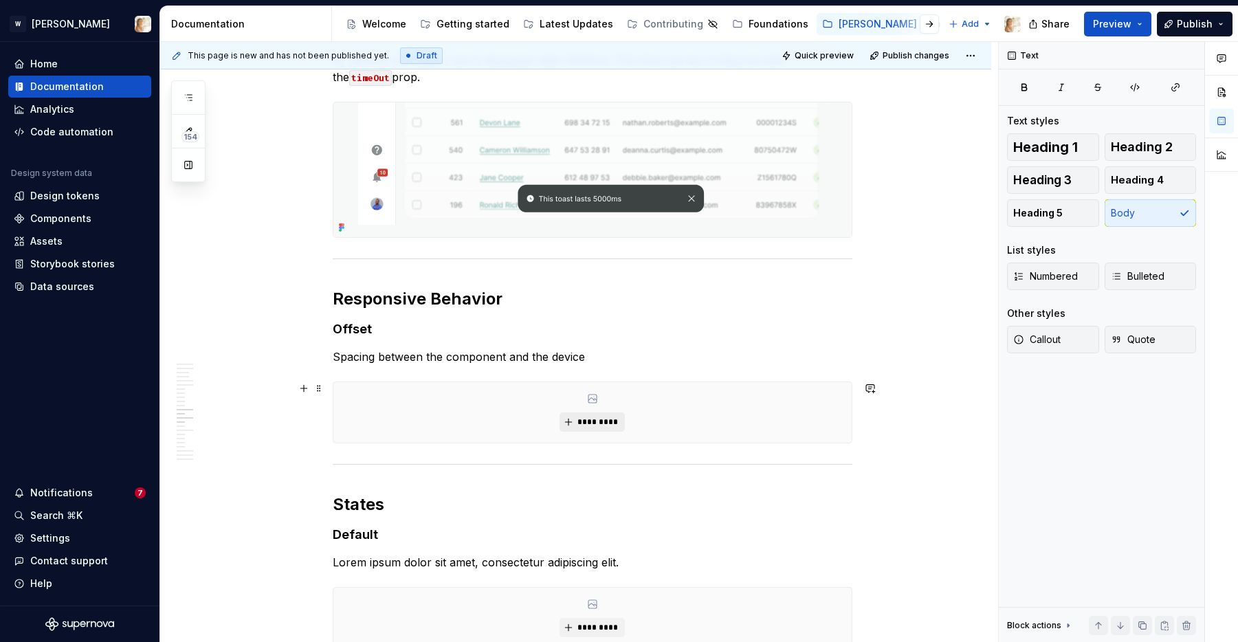
click at [598, 420] on span "*********" at bounding box center [598, 422] width 42 height 11
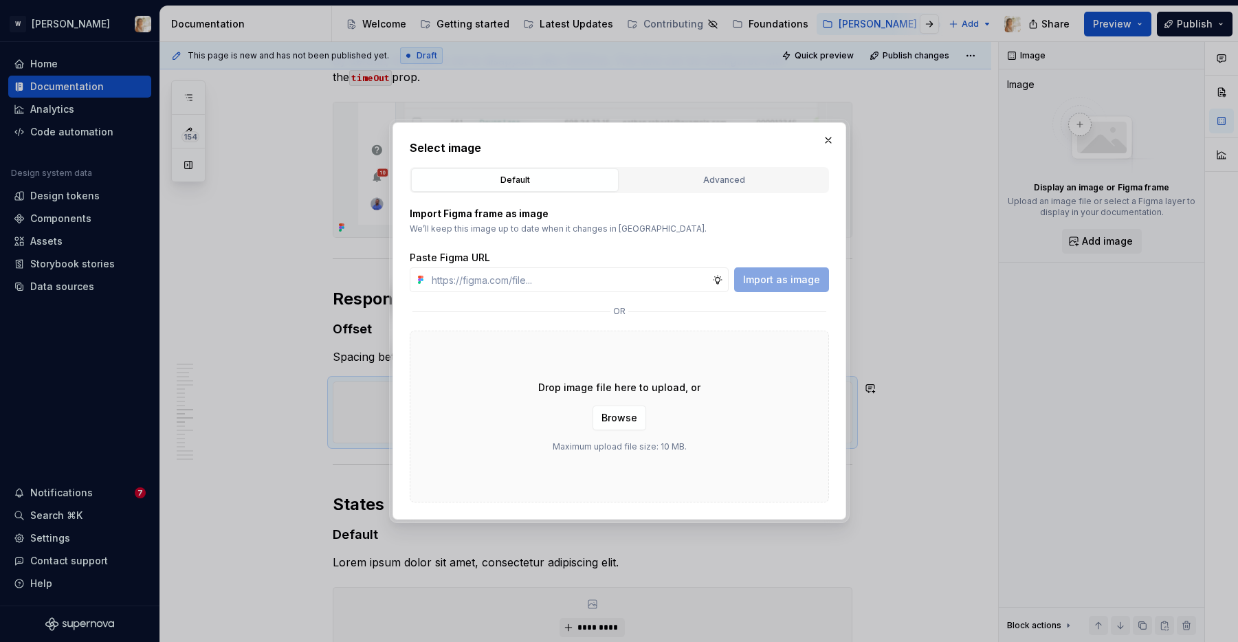
type textarea "*"
type input "[URL][DOMAIN_NAME]"
type textarea "*"
type input "[URL][DOMAIN_NAME]"
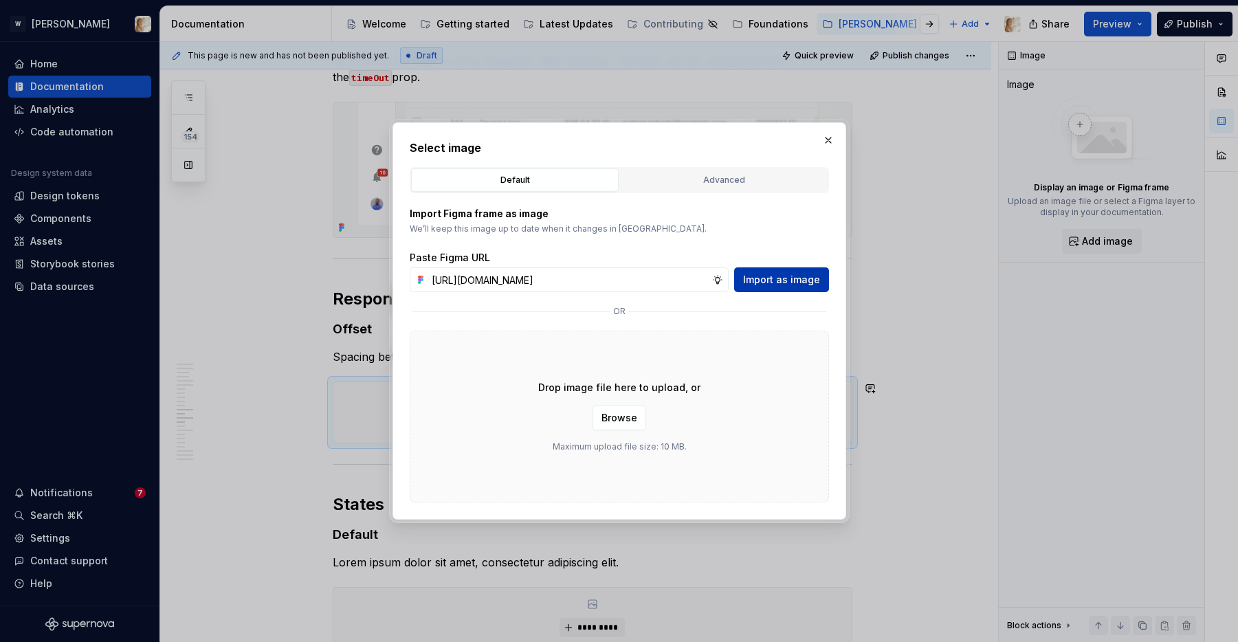
click at [764, 283] on span "Import as image" at bounding box center [781, 280] width 77 height 14
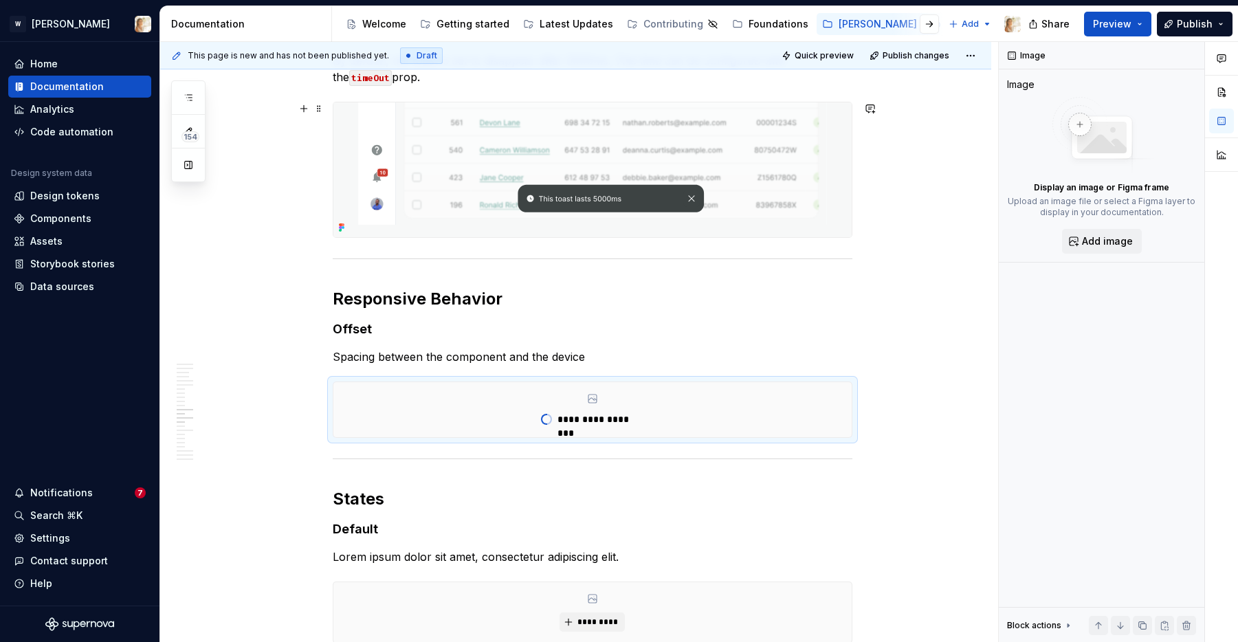
click at [668, 188] on img at bounding box center [592, 169] width 518 height 135
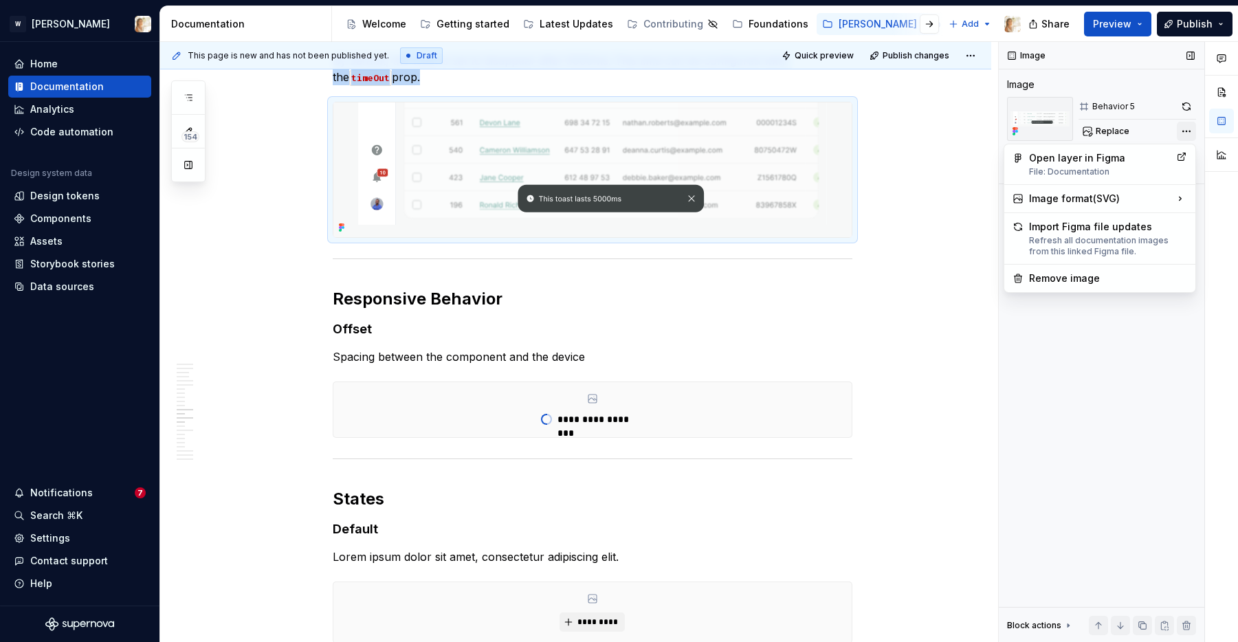
click at [1187, 131] on div "Comments Open comments No comments yet Select ‘Comment’ from the block context …" at bounding box center [1118, 342] width 239 height 601
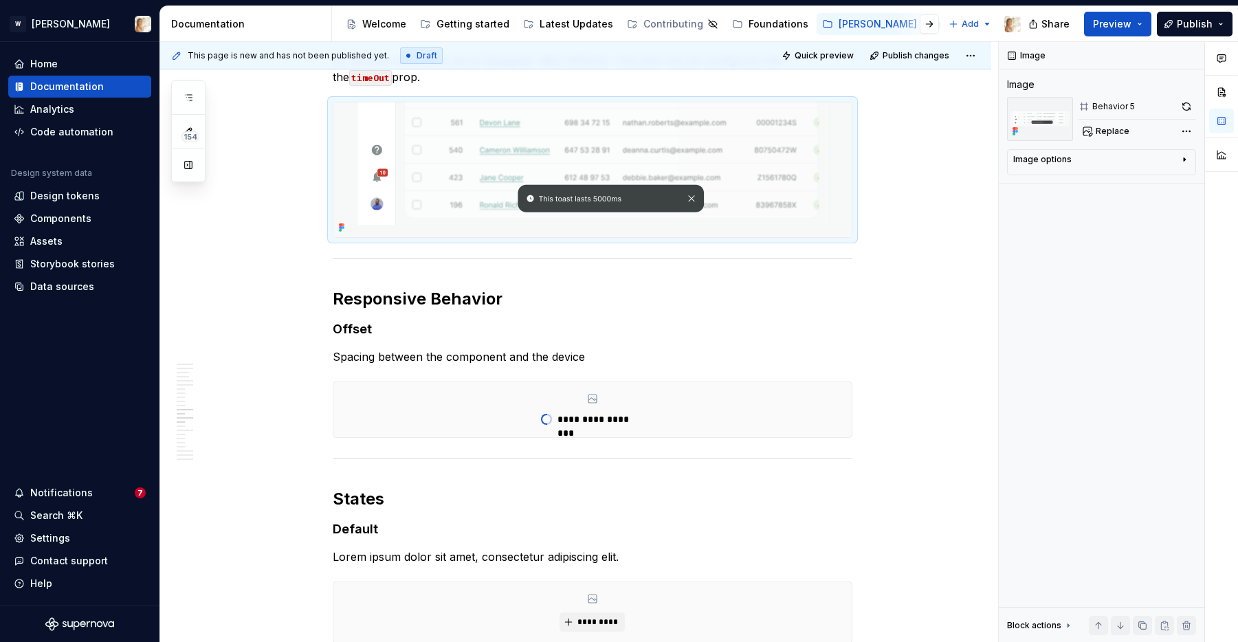
click at [879, 236] on html "W [PERSON_NAME] Home Documentation Analytics Code automation Design system data…" at bounding box center [619, 321] width 1238 height 642
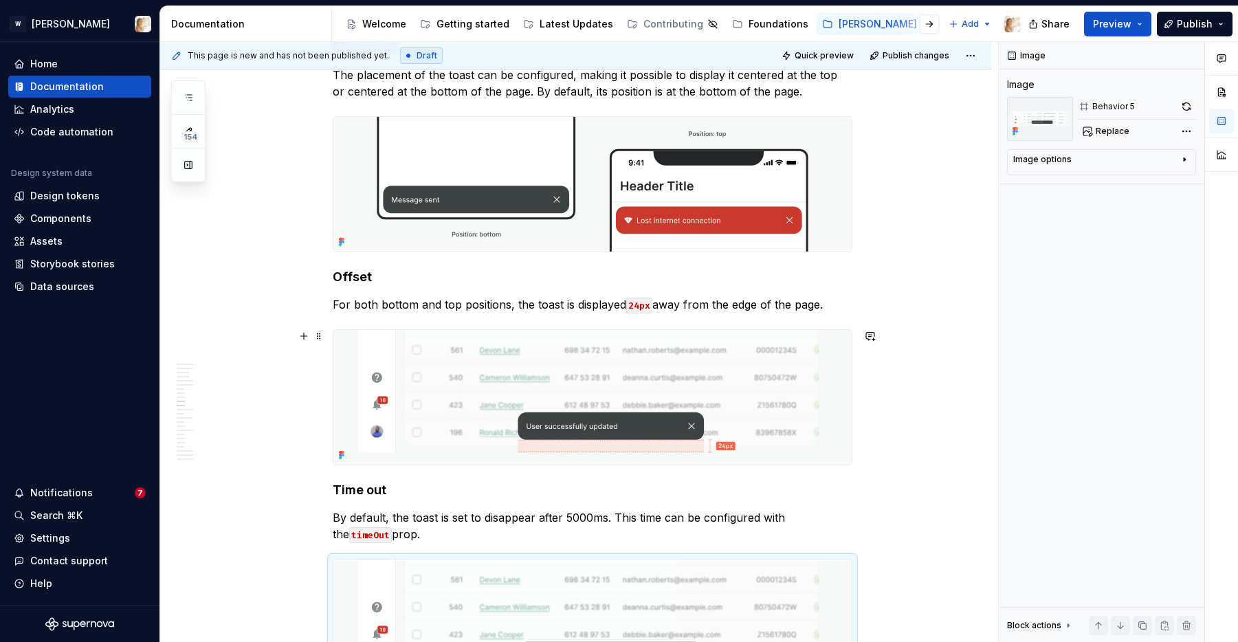
scroll to position [2879, 0]
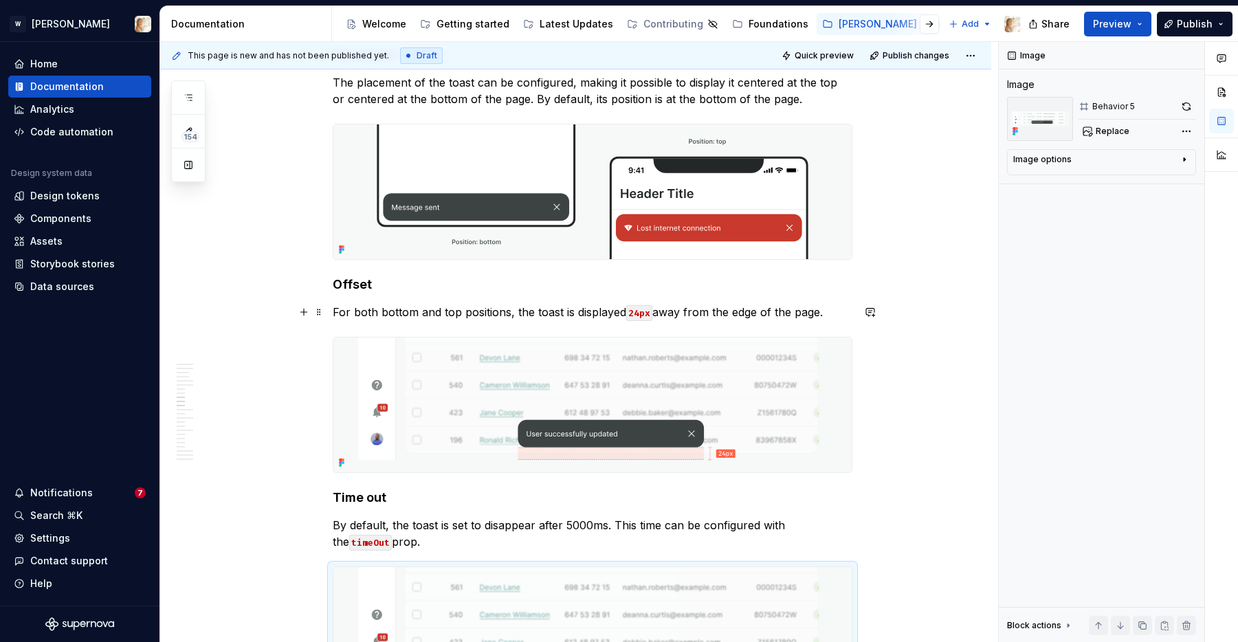
click at [453, 312] on p "For both bottom and top positions, the toast is displayed 24px away from the ed…" at bounding box center [593, 312] width 520 height 16
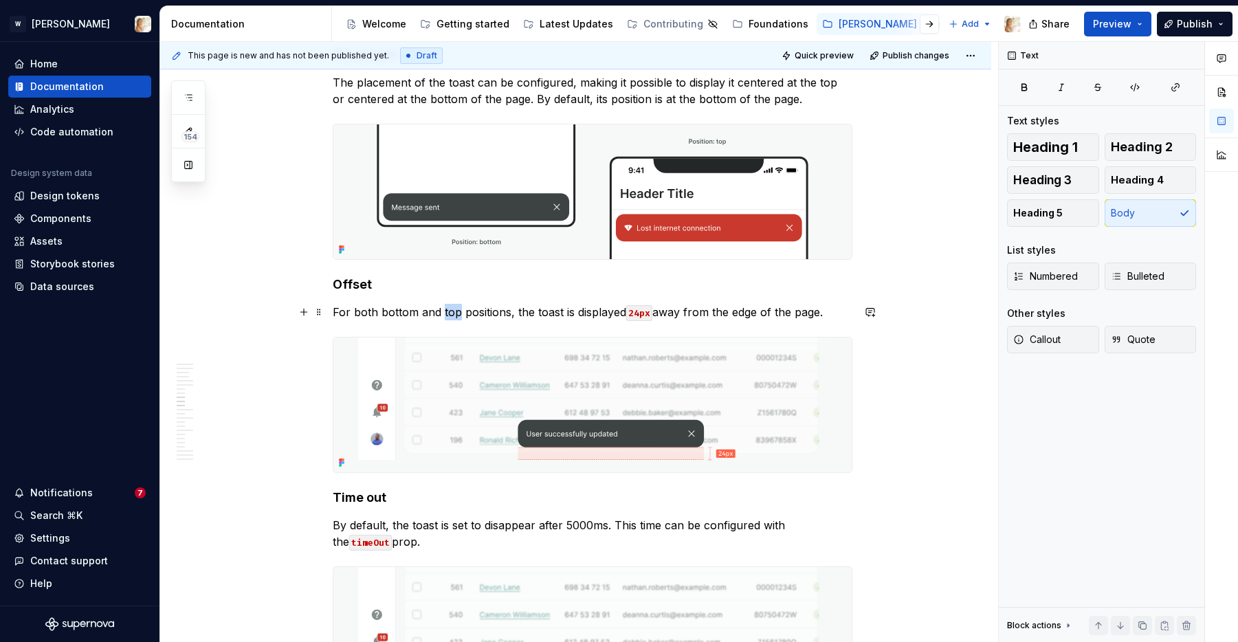
click at [453, 312] on p "For both bottom and top positions, the toast is displayed 24px away from the ed…" at bounding box center [593, 312] width 520 height 16
copy p "For both bottom and top positions, the toast is displayed 24px away from the ed…"
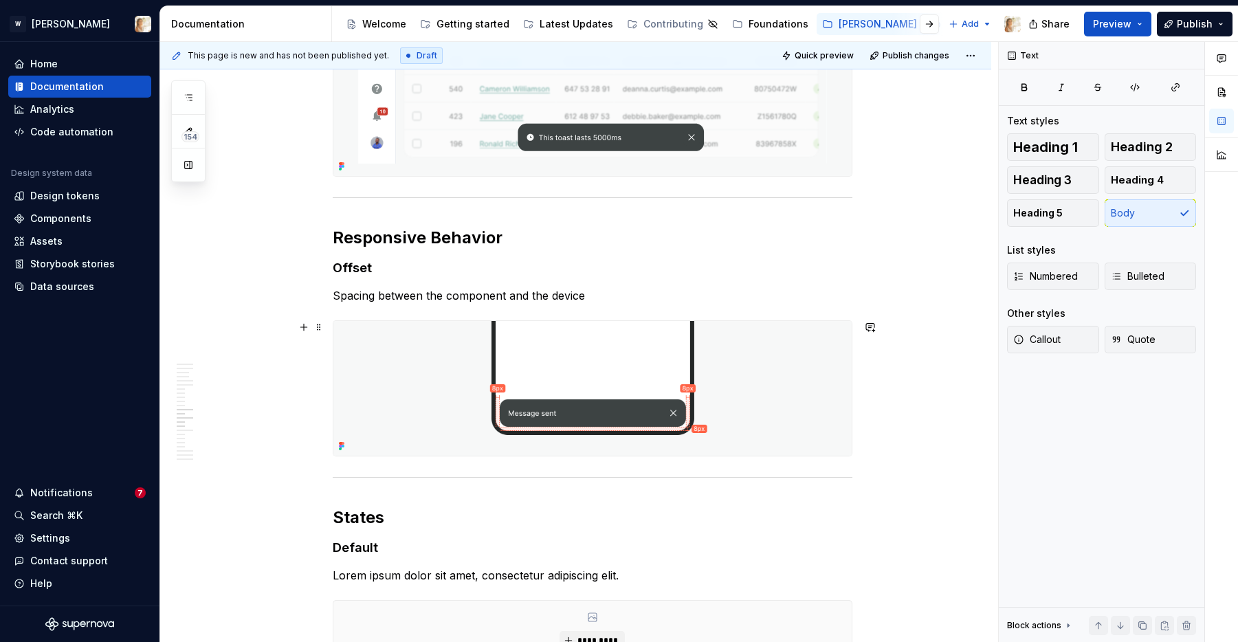
scroll to position [3458, 0]
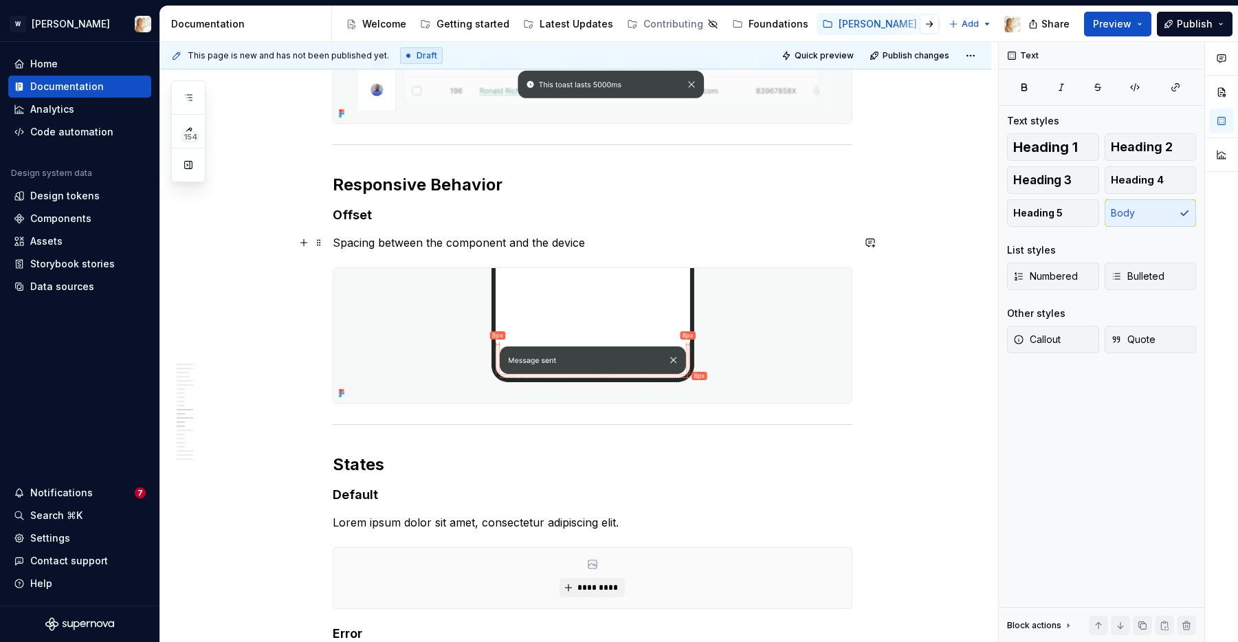
click at [405, 247] on p "Spacing between the component and the device" at bounding box center [593, 242] width 520 height 16
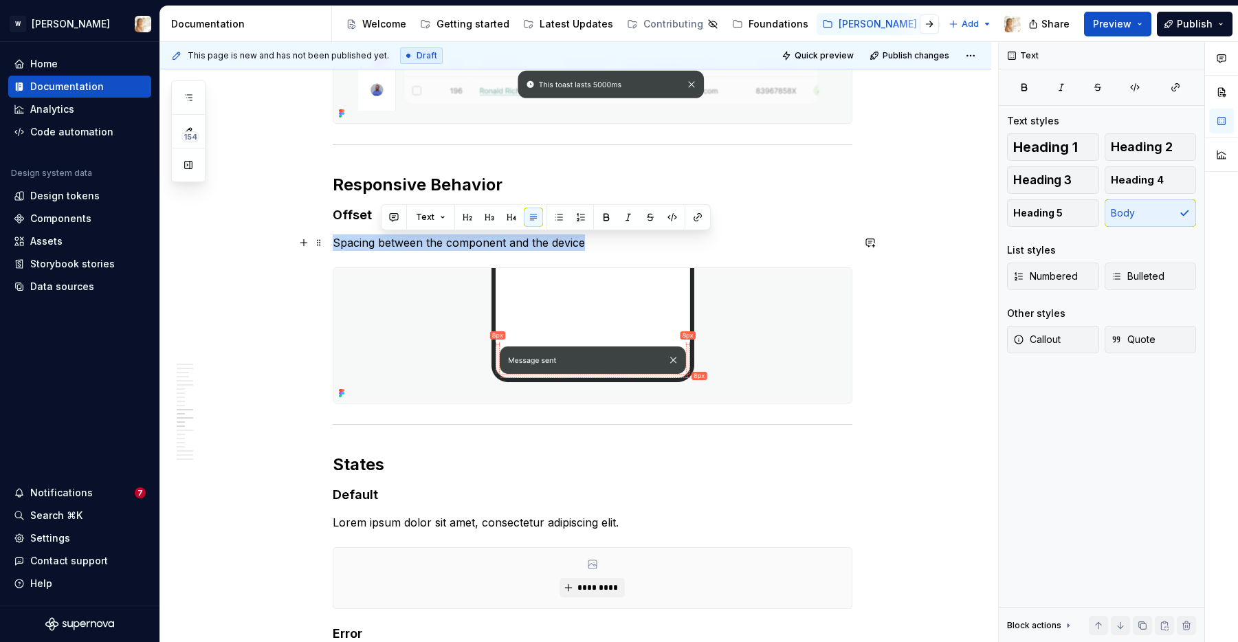
click at [405, 247] on p "Spacing between the component and the device" at bounding box center [593, 242] width 520 height 16
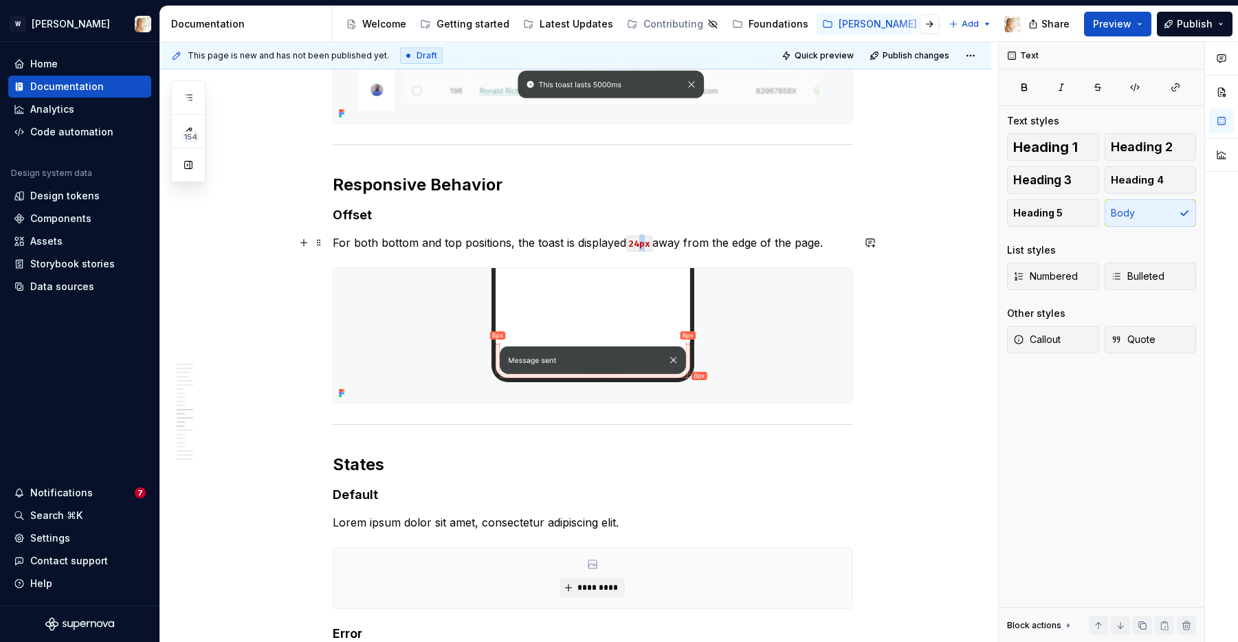
click at [646, 242] on code "24px" at bounding box center [639, 244] width 26 height 16
click at [642, 243] on code "24px" at bounding box center [639, 244] width 26 height 16
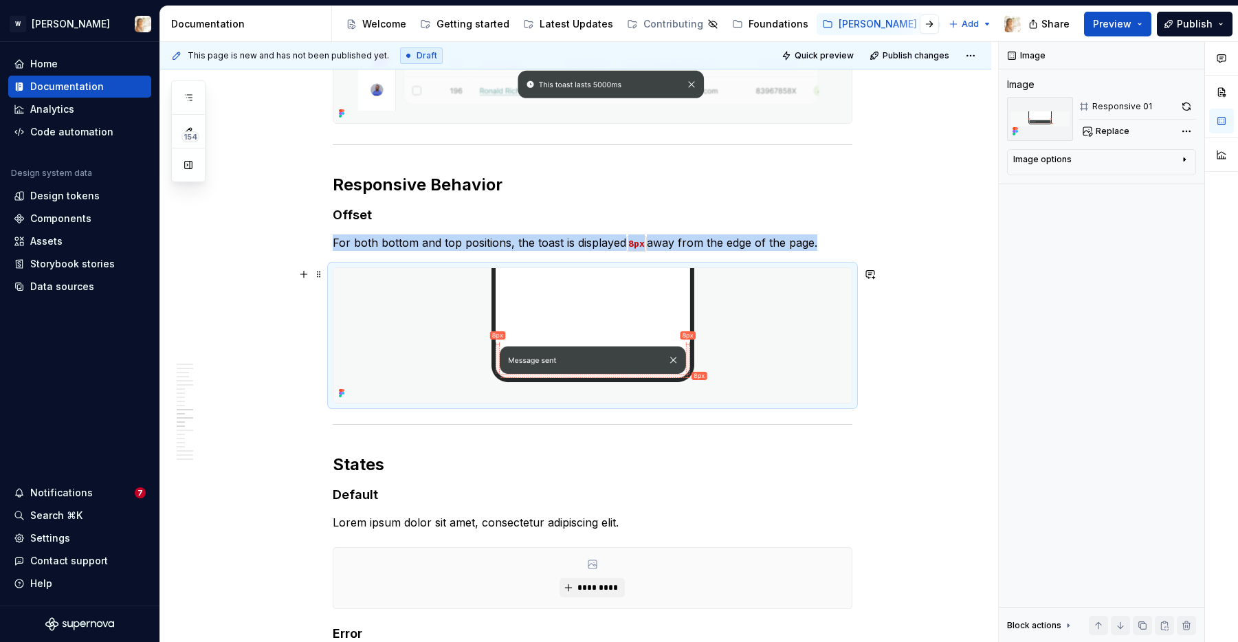
click at [723, 349] on img at bounding box center [592, 335] width 518 height 135
click at [1191, 132] on div "Comments Open comments No comments yet Select ‘Comment’ from the block context …" at bounding box center [1118, 342] width 239 height 601
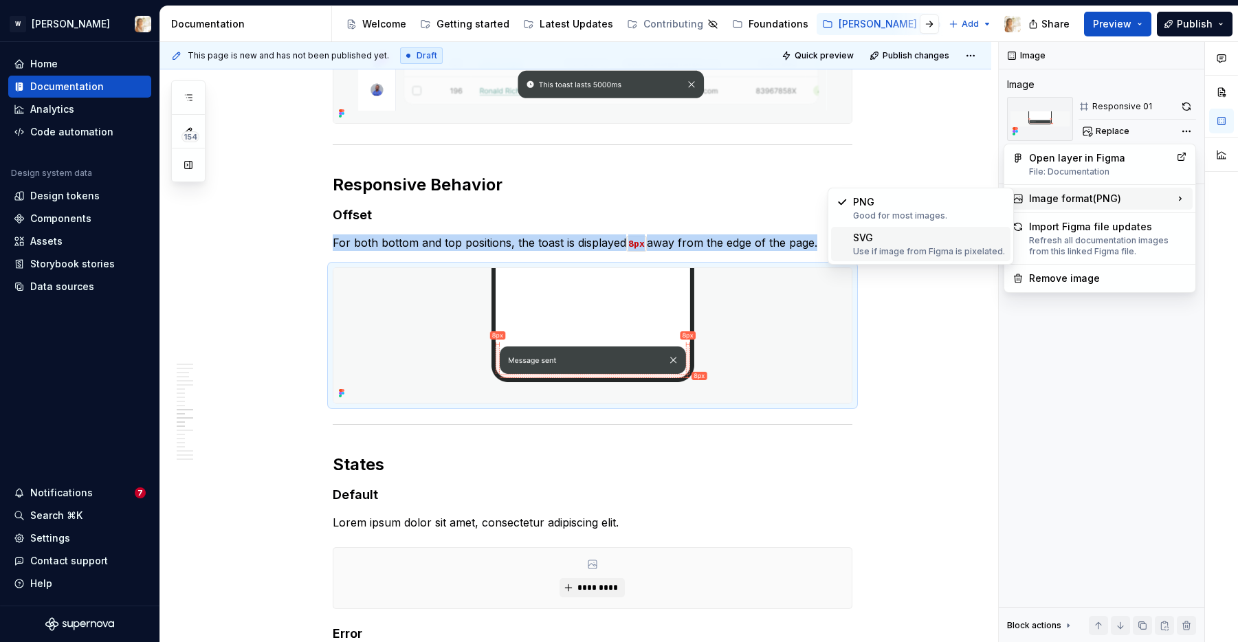
click at [905, 247] on div "Use if image from Figma is pixelated." at bounding box center [929, 251] width 152 height 11
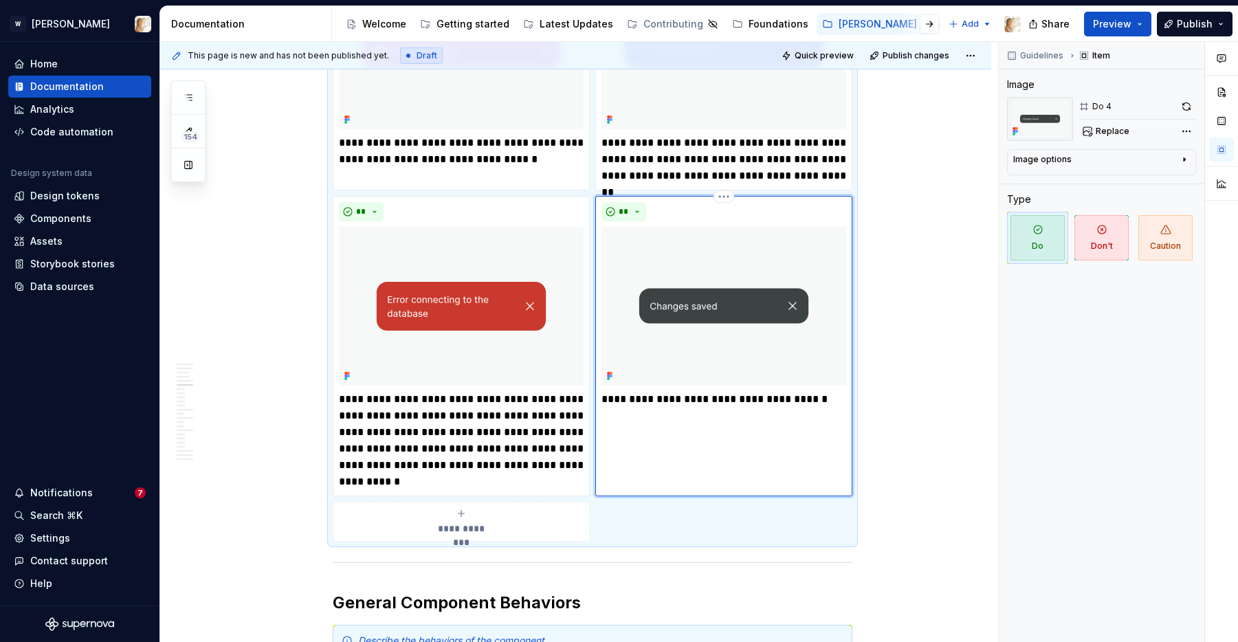
scroll to position [1884, 0]
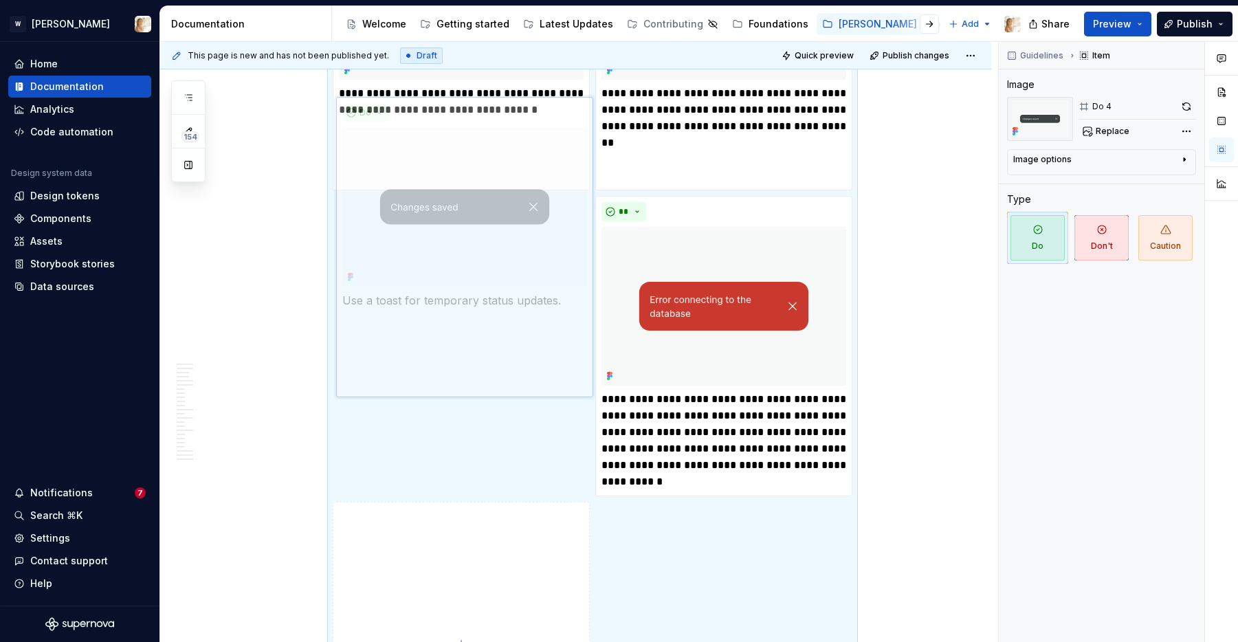
drag, startPoint x: 705, startPoint y: 208, endPoint x: 494, endPoint y: 234, distance: 212.6
click at [494, 234] on body "W [PERSON_NAME] Home Documentation Analytics Code automation Design system data…" at bounding box center [619, 321] width 1238 height 642
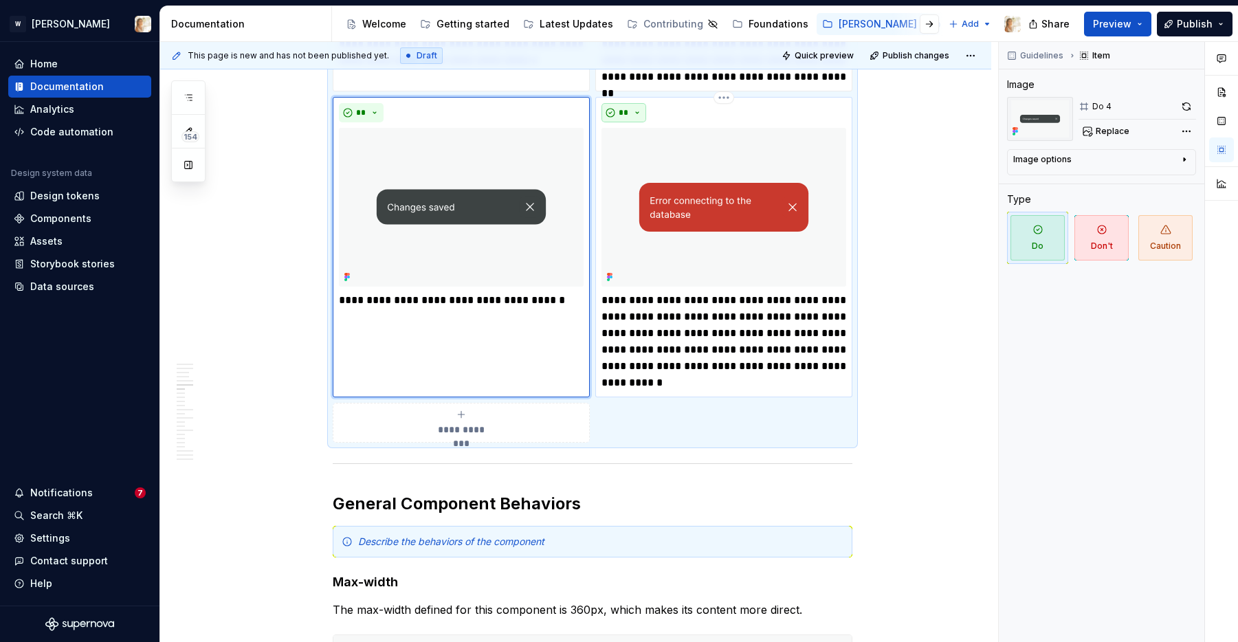
click at [643, 109] on button "**" at bounding box center [624, 112] width 45 height 19
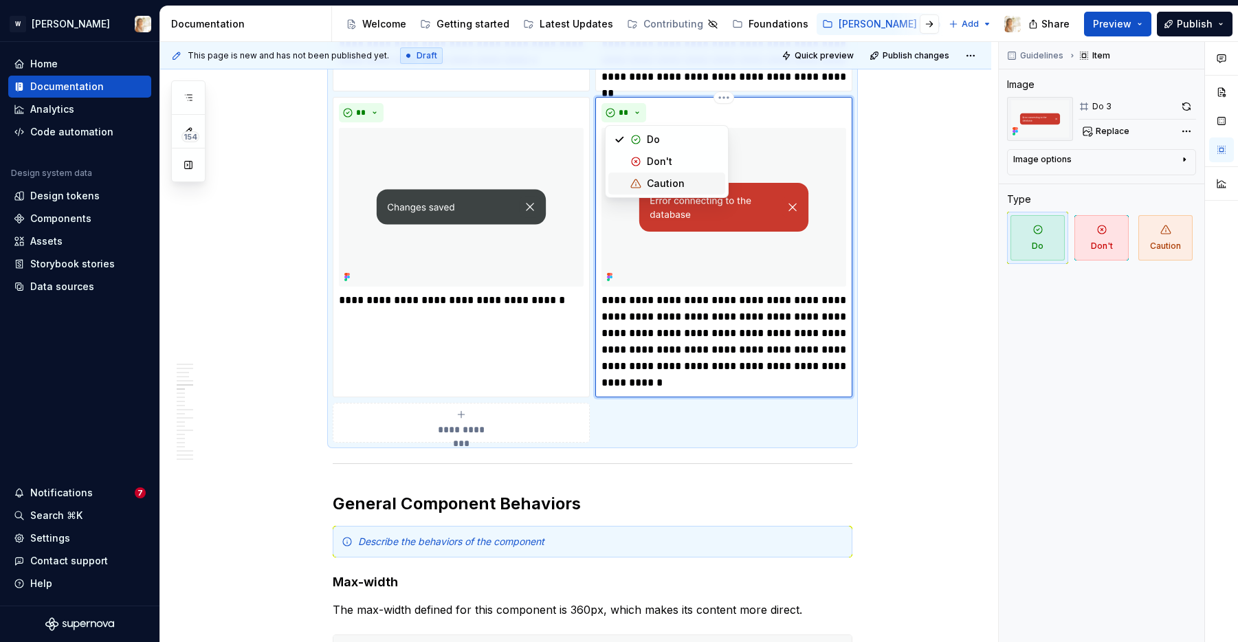
click at [641, 186] on span "Caution" at bounding box center [666, 184] width 117 height 22
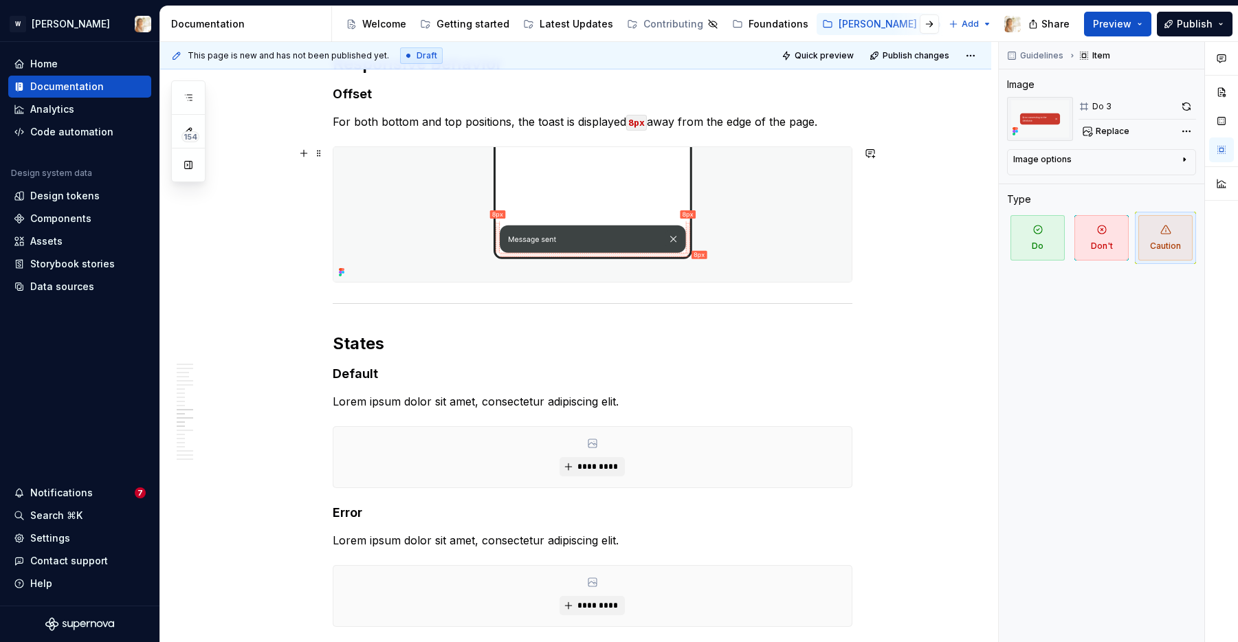
scroll to position [3582, 0]
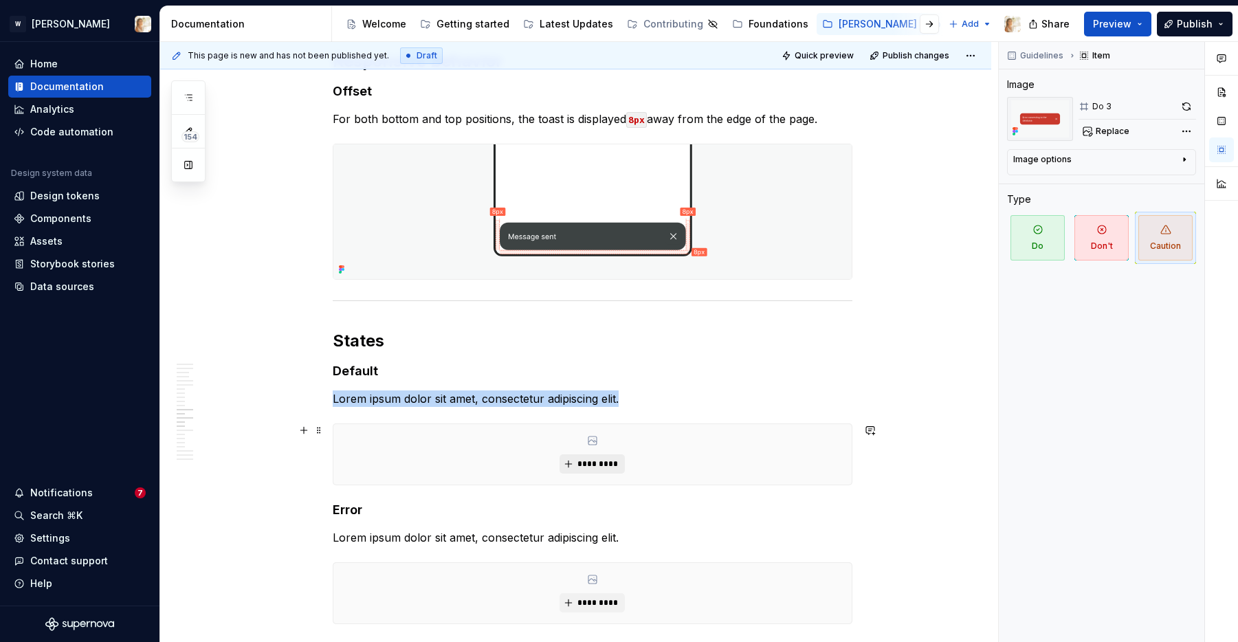
click at [583, 461] on span "*********" at bounding box center [598, 464] width 42 height 11
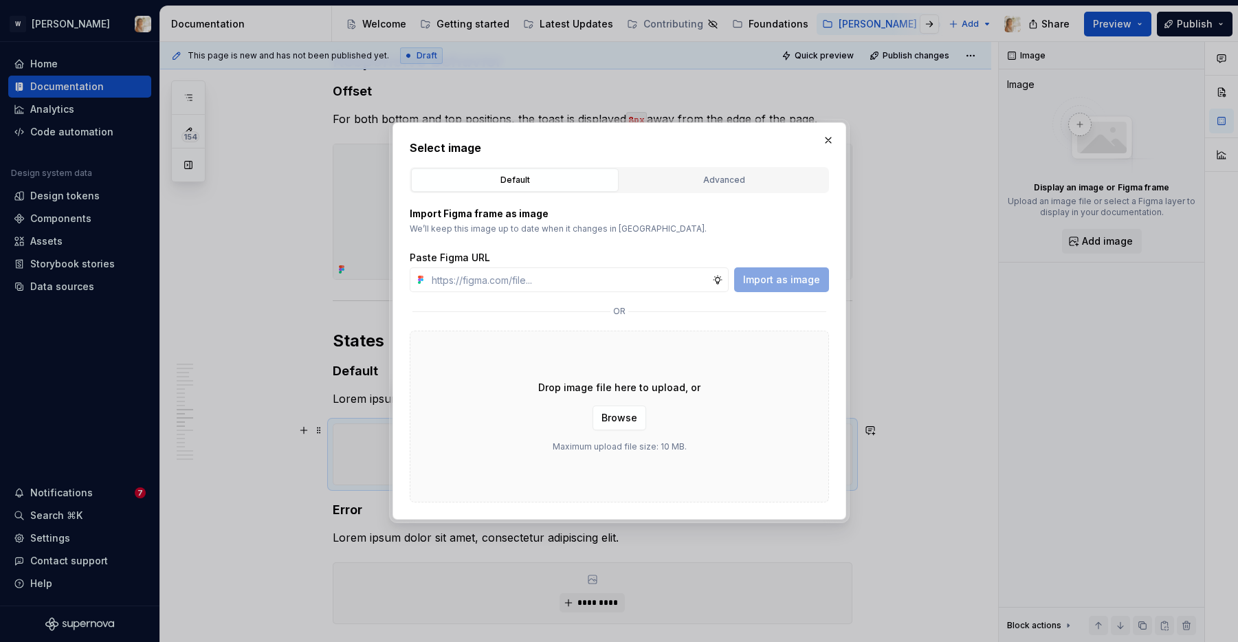
type textarea "*"
type input "[URL][DOMAIN_NAME]"
type textarea "*"
type input "[URL][DOMAIN_NAME]"
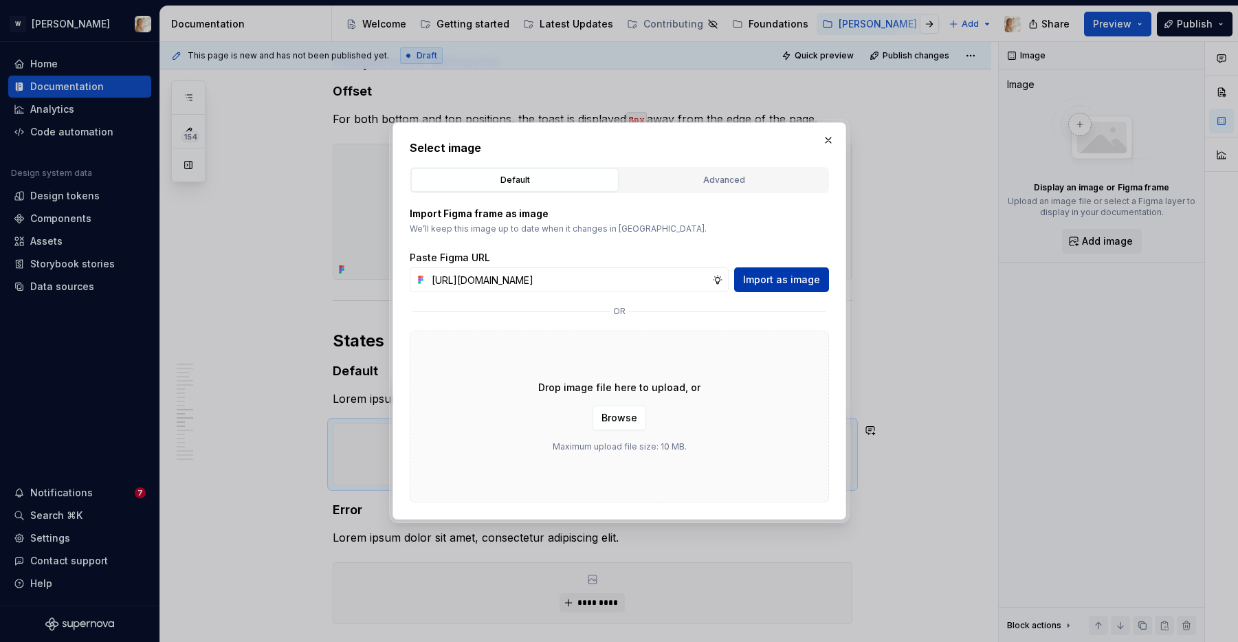
click at [784, 276] on span "Import as image" at bounding box center [781, 280] width 77 height 14
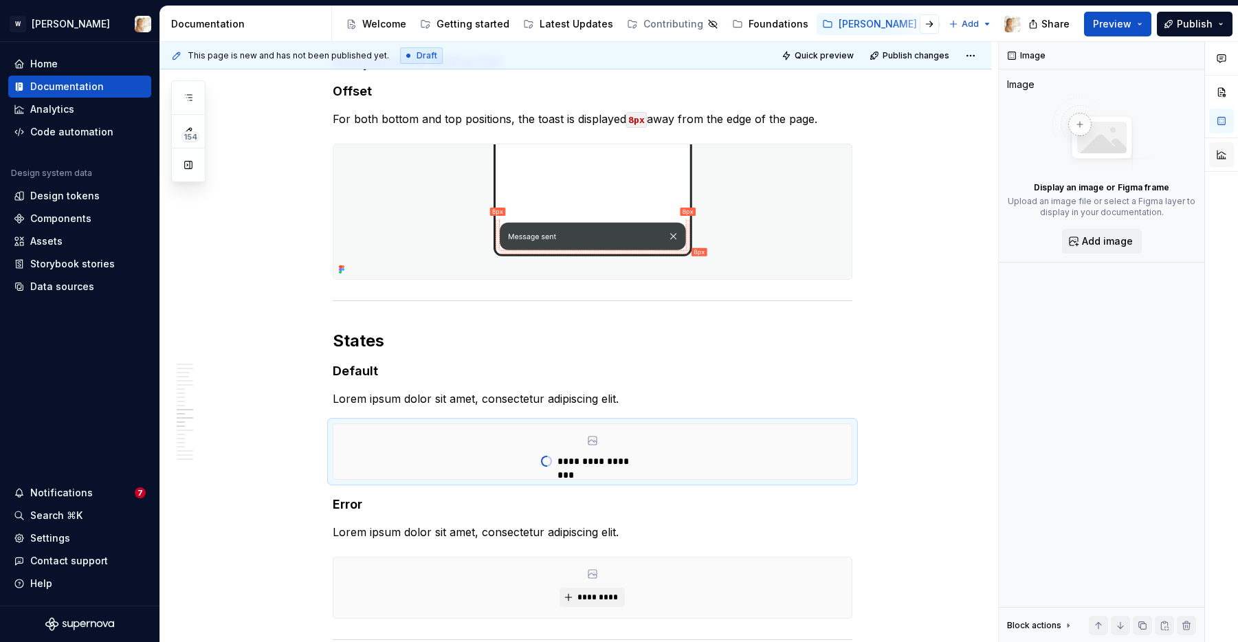
type textarea "*"
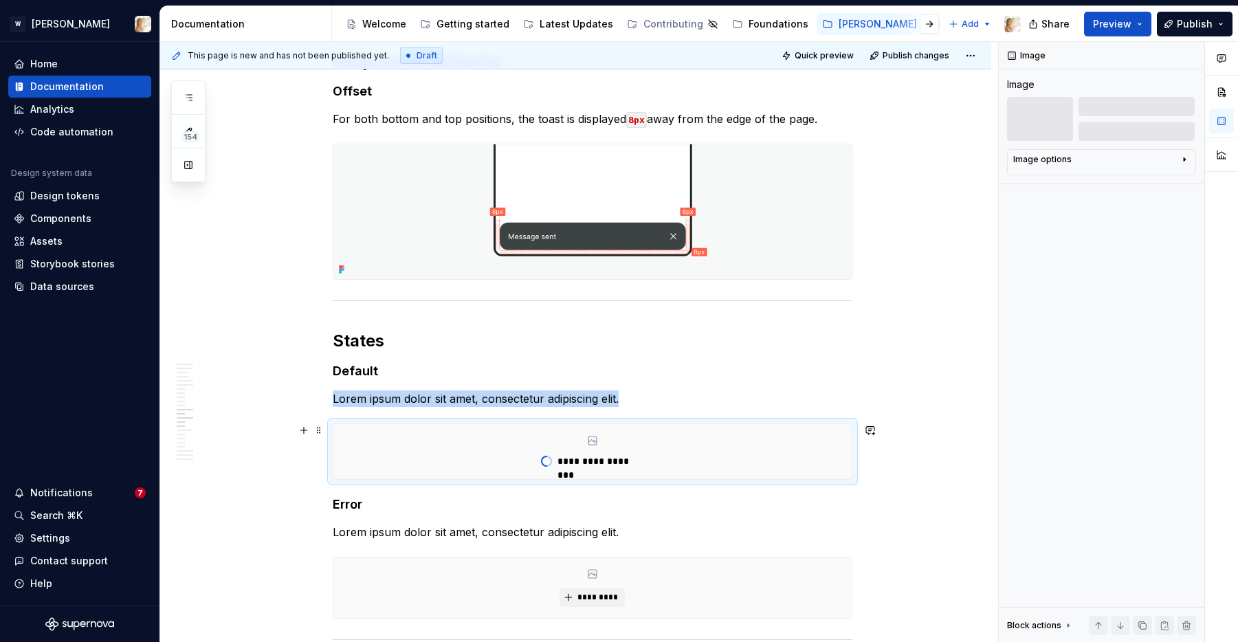
scroll to position [3892, 0]
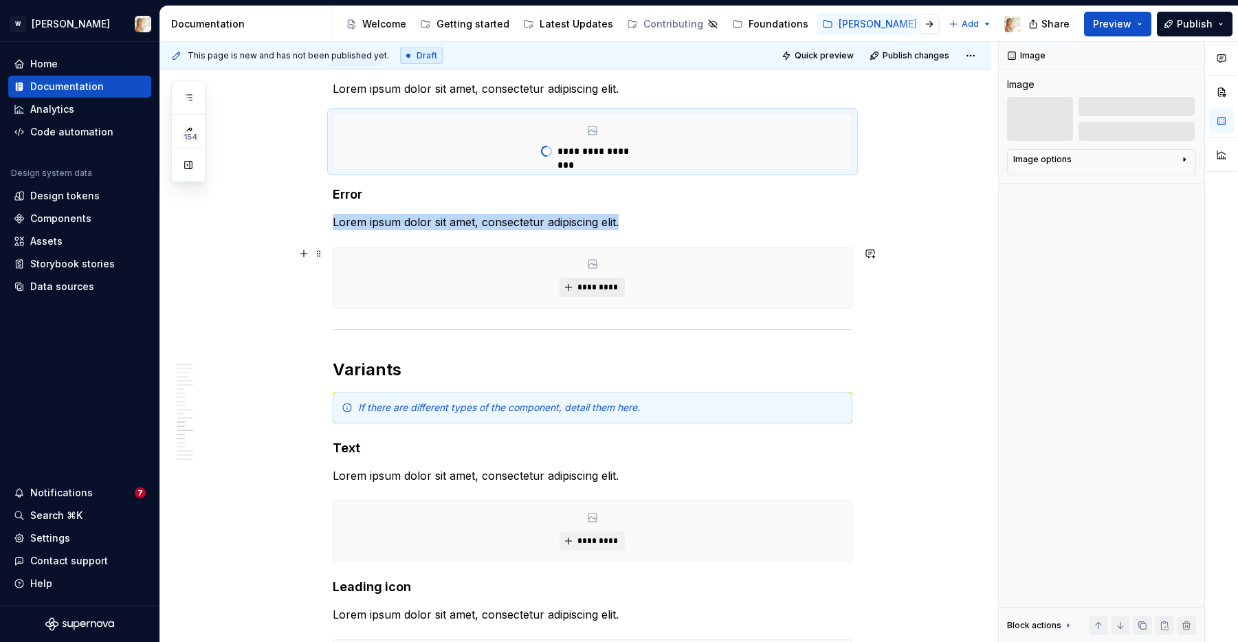
click at [606, 287] on span "*********" at bounding box center [598, 287] width 42 height 11
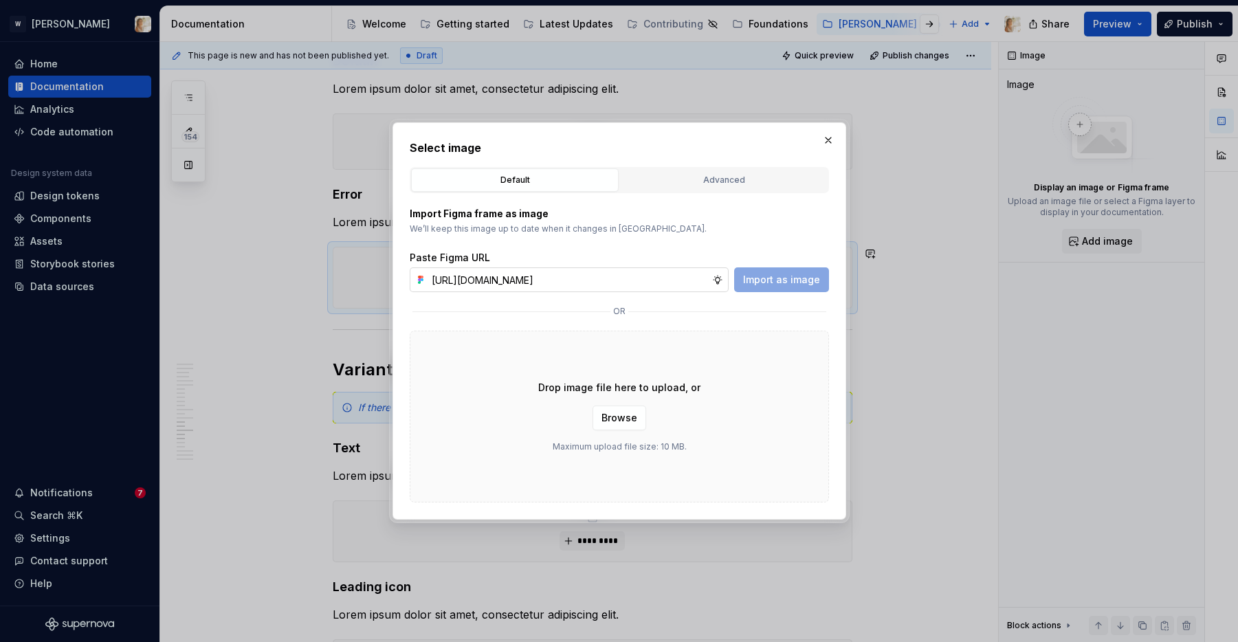
scroll to position [0, 282]
type input "[URL][DOMAIN_NAME]"
click at [773, 275] on span "Import as image" at bounding box center [781, 280] width 77 height 14
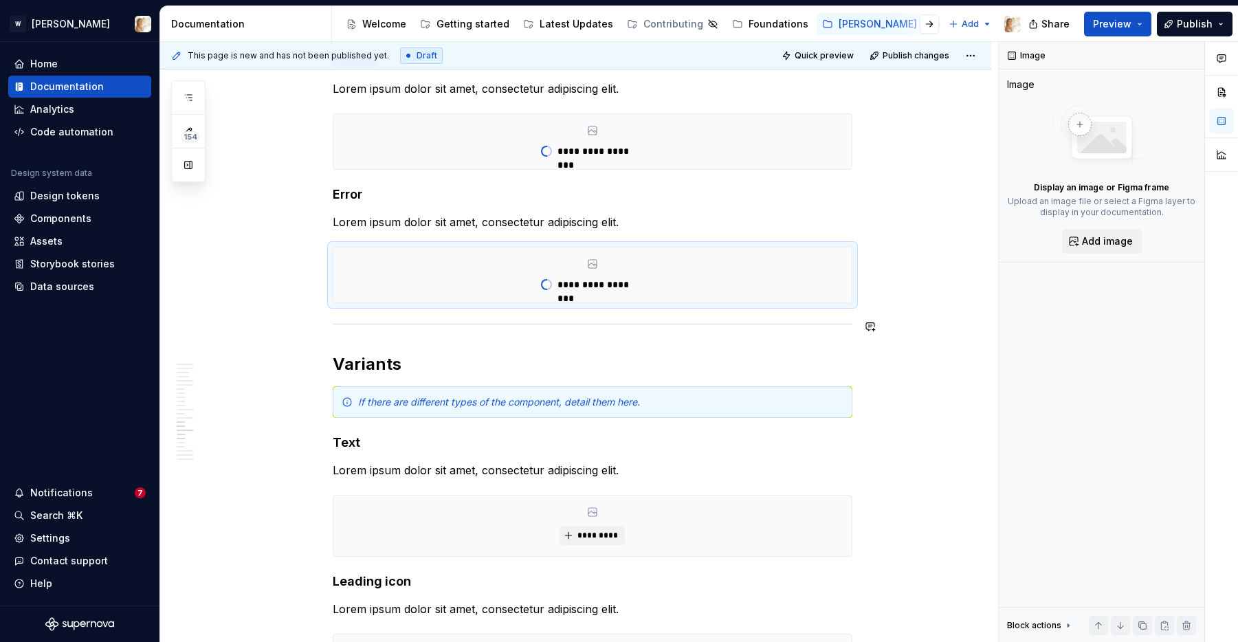
type textarea "*"
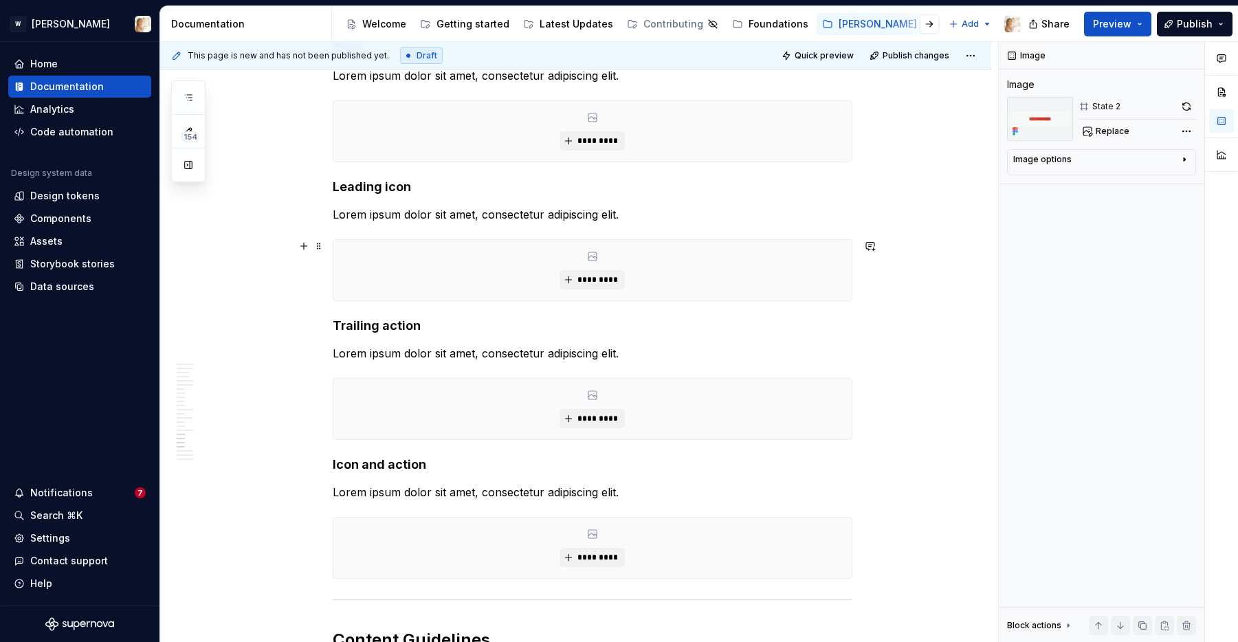
scroll to position [4415, 0]
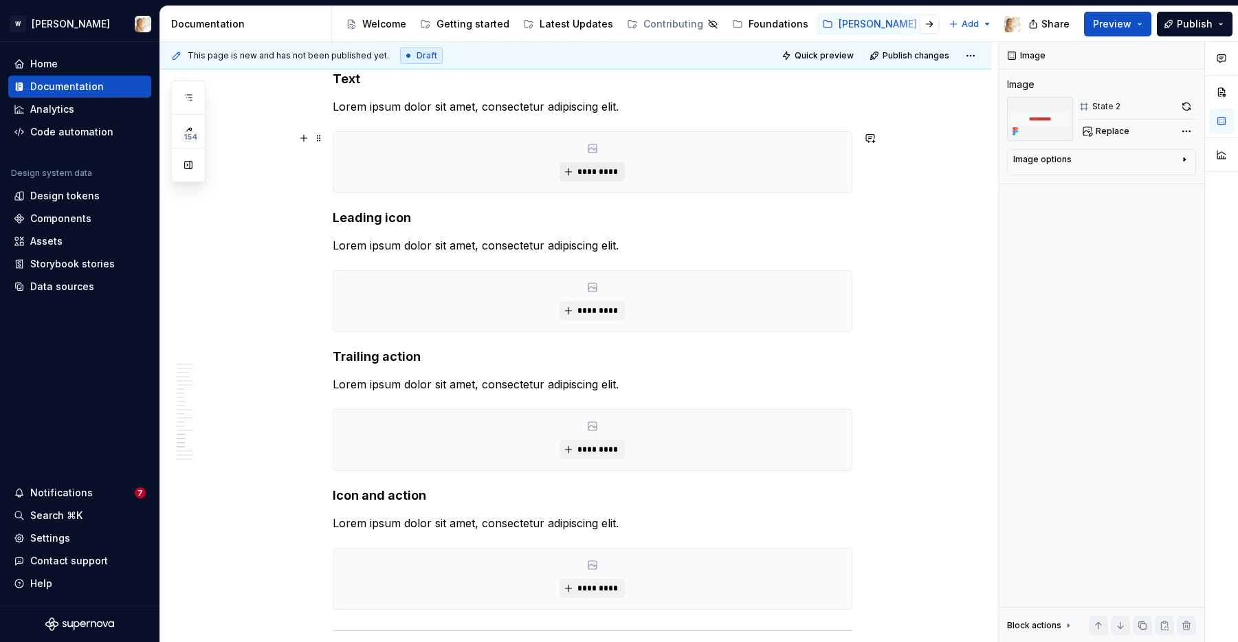
click at [589, 168] on span "*********" at bounding box center [598, 171] width 42 height 11
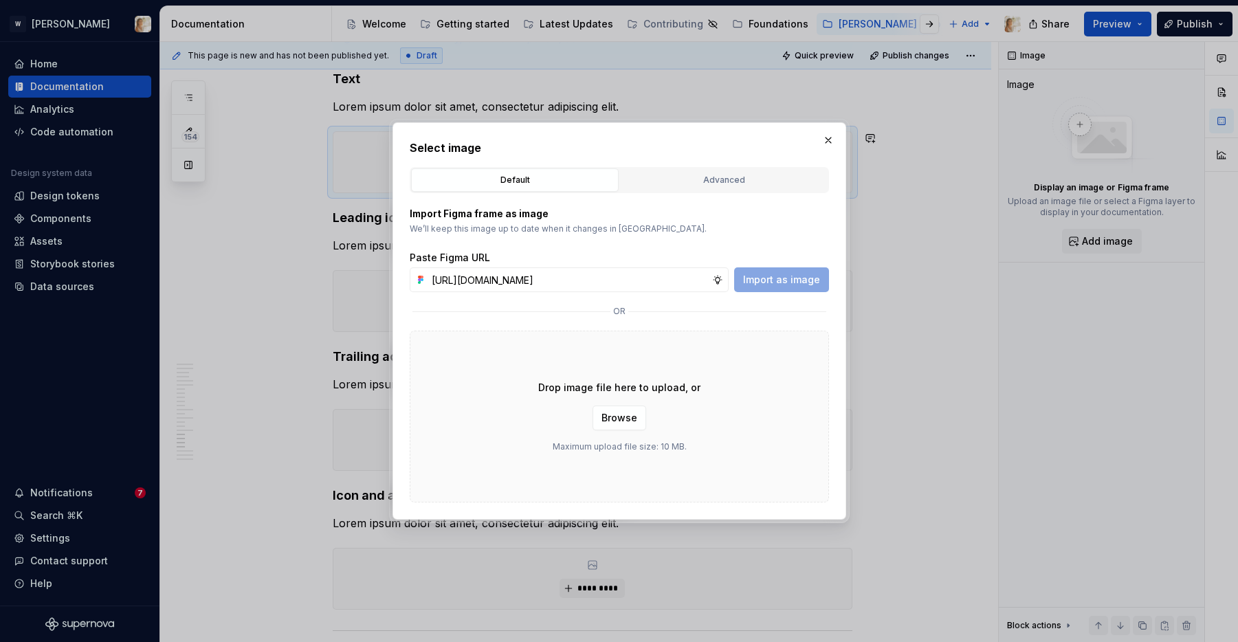
scroll to position [0, 283]
type input "[URL][DOMAIN_NAME]"
click at [787, 282] on span "Import as image" at bounding box center [781, 280] width 77 height 14
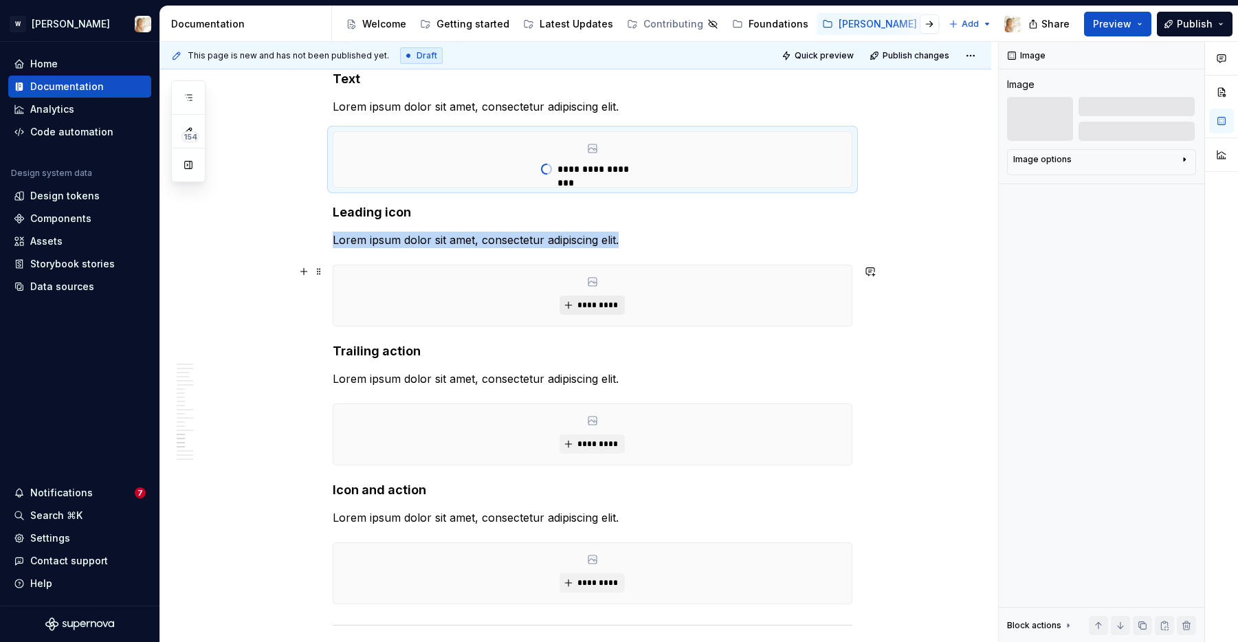
click at [593, 297] on button "*********" at bounding box center [592, 305] width 65 height 19
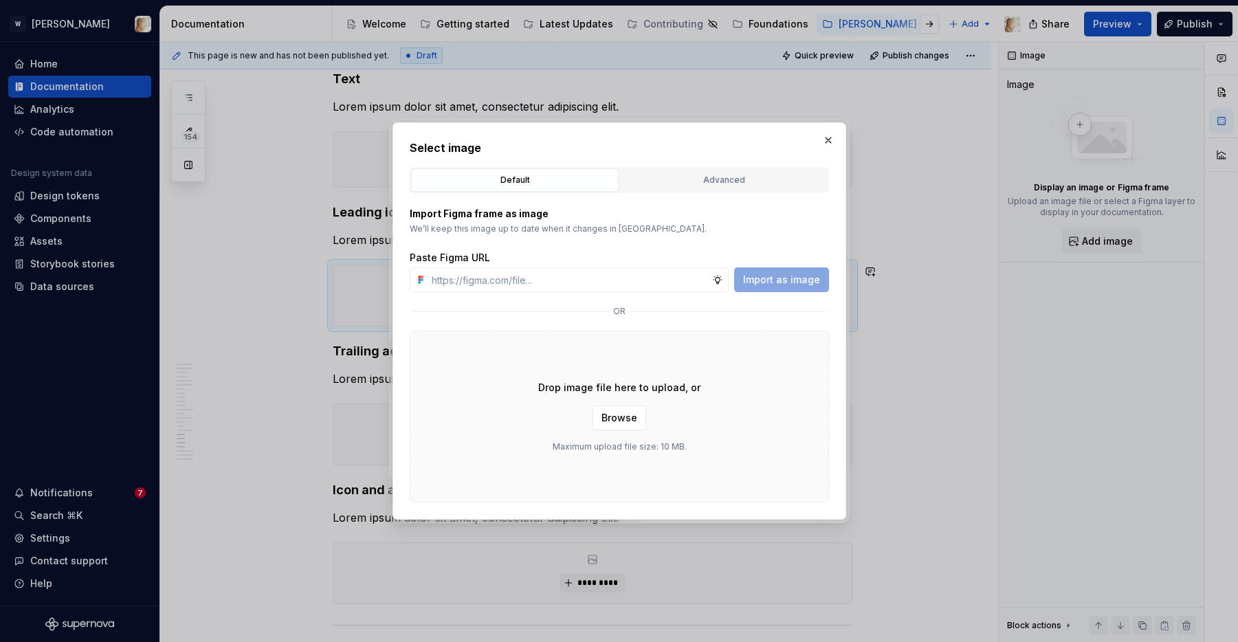
type textarea "*"
type input "[URL][DOMAIN_NAME]"
type textarea "*"
type input "[URL][DOMAIN_NAME]"
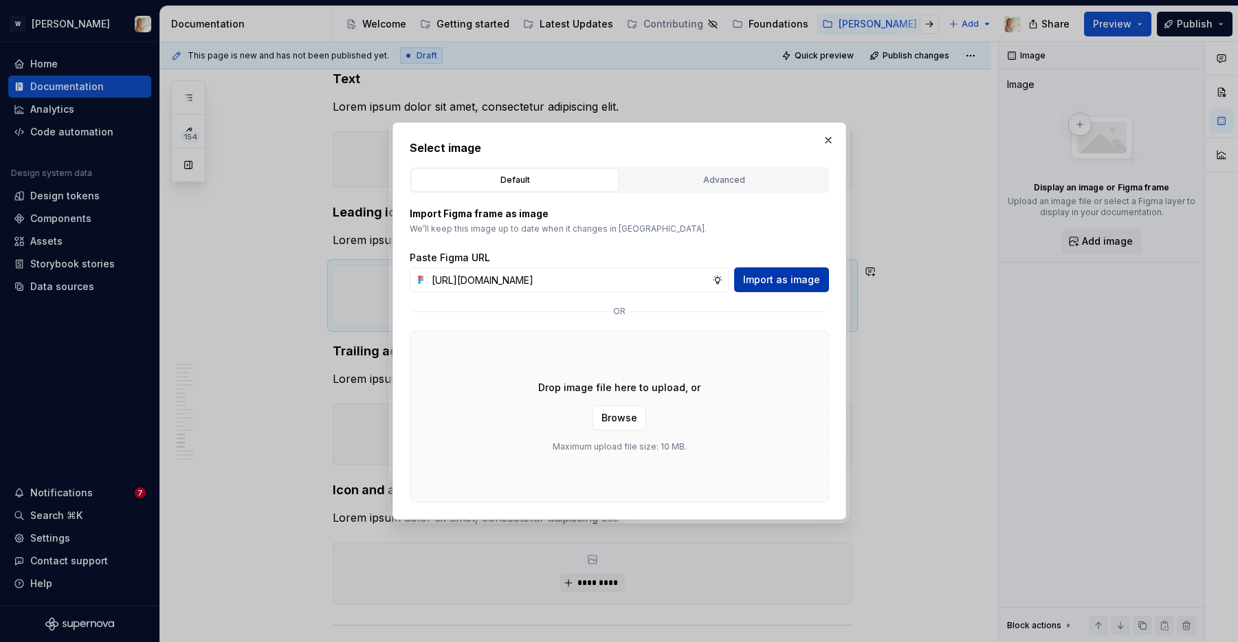
click at [808, 279] on span "Import as image" at bounding box center [781, 280] width 77 height 14
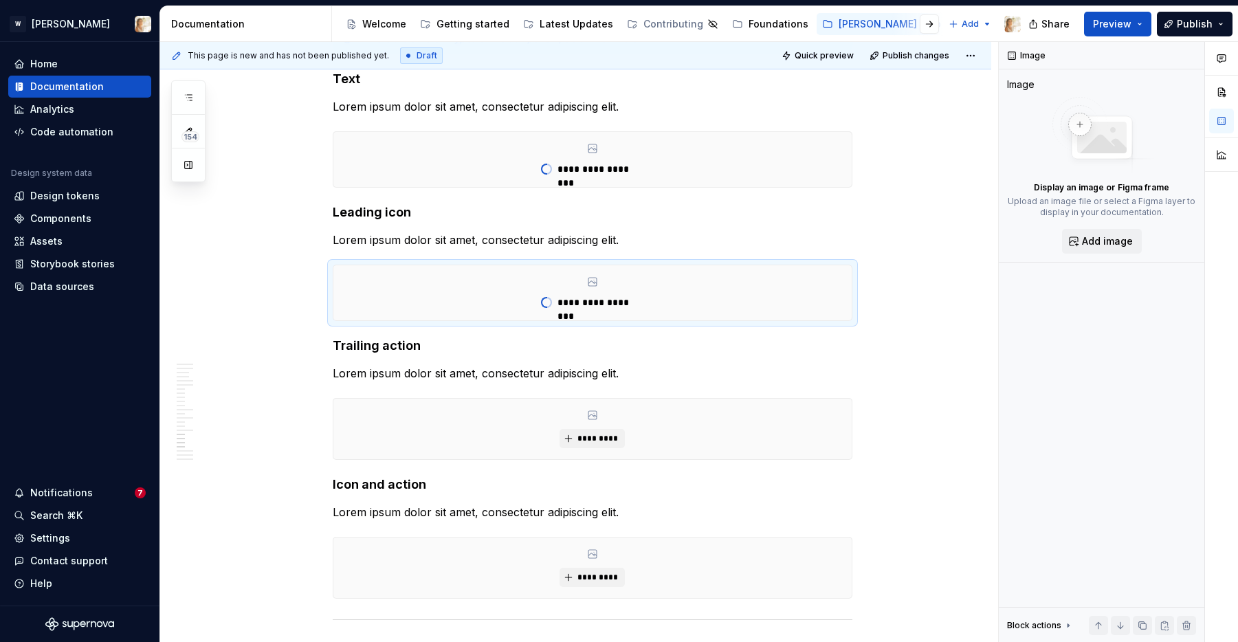
type textarea "*"
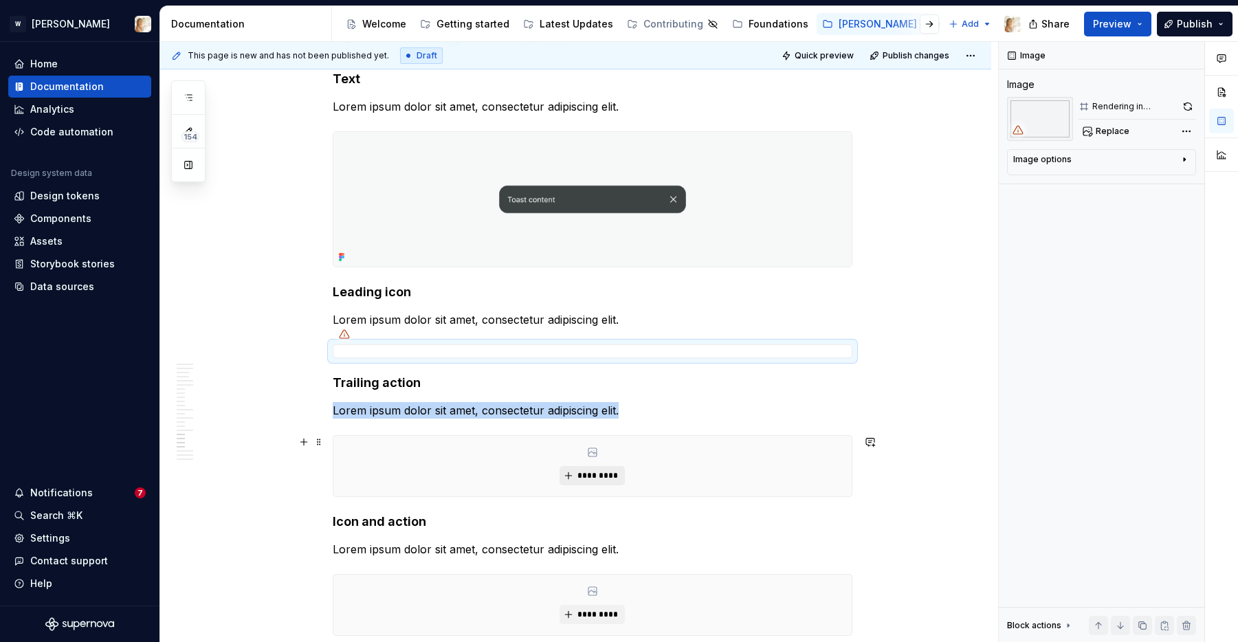
click at [585, 477] on span "*********" at bounding box center [598, 475] width 42 height 11
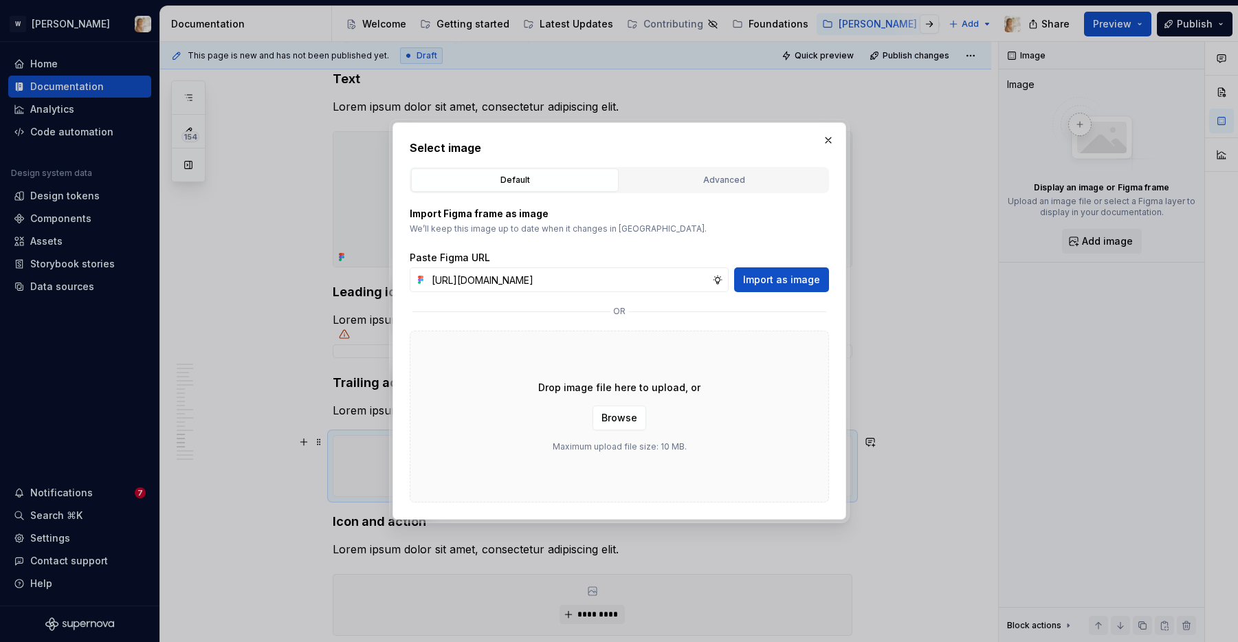
scroll to position [0, 280]
type input "[URL][DOMAIN_NAME]"
click at [786, 280] on span "Import as image" at bounding box center [781, 280] width 77 height 14
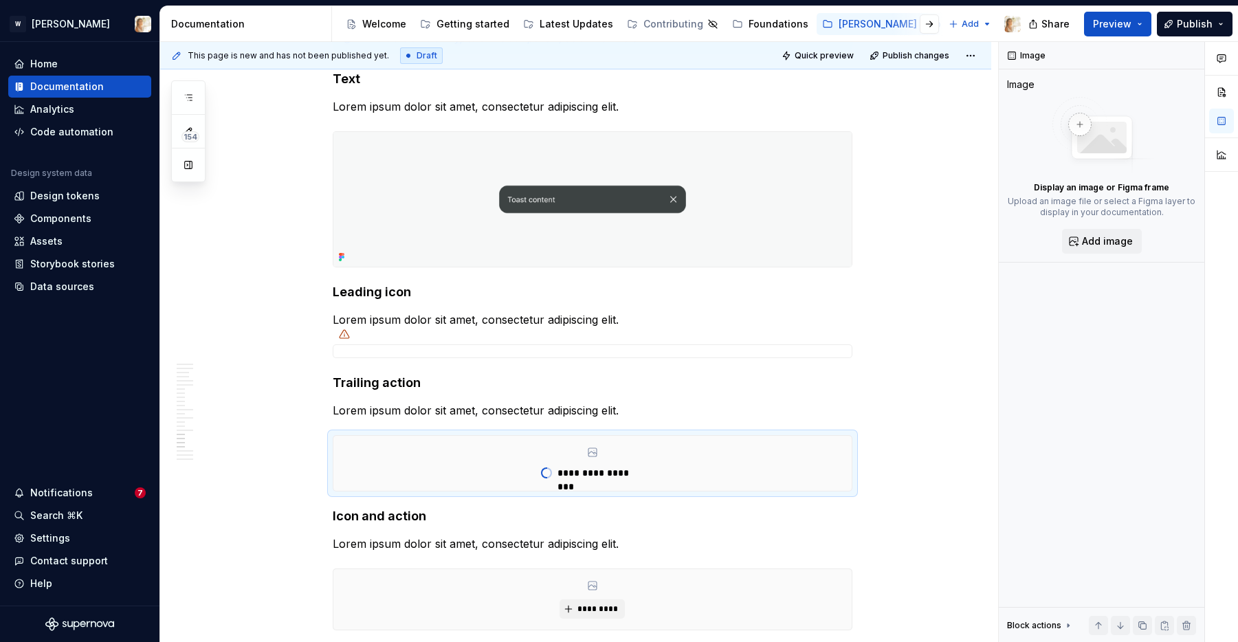
type textarea "*"
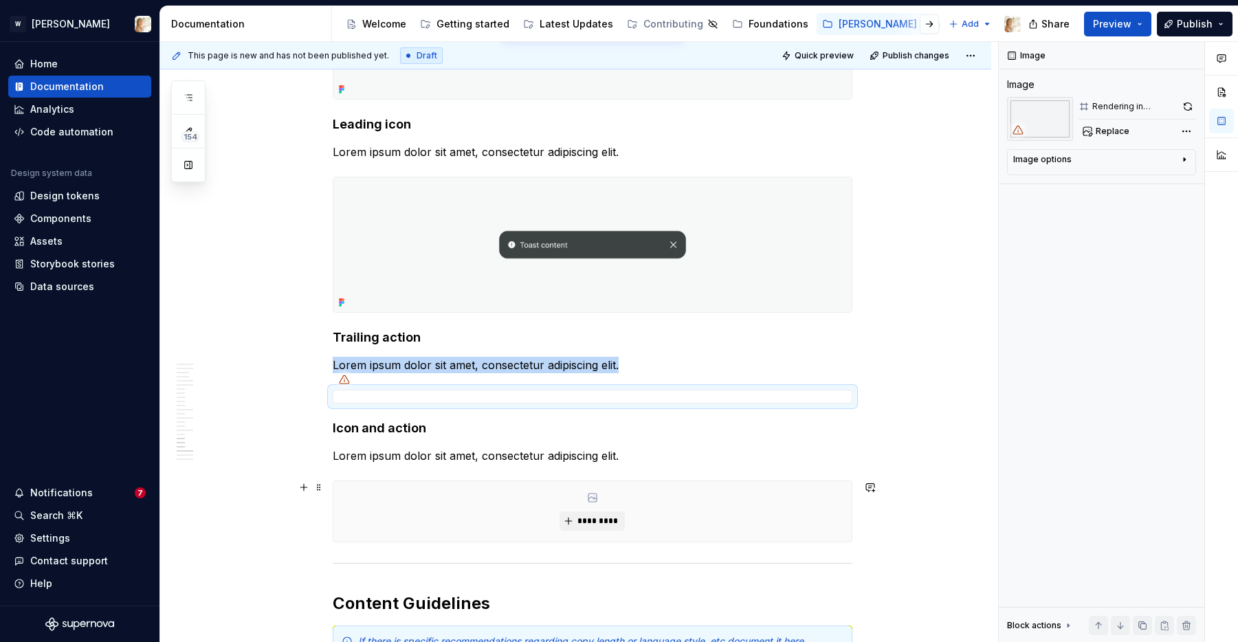
scroll to position [4592, 0]
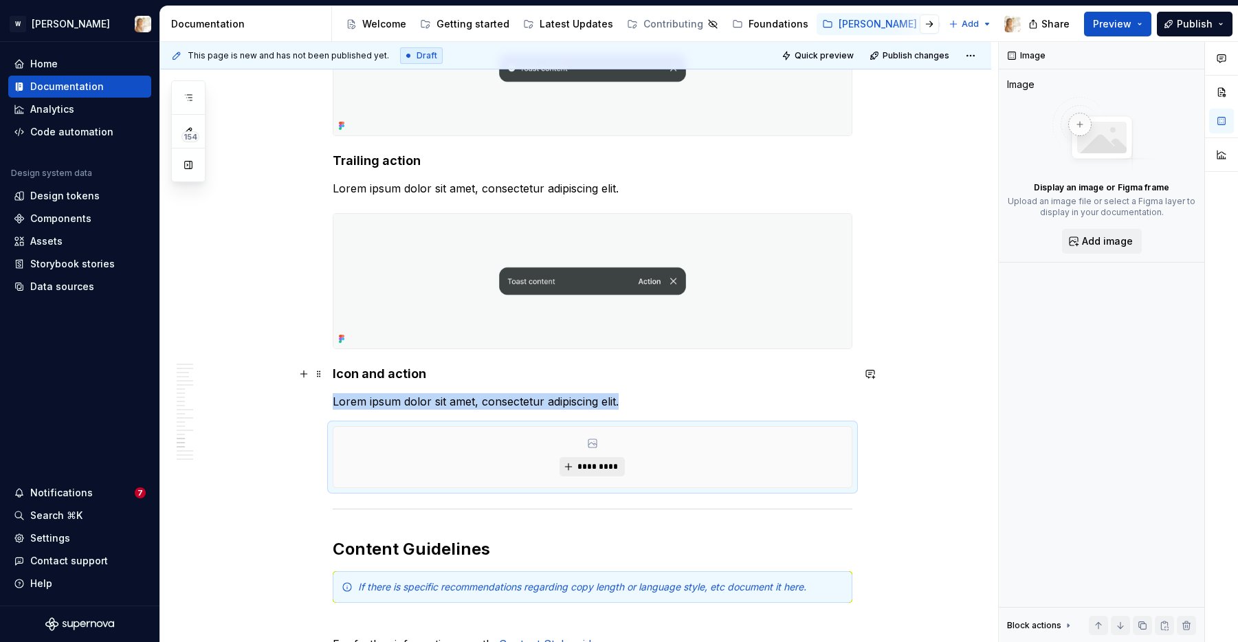
scroll to position [4806, 0]
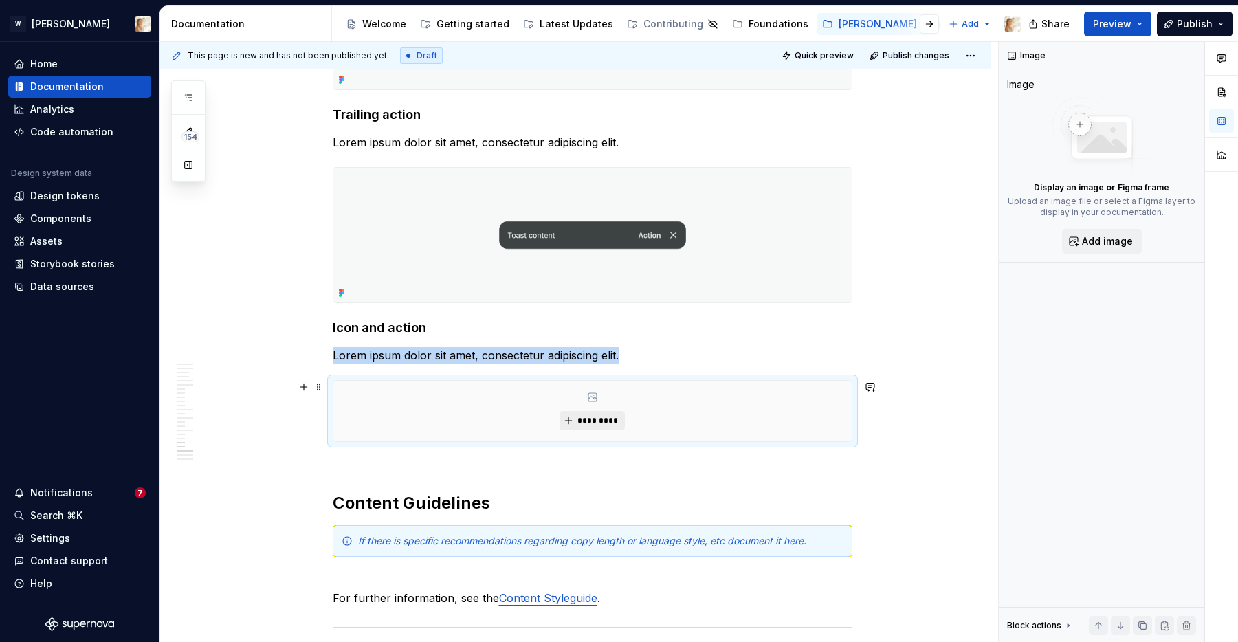
click at [591, 421] on span "*********" at bounding box center [598, 420] width 42 height 11
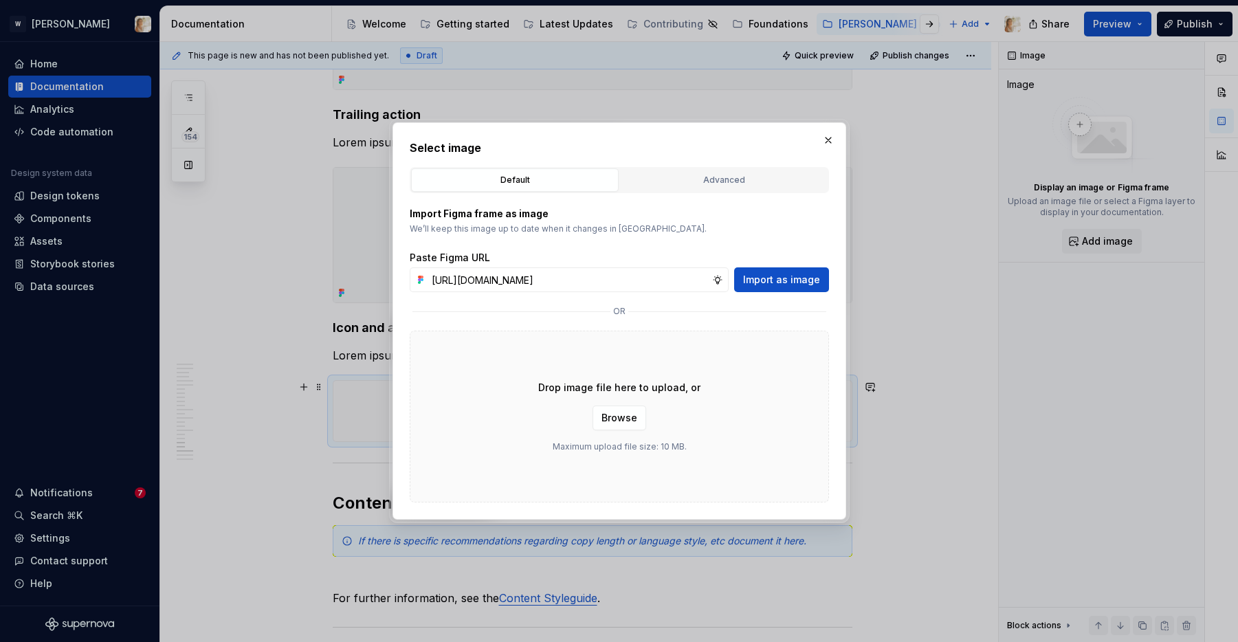
scroll to position [0, 283]
type input "[URL][DOMAIN_NAME]"
click at [769, 281] on span "Import as image" at bounding box center [781, 280] width 77 height 14
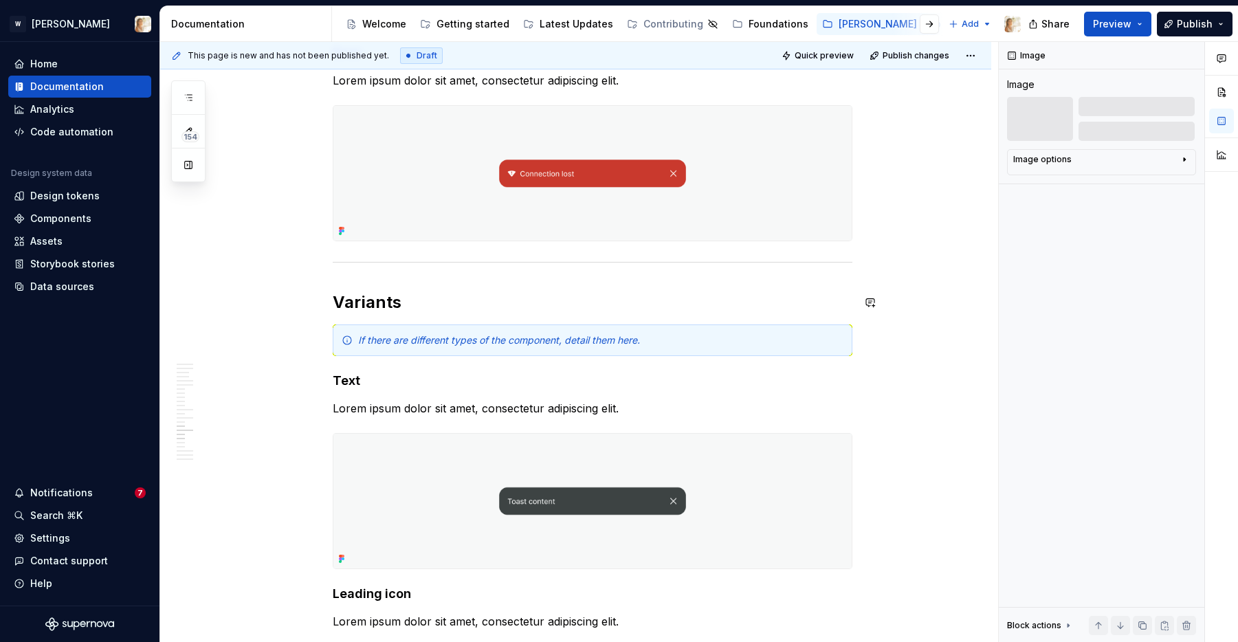
scroll to position [4111, 0]
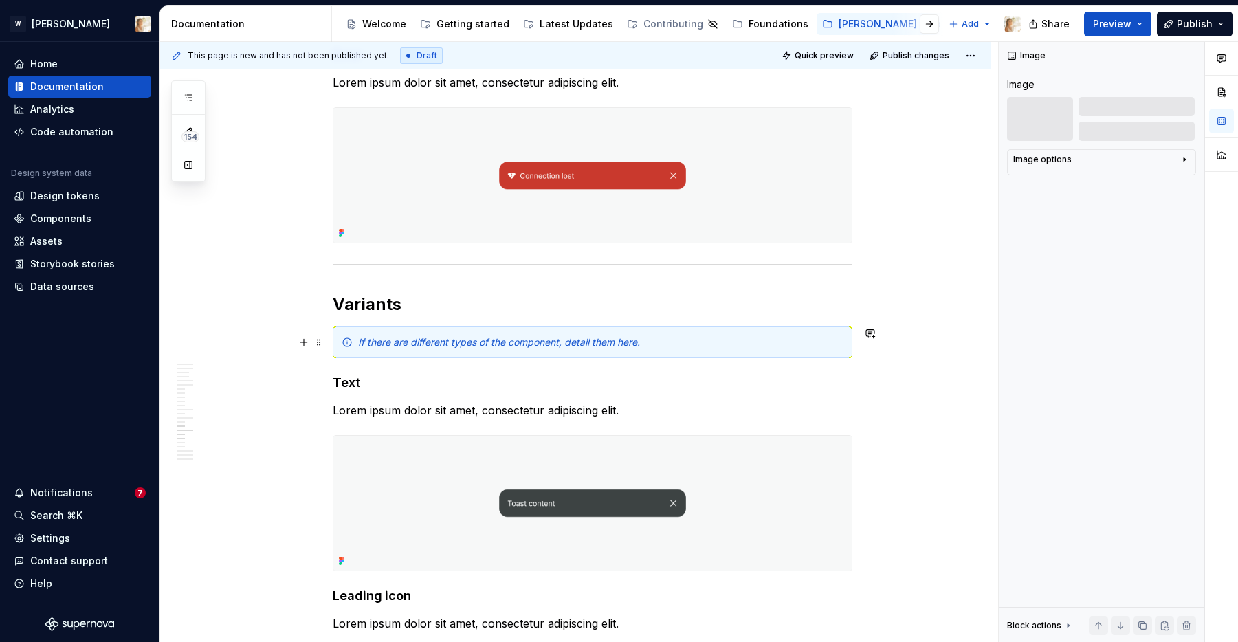
click at [490, 337] on em "If there are different types of the component, detail them here." at bounding box center [499, 342] width 282 height 12
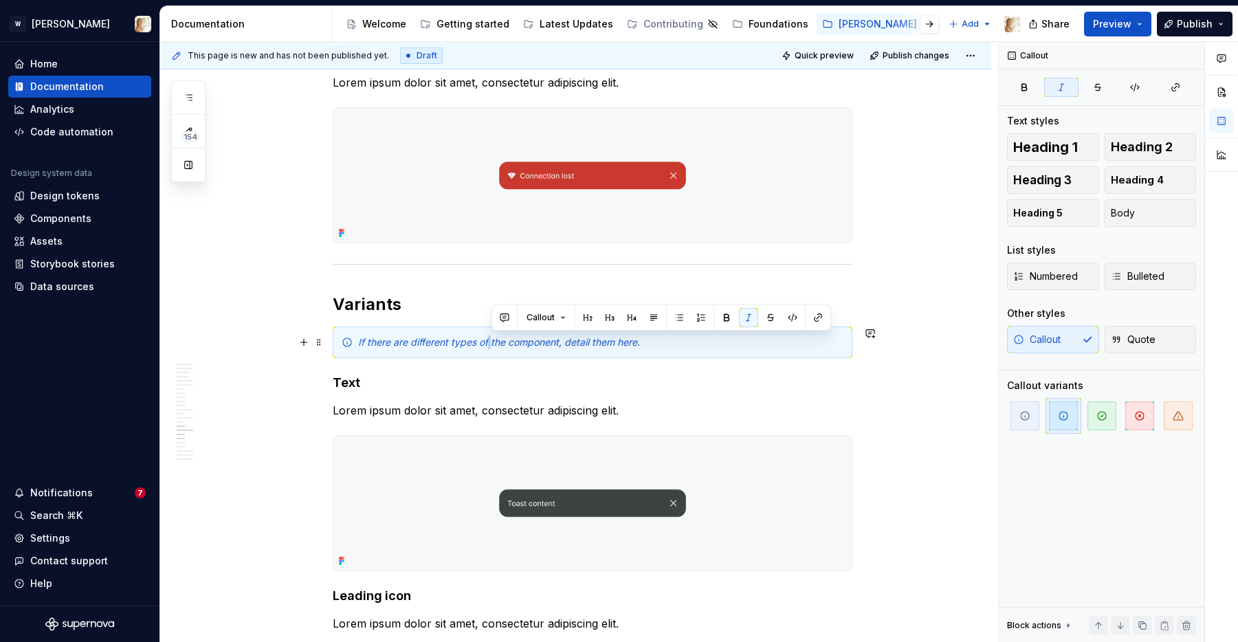
click at [490, 337] on em "If there are different types of the component, detail them here." at bounding box center [499, 342] width 282 height 12
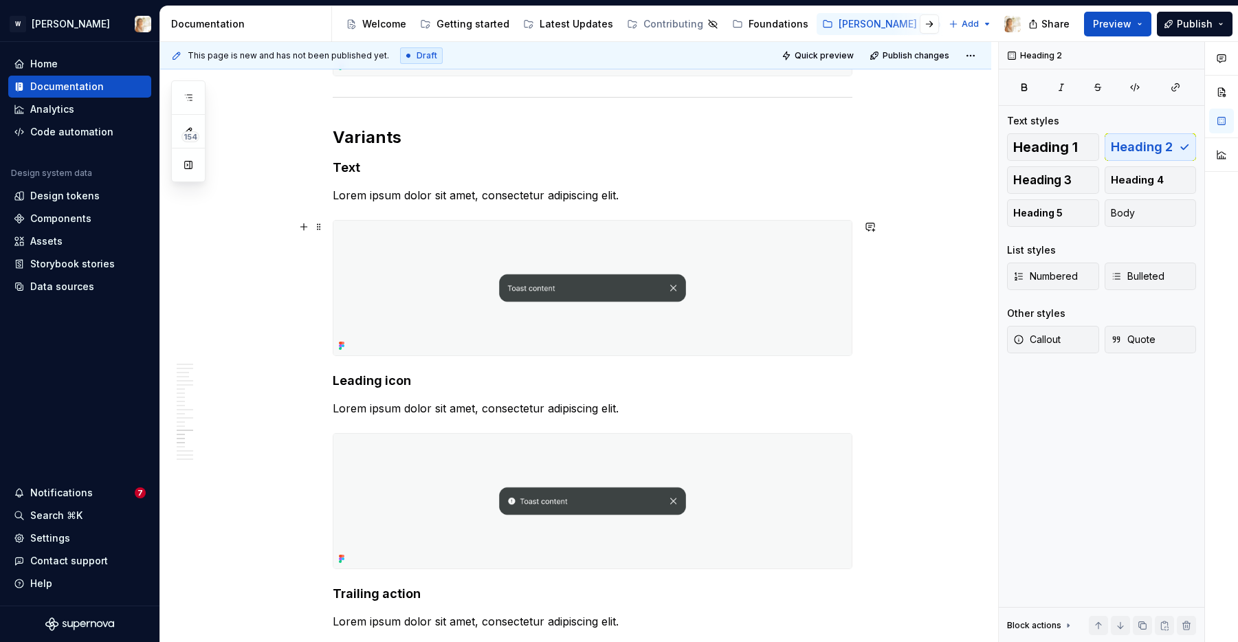
scroll to position [4185, 0]
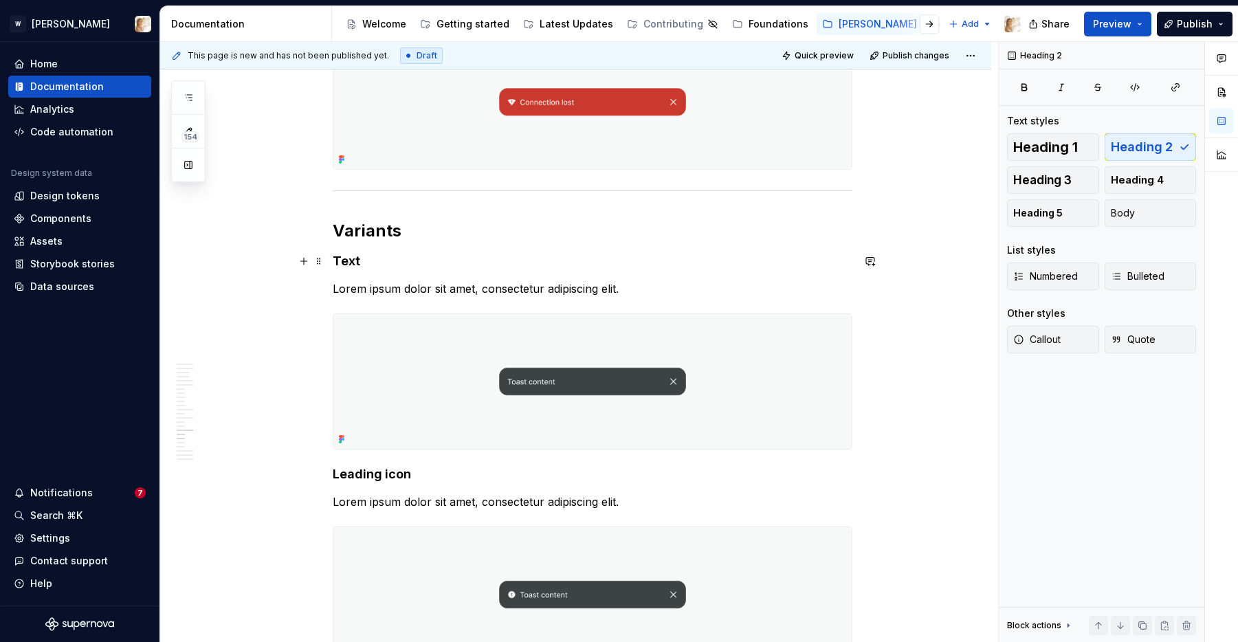
click at [368, 256] on h4 "Text" at bounding box center [593, 261] width 520 height 16
click at [350, 259] on strong "Text alone" at bounding box center [365, 261] width 64 height 14
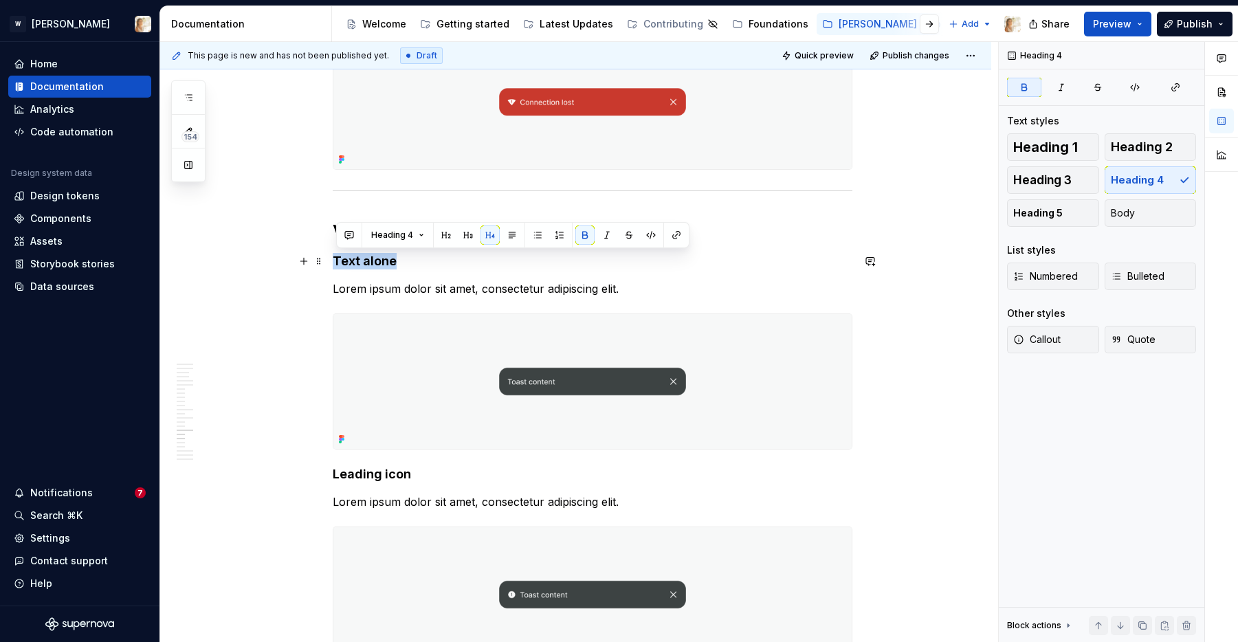
click at [350, 259] on strong "Text alone" at bounding box center [365, 261] width 64 height 14
copy strong "Text alone"
click at [383, 289] on p "Lorem ipsum dolor sit amet, consectetur adipiscing elit." at bounding box center [593, 288] width 520 height 16
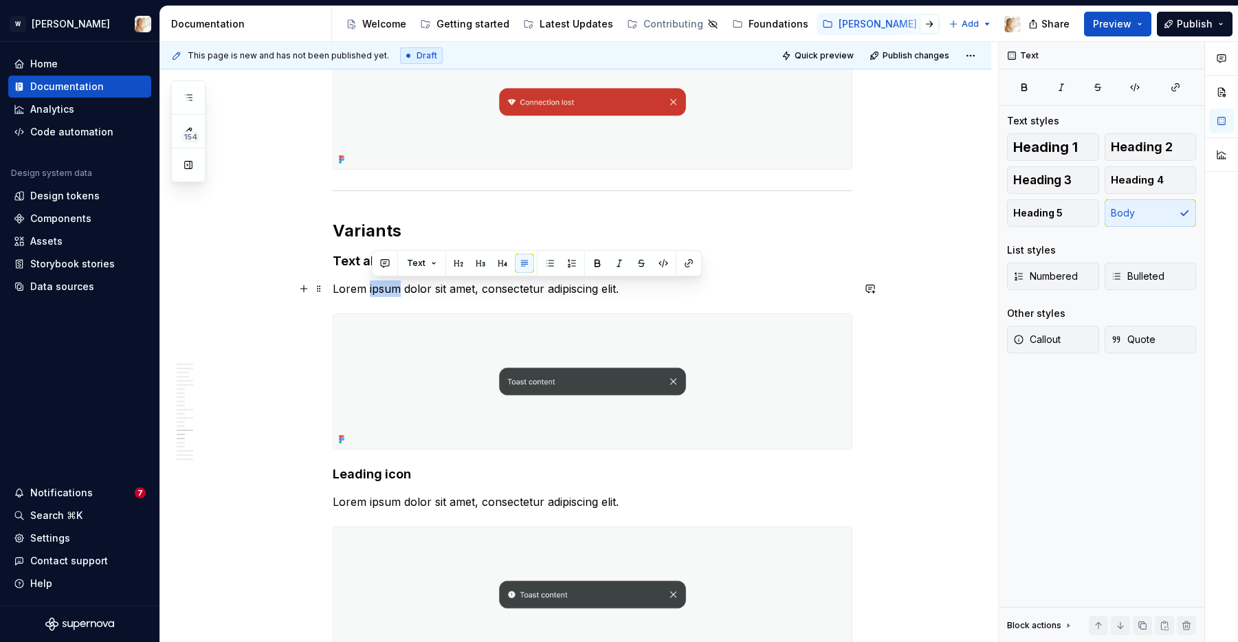
click at [383, 289] on p "Lorem ipsum dolor sit amet, consectetur adipiscing elit." at bounding box center [593, 288] width 520 height 16
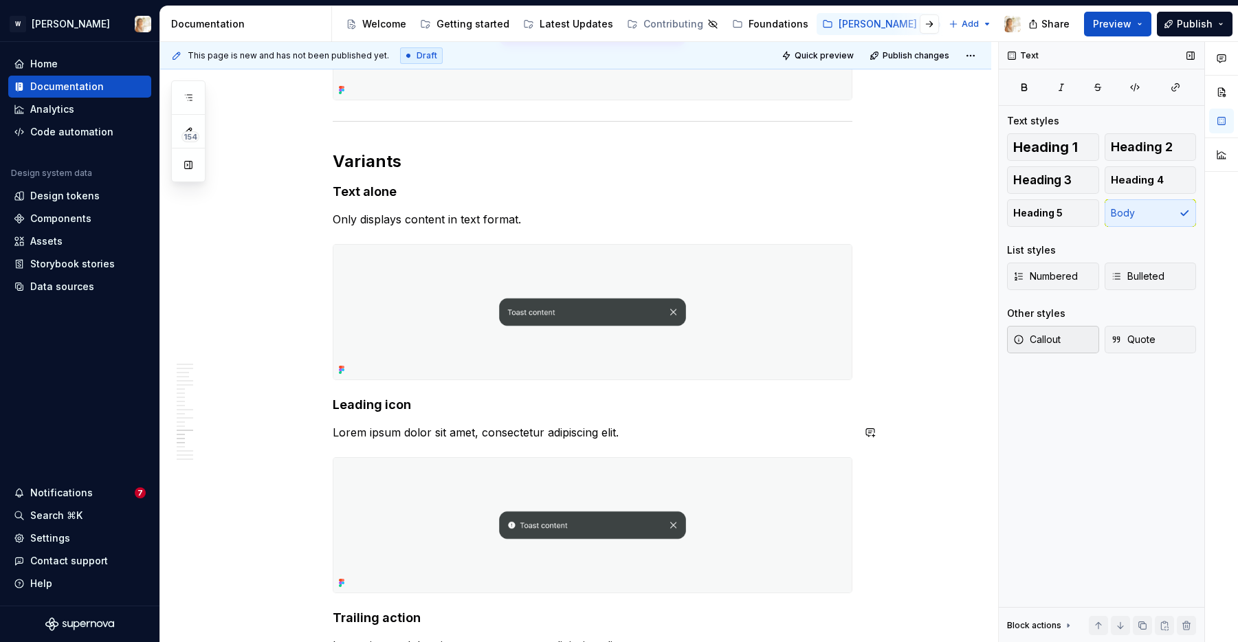
scroll to position [4362, 0]
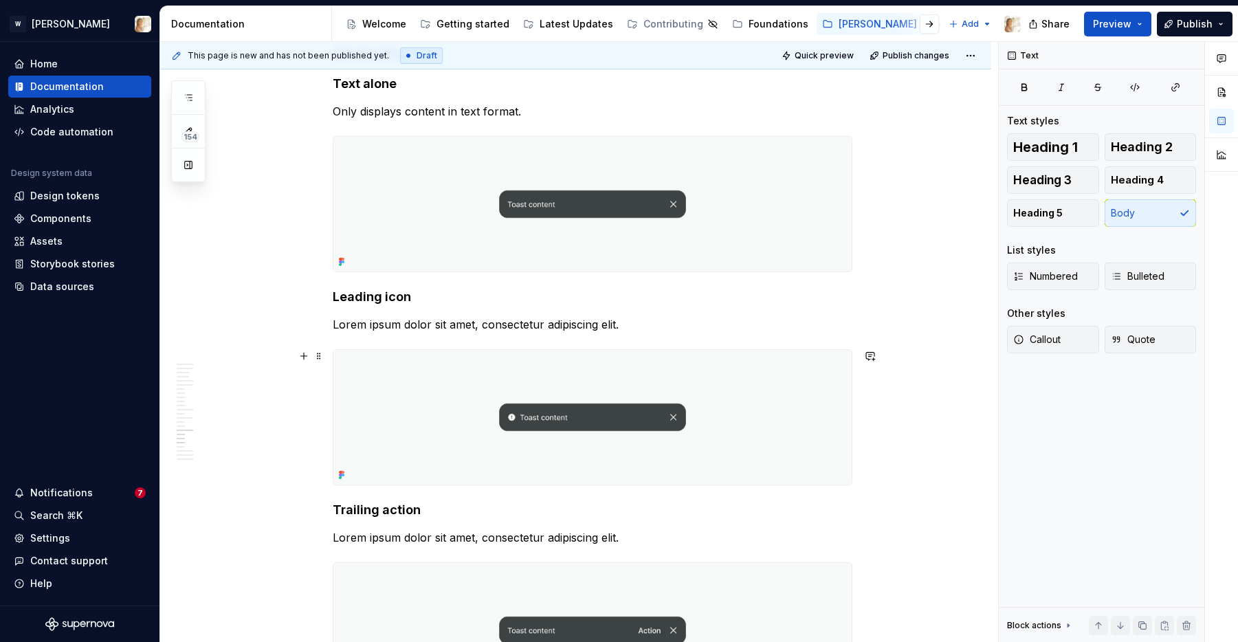
click at [350, 325] on p "Lorem ipsum dolor sit amet, consectetur adipiscing elit." at bounding box center [593, 324] width 520 height 16
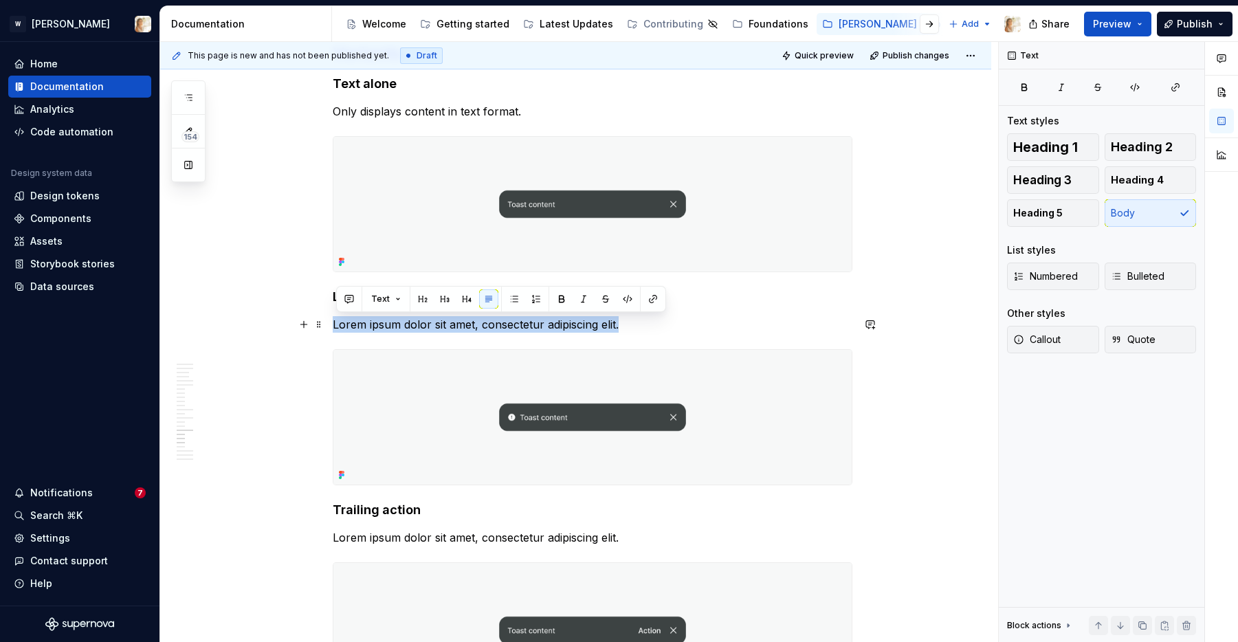
click at [350, 325] on p "Lorem ipsum dolor sit amet, consectetur adipiscing elit." at bounding box center [593, 324] width 520 height 16
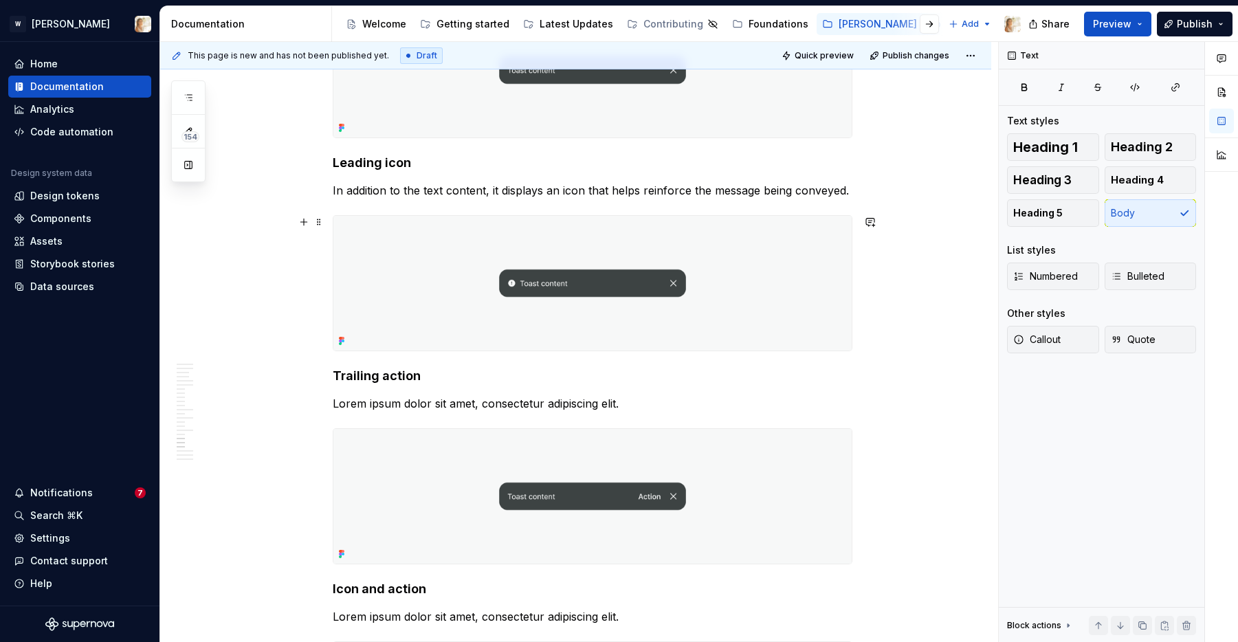
scroll to position [4507, 0]
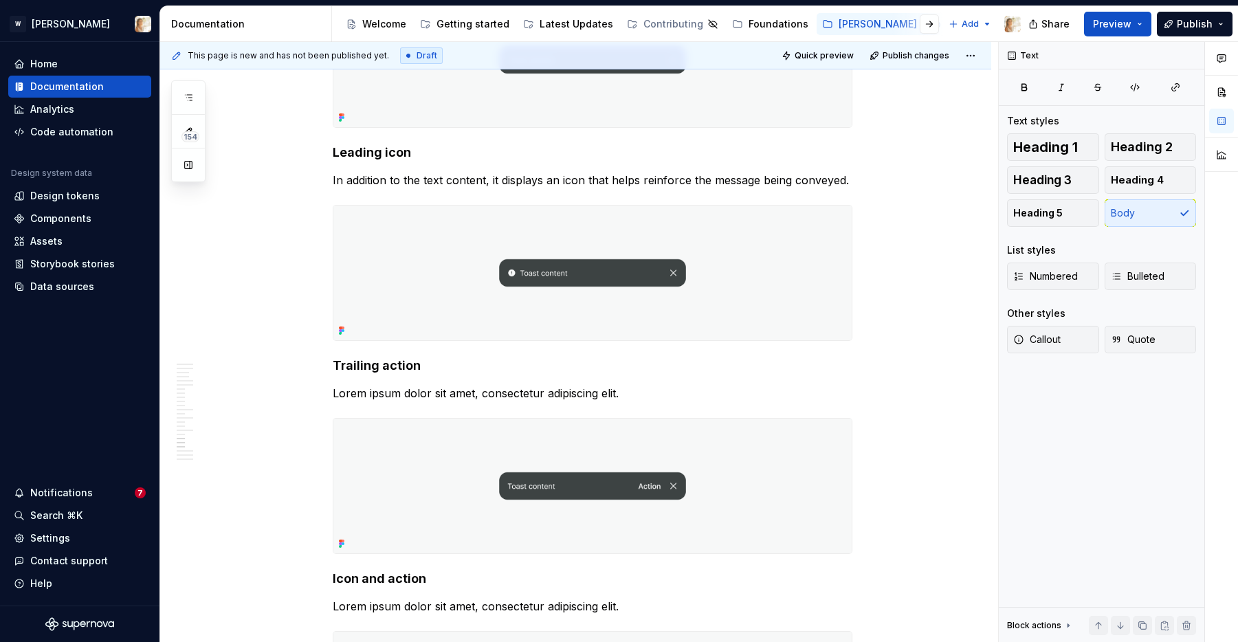
click at [387, 390] on p "Lorem ipsum dolor sit amet, consectetur adipiscing elit." at bounding box center [593, 393] width 520 height 16
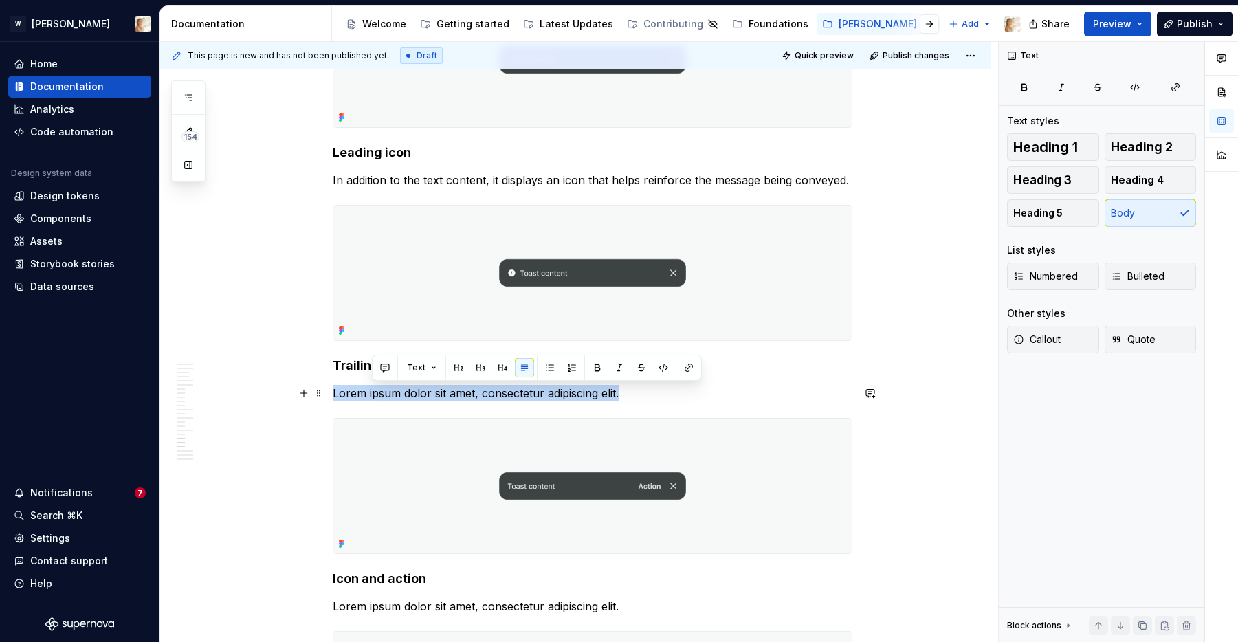
click at [387, 390] on p "Lorem ipsum dolor sit amet, consectetur adipiscing elit." at bounding box center [593, 393] width 520 height 16
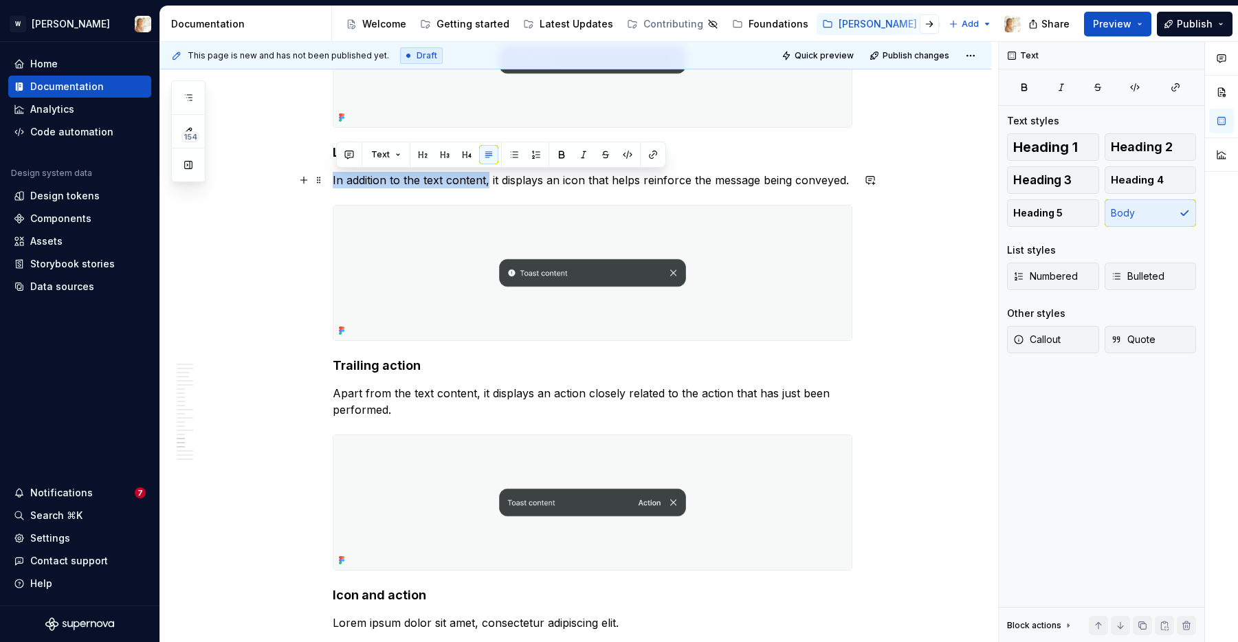
drag, startPoint x: 492, startPoint y: 180, endPoint x: 333, endPoint y: 184, distance: 158.8
click at [470, 408] on p "Apart from the text content, it displays an action closely related to the actio…" at bounding box center [593, 401] width 520 height 33
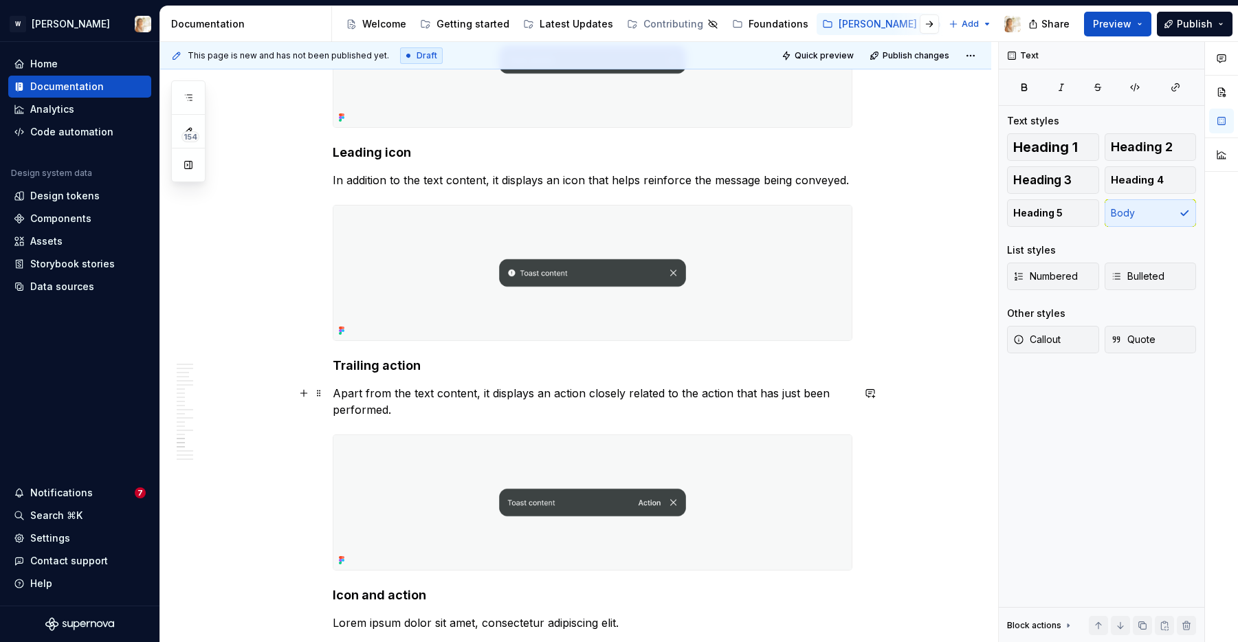
click at [494, 389] on p "Apart from the text content, it displays an action closely related to the actio…" at bounding box center [593, 401] width 520 height 33
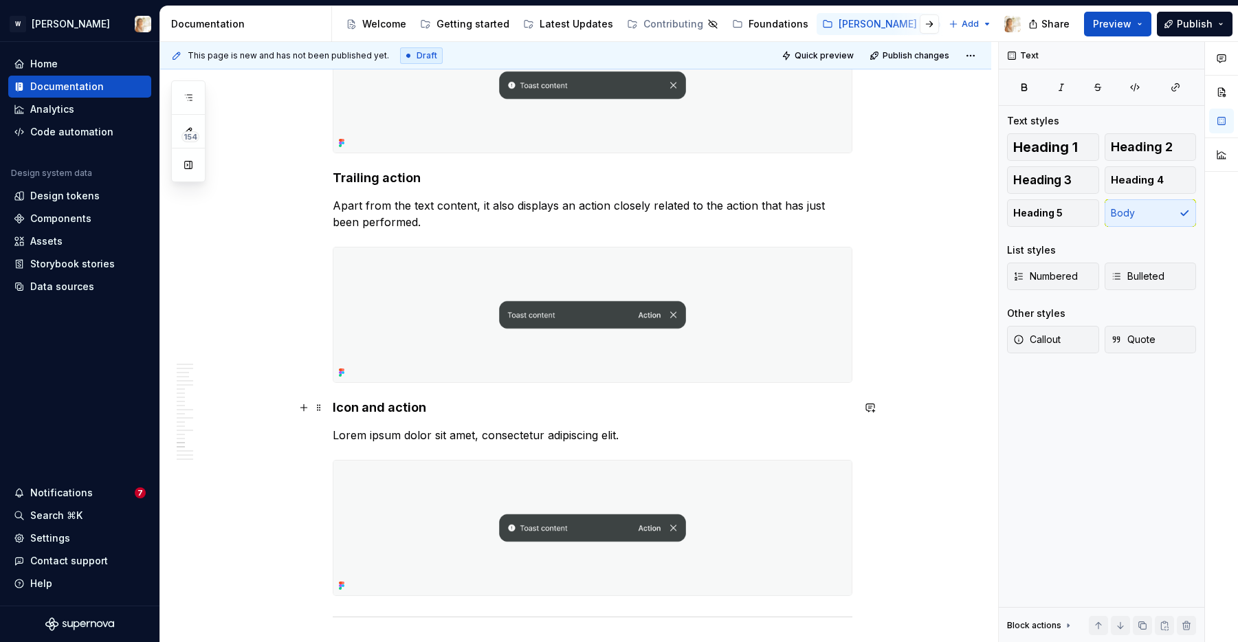
scroll to position [4704, 0]
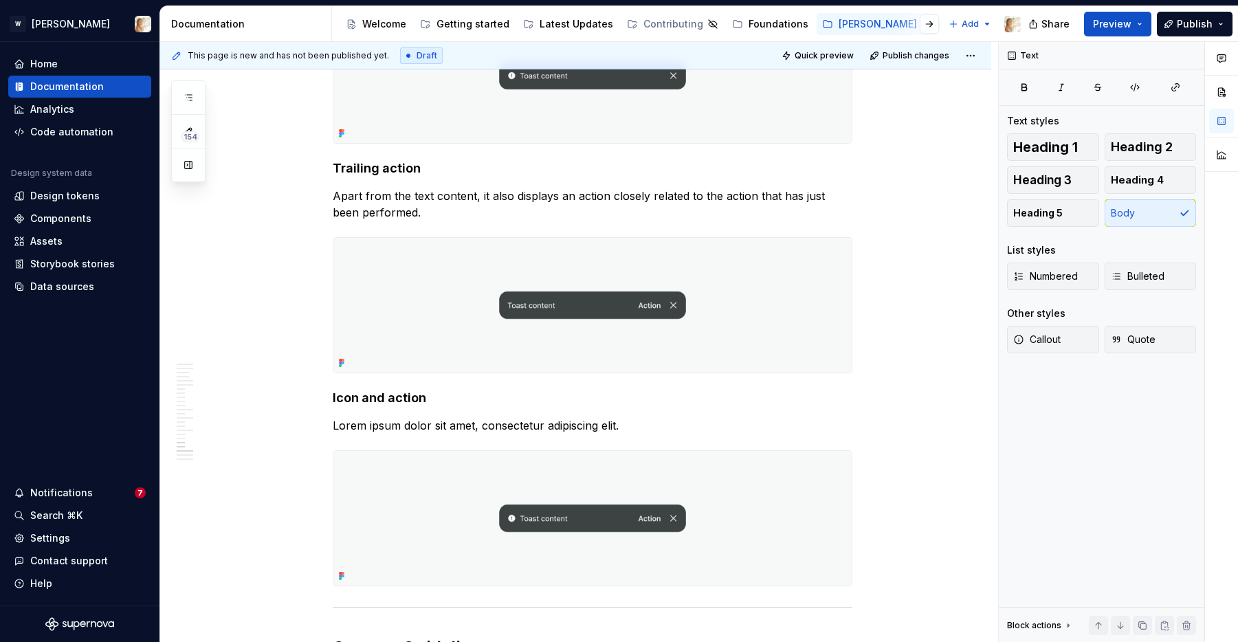
click at [503, 430] on p "Lorem ipsum dolor sit amet, consectetur adipiscing elit." at bounding box center [593, 425] width 520 height 16
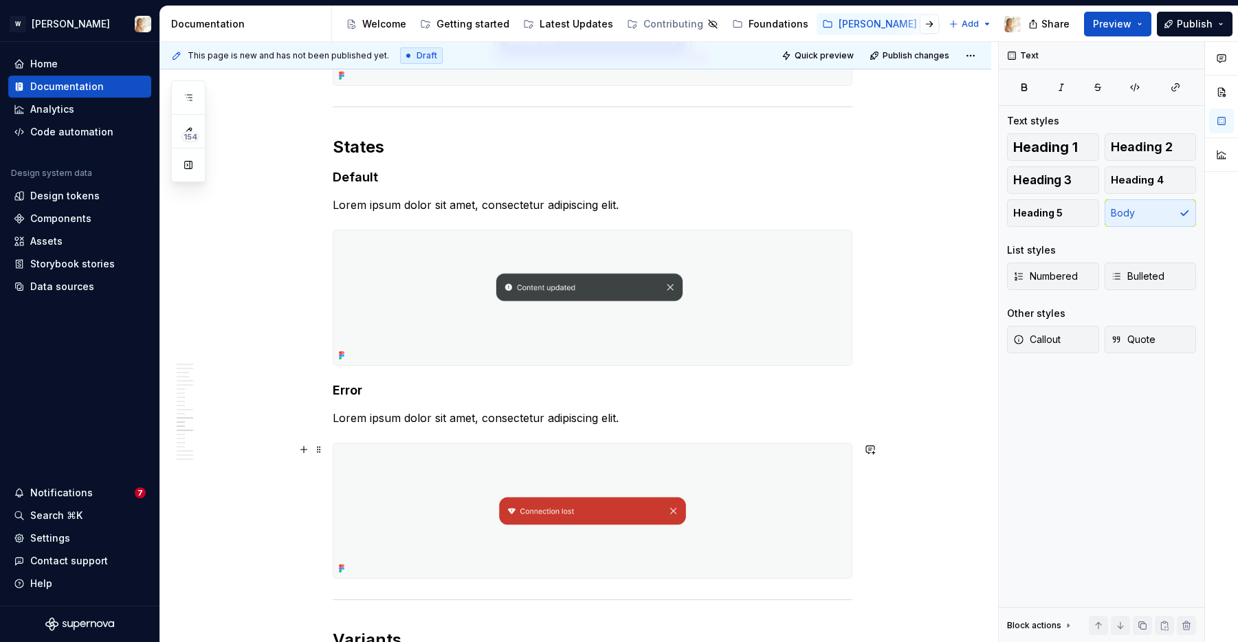
scroll to position [3770, 0]
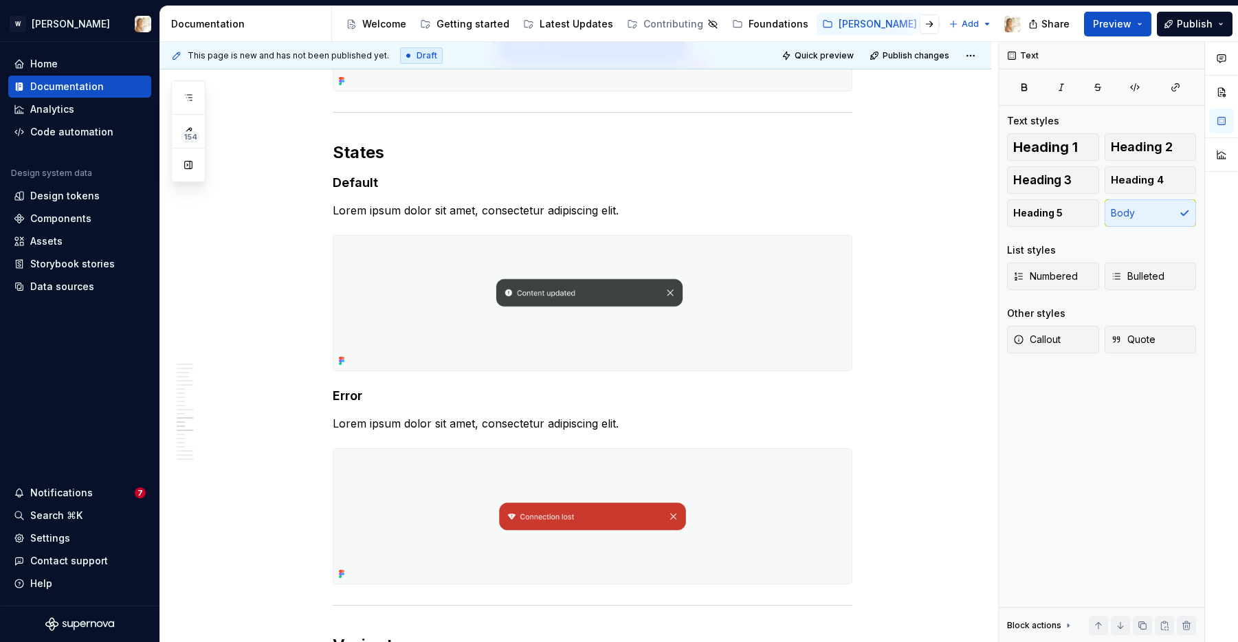
click at [439, 208] on p "Lorem ipsum dolor sit amet, consectetur adipiscing elit." at bounding box center [593, 210] width 520 height 16
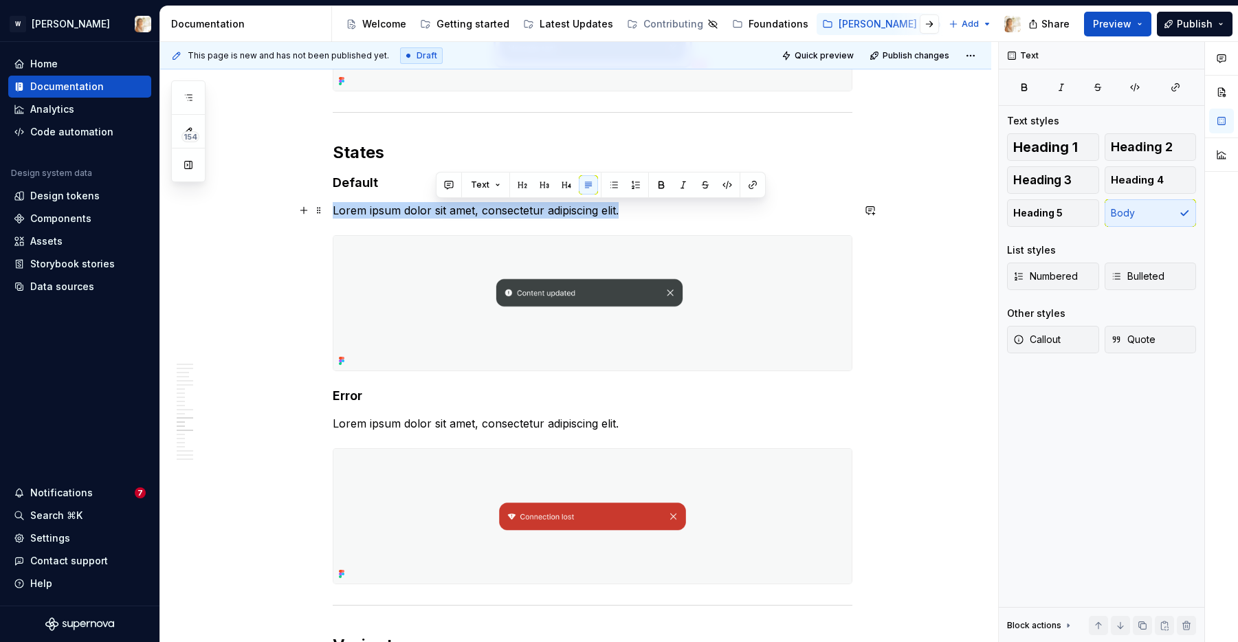
click at [439, 208] on p "Lorem ipsum dolor sit amet, consectetur adipiscing elit." at bounding box center [593, 210] width 520 height 16
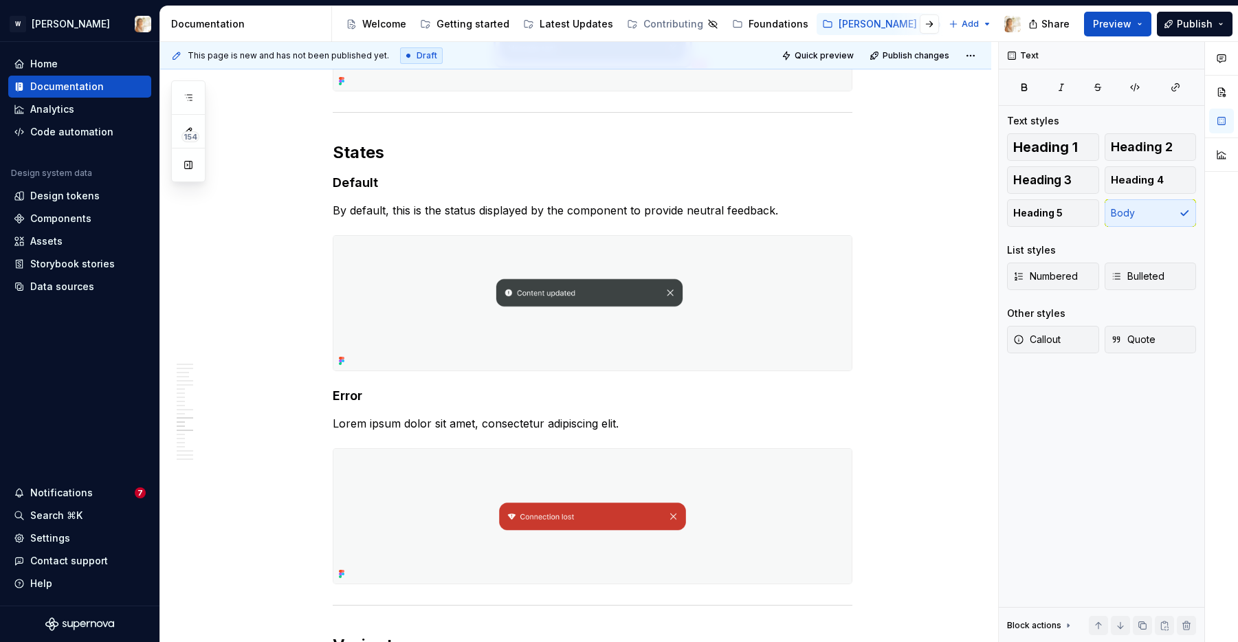
click at [363, 422] on p "Lorem ipsum dolor sit amet, consectetur adipiscing elit." at bounding box center [593, 423] width 520 height 16
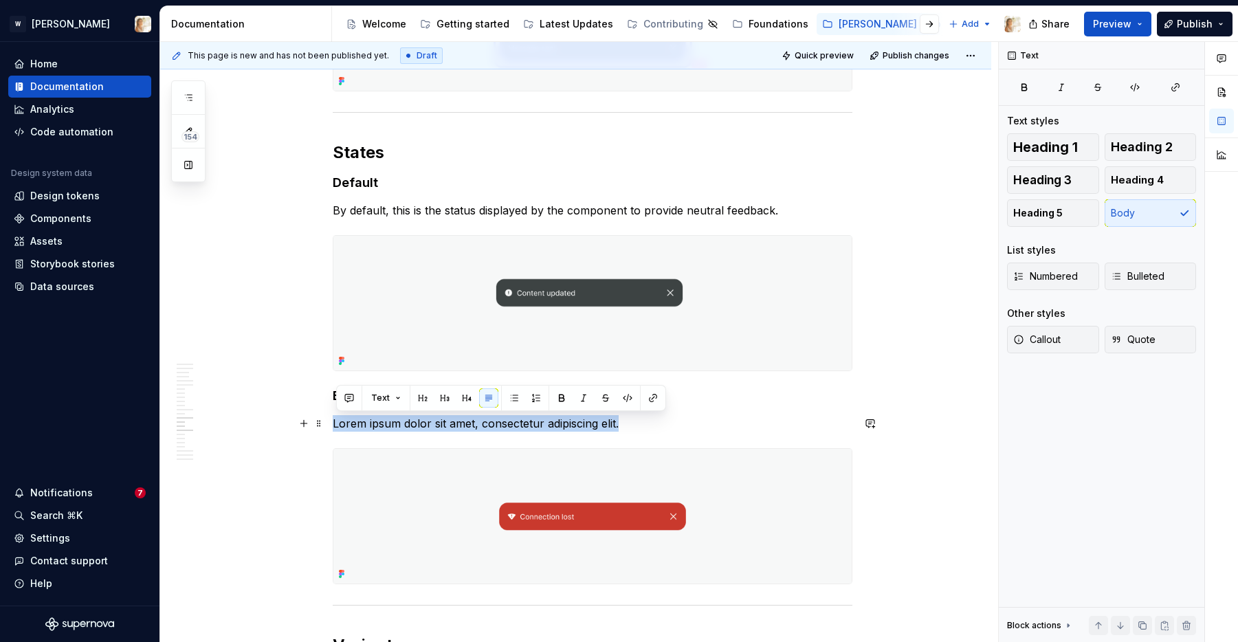
click at [363, 422] on p "Lorem ipsum dolor sit amet, consectetur adipiscing elit." at bounding box center [593, 423] width 520 height 16
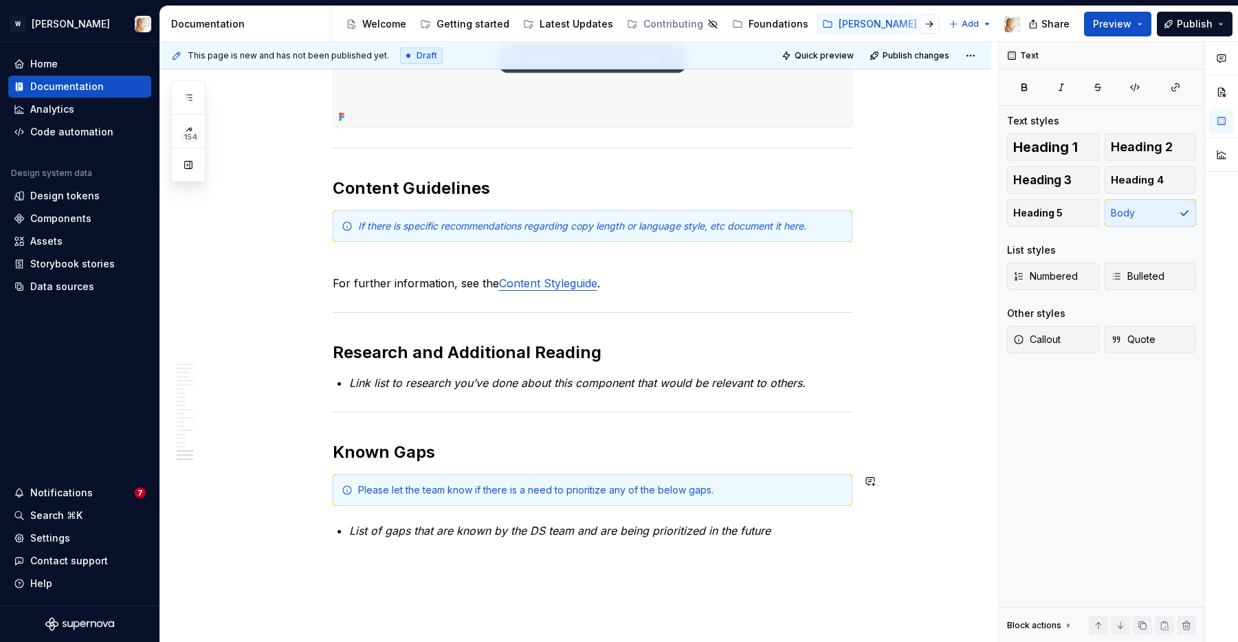
scroll to position [5192, 0]
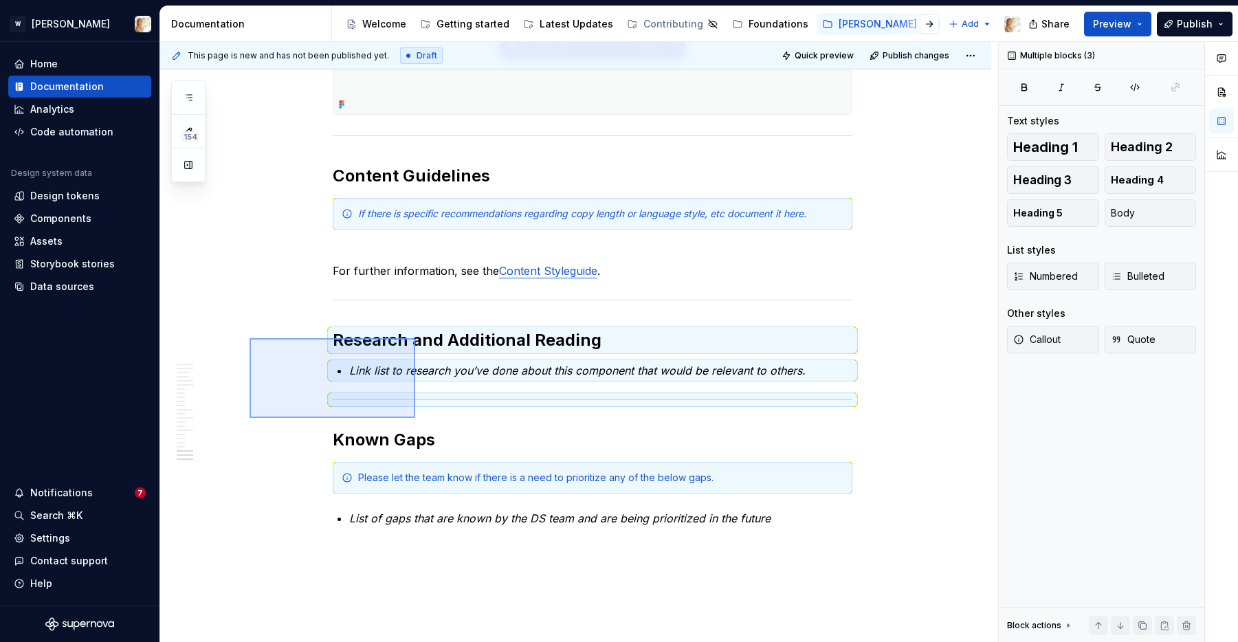
drag, startPoint x: 250, startPoint y: 338, endPoint x: 415, endPoint y: 418, distance: 183.9
click at [415, 418] on div "**********" at bounding box center [579, 342] width 838 height 601
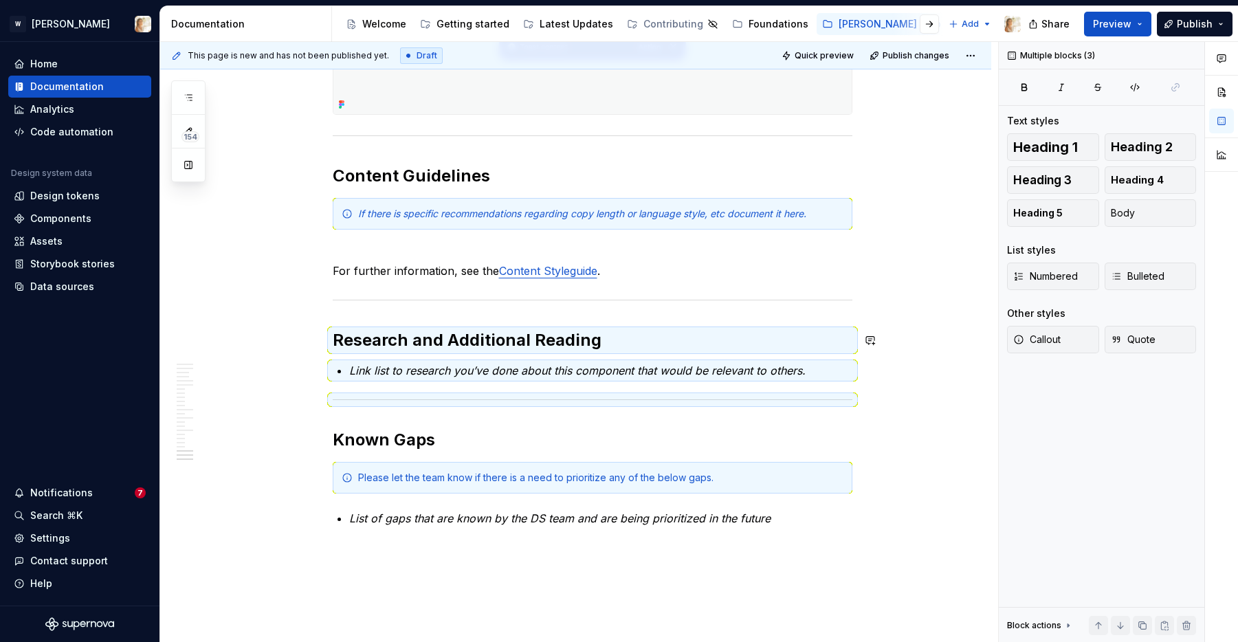
scroll to position [5185, 0]
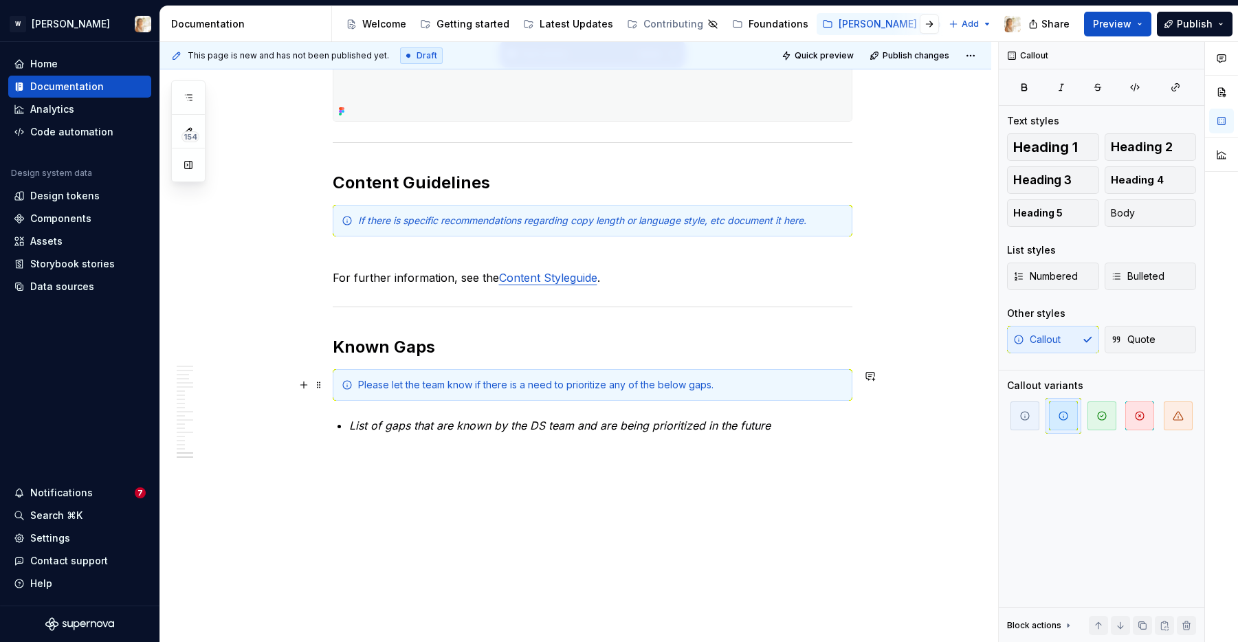
click at [417, 387] on div "Please let the team know if there is a need to prioritize any of the below gaps." at bounding box center [600, 385] width 485 height 14
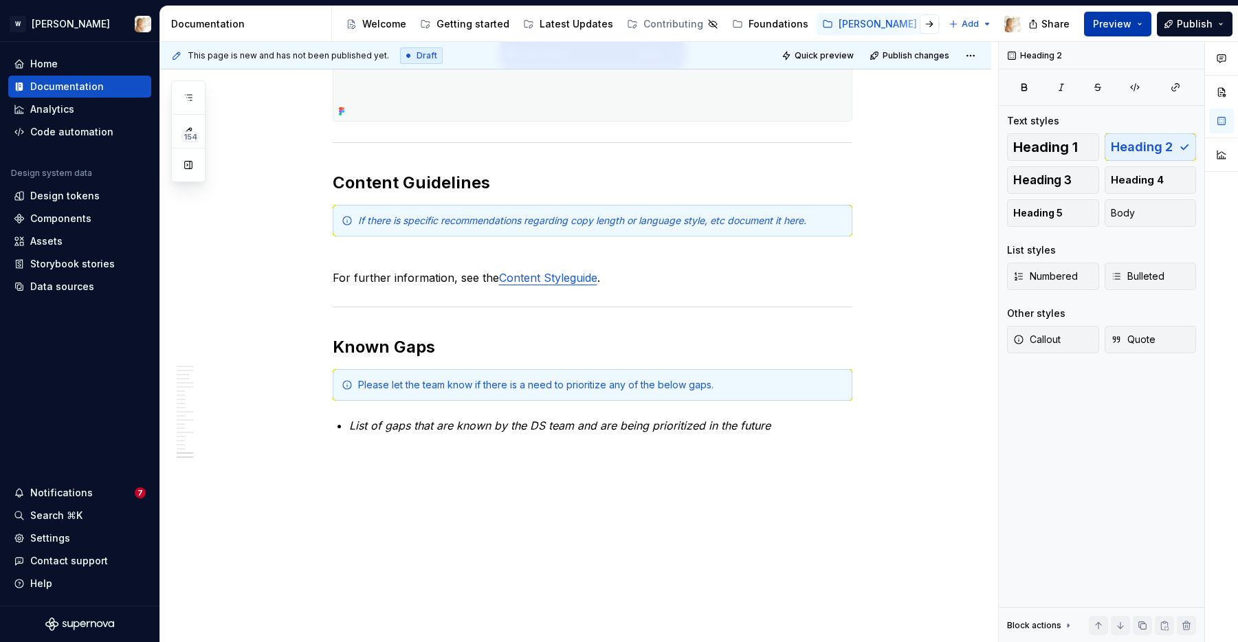
click at [1118, 19] on span "Preview" at bounding box center [1112, 24] width 38 height 14
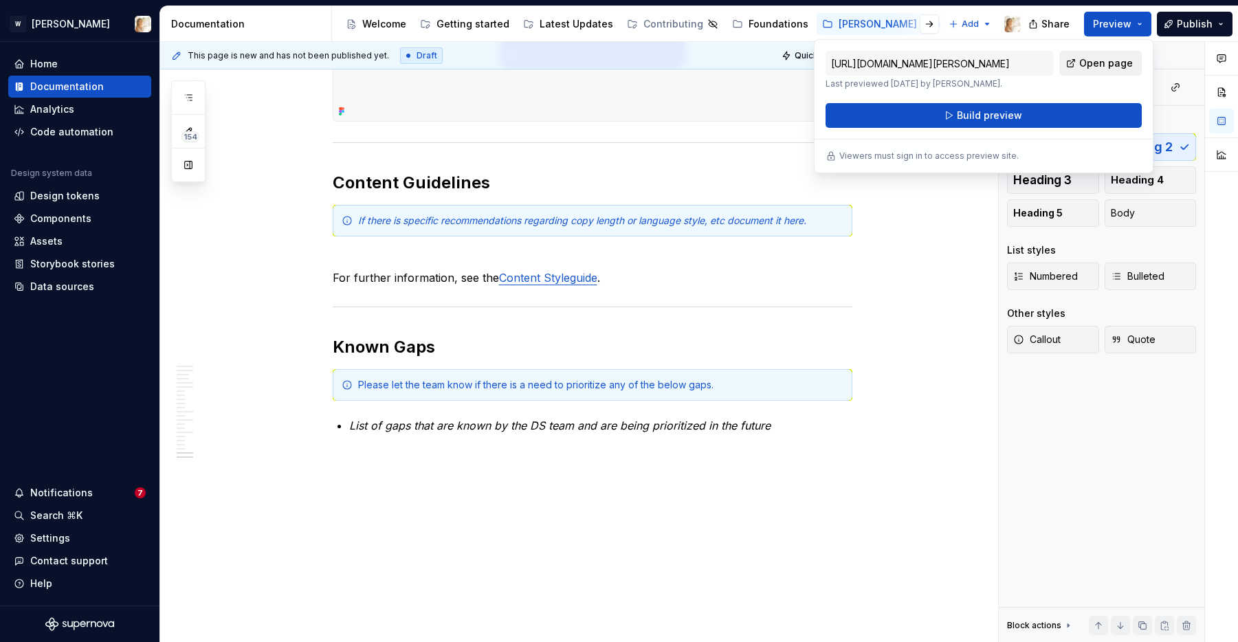
click at [1108, 60] on span "Open page" at bounding box center [1106, 63] width 54 height 14
click at [421, 382] on div "Please let the team know if there is a need to prioritize any of the below gaps." at bounding box center [600, 385] width 485 height 14
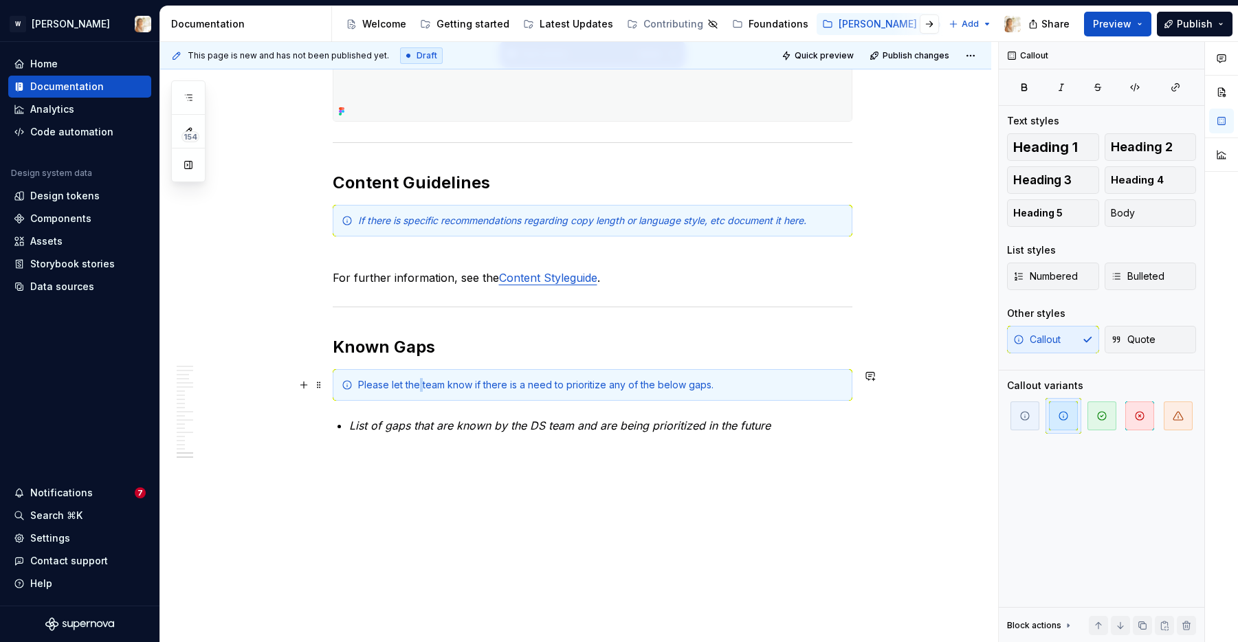
click at [421, 382] on div "Please let the team know if there is a need to prioritize any of the below gaps." at bounding box center [600, 385] width 485 height 14
copy div "Please let the team know if there is a need to prioritize any of the below gaps."
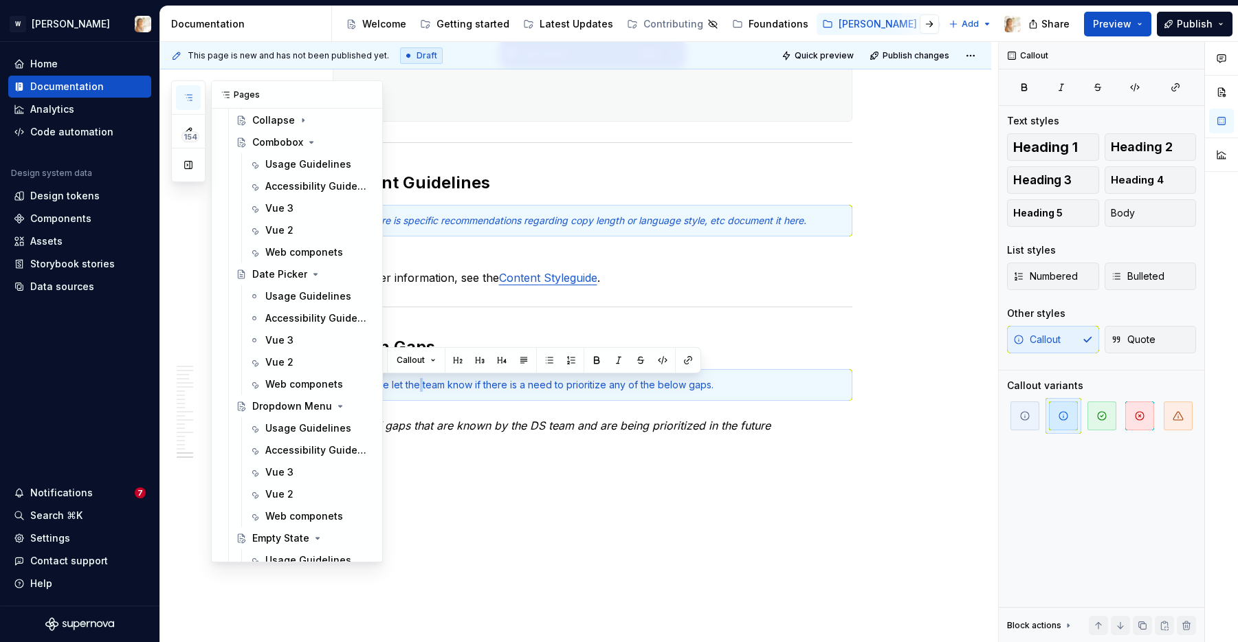
click at [190, 100] on icon "button" at bounding box center [188, 97] width 7 height 5
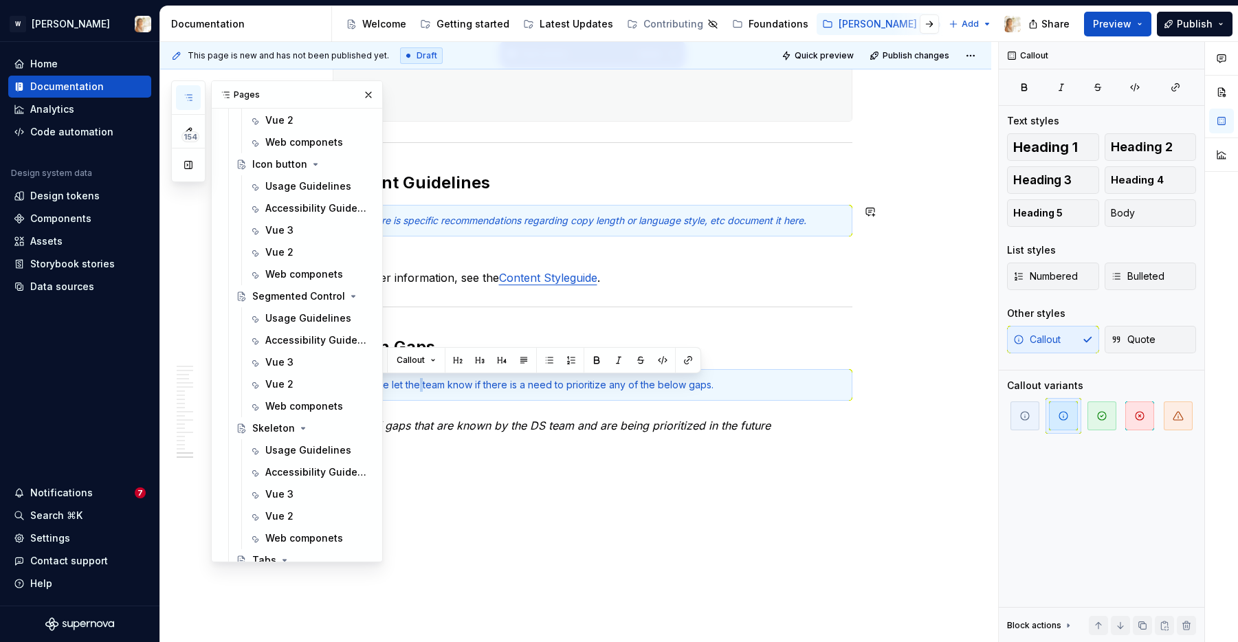
scroll to position [2748, 0]
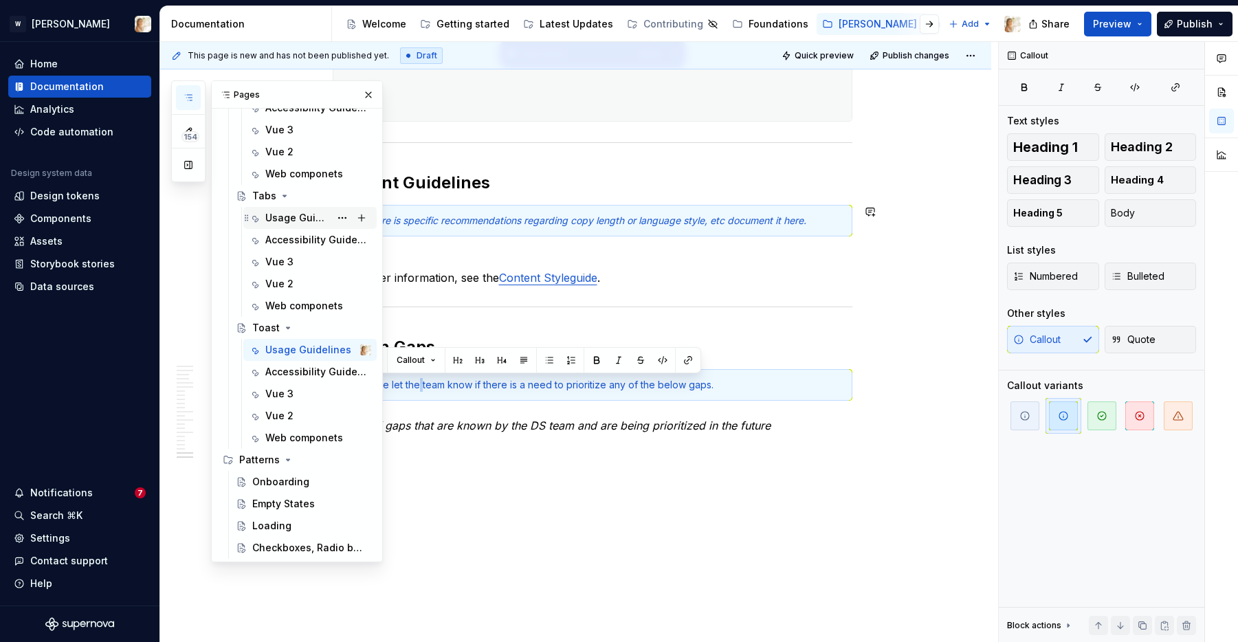
click at [283, 214] on div "Usage Guidelines" at bounding box center [297, 218] width 65 height 14
click at [365, 93] on button "button" at bounding box center [368, 94] width 19 height 19
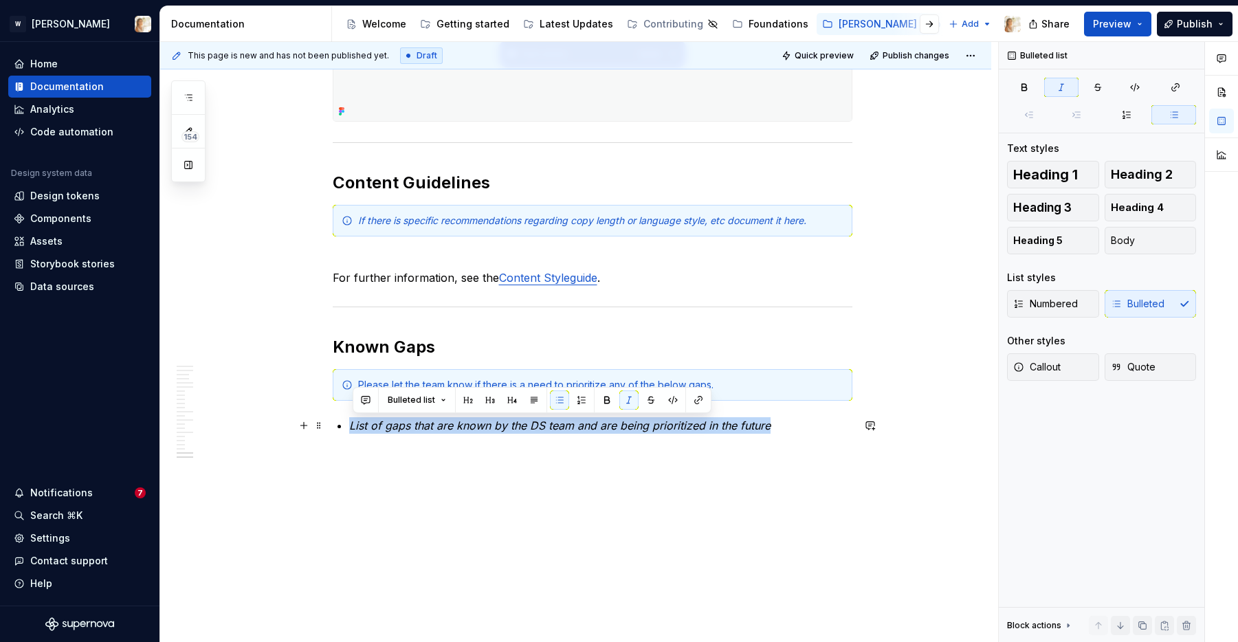
drag, startPoint x: 353, startPoint y: 427, endPoint x: 774, endPoint y: 428, distance: 421.4
click at [774, 428] on p "List of gaps that are known by the DS team and are being prioritized in the fut…" at bounding box center [600, 425] width 503 height 16
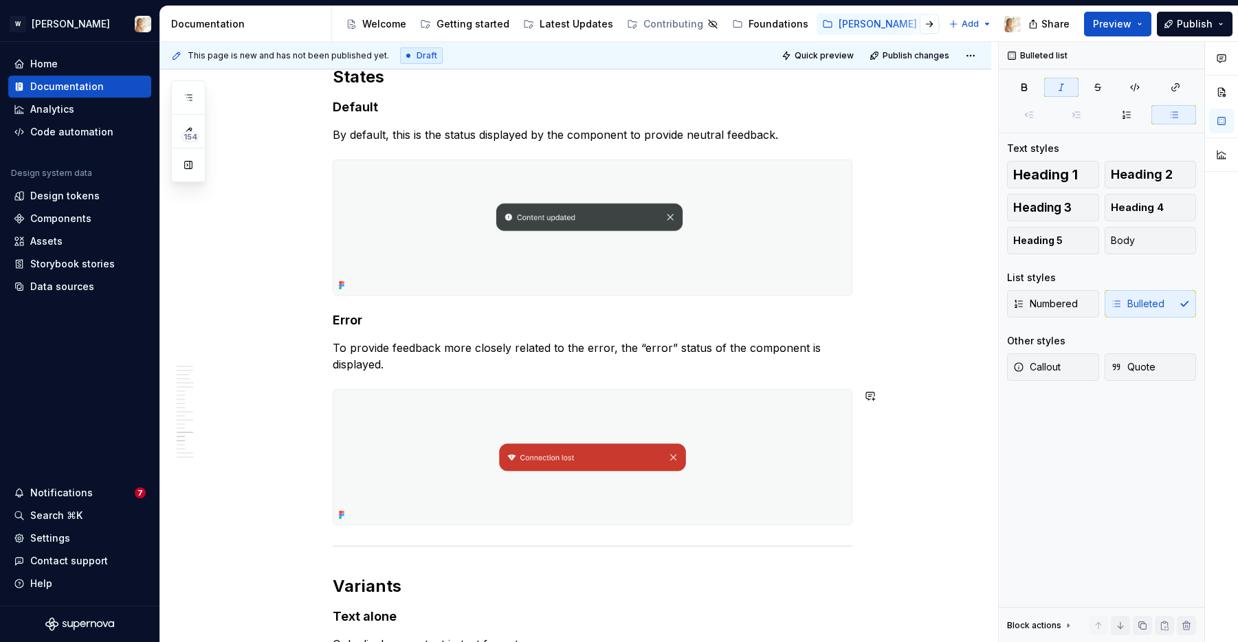
scroll to position [5185, 0]
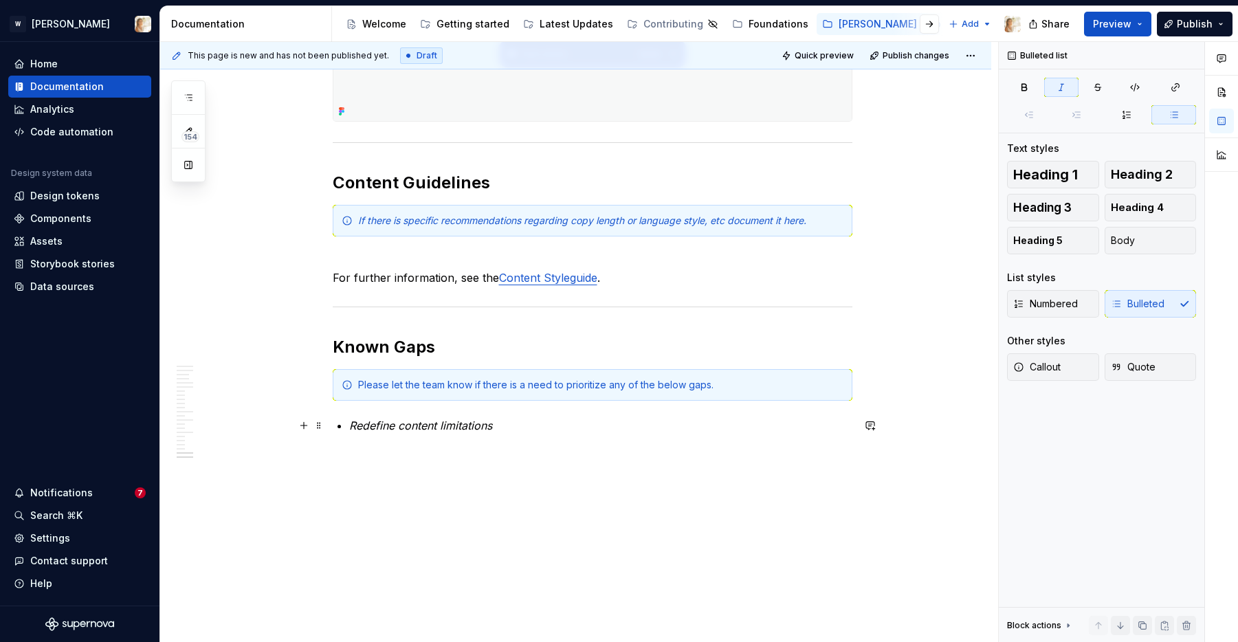
click at [464, 422] on em "Redefine content limitations" at bounding box center [420, 426] width 143 height 14
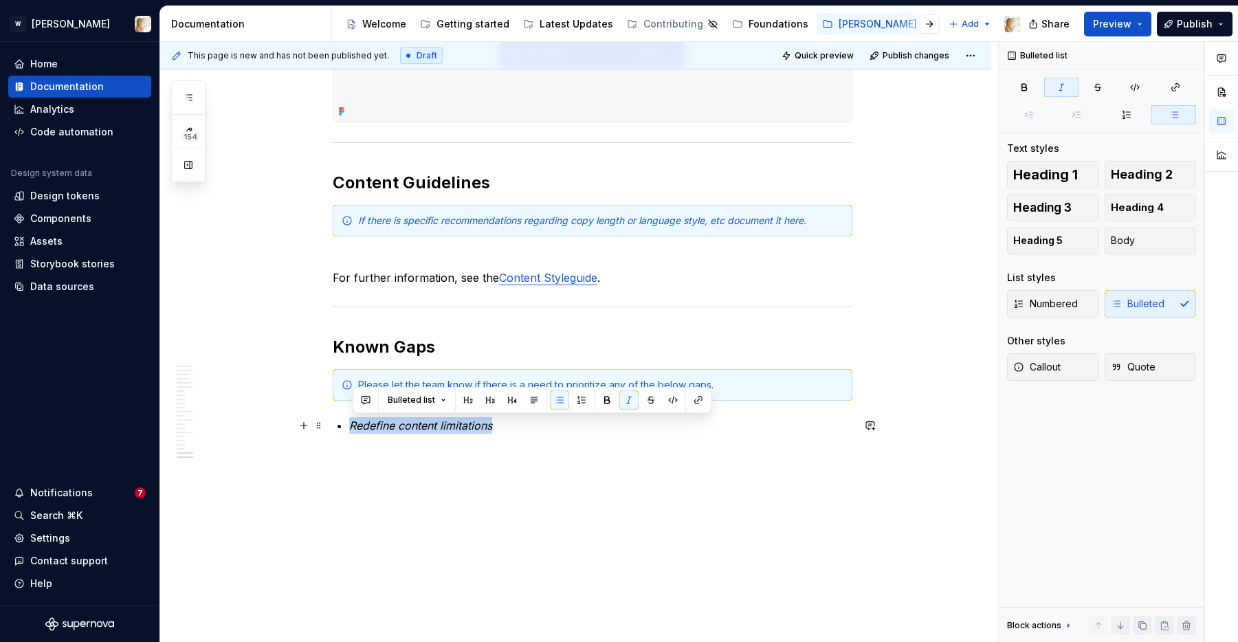
click at [464, 422] on em "Redefine content limitations" at bounding box center [420, 426] width 143 height 14
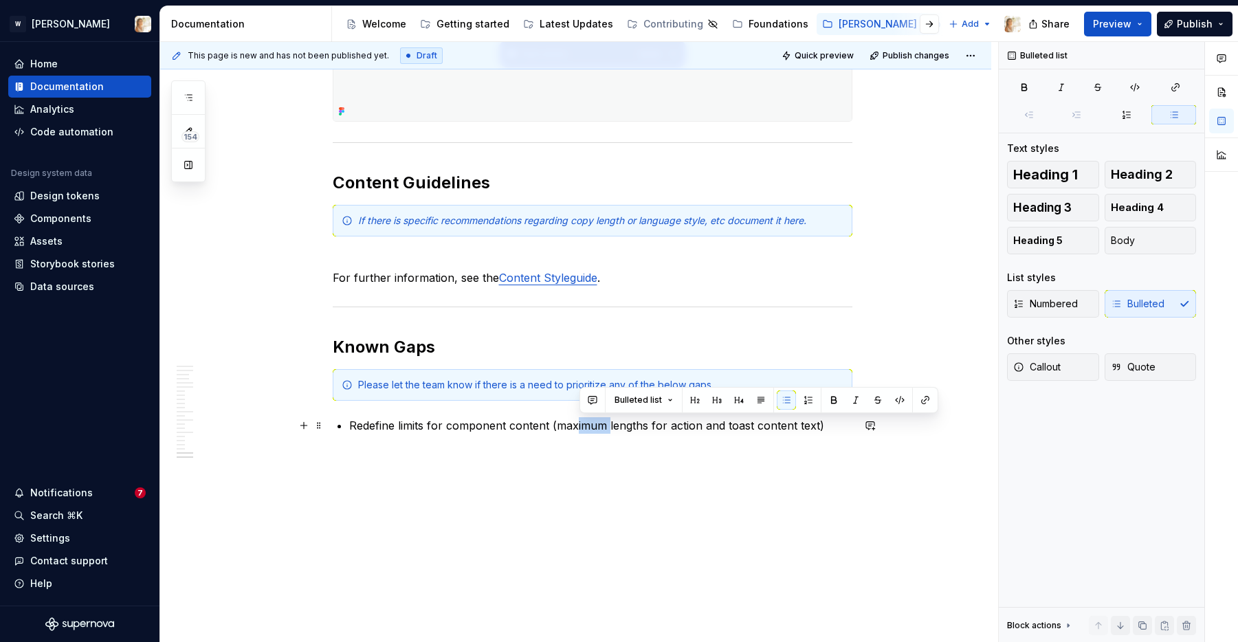
drag, startPoint x: 612, startPoint y: 427, endPoint x: 579, endPoint y: 428, distance: 33.0
click at [579, 428] on p "Redefine limits for component content (maximum lengths for action and toast con…" at bounding box center [600, 425] width 503 height 16
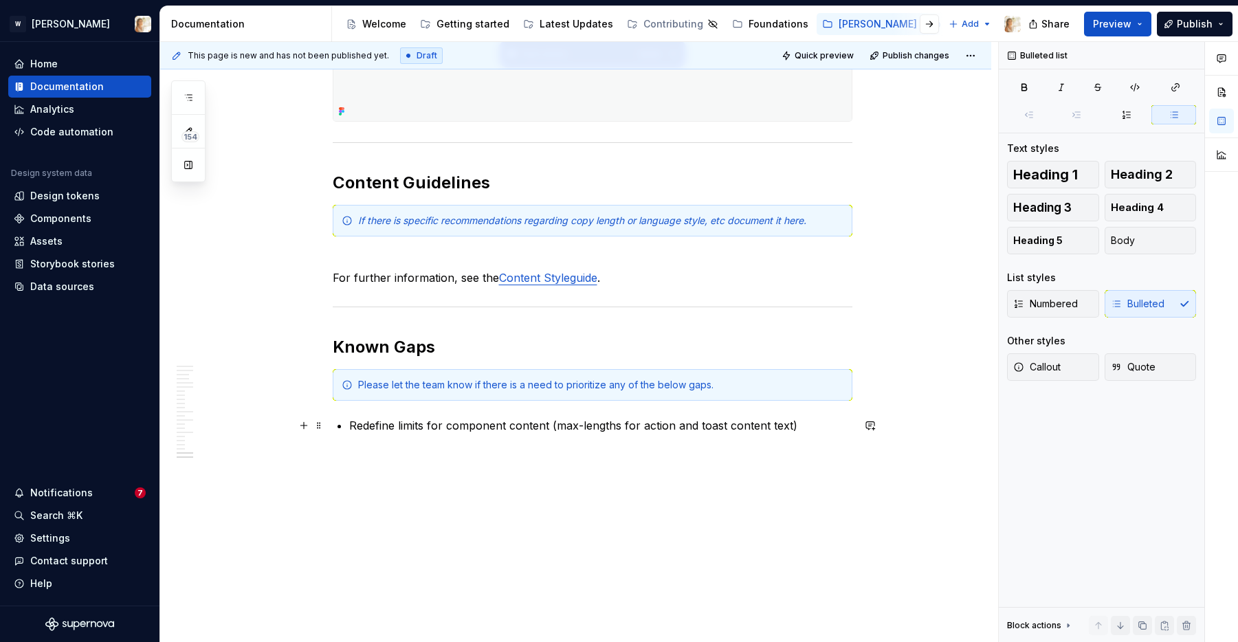
click at [802, 426] on p "Redefine limits for component content (max-lengths for action and toast content…" at bounding box center [600, 425] width 503 height 16
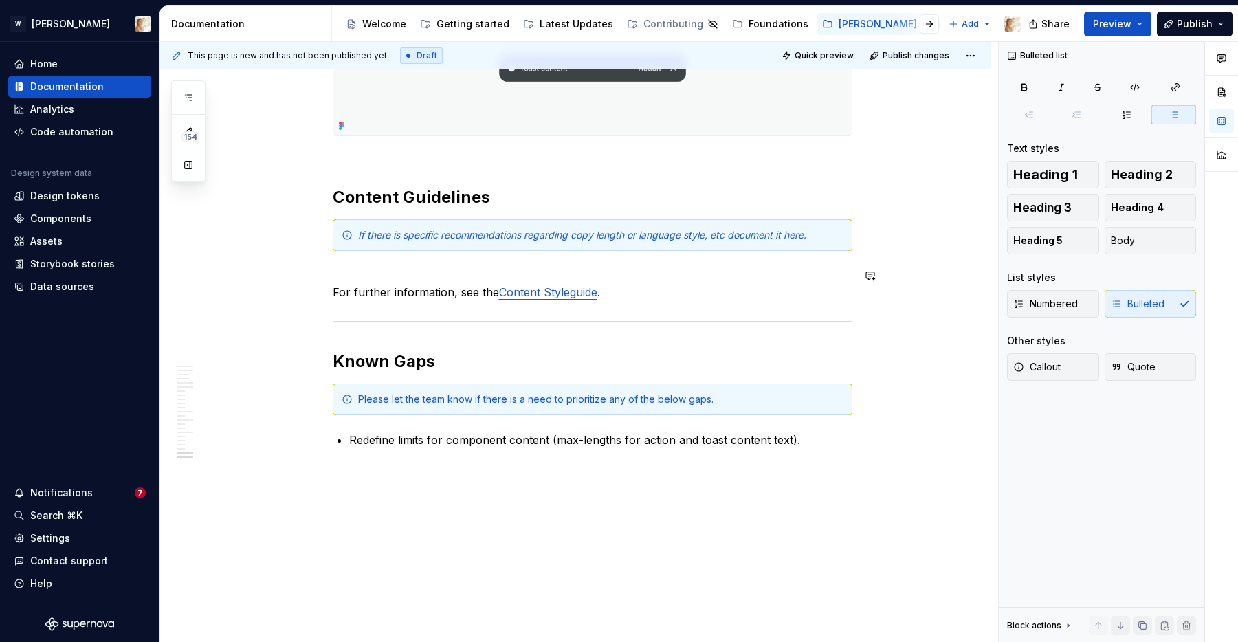
scroll to position [5169, 0]
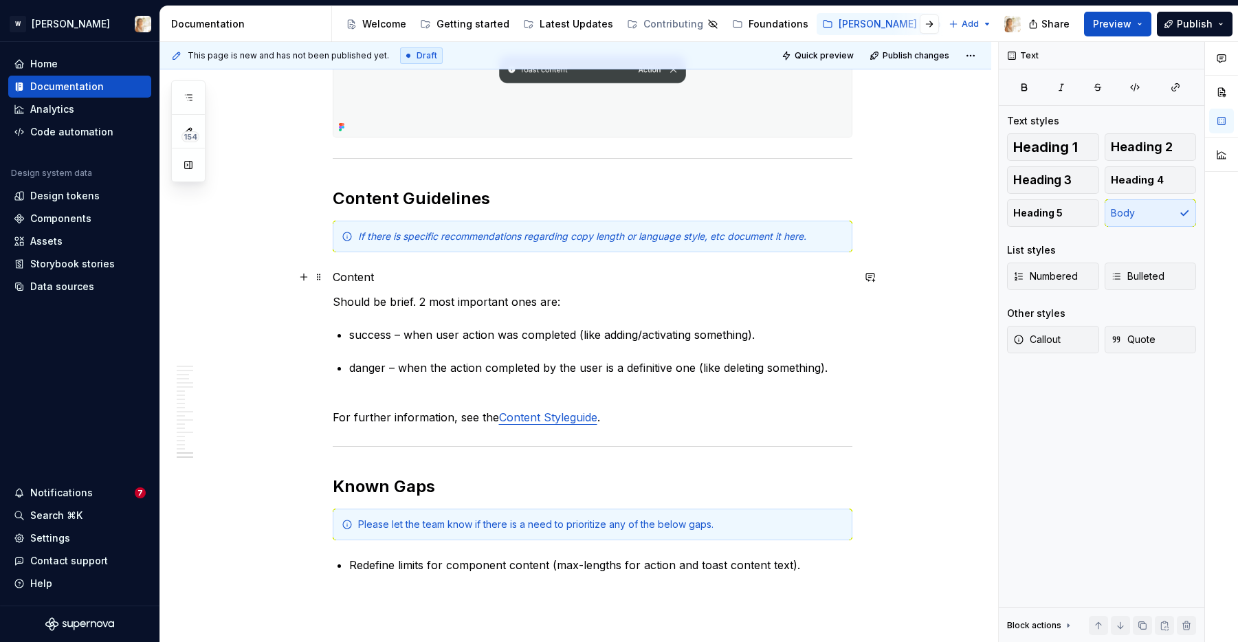
click at [349, 285] on p "Content" at bounding box center [593, 277] width 520 height 16
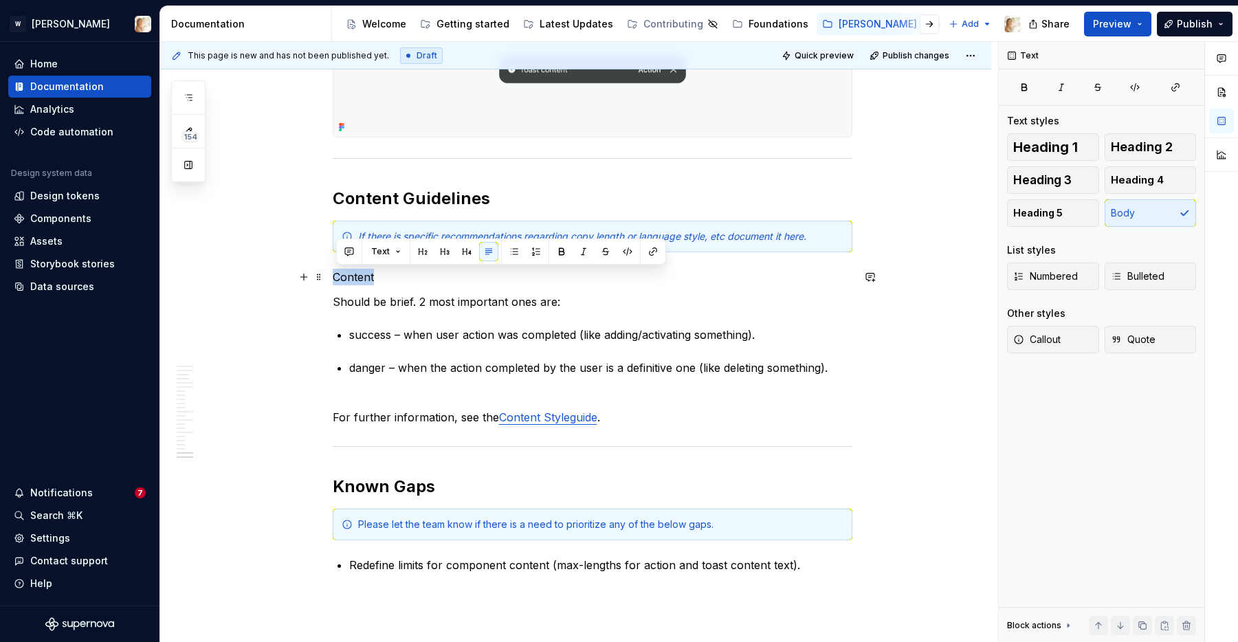
click at [349, 285] on p "Content" at bounding box center [593, 277] width 520 height 16
click at [1127, 181] on span "Heading 4" at bounding box center [1137, 180] width 53 height 14
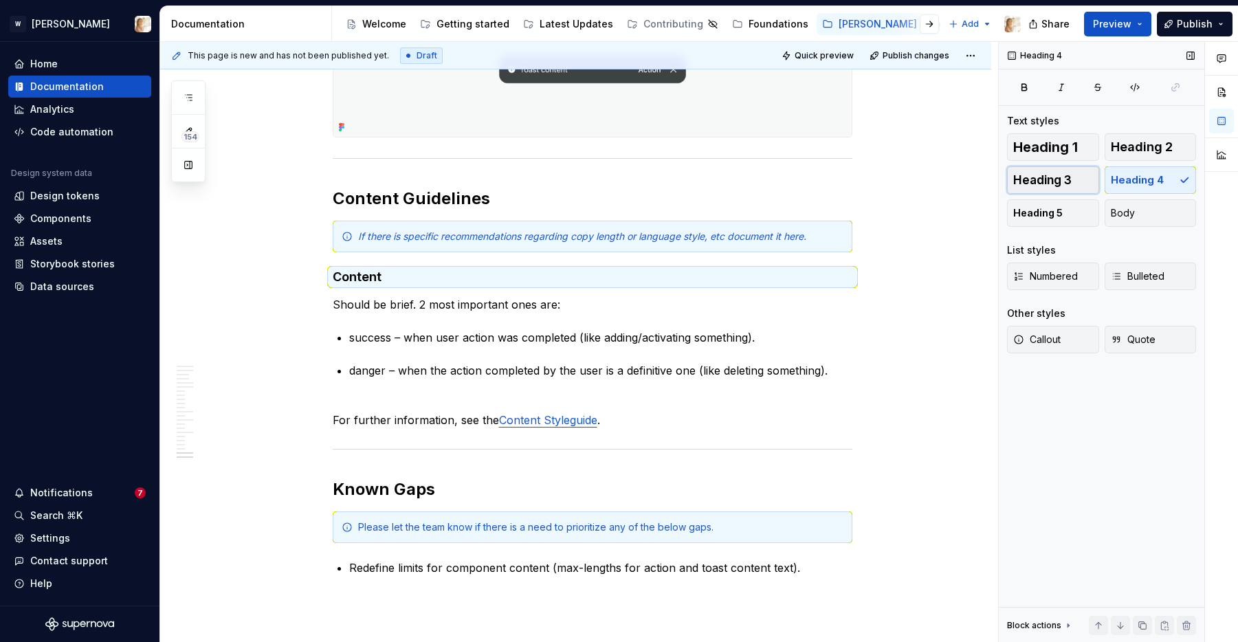
click at [1071, 175] on button "Heading 3" at bounding box center [1053, 179] width 92 height 27
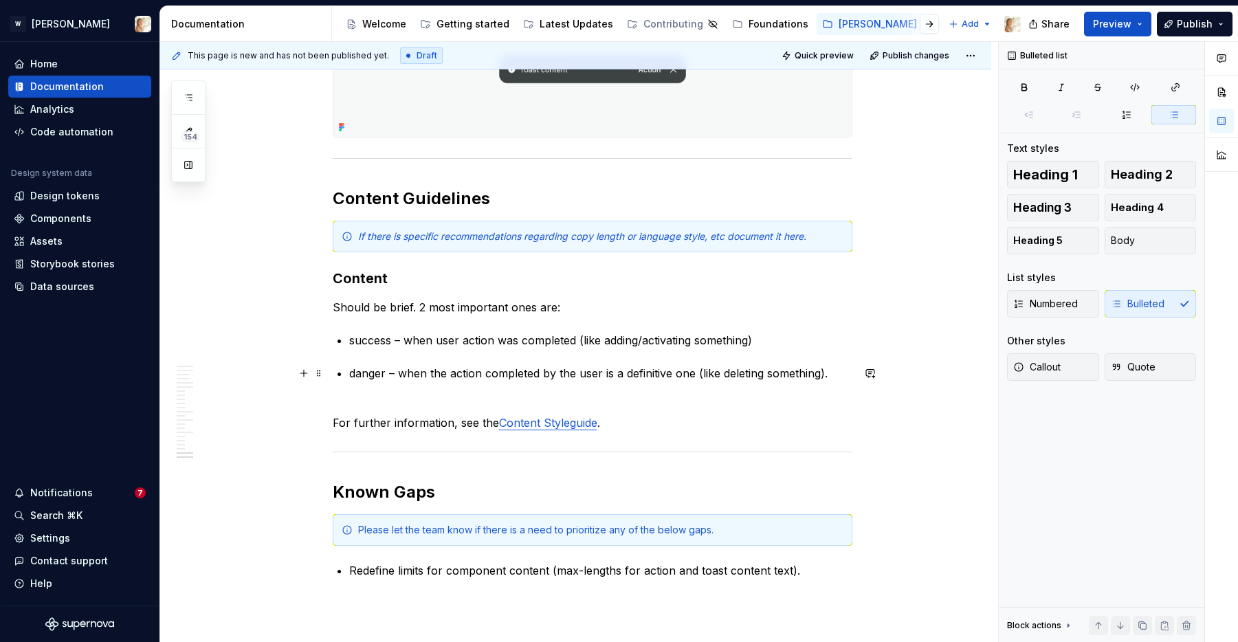
click at [354, 375] on p "danger – when the action completed by the user is a definitive one (like deleti…" at bounding box center [600, 373] width 503 height 16
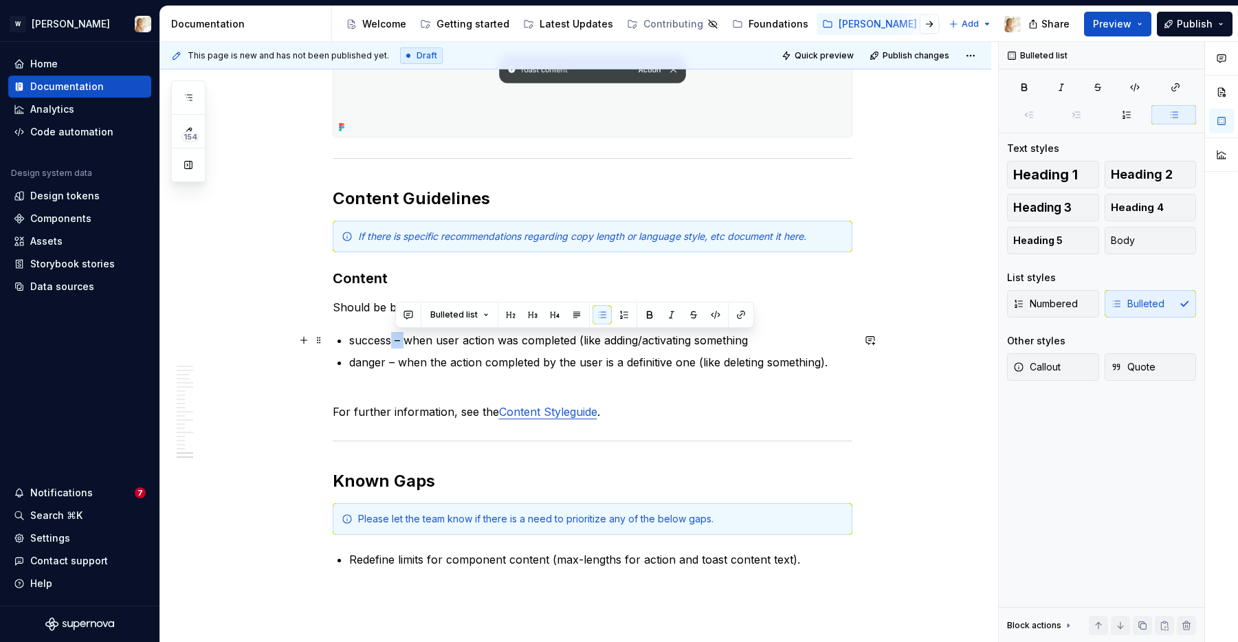
drag, startPoint x: 407, startPoint y: 338, endPoint x: 396, endPoint y: 339, distance: 11.0
click at [396, 339] on p "success – when user action was completed (like adding/activating something" at bounding box center [600, 340] width 503 height 16
click at [753, 342] on p "success: when user action was completed (like adding/activating something" at bounding box center [600, 340] width 503 height 16
click at [397, 360] on p "danger – when the action completed by the user is a definitive one (like deleti…" at bounding box center [600, 362] width 503 height 16
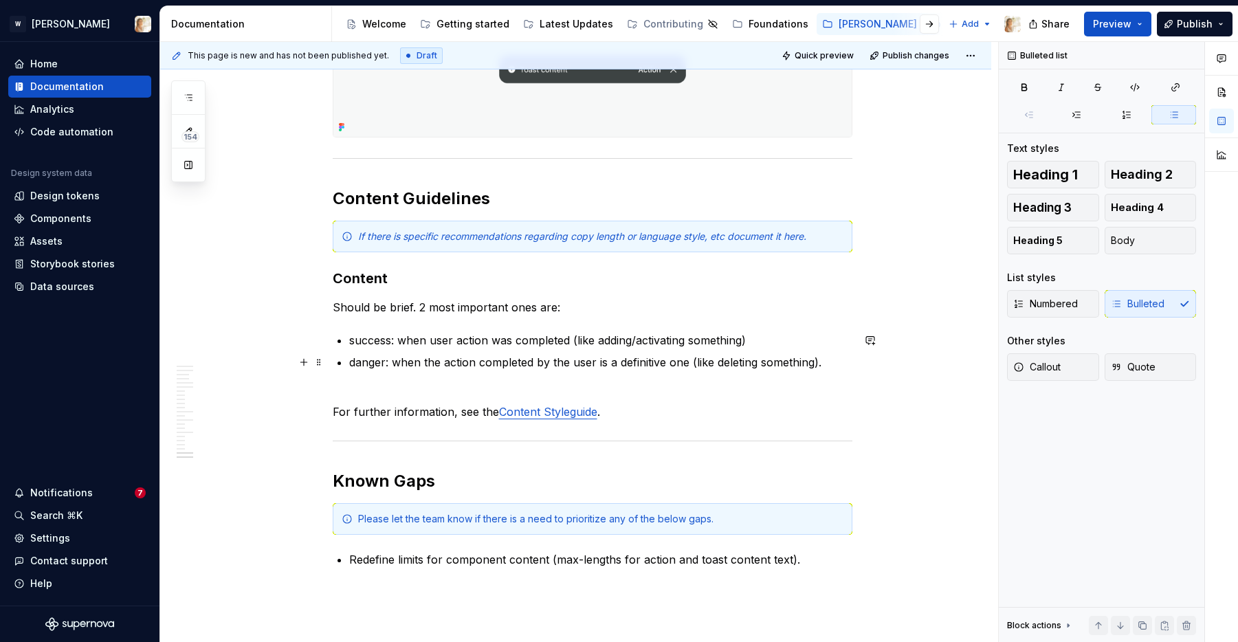
click at [829, 360] on p "danger: when the action completed by the user is a definitive one (like deletin…" at bounding box center [600, 362] width 503 height 16
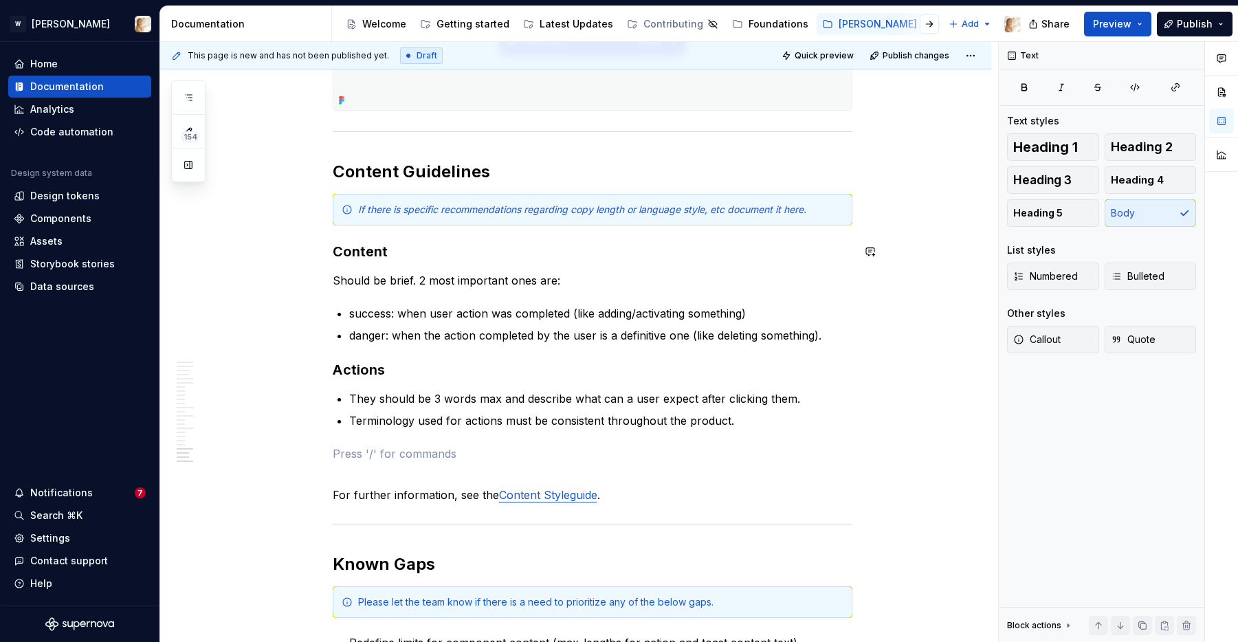
scroll to position [5198, 0]
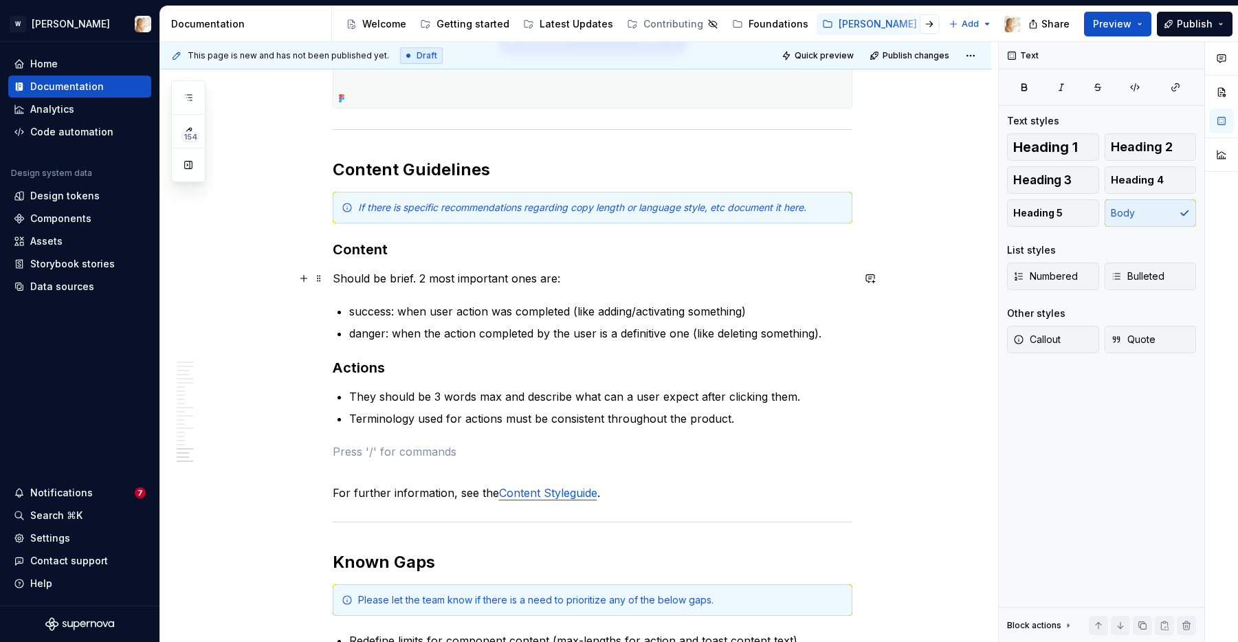
click at [338, 277] on p "Should be brief. 2 most important ones are:" at bounding box center [593, 278] width 520 height 16
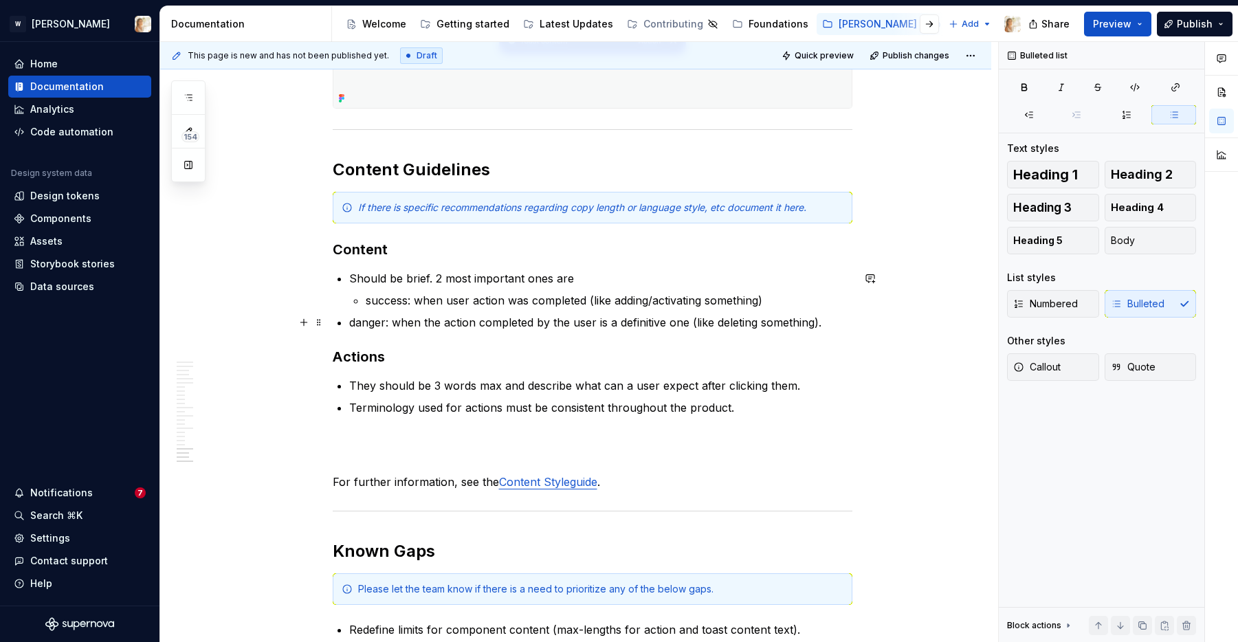
click at [353, 323] on p "danger: when the action completed by the user is a definitive one (like deletin…" at bounding box center [600, 322] width 503 height 16
click at [852, 322] on p "danger: when the action completed by the user is a definitive one (like deletin…" at bounding box center [609, 322] width 487 height 16
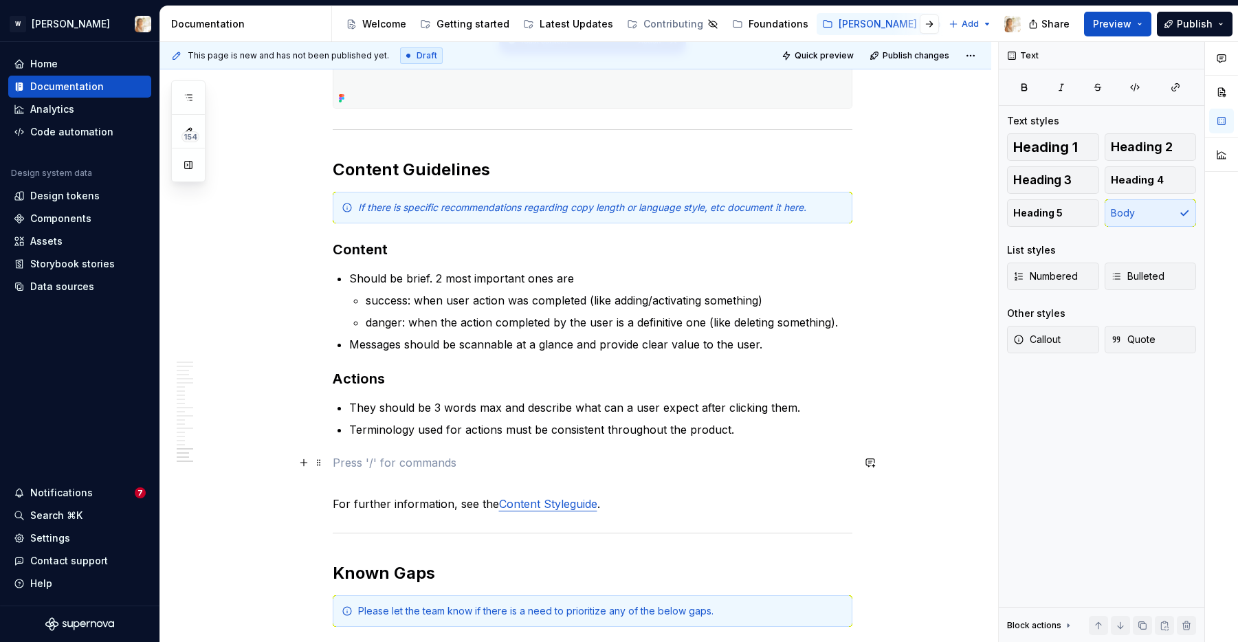
click at [343, 462] on p at bounding box center [593, 462] width 520 height 16
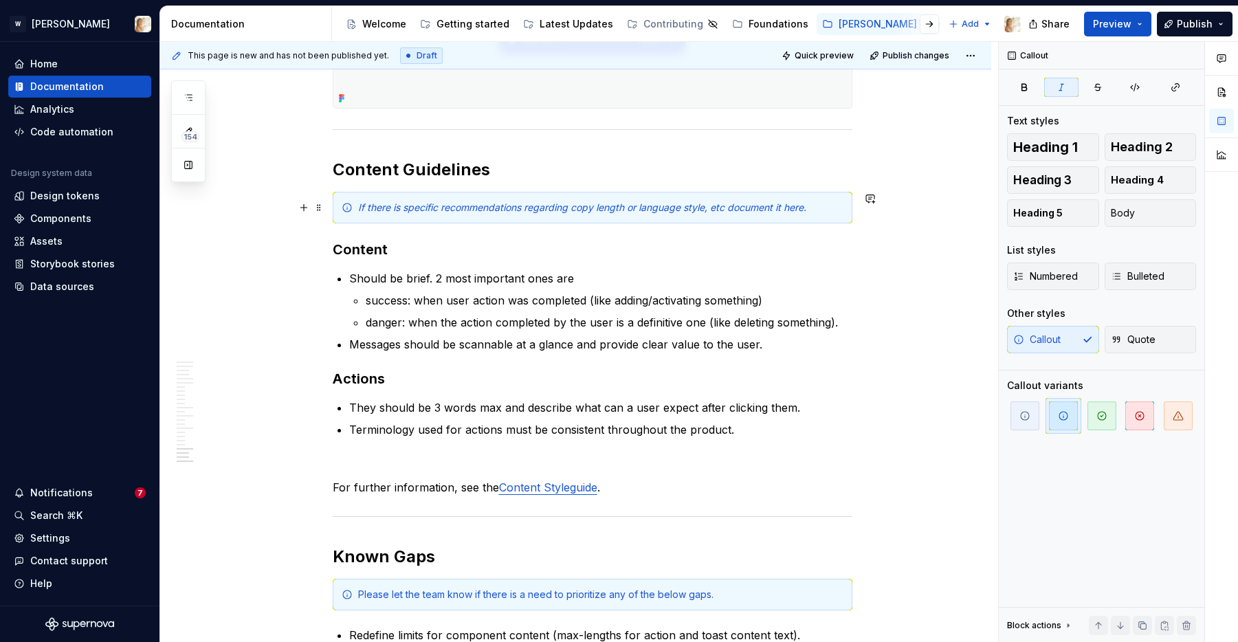
click at [441, 208] on em "If there is specific recommendations regarding copy length or language style, e…" at bounding box center [582, 207] width 448 height 12
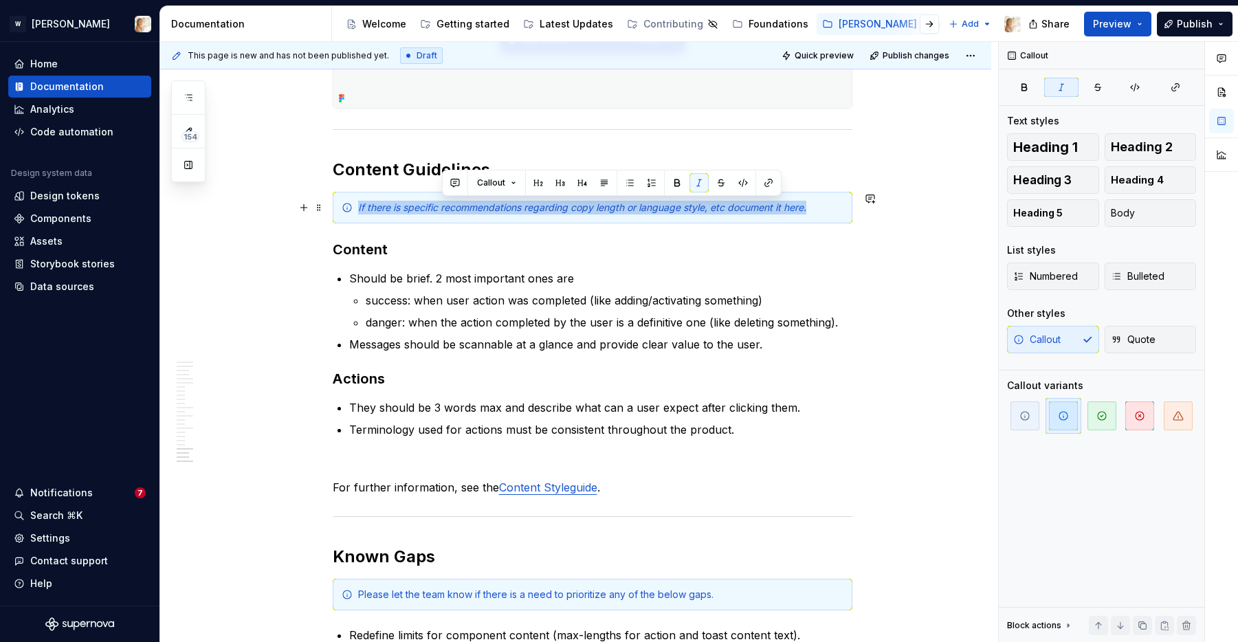
click at [441, 208] on em "If there is specific recommendations regarding copy length or language style, e…" at bounding box center [582, 207] width 448 height 12
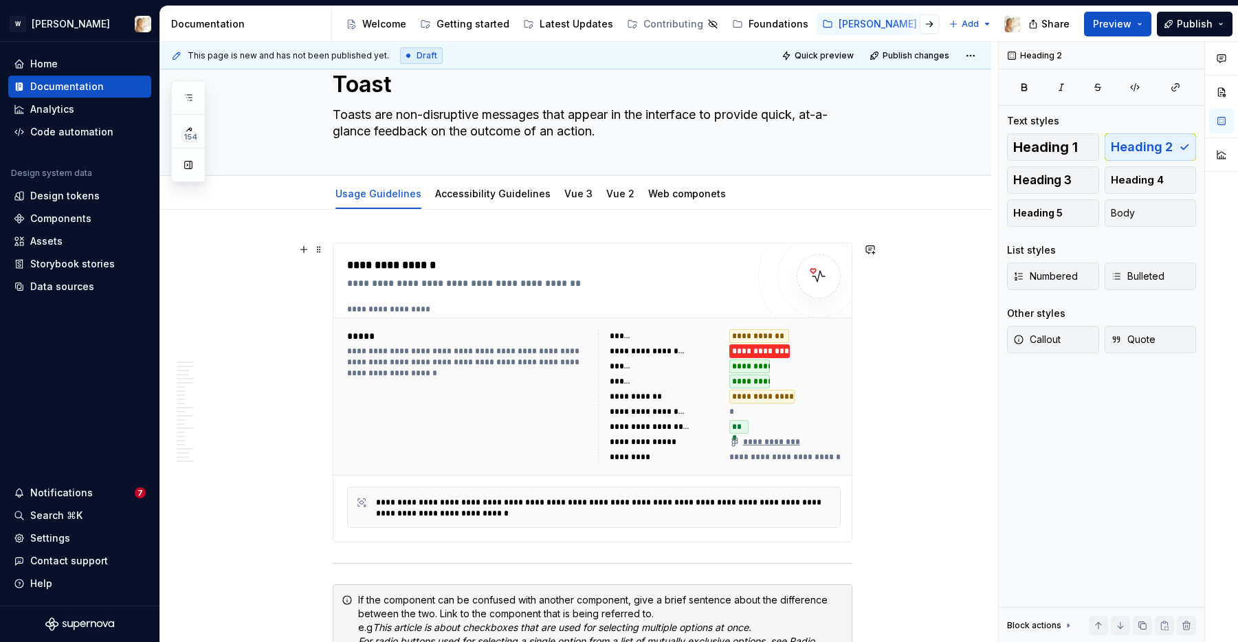
scroll to position [0, 0]
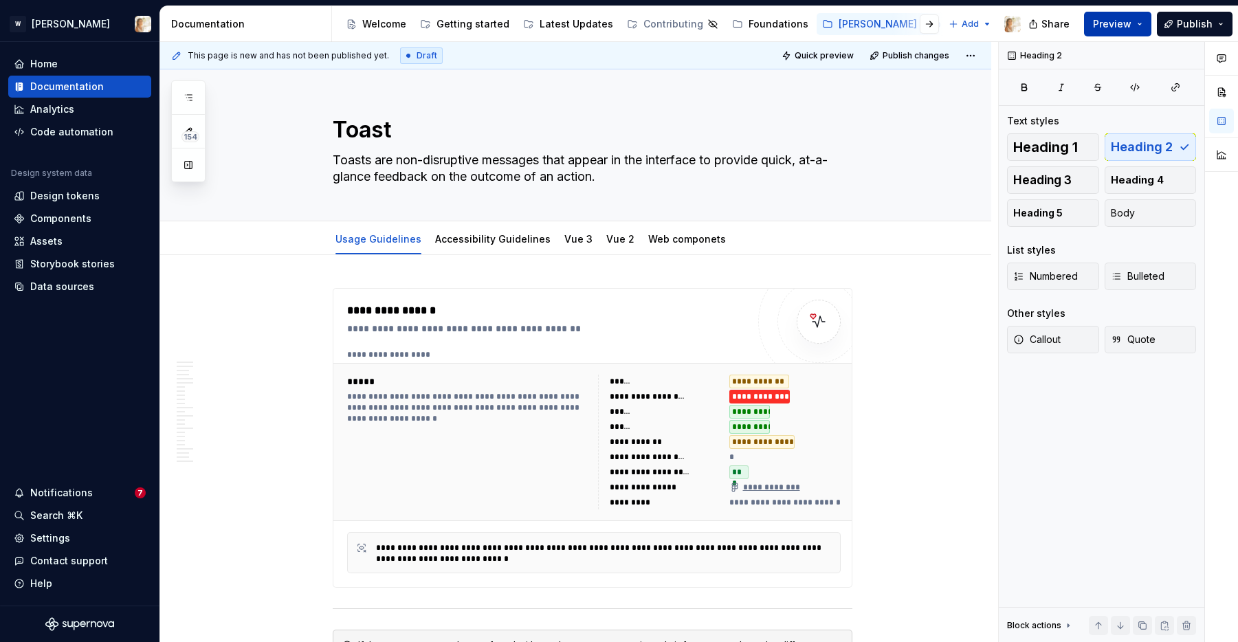
click at [1109, 28] on span "Preview" at bounding box center [1112, 24] width 38 height 14
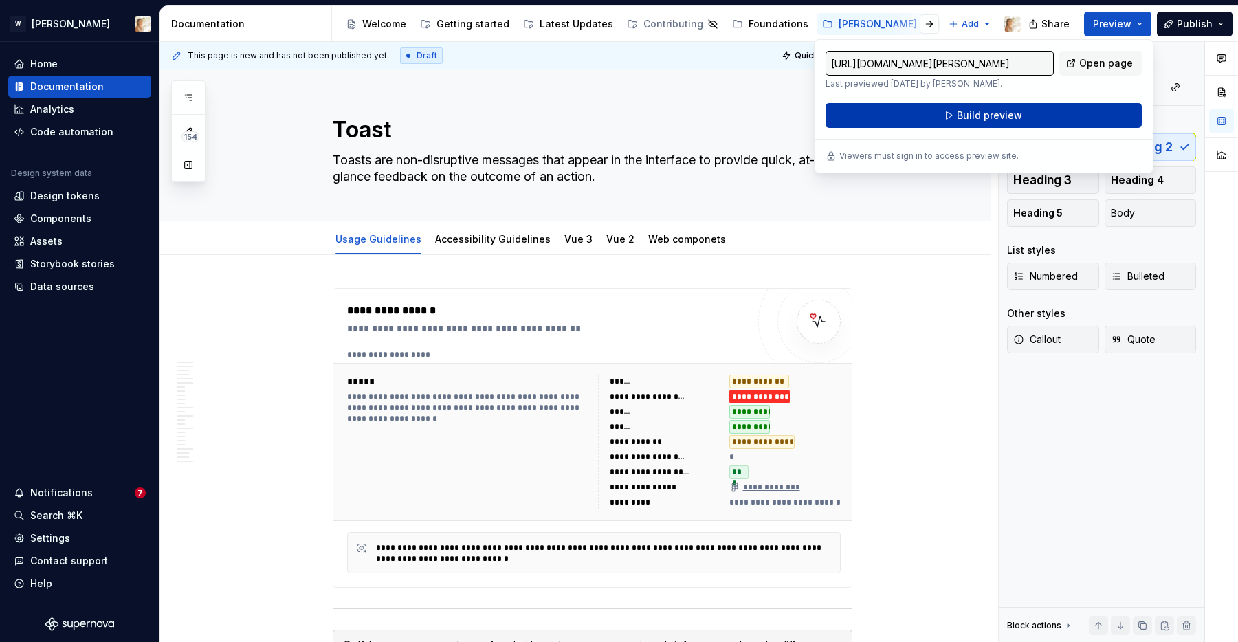
click at [1041, 115] on button "Build preview" at bounding box center [984, 115] width 316 height 25
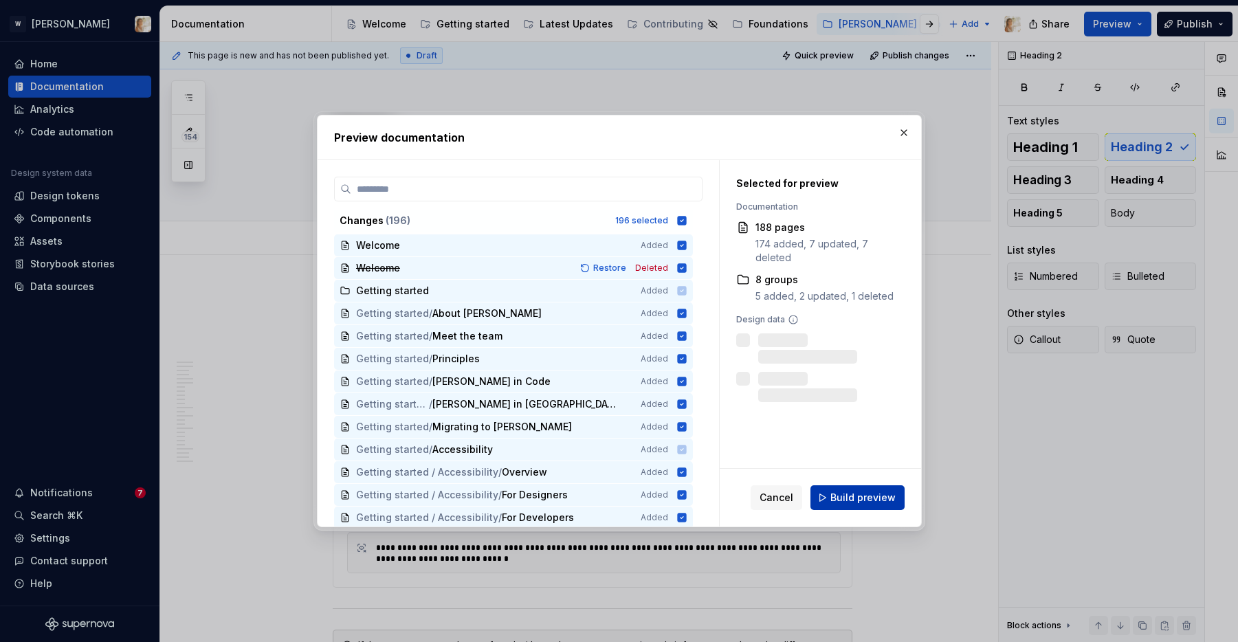
click at [848, 504] on span "Build preview" at bounding box center [862, 498] width 65 height 14
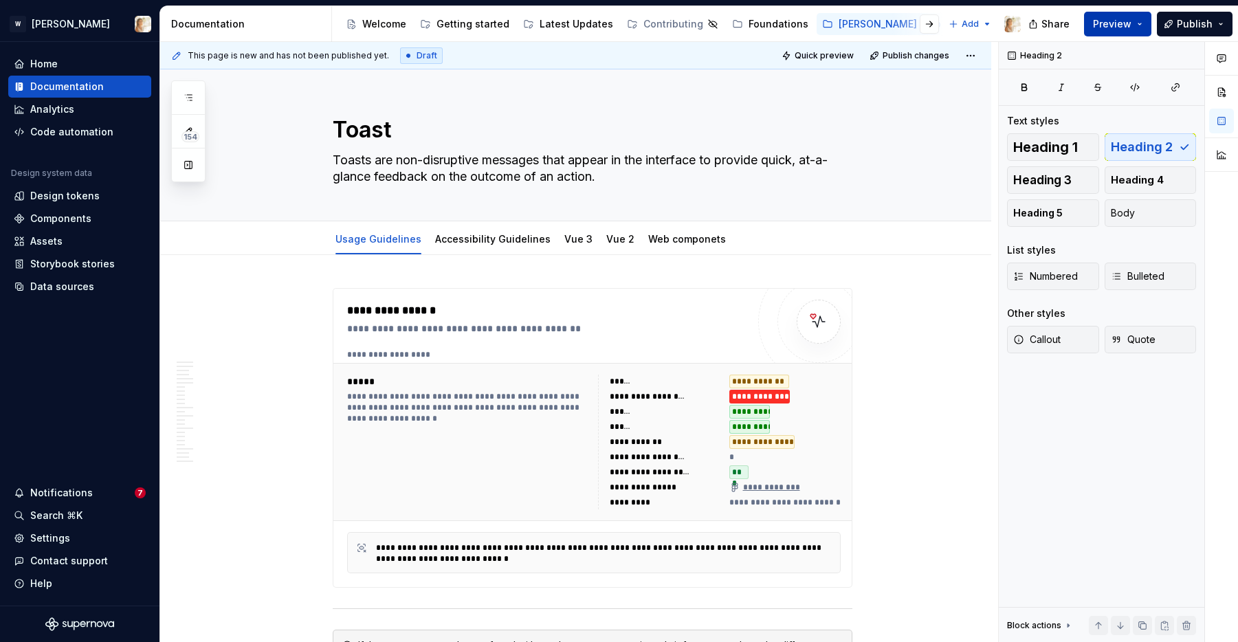
click at [1123, 29] on span "Preview" at bounding box center [1112, 24] width 38 height 14
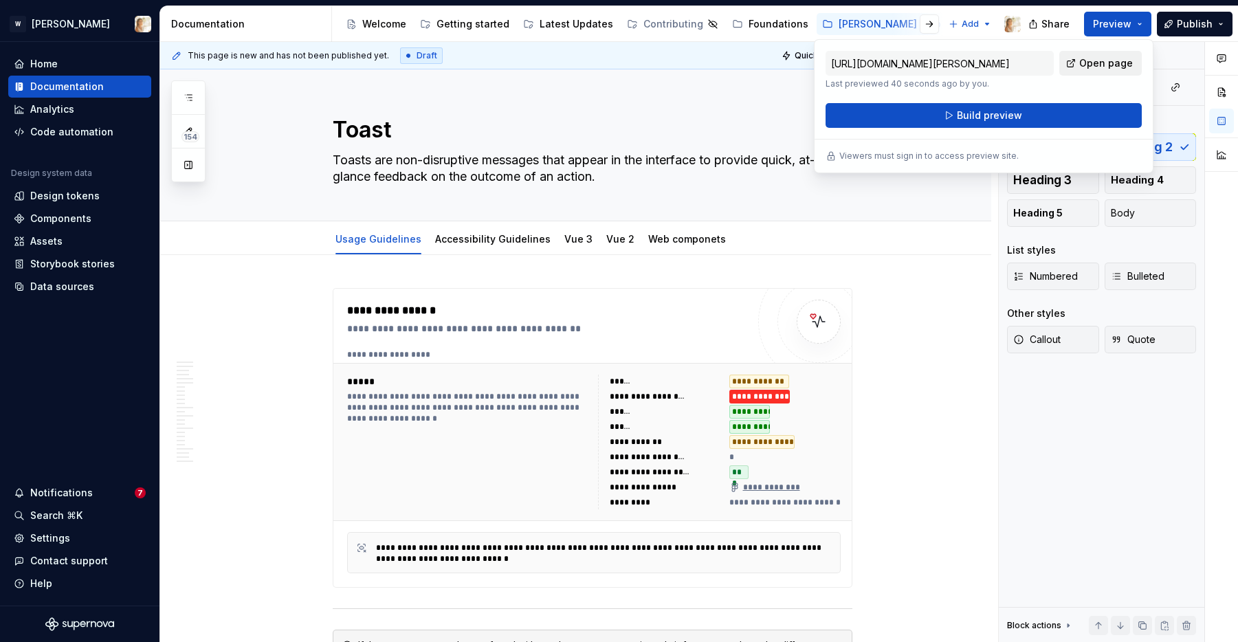
click at [1085, 65] on span "Open page" at bounding box center [1106, 63] width 54 height 14
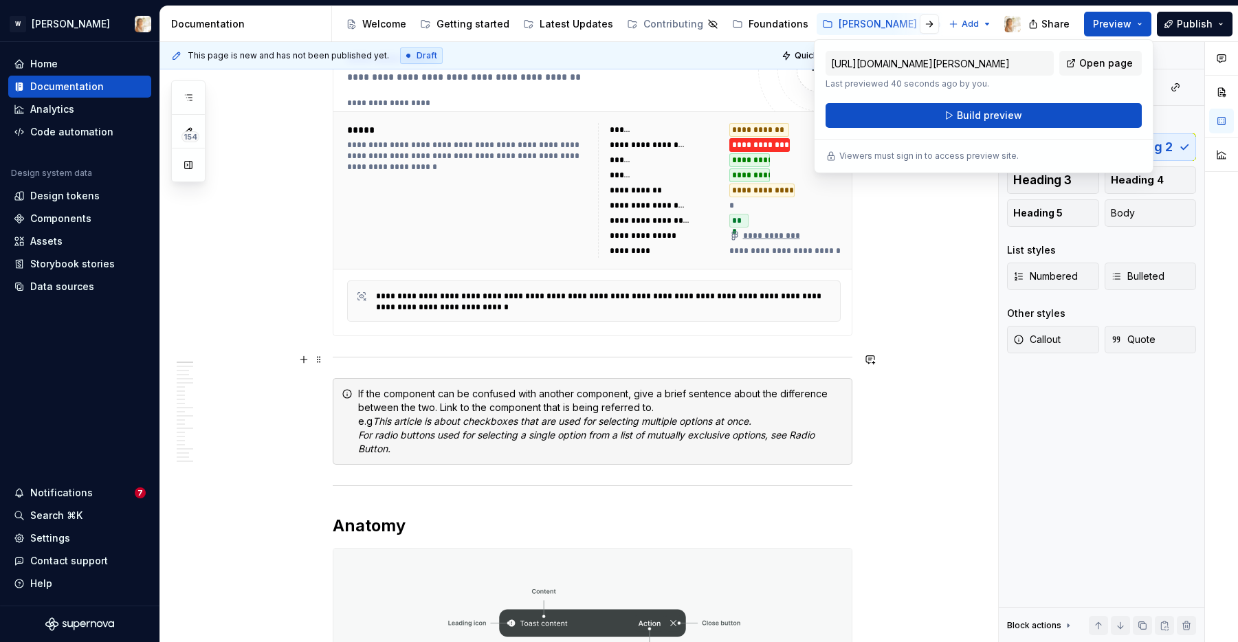
scroll to position [365, 0]
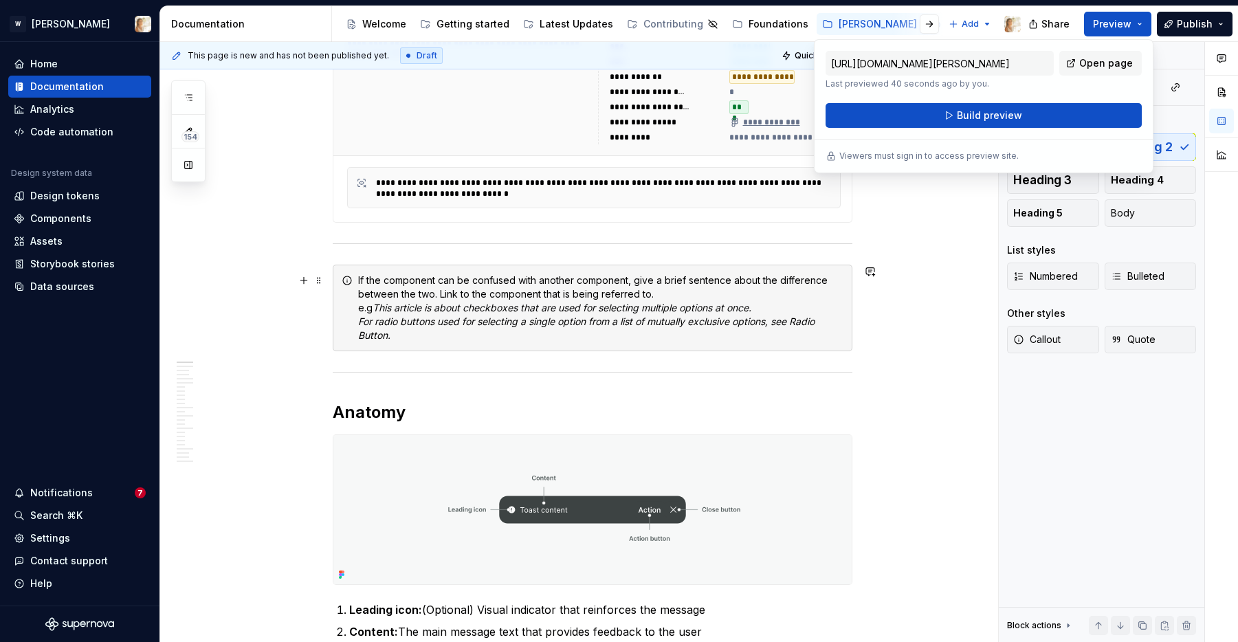
click at [707, 322] on em "For radio buttons used for selecting a single option from a list of mutually ex…" at bounding box center [587, 328] width 459 height 25
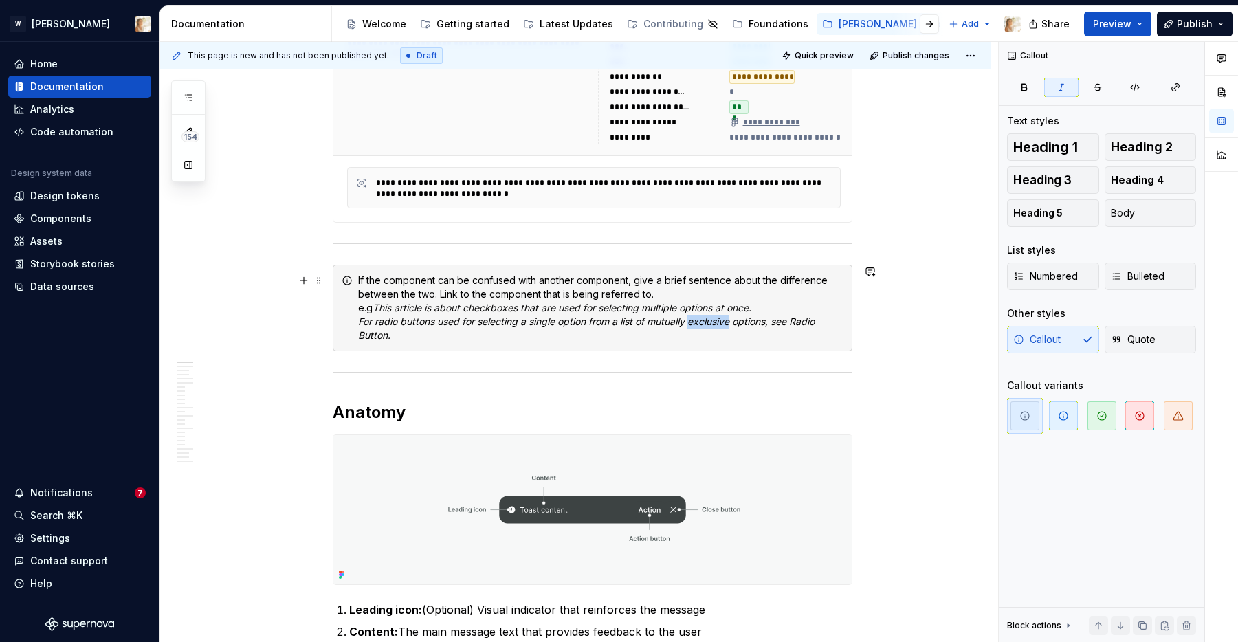
click at [707, 322] on em "For radio buttons used for selecting a single option from a list of mutually ex…" at bounding box center [587, 328] width 459 height 25
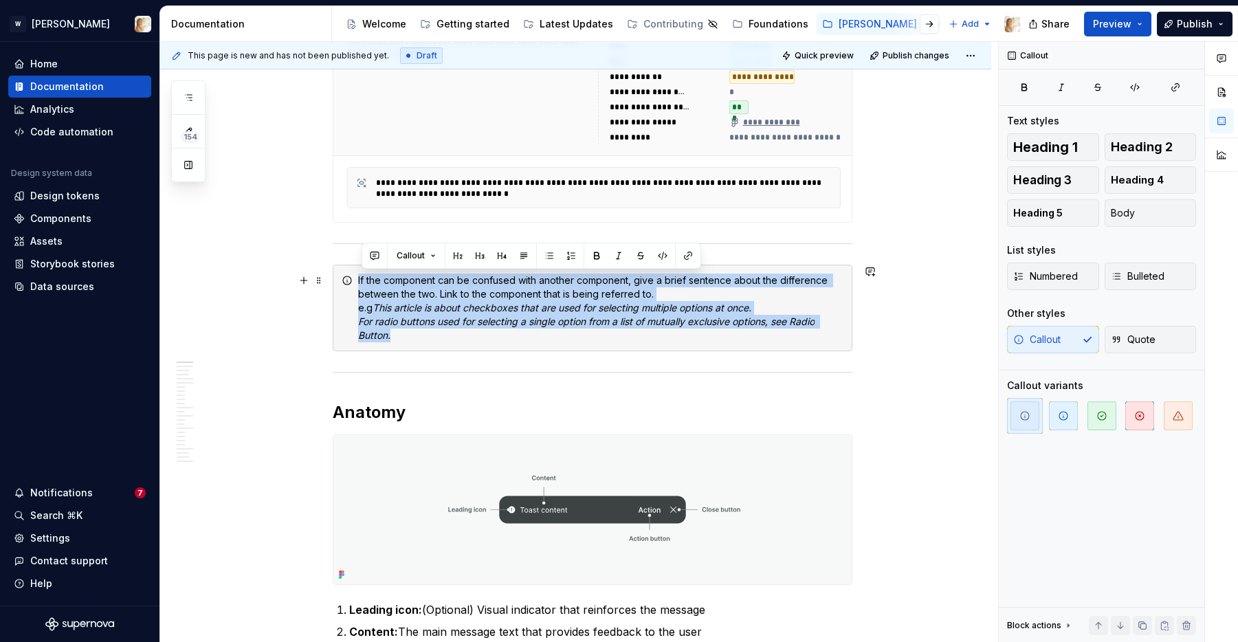
click at [707, 322] on em "For radio buttons used for selecting a single option from a list of mutually ex…" at bounding box center [587, 328] width 459 height 25
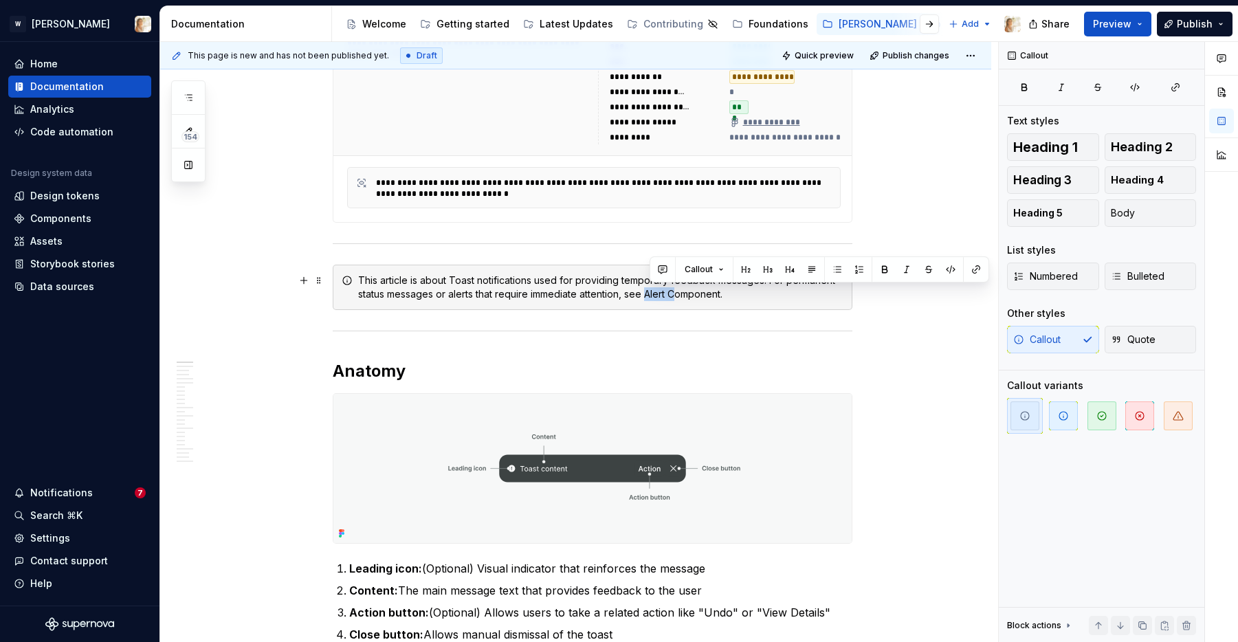
drag, startPoint x: 650, startPoint y: 295, endPoint x: 681, endPoint y: 295, distance: 30.2
click at [681, 295] on div "This article is about Toast notifications used for providing temporary feedback…" at bounding box center [600, 287] width 485 height 27
drag, startPoint x: 648, startPoint y: 295, endPoint x: 736, endPoint y: 289, distance: 87.5
click at [736, 289] on div "This article is about Toast notifications used for providing temporary feedback…" at bounding box center [600, 287] width 485 height 27
click at [974, 274] on button "button" at bounding box center [976, 269] width 19 height 19
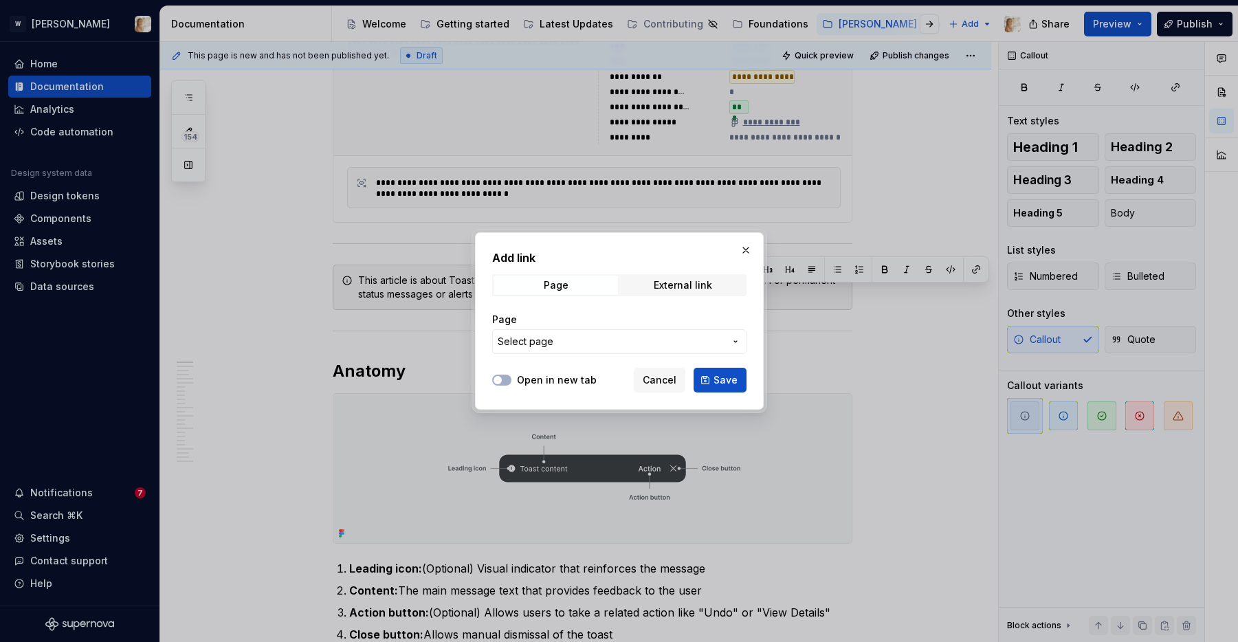
click at [540, 344] on span "Select page" at bounding box center [526, 342] width 56 height 14
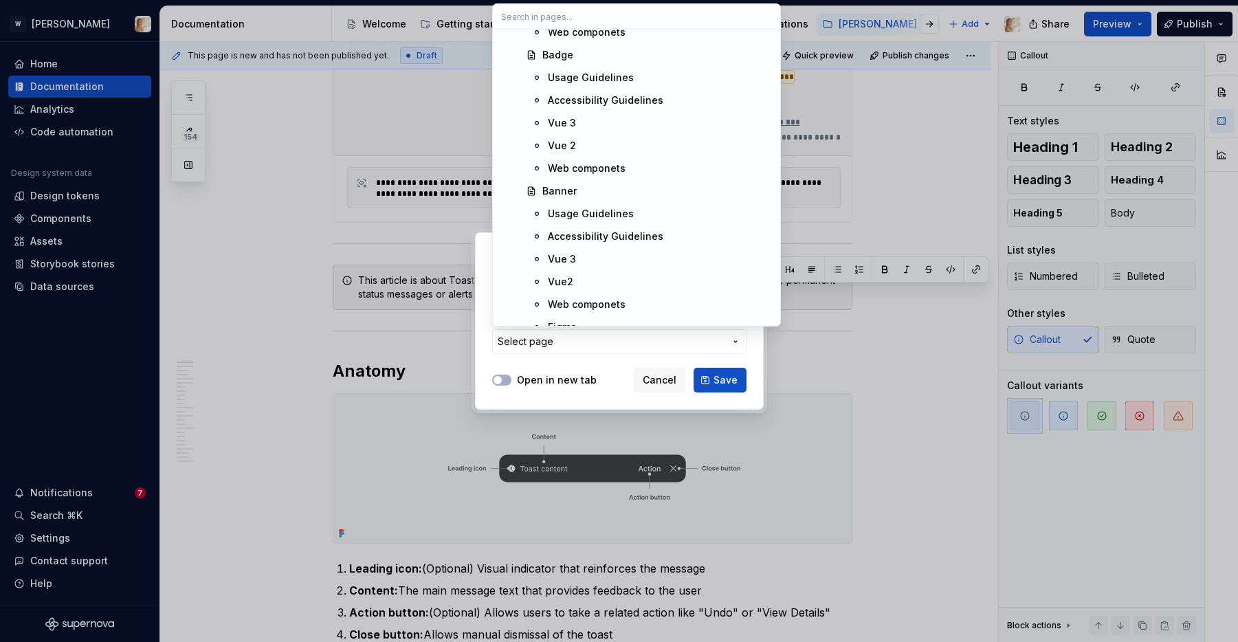
scroll to position [1511, 0]
click at [562, 189] on div "Banner" at bounding box center [559, 188] width 34 height 14
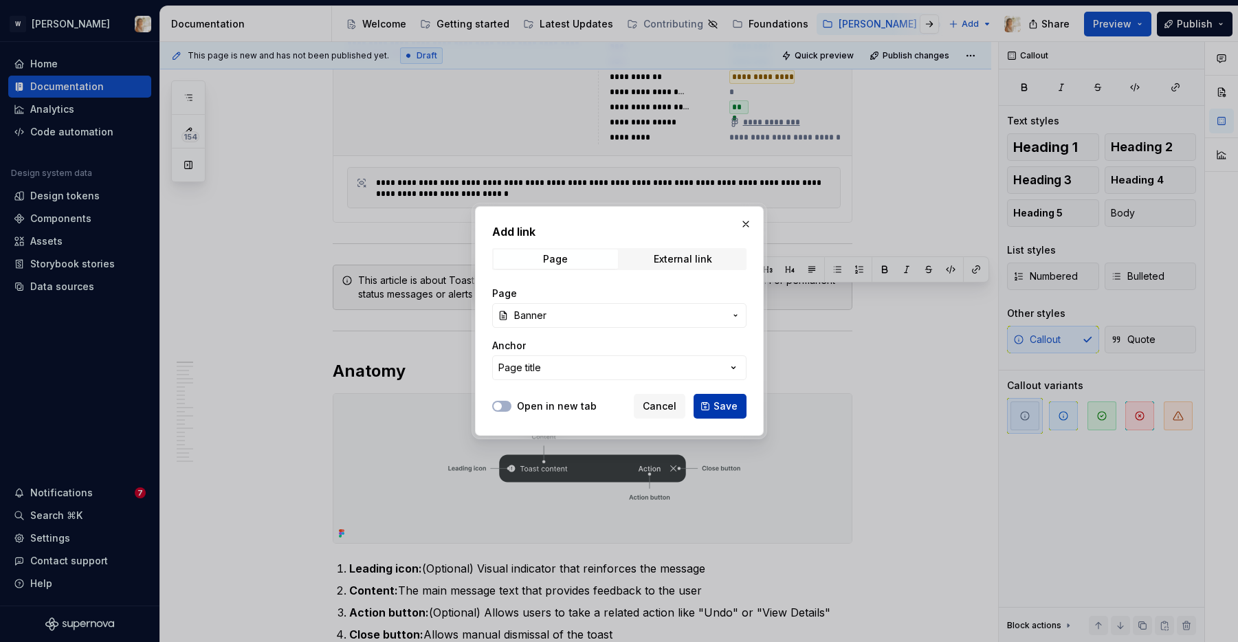
click at [719, 405] on span "Save" at bounding box center [726, 406] width 24 height 14
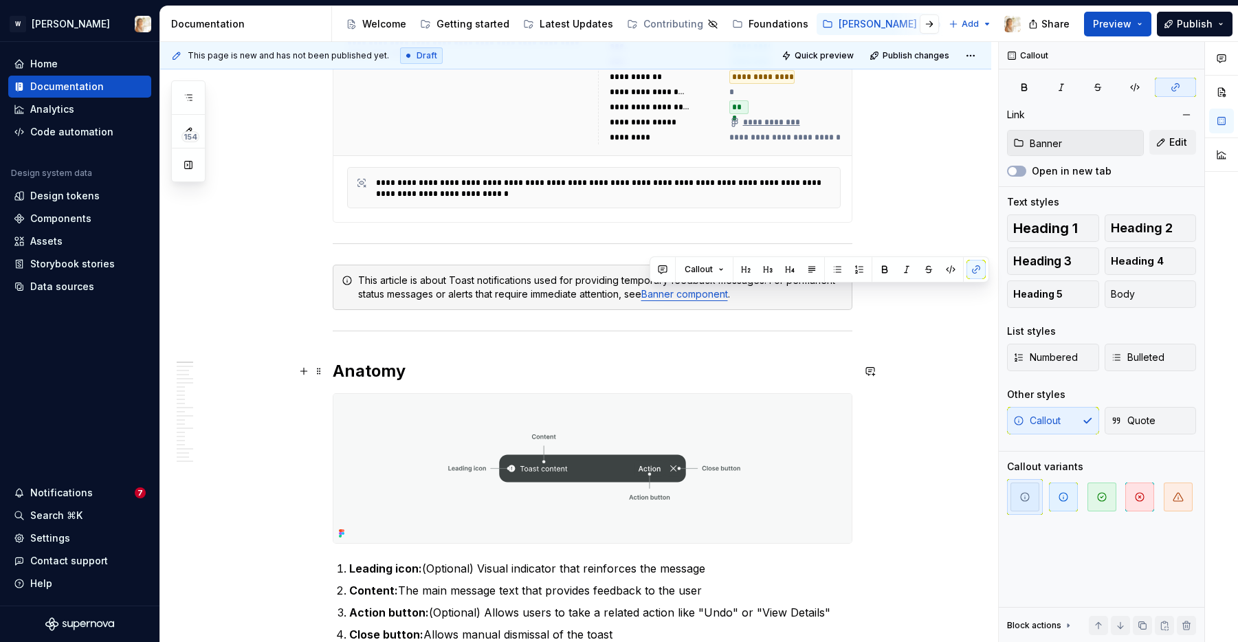
click at [707, 365] on h2 "Anatomy" at bounding box center [593, 371] width 520 height 22
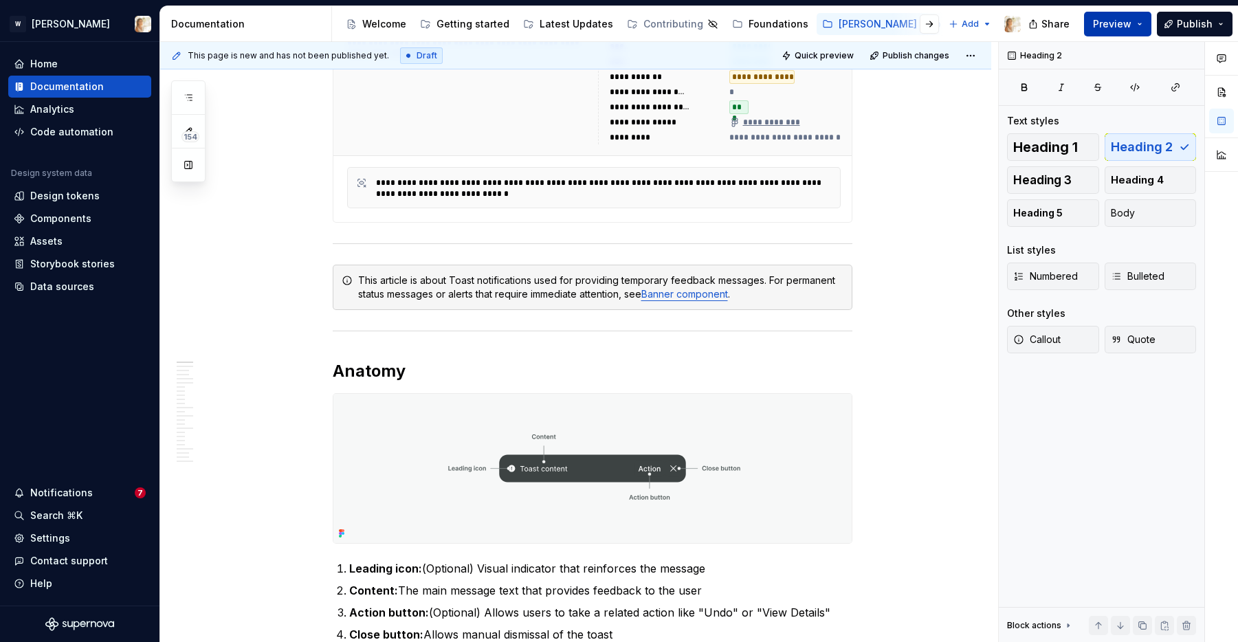
click at [1117, 21] on span "Preview" at bounding box center [1112, 24] width 38 height 14
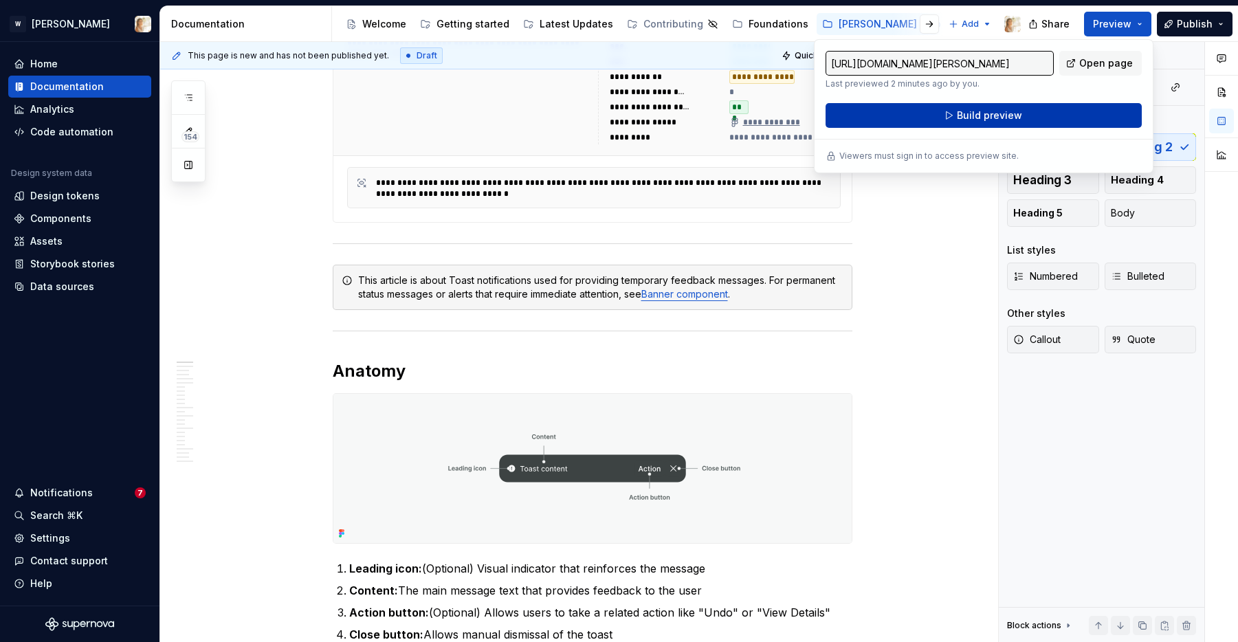
click at [1012, 115] on span "Build preview" at bounding box center [989, 116] width 65 height 14
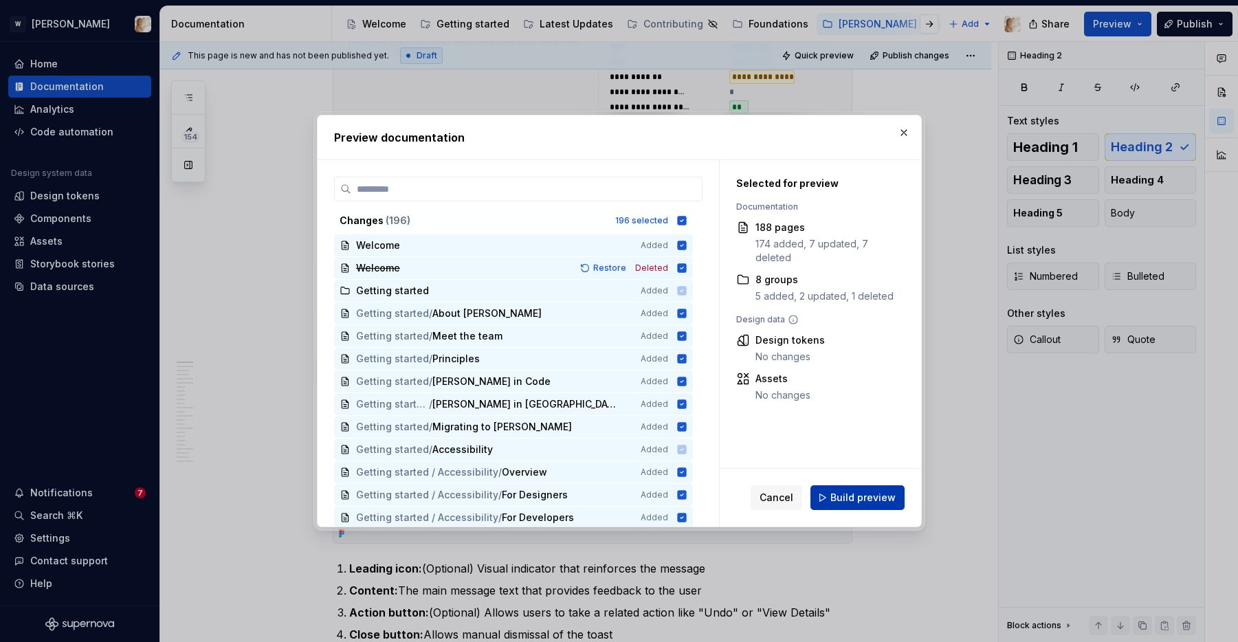
click at [870, 491] on span "Build preview" at bounding box center [862, 498] width 65 height 14
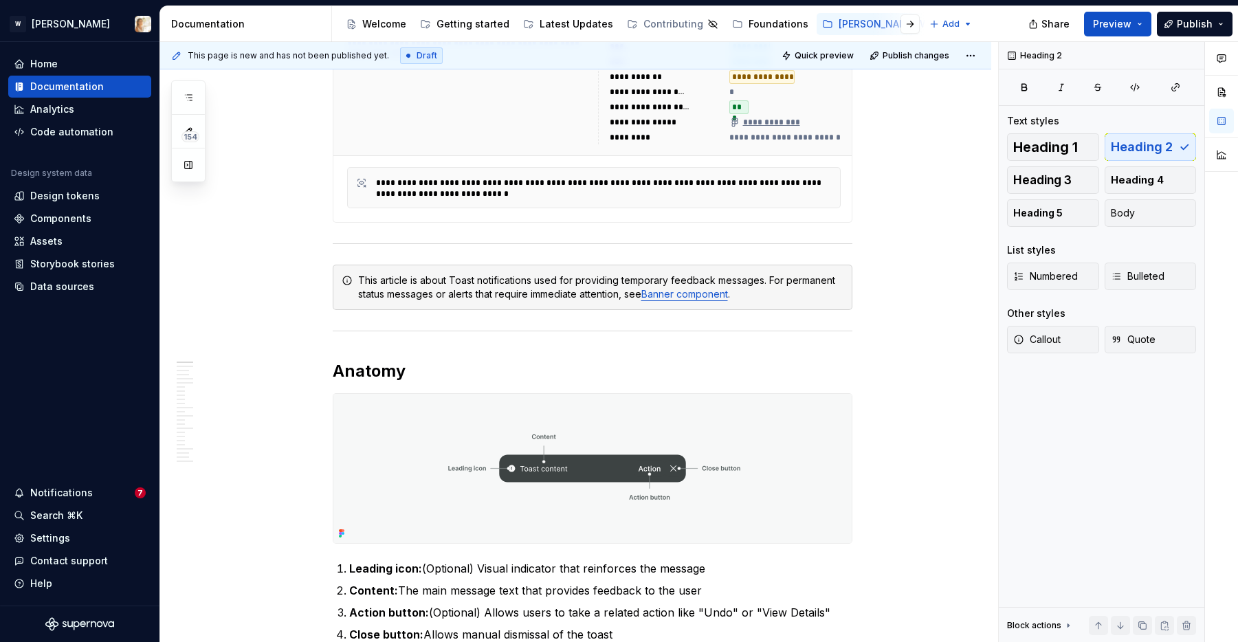
type textarea "*"
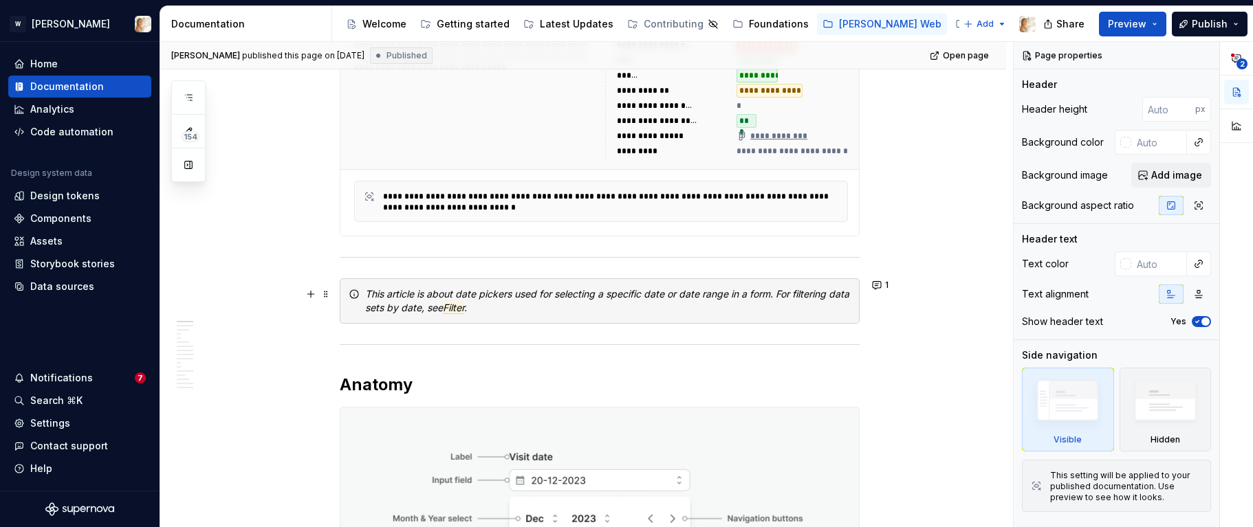
scroll to position [405, 0]
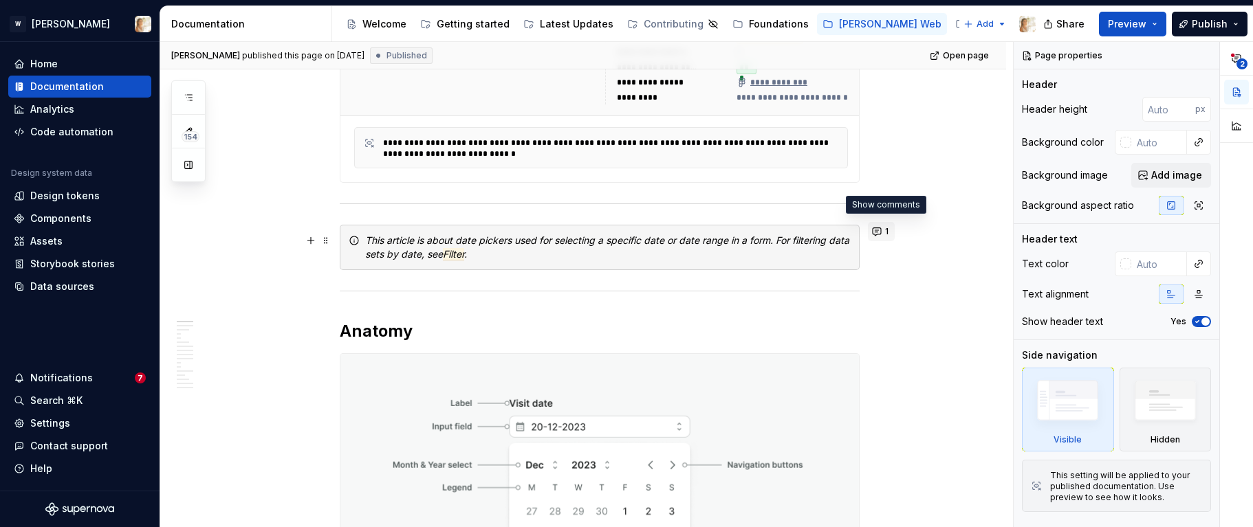
click at [883, 232] on button "1" at bounding box center [881, 231] width 27 height 19
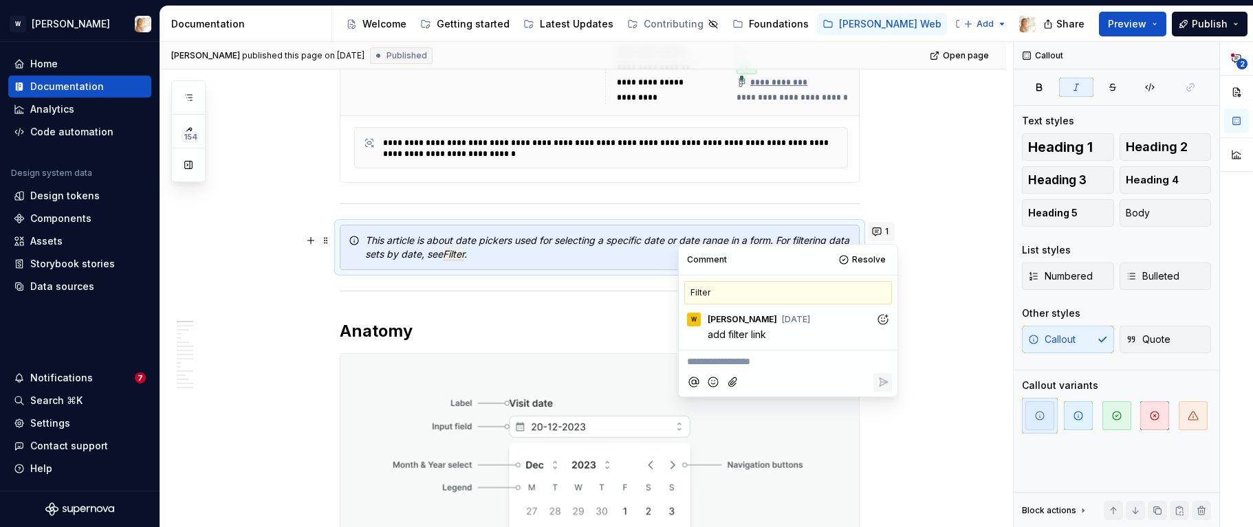
click at [883, 232] on button "1" at bounding box center [881, 231] width 27 height 19
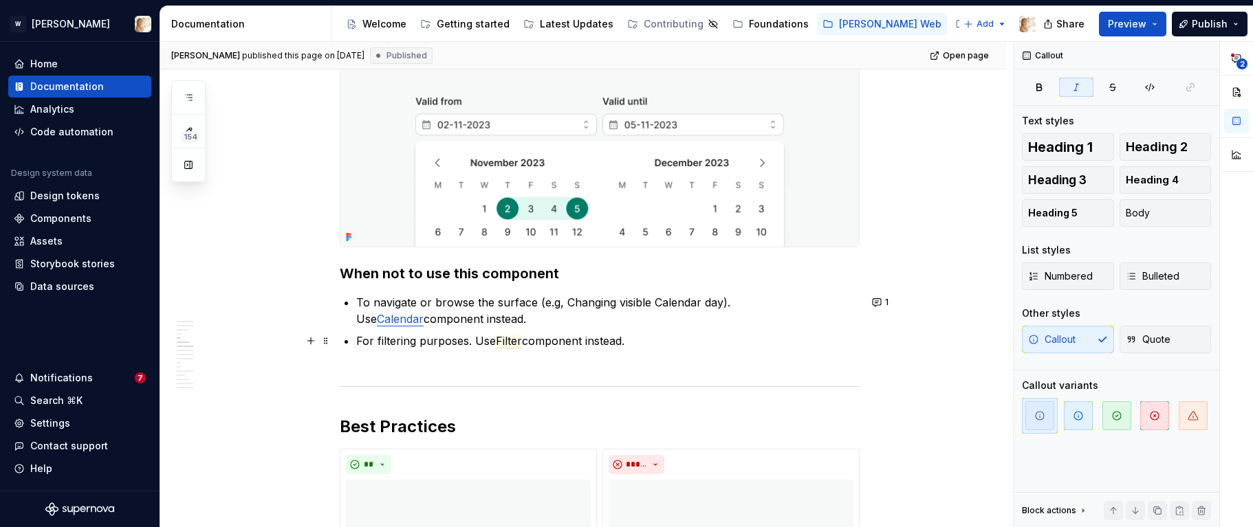
scroll to position [1714, 0]
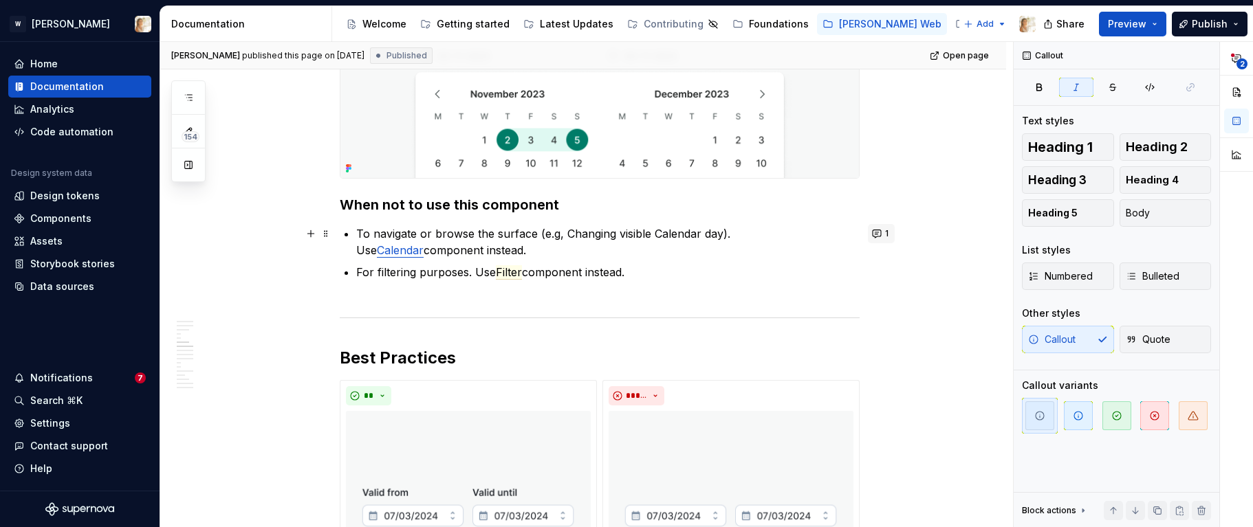
click at [881, 238] on button "1" at bounding box center [881, 233] width 27 height 19
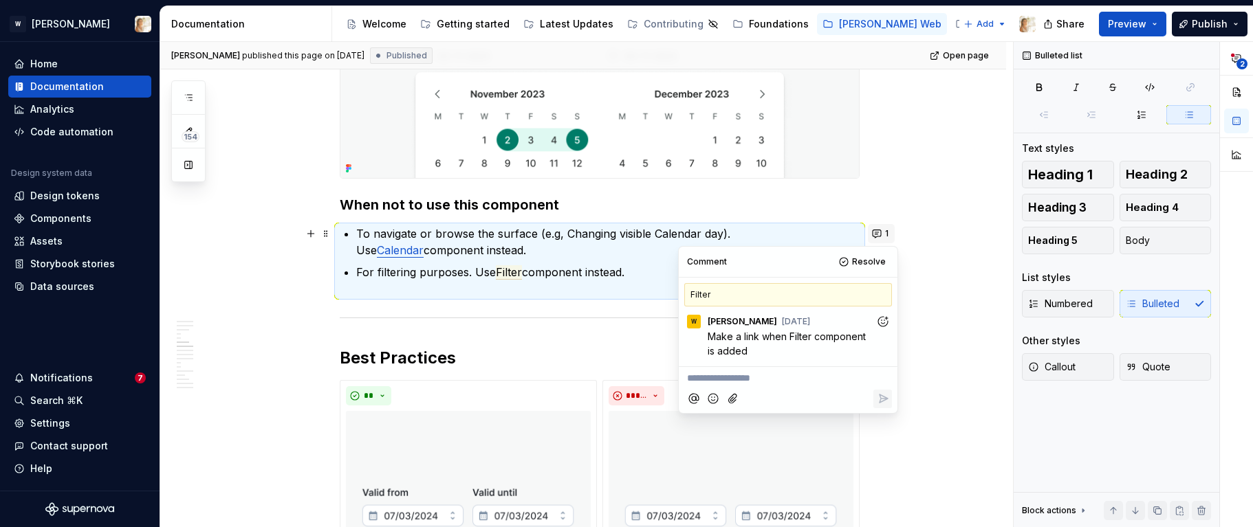
click at [881, 238] on button "1" at bounding box center [881, 233] width 27 height 19
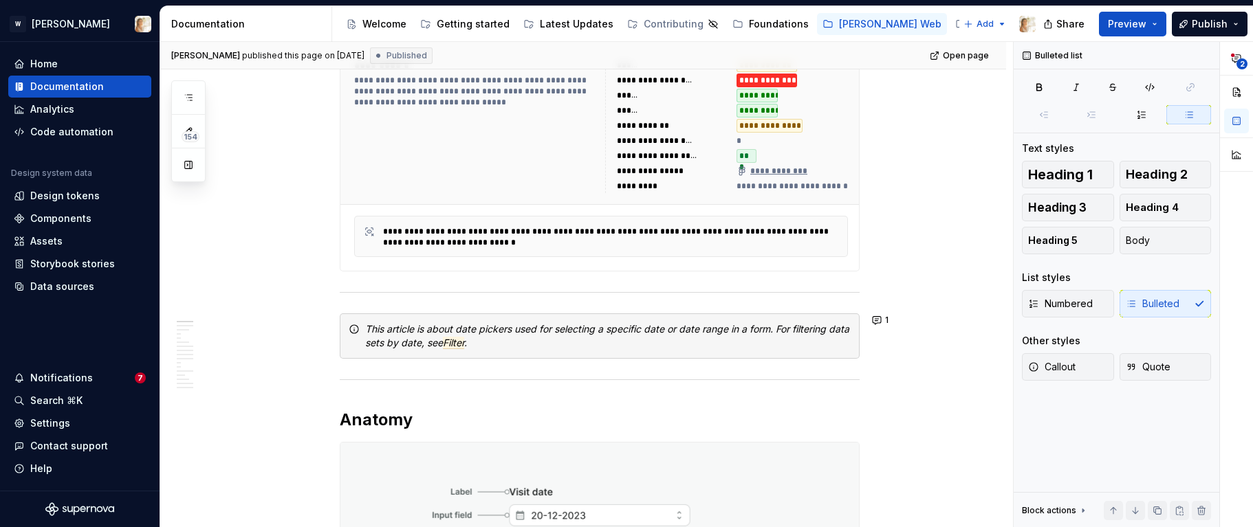
scroll to position [0, 0]
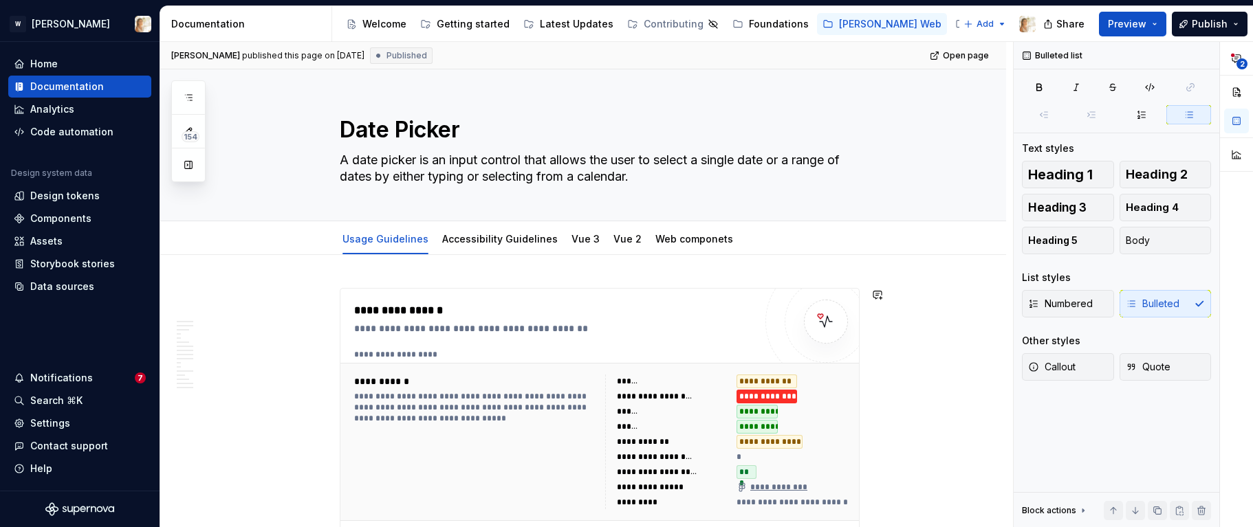
type textarea "*"
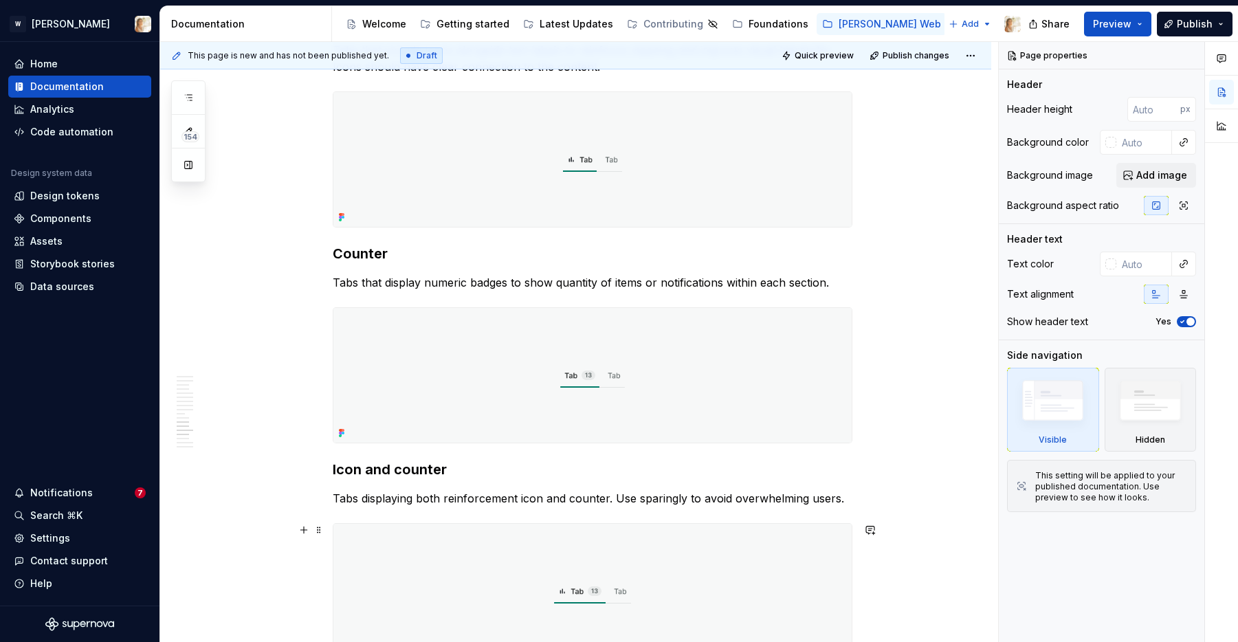
scroll to position [5525, 0]
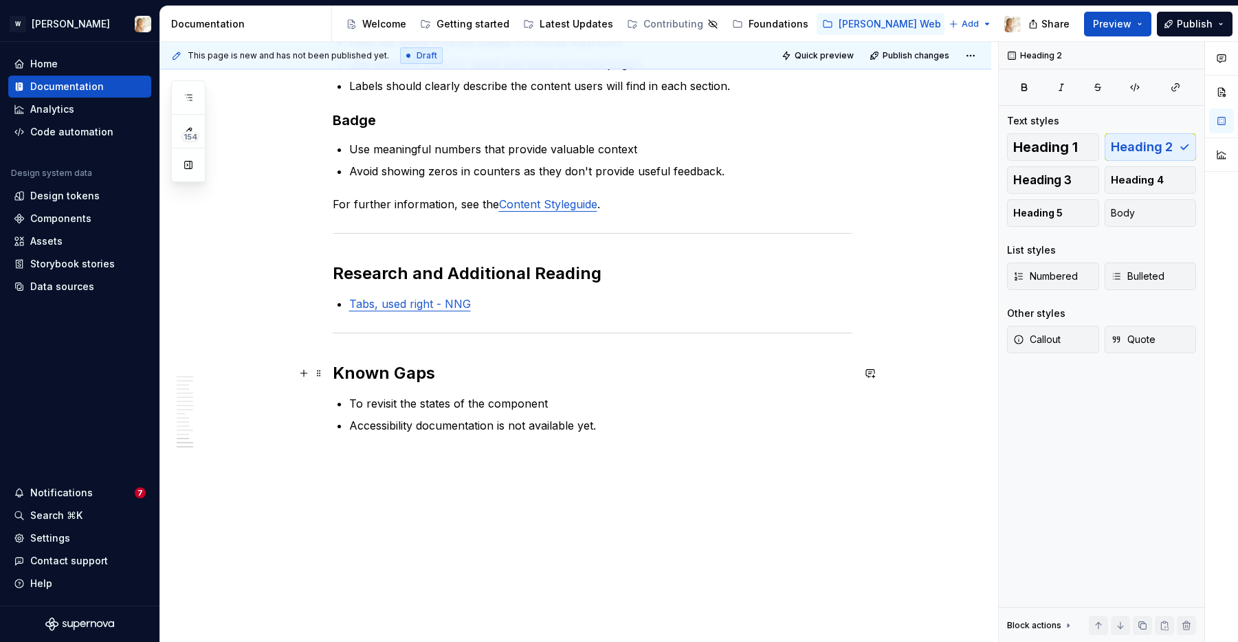
click at [441, 374] on h2 "Known Gaps" at bounding box center [593, 373] width 520 height 22
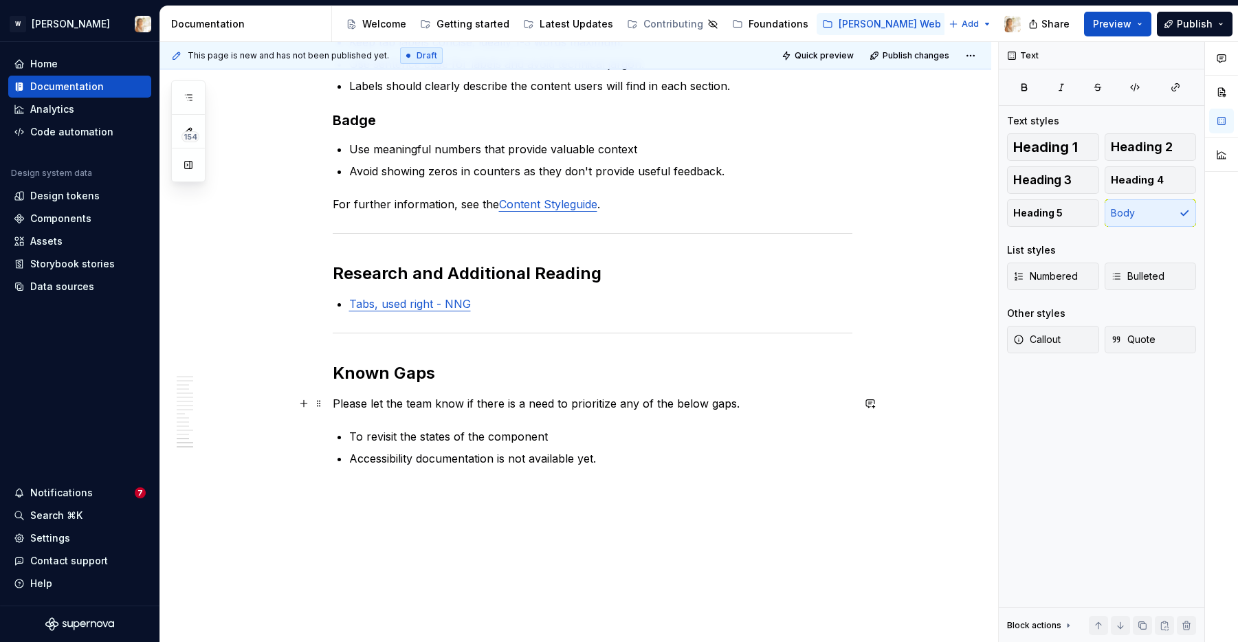
click at [426, 400] on p "Please let the team know if there is a need to prioritize any of the below gaps." at bounding box center [593, 403] width 520 height 16
click at [1029, 349] on button "Callout" at bounding box center [1053, 339] width 92 height 27
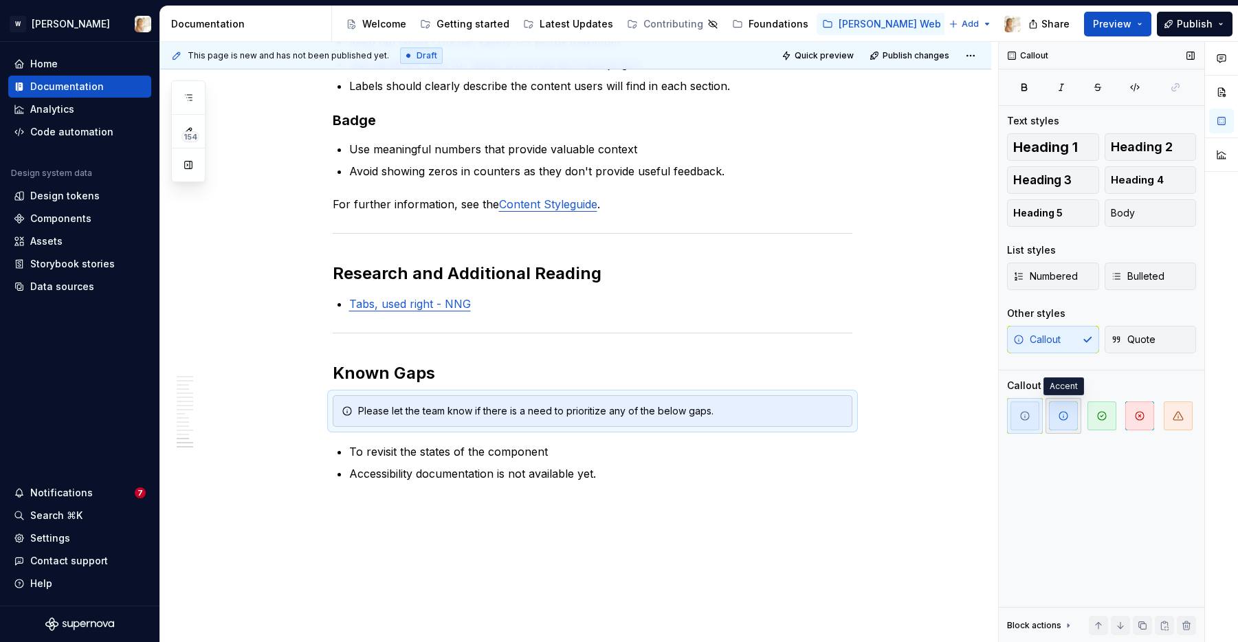
click at [1062, 418] on icon "button" at bounding box center [1063, 415] width 11 height 11
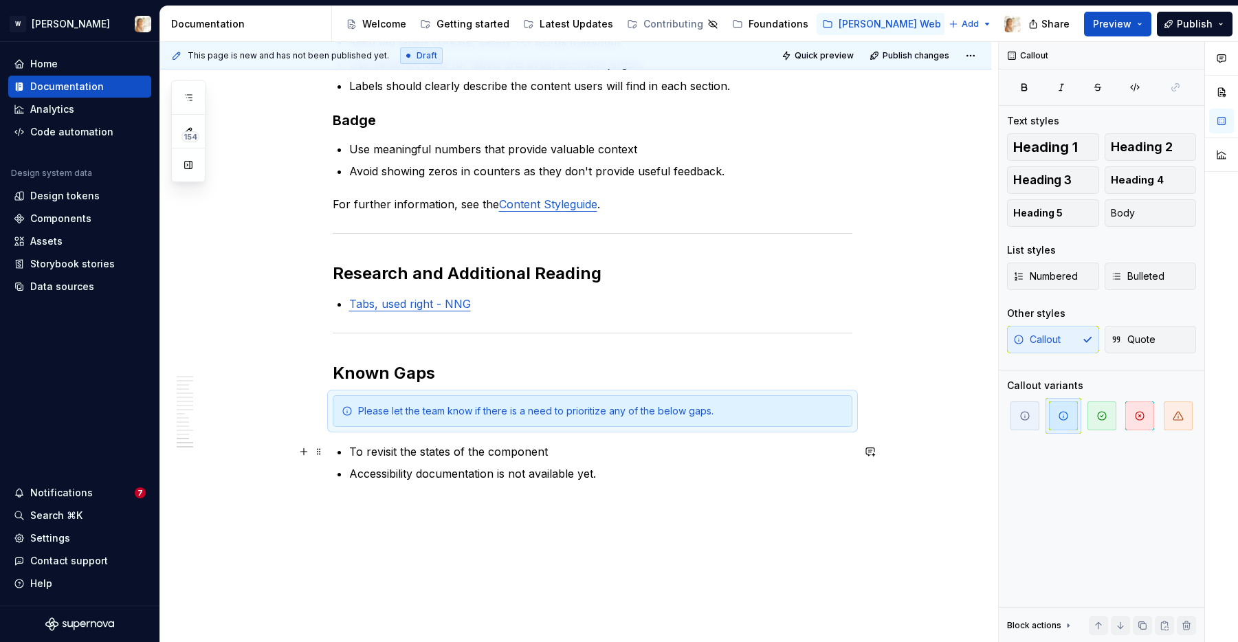
click at [593, 454] on p "To revisit the states of the component" at bounding box center [600, 451] width 503 height 16
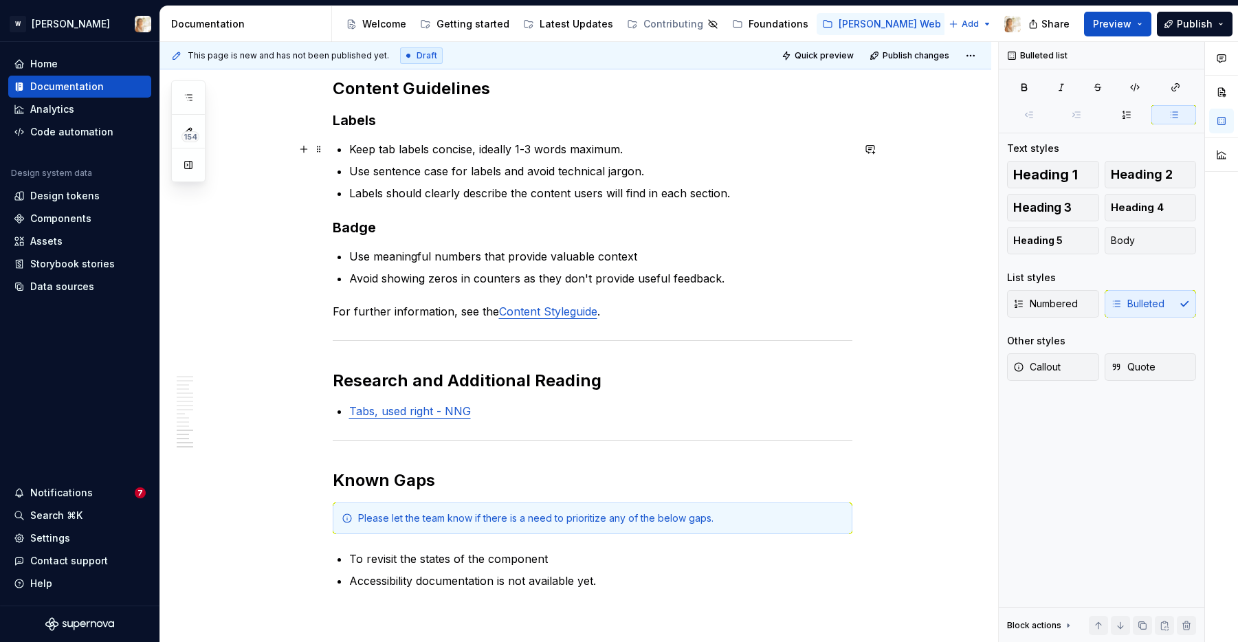
scroll to position [5396, 0]
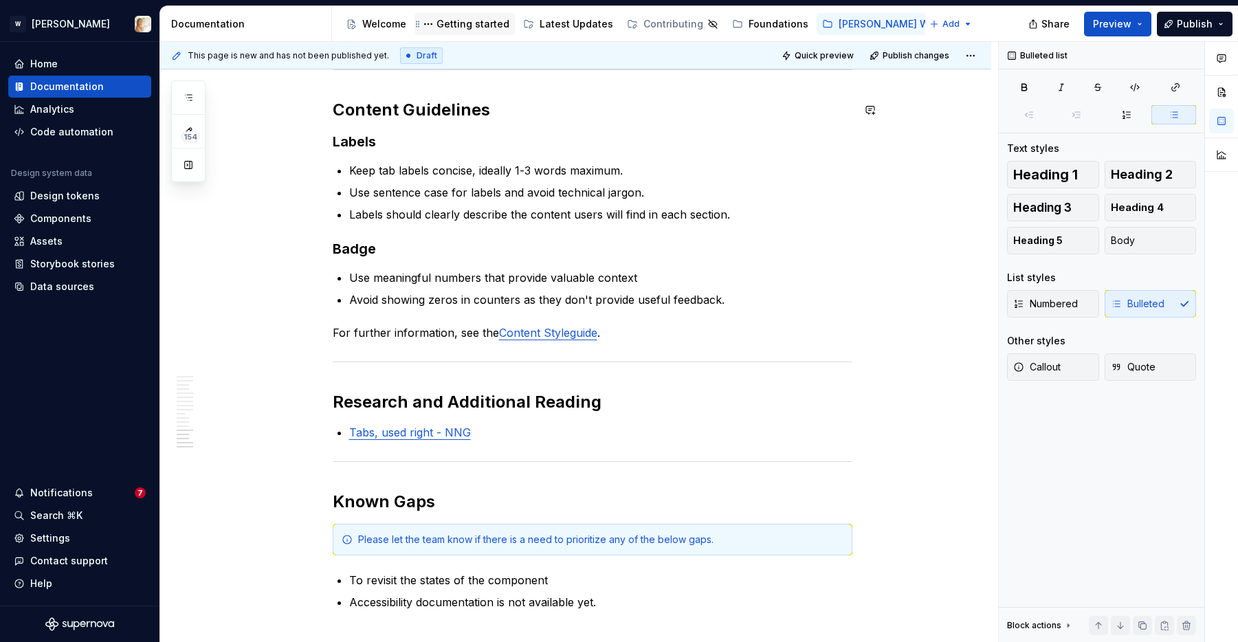
type textarea "*"
